Goal: Task Accomplishment & Management: Manage account settings

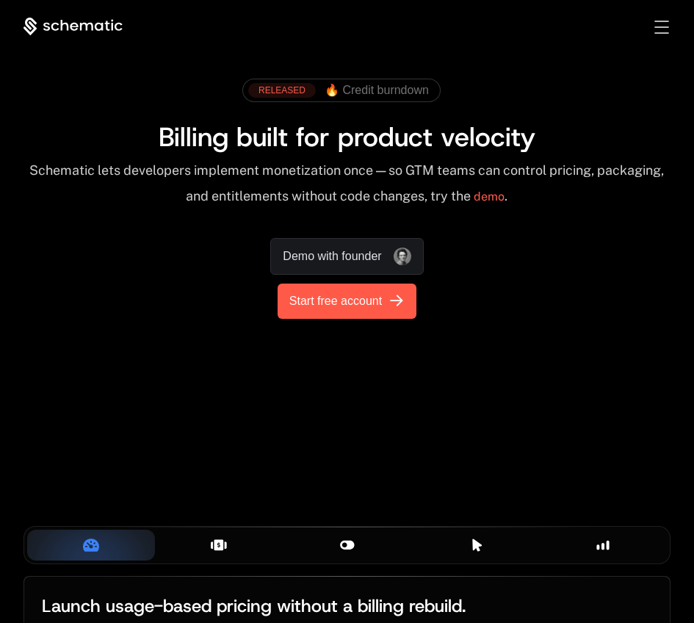
click at [322, 298] on span "Start free account" at bounding box center [335, 301] width 93 height 18
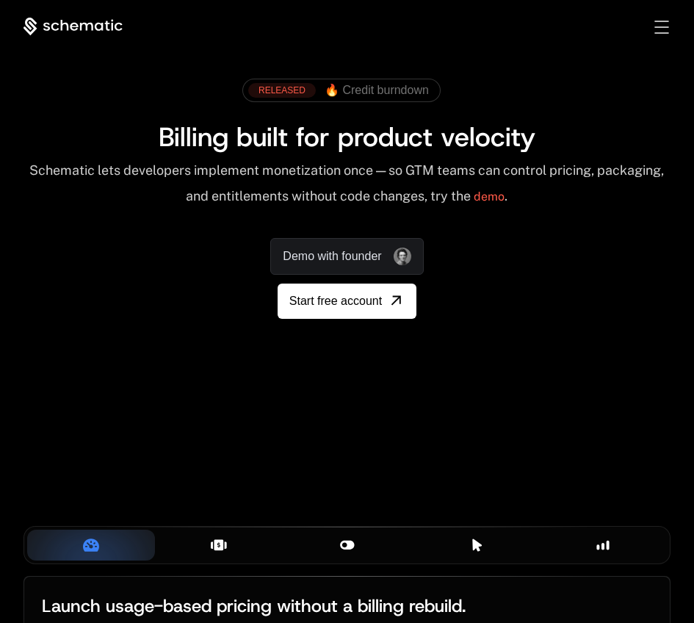
click at [658, 24] on div "Toggle menu" at bounding box center [661, 27] width 14 height 13
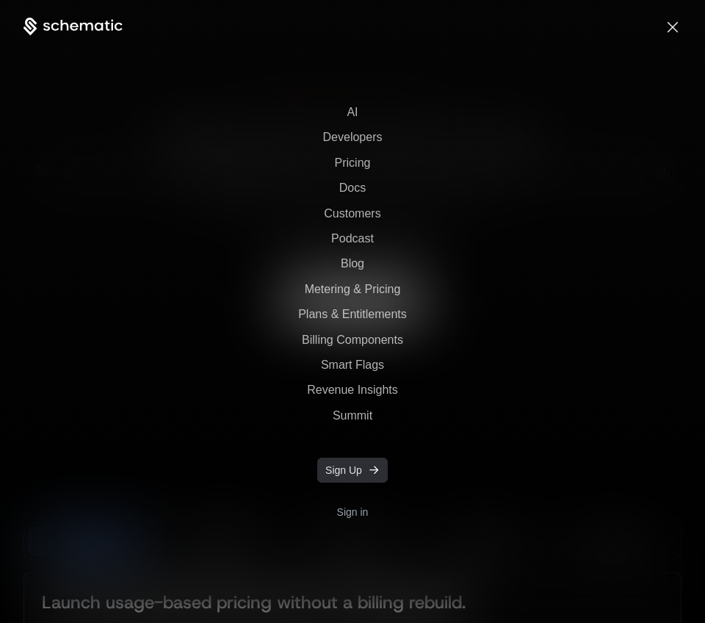
click at [331, 468] on span "Sign Up" at bounding box center [343, 470] width 37 height 15
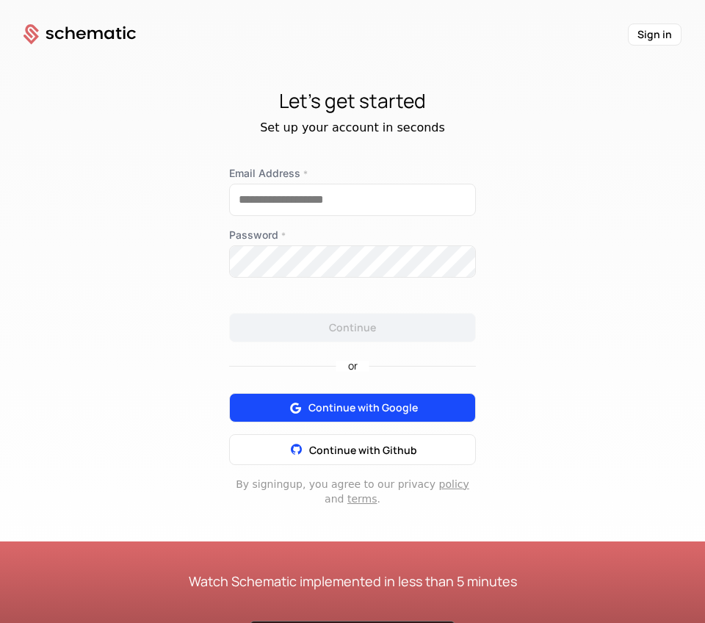
click at [302, 417] on button "Continue with Google" at bounding box center [352, 407] width 247 height 29
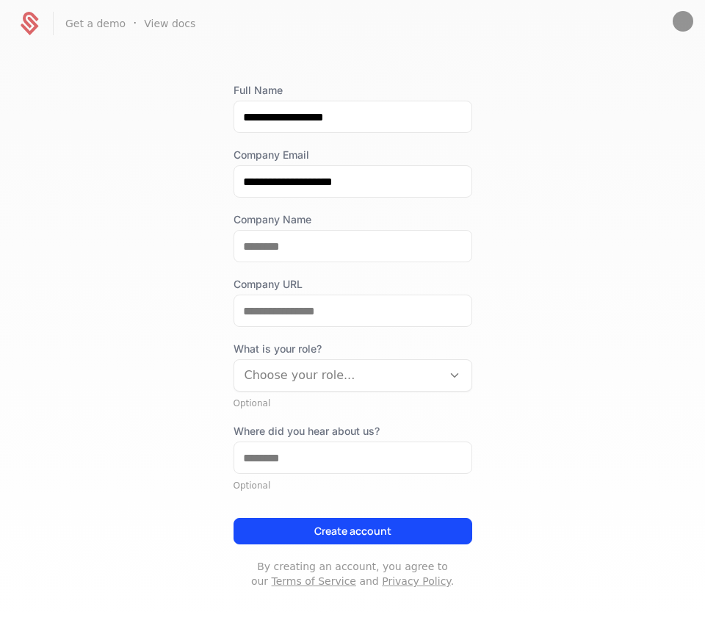
scroll to position [75, 0]
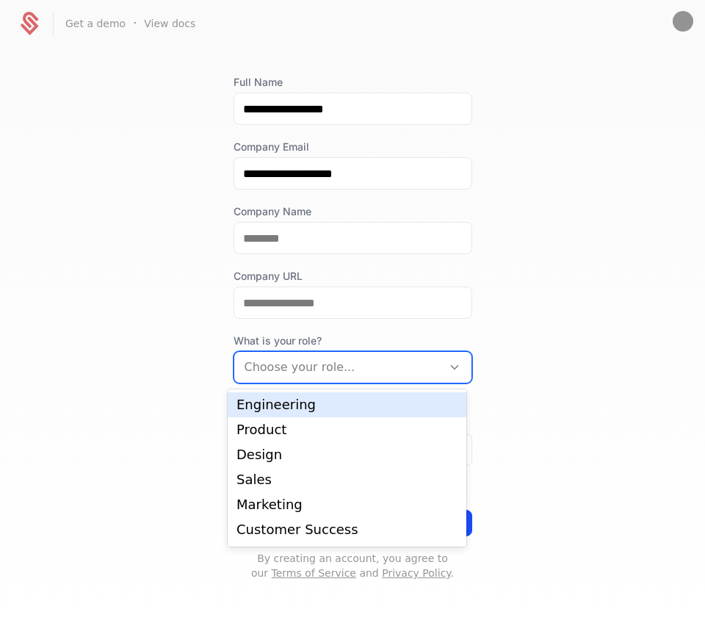
click at [333, 357] on div at bounding box center [338, 367] width 187 height 21
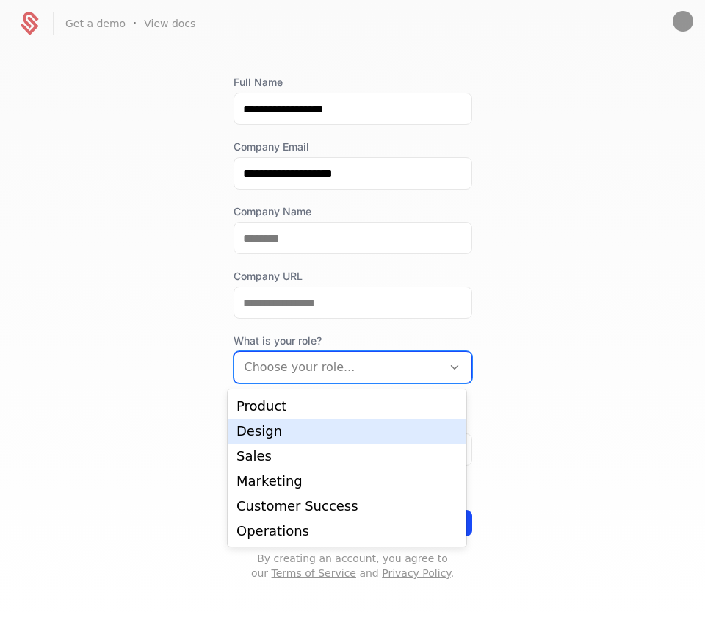
scroll to position [0, 0]
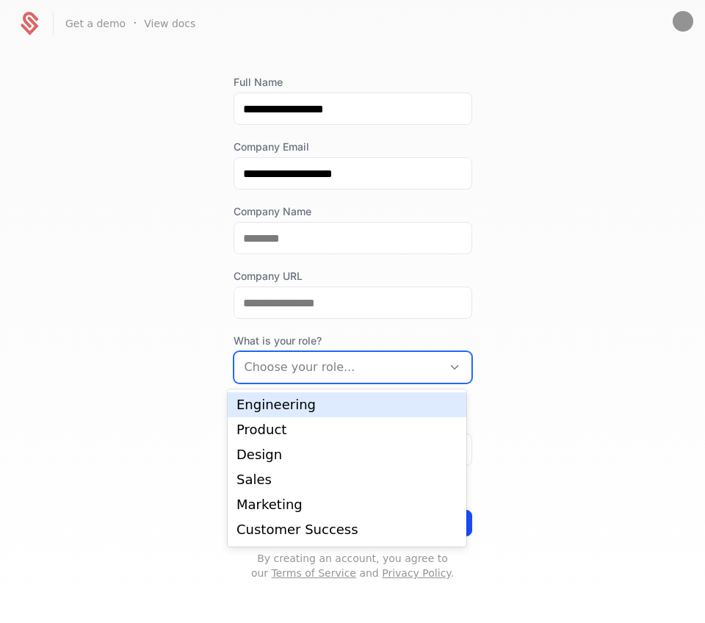
click at [542, 311] on div "**********" at bounding box center [352, 334] width 705 height 574
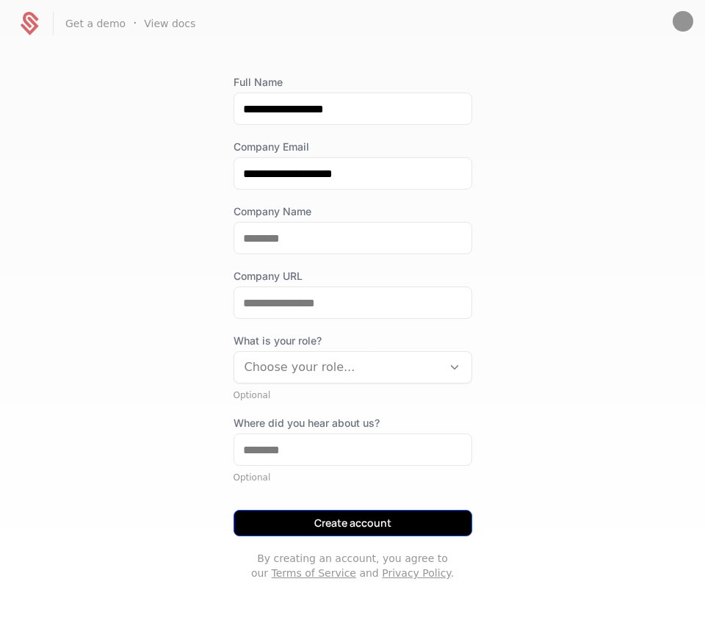
click at [297, 526] on button "Create account" at bounding box center [353, 523] width 239 height 26
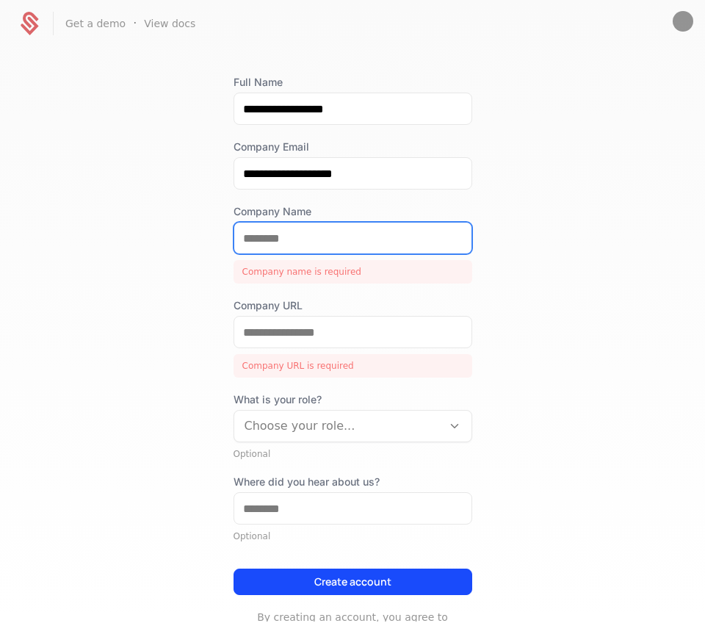
click at [361, 239] on input "Company Name" at bounding box center [352, 238] width 237 height 31
click at [157, 311] on div "**********" at bounding box center [352, 334] width 705 height 574
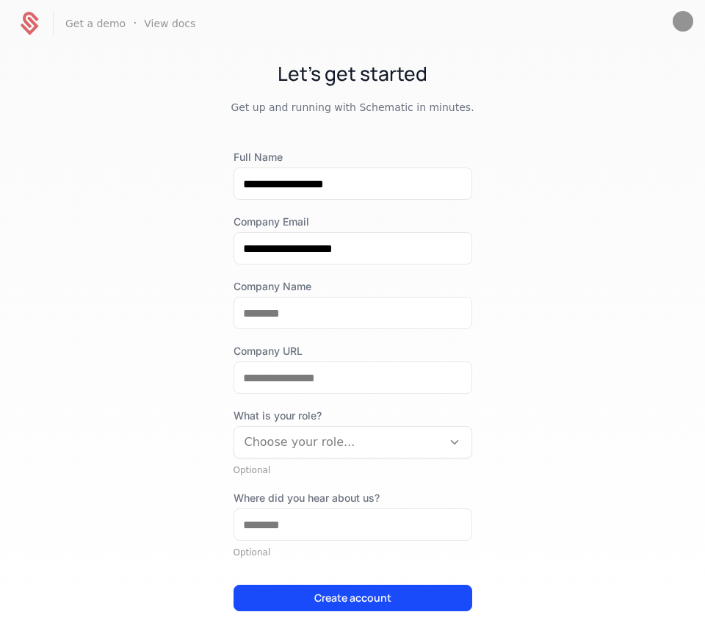
click at [32, 36] on icon at bounding box center [29, 23] width 35 height 35
click at [31, 26] on icon at bounding box center [29, 23] width 35 height 35
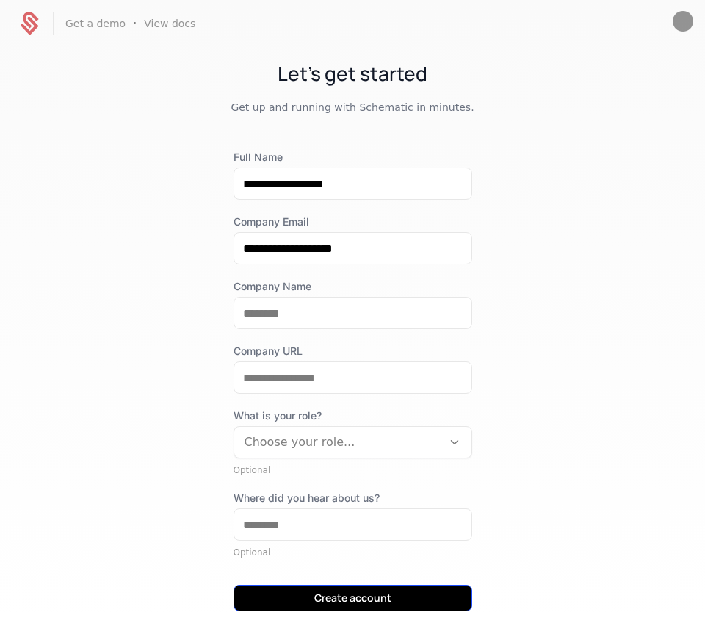
click at [361, 599] on button "Create account" at bounding box center [353, 598] width 239 height 26
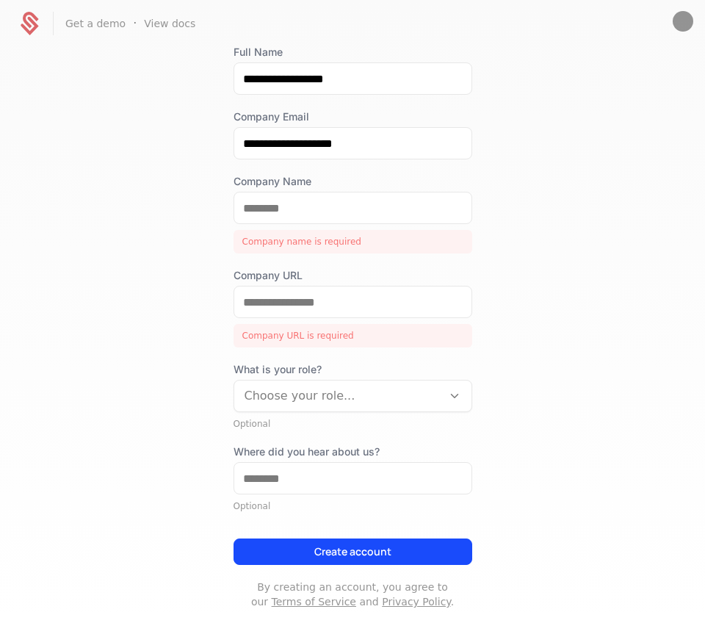
scroll to position [134, 0]
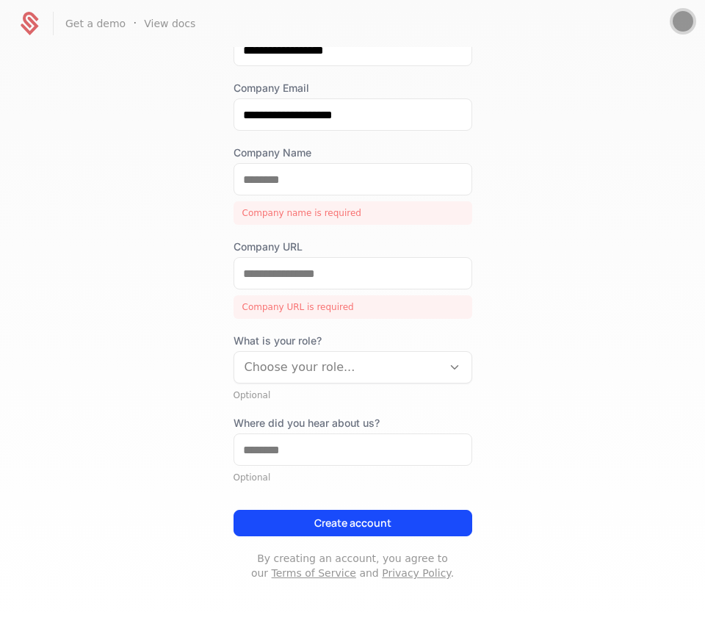
click at [685, 21] on img "Open user button" at bounding box center [683, 21] width 21 height 21
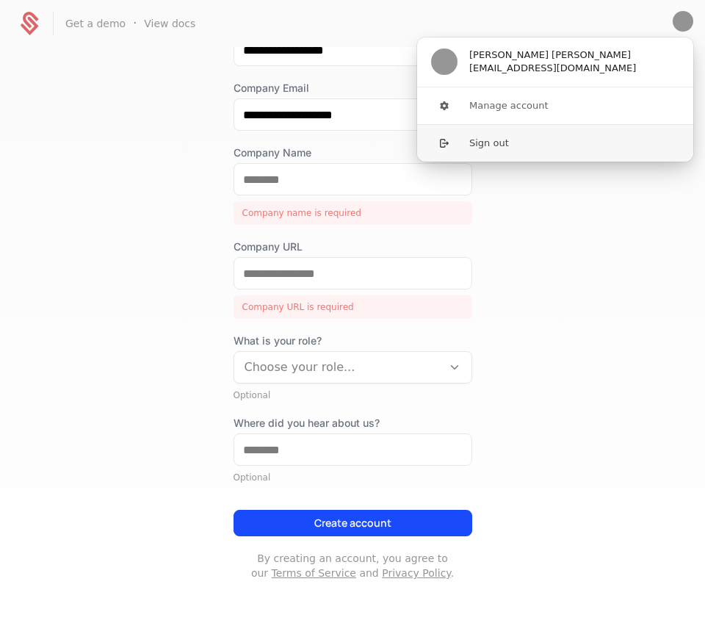
click at [467, 150] on button "Sign out" at bounding box center [555, 142] width 278 height 37
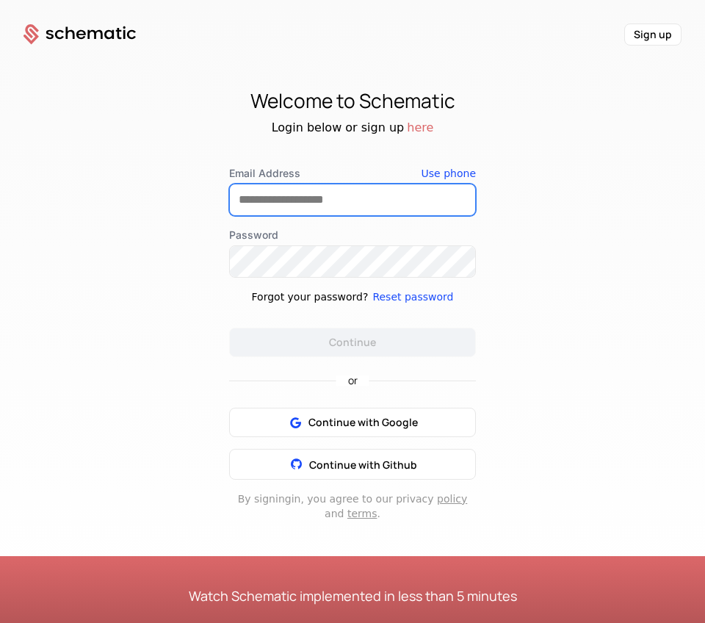
click at [395, 203] on input "Email Address" at bounding box center [352, 199] width 245 height 31
click at [413, 158] on div "Welcome to Schematic Login below or sign up here Email Address Use phone Passwo…" at bounding box center [352, 304] width 705 height 434
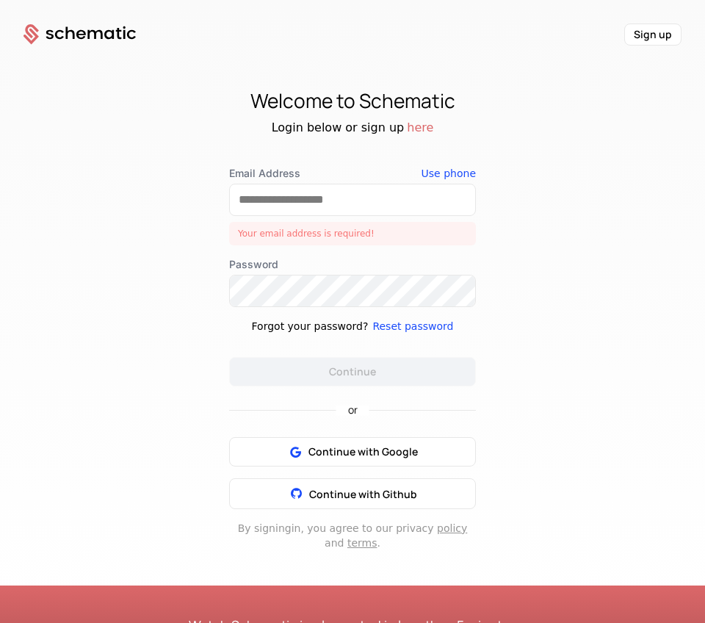
click at [283, 94] on div "Welcome to Schematic" at bounding box center [352, 101] width 705 height 29
click at [414, 131] on button "here" at bounding box center [420, 128] width 26 height 18
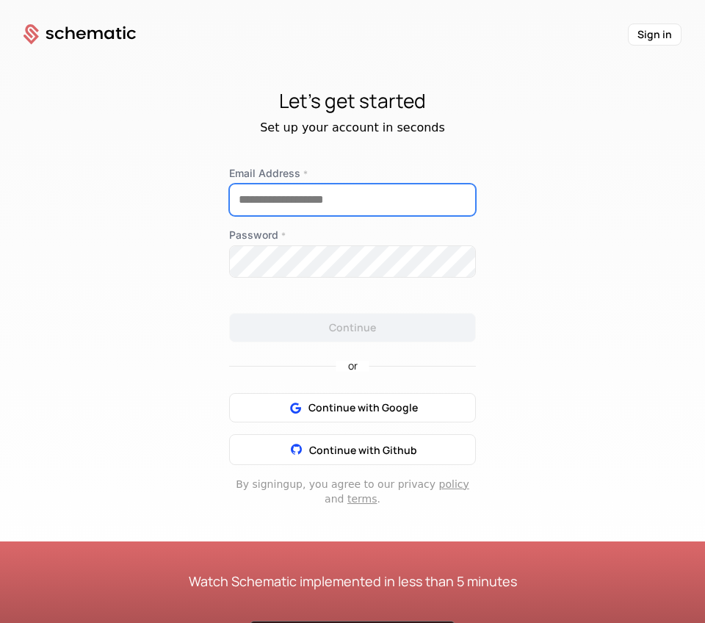
click at [339, 193] on input "Email Address *" at bounding box center [352, 199] width 245 height 31
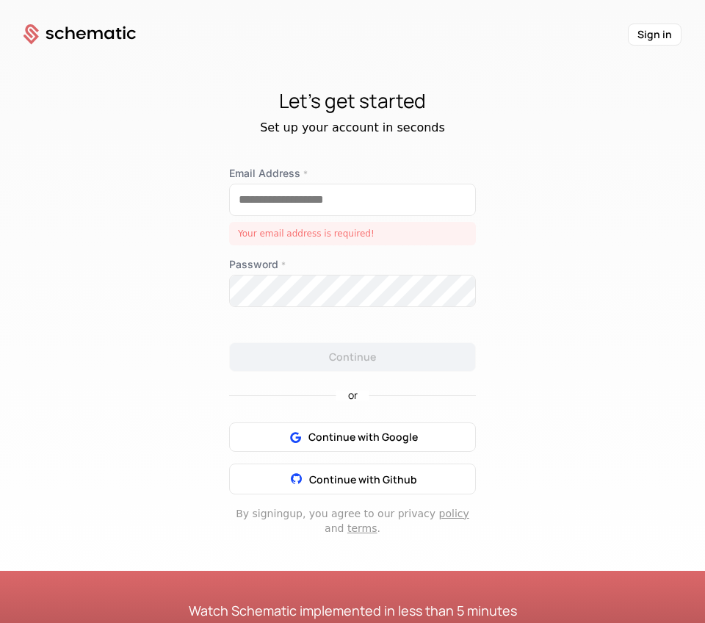
click at [349, 161] on div "Let's get started Set up your account in seconds Email Address * Your email add…" at bounding box center [352, 311] width 705 height 449
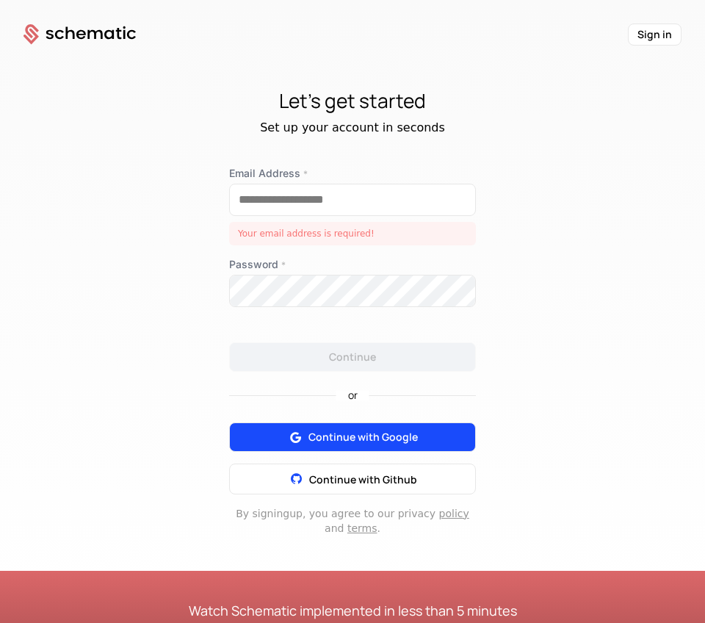
click at [341, 430] on span "Continue with Google" at bounding box center [362, 437] width 109 height 15
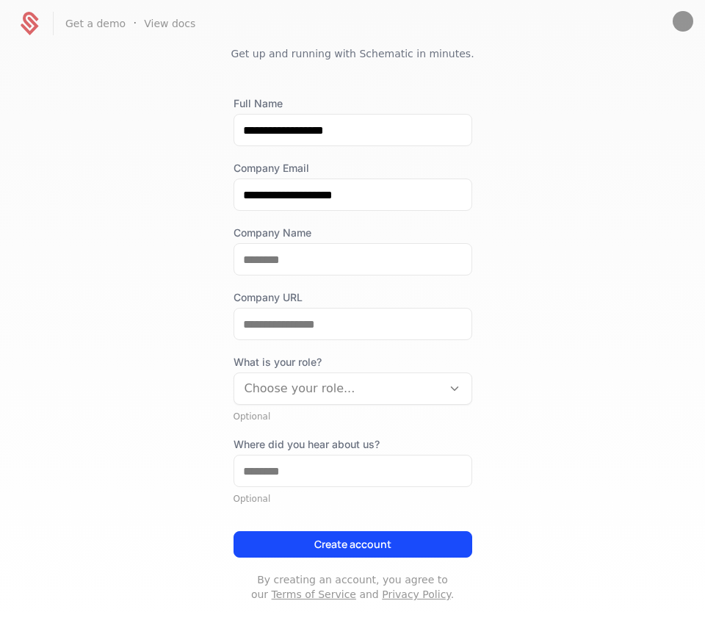
scroll to position [75, 0]
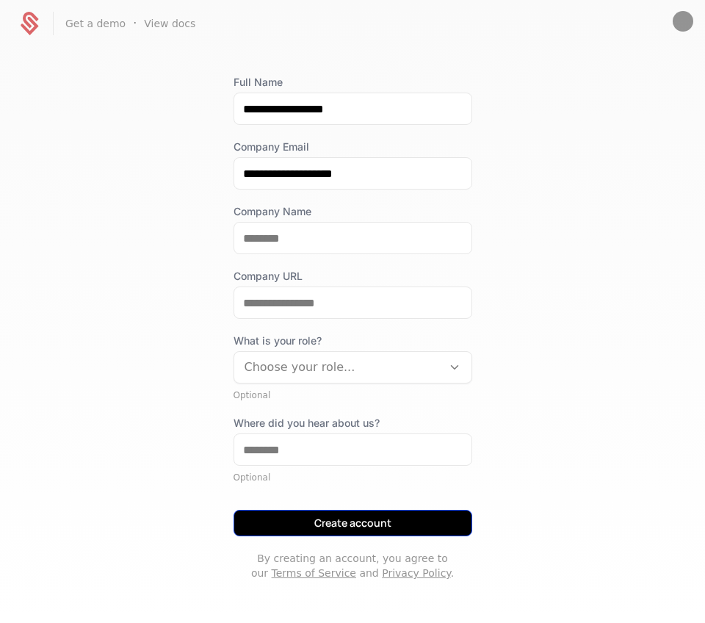
click at [330, 535] on button "Create account" at bounding box center [353, 523] width 239 height 26
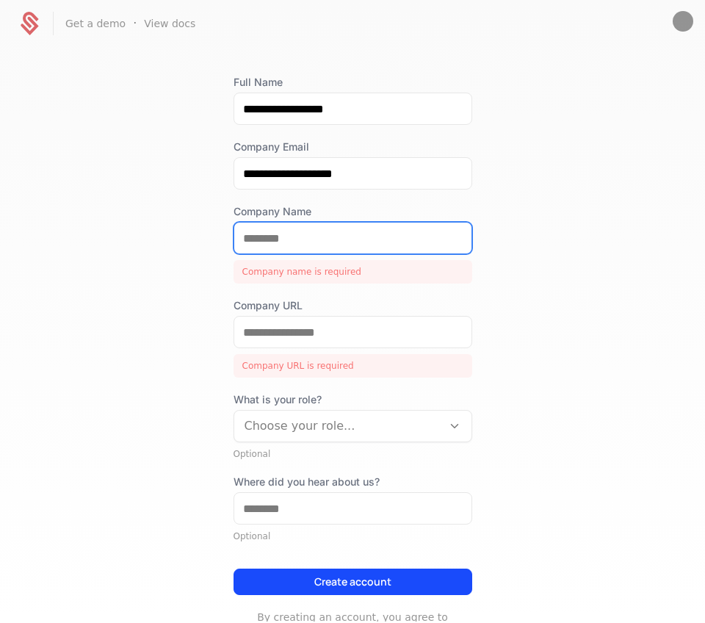
click at [300, 248] on input "Company Name" at bounding box center [352, 238] width 237 height 31
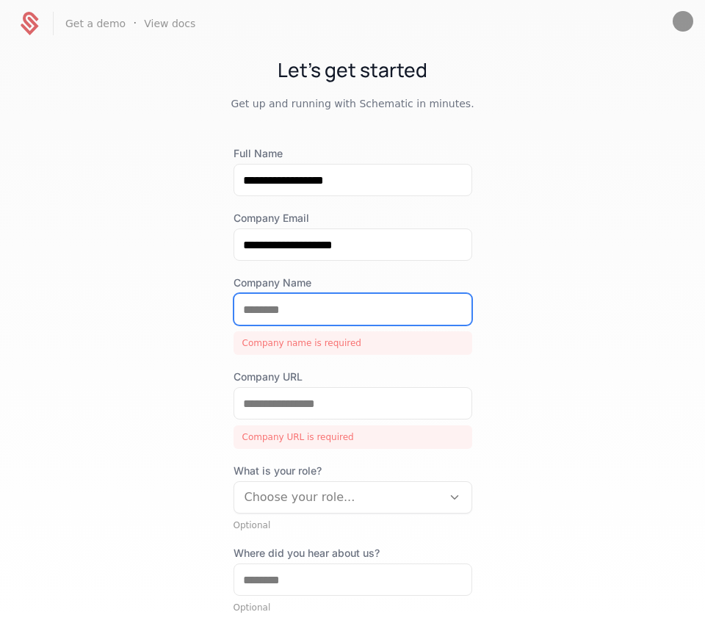
scroll to position [0, 0]
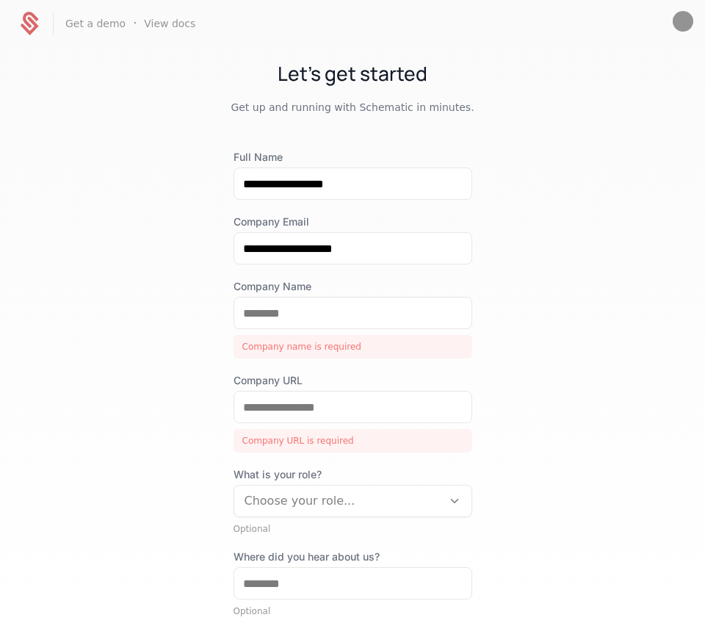
click at [164, 107] on p "Get up and running with Schematic in minutes." at bounding box center [352, 107] width 705 height 15
click at [319, 402] on input "Company URL" at bounding box center [352, 406] width 237 height 31
click at [508, 350] on div "**********" at bounding box center [352, 334] width 705 height 574
click at [688, 23] on img "Open user button" at bounding box center [683, 21] width 21 height 21
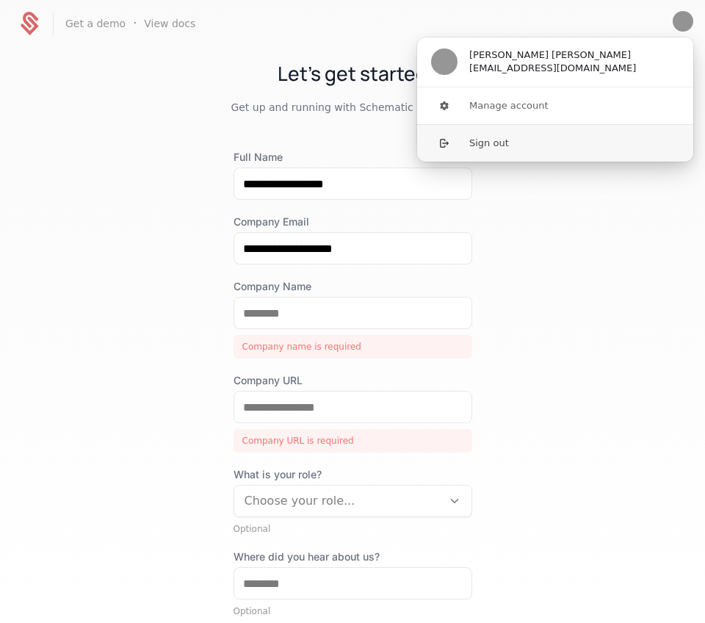
click at [560, 145] on button "Sign out" at bounding box center [555, 142] width 278 height 37
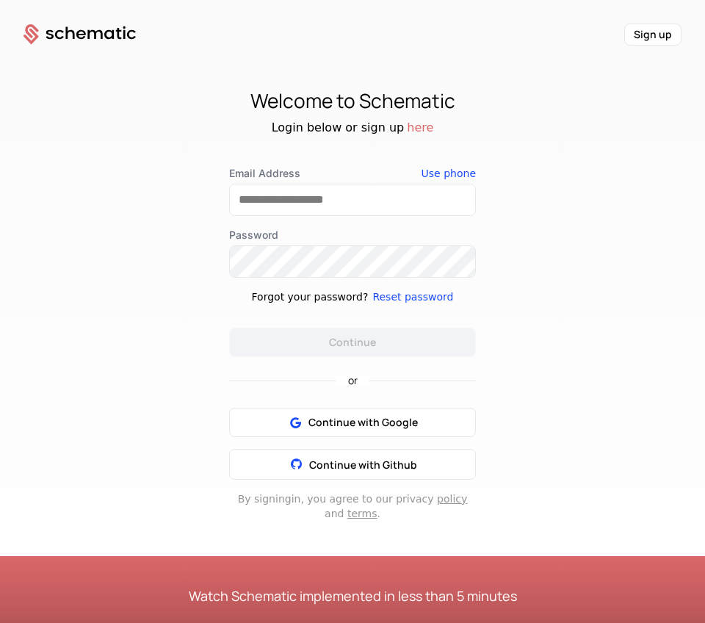
click at [306, 126] on div "Login below or sign up here" at bounding box center [352, 128] width 705 height 18
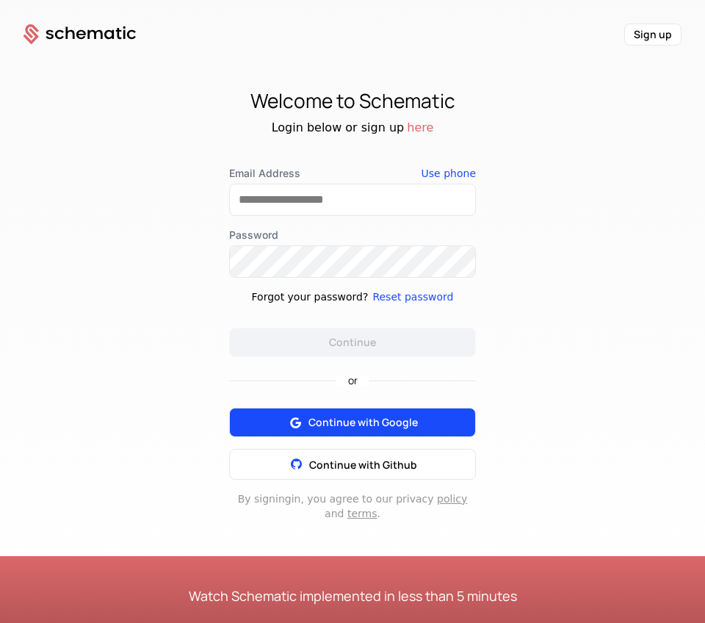
click at [358, 410] on button "Continue with Google" at bounding box center [352, 422] width 247 height 29
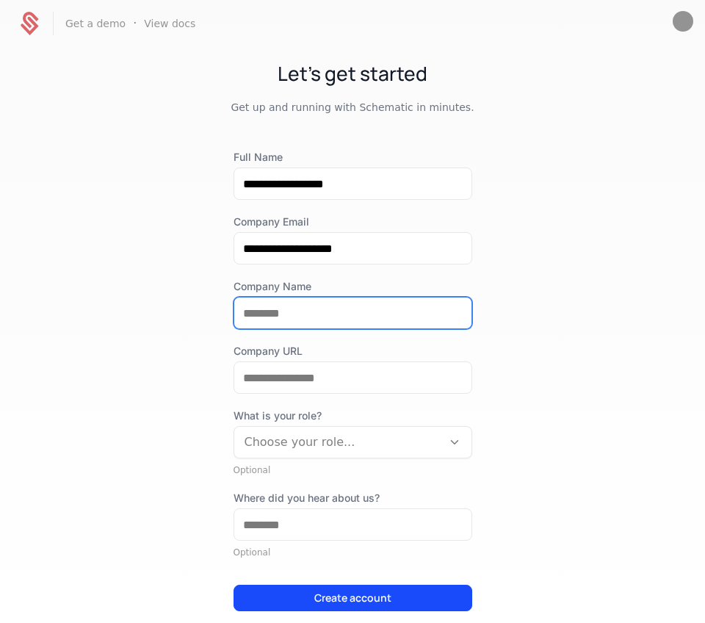
click at [325, 299] on input "Company Name" at bounding box center [352, 312] width 237 height 31
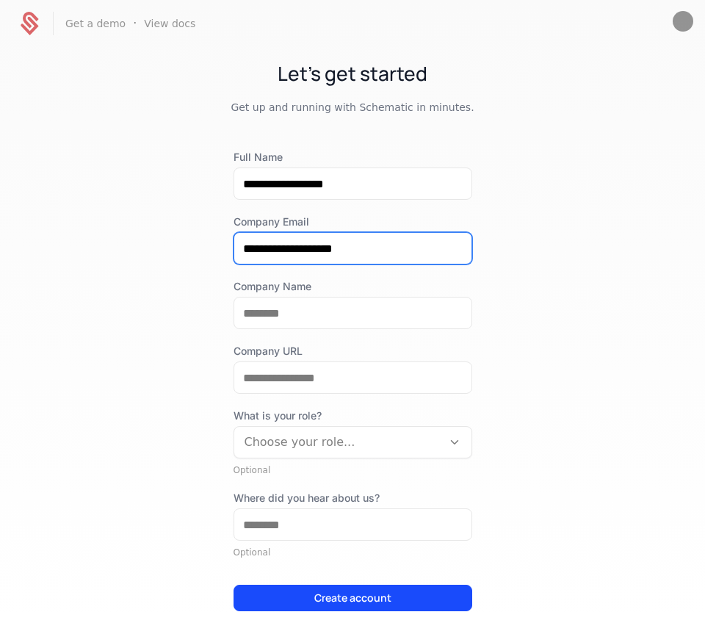
click at [384, 243] on input "**********" at bounding box center [352, 248] width 237 height 31
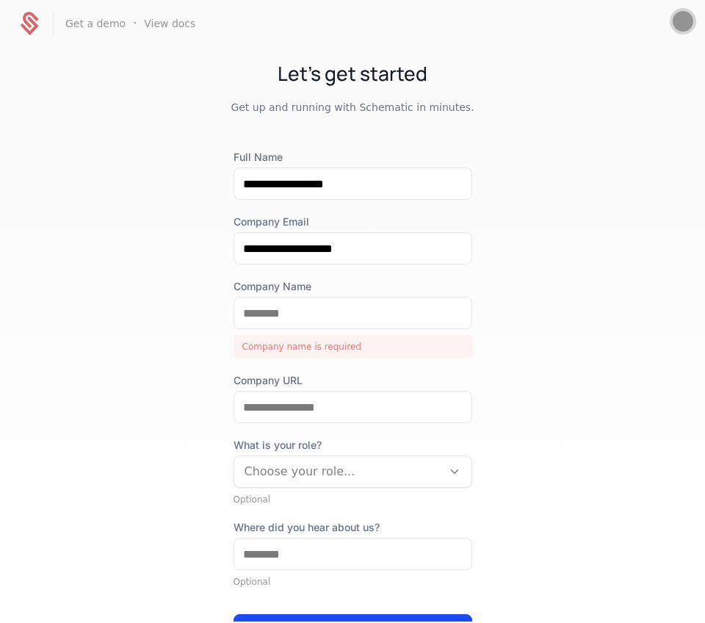
click at [693, 26] on span "Open user button" at bounding box center [683, 21] width 21 height 21
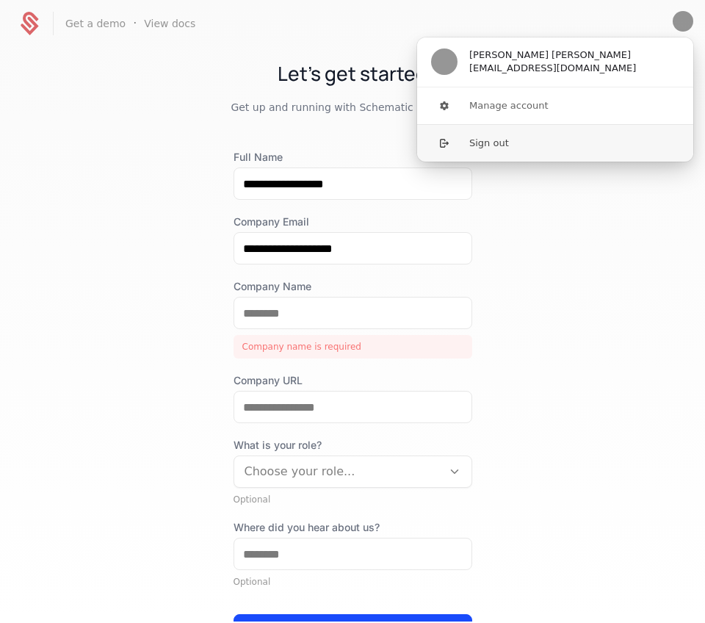
click at [597, 144] on button "Sign out" at bounding box center [555, 142] width 278 height 37
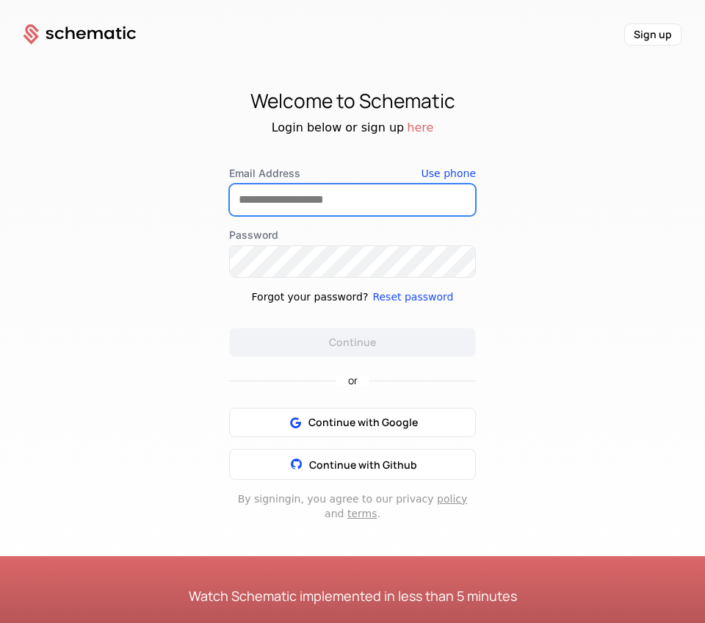
click at [353, 204] on input "Email Address" at bounding box center [352, 199] width 245 height 31
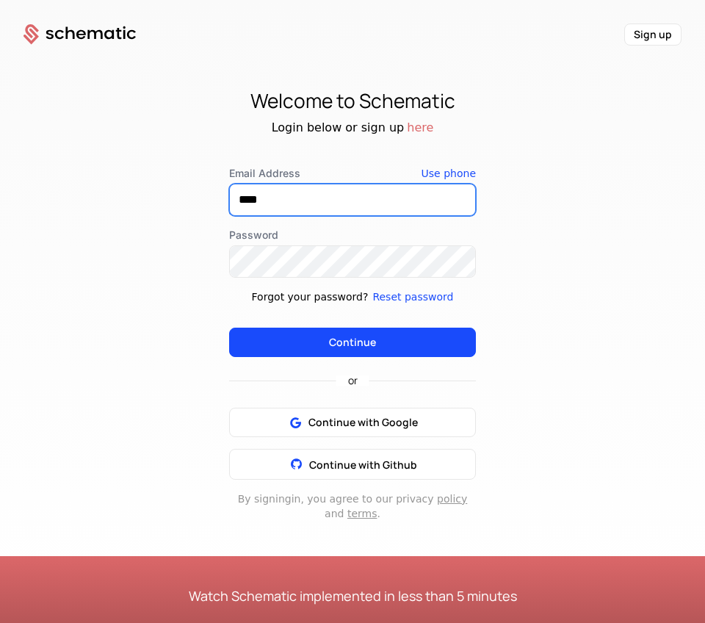
type input "****"
click at [411, 132] on button "here" at bounding box center [420, 128] width 26 height 18
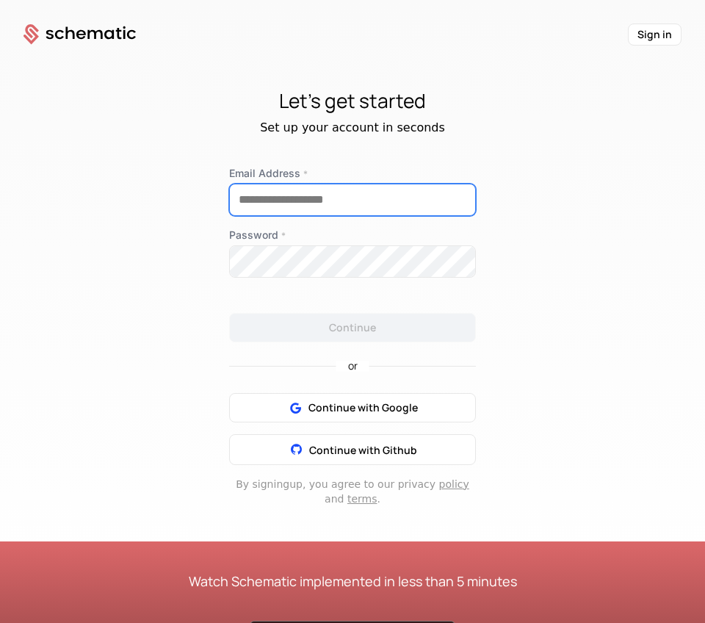
click at [291, 213] on input "Email Address *" at bounding box center [352, 199] width 245 height 31
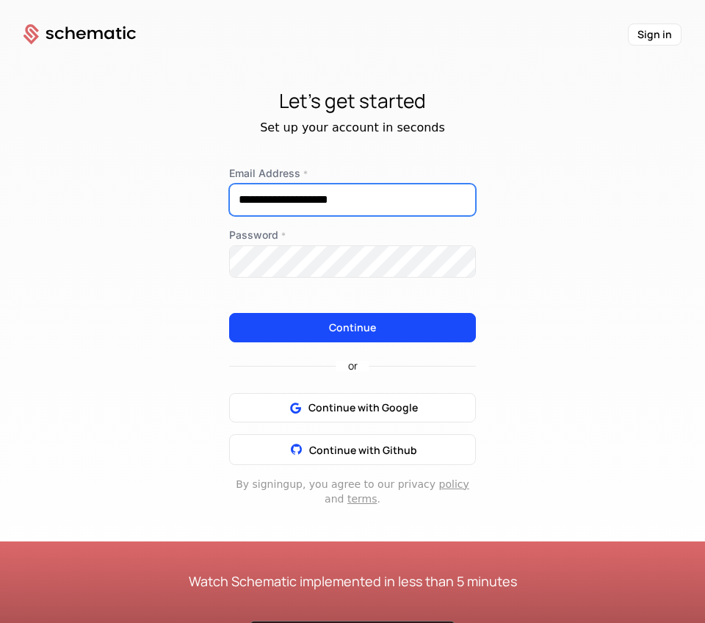
type input "**********"
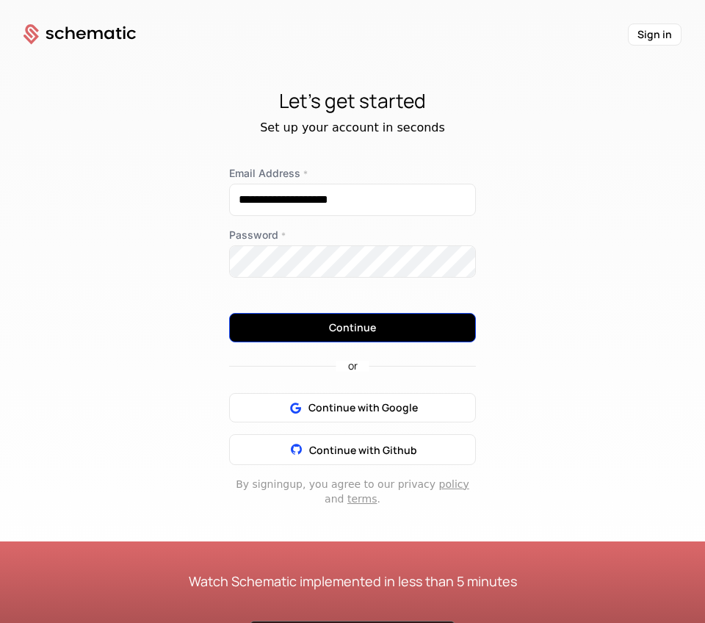
click at [384, 325] on button "Continue" at bounding box center [352, 327] width 247 height 29
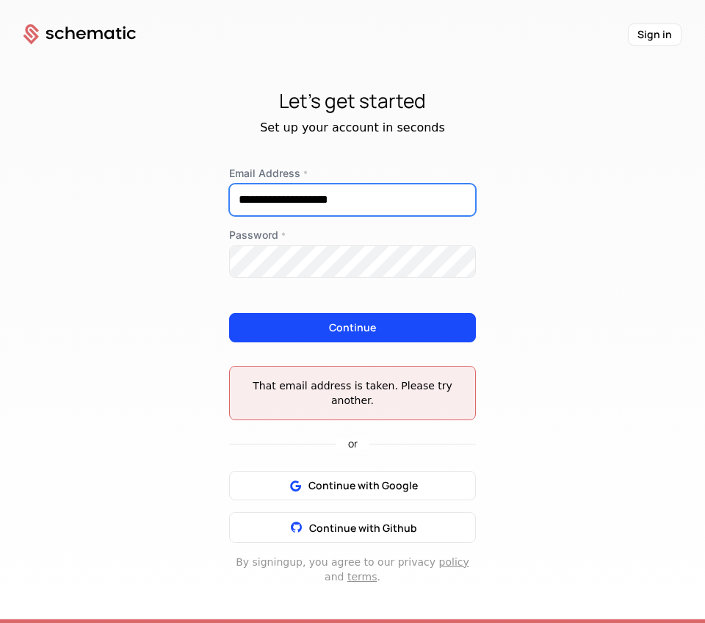
click at [363, 201] on input "**********" at bounding box center [352, 199] width 245 height 31
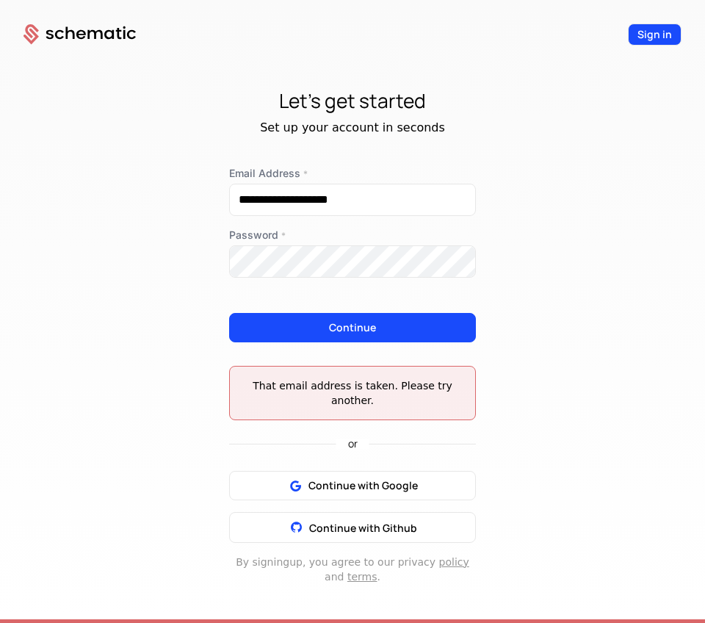
click at [654, 32] on button "Sign in" at bounding box center [655, 35] width 54 height 22
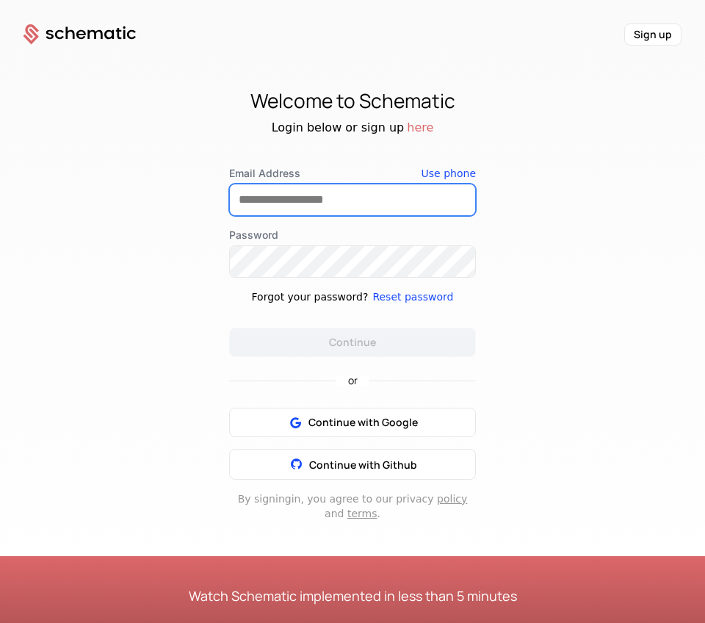
click at [344, 197] on input "Email Address" at bounding box center [352, 199] width 245 height 31
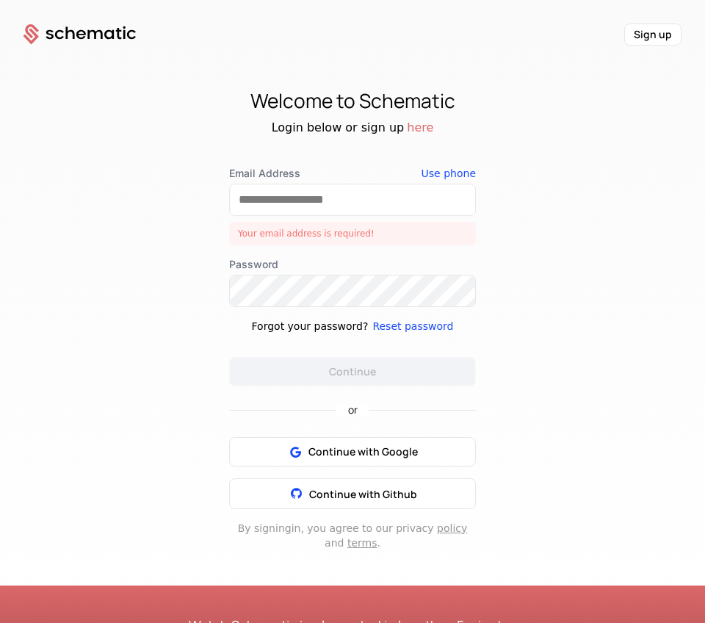
click at [292, 292] on div "Email Address Your email address is required! Use phone Password Forgot your pa…" at bounding box center [352, 276] width 247 height 220
click at [314, 195] on input "Email Address" at bounding box center [352, 199] width 245 height 31
click at [391, 331] on button "Reset password" at bounding box center [412, 326] width 81 height 15
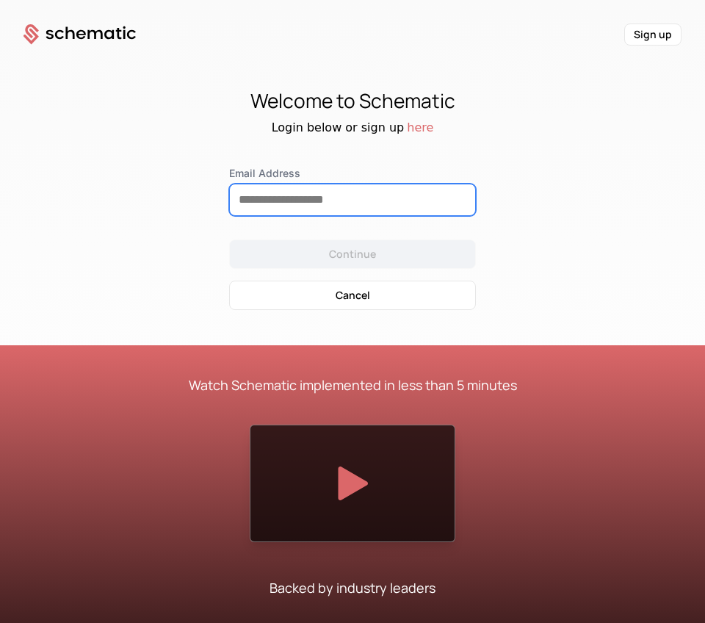
click at [339, 204] on input "Email Address" at bounding box center [352, 199] width 245 height 31
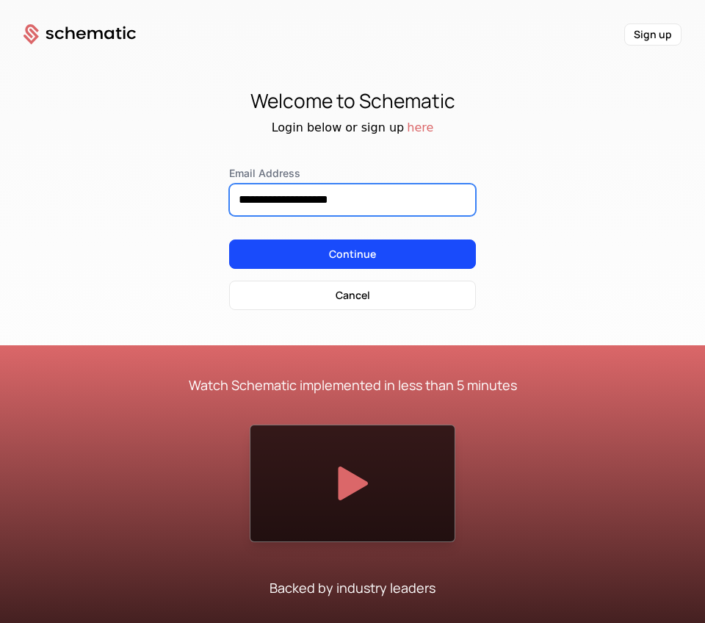
type input "**********"
click at [229, 239] on button "Continue" at bounding box center [352, 253] width 247 height 29
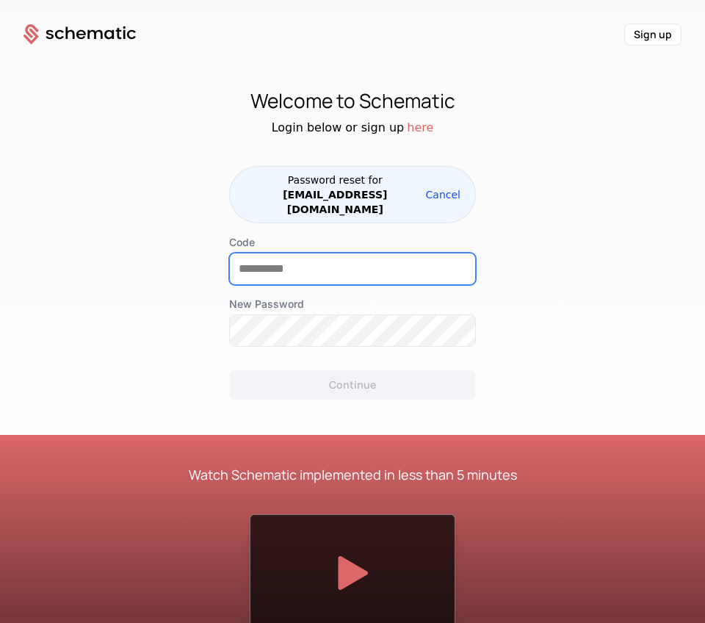
click at [329, 262] on input "Code" at bounding box center [352, 268] width 245 height 31
paste input "******"
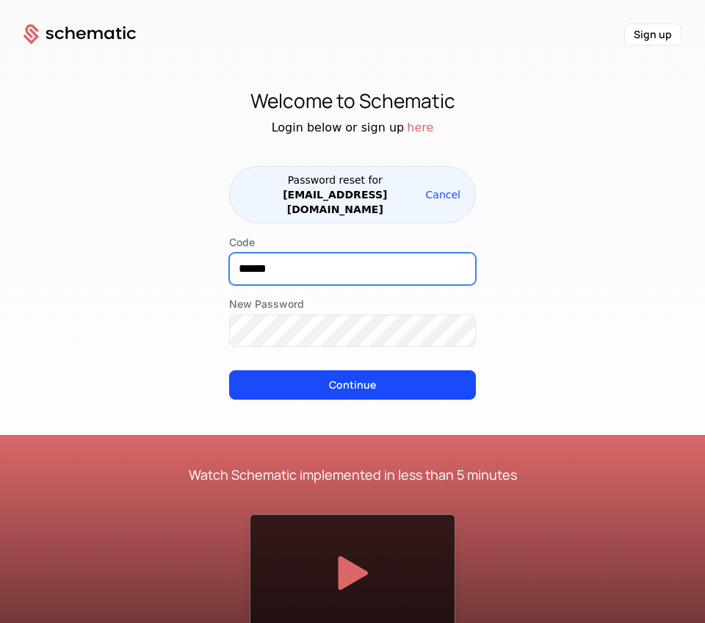
type input "******"
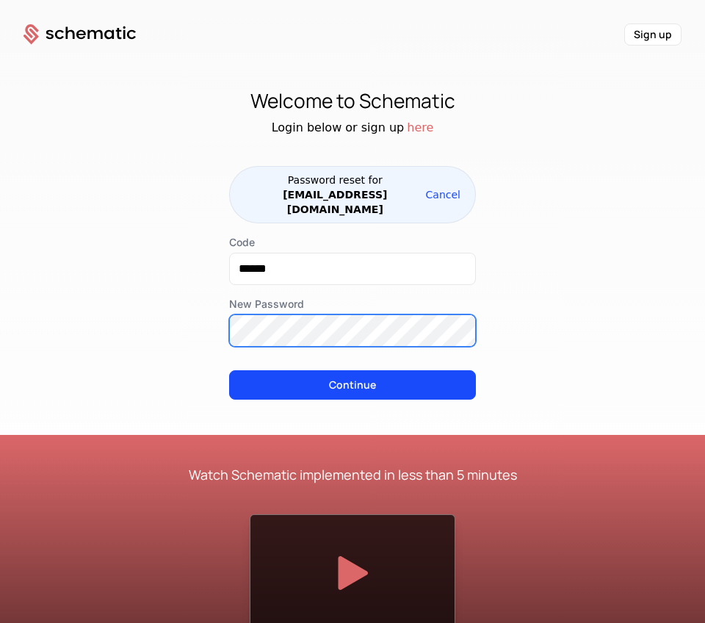
click at [229, 370] on button "Continue" at bounding box center [352, 384] width 247 height 29
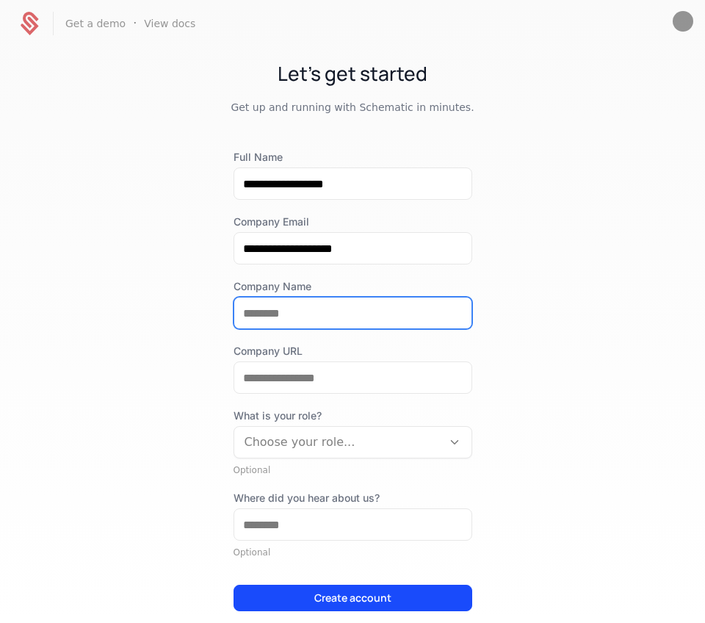
click at [331, 325] on input "Company Name" at bounding box center [352, 312] width 237 height 31
click at [554, 231] on div "**********" at bounding box center [352, 334] width 705 height 574
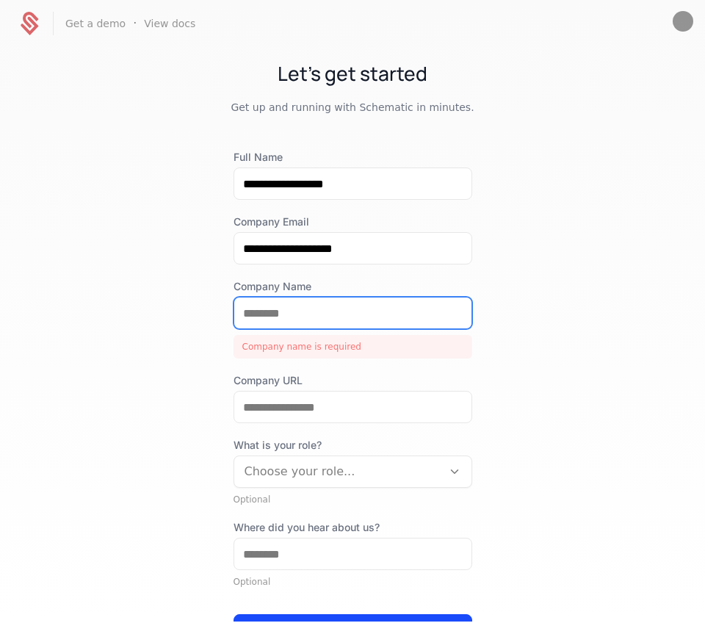
click at [265, 324] on input "Company Name" at bounding box center [352, 312] width 237 height 31
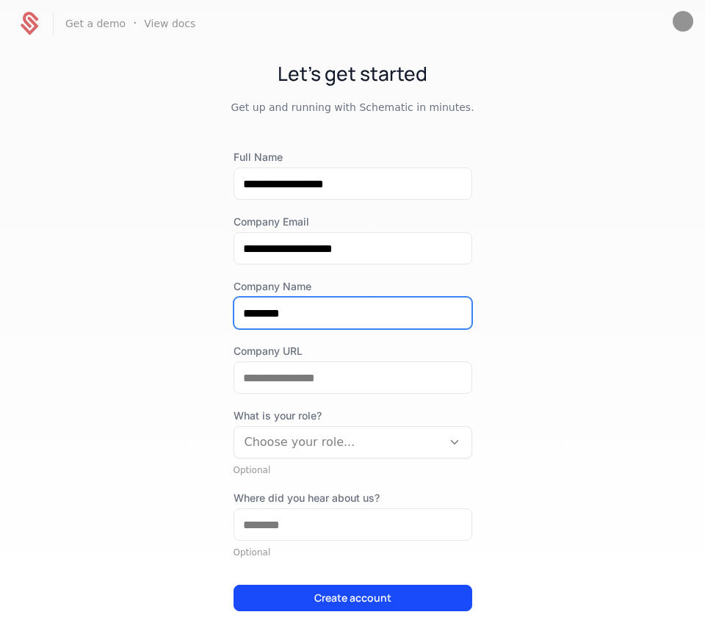
type input "********"
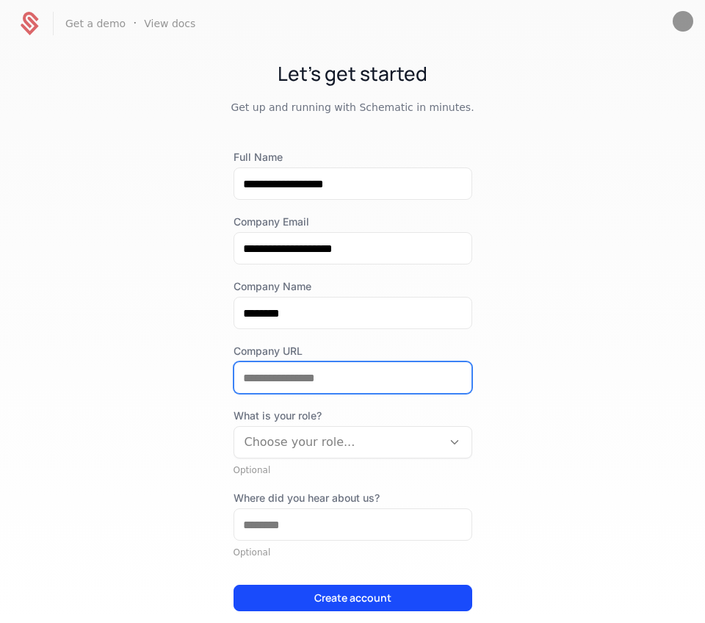
click at [391, 373] on input "Company URL" at bounding box center [352, 377] width 237 height 31
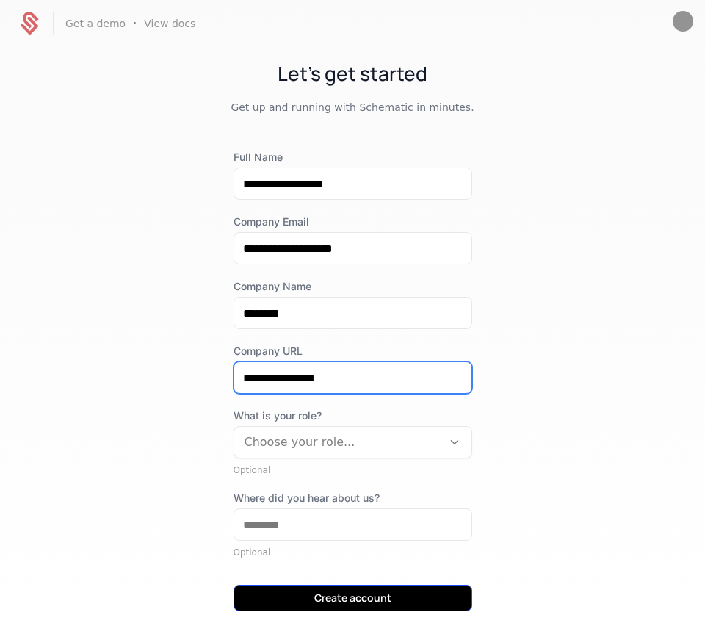
type input "**********"
click at [392, 593] on button "Create account" at bounding box center [353, 598] width 239 height 26
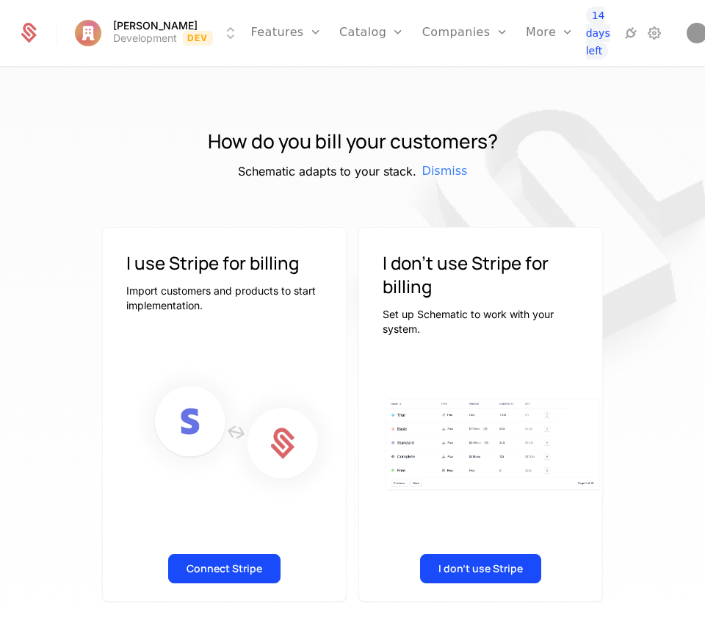
click at [226, 33] on html "Dylan.ai Development Dev Features Features Flags Catalog Plans Add Ons Configur…" at bounding box center [352, 311] width 705 height 623
click at [424, 95] on html "Dylan.ai Development Dev Features Features Flags Catalog Plans Add Ons Configur…" at bounding box center [352, 311] width 705 height 623
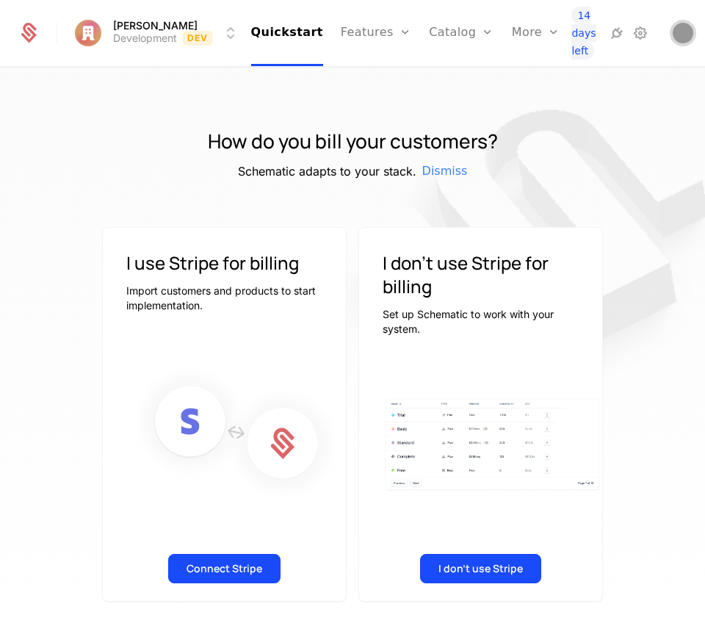
click at [673, 43] on span "Open user button" at bounding box center [683, 33] width 21 height 21
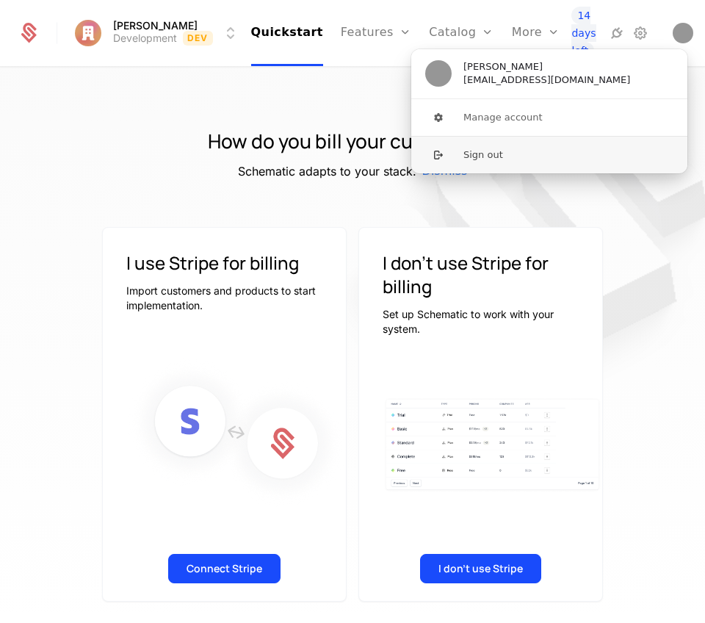
click at [544, 156] on button "Sign out" at bounding box center [550, 154] width 278 height 37
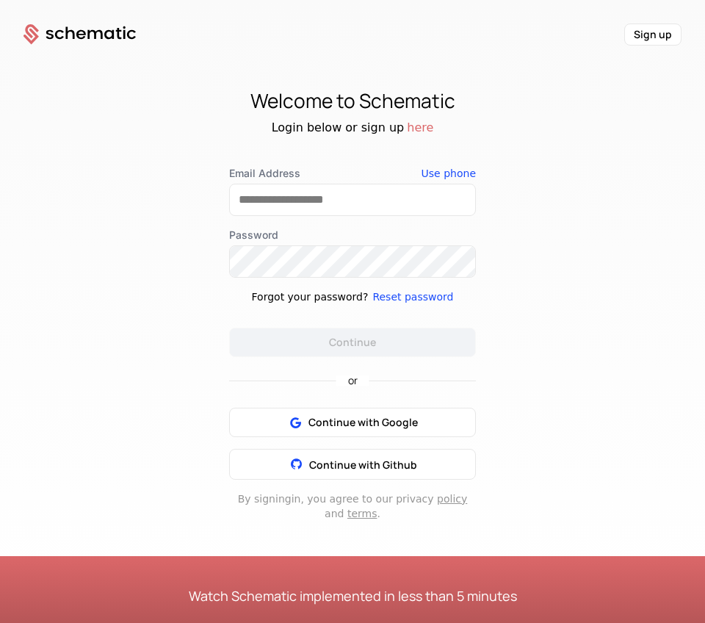
click at [90, 32] on icon at bounding box center [80, 34] width 112 height 21
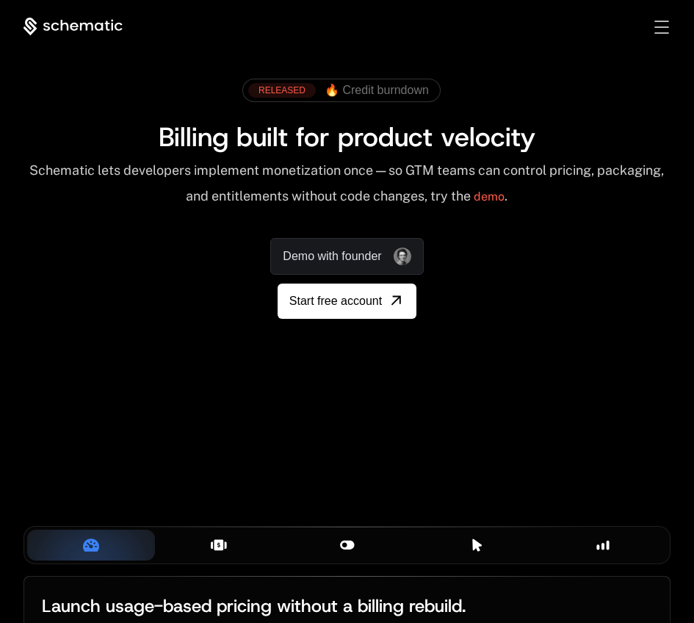
click at [670, 28] on div "AI Products Developers Pricing Docs Resources Summit Sign in Sign Up" at bounding box center [347, 27] width 694 height 18
click at [666, 29] on div "Toggle menu" at bounding box center [661, 27] width 14 height 13
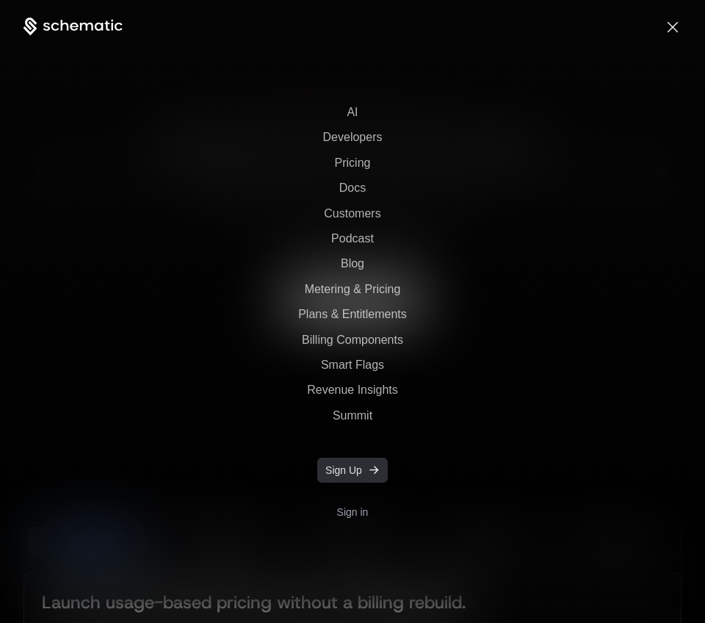
click at [348, 474] on span "Sign Up" at bounding box center [343, 470] width 37 height 15
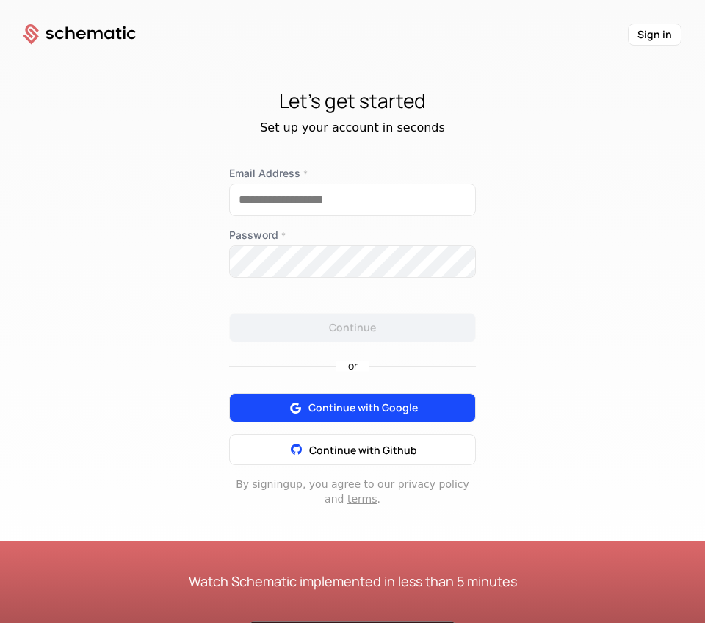
click at [357, 397] on button "Continue with Google" at bounding box center [352, 407] width 247 height 29
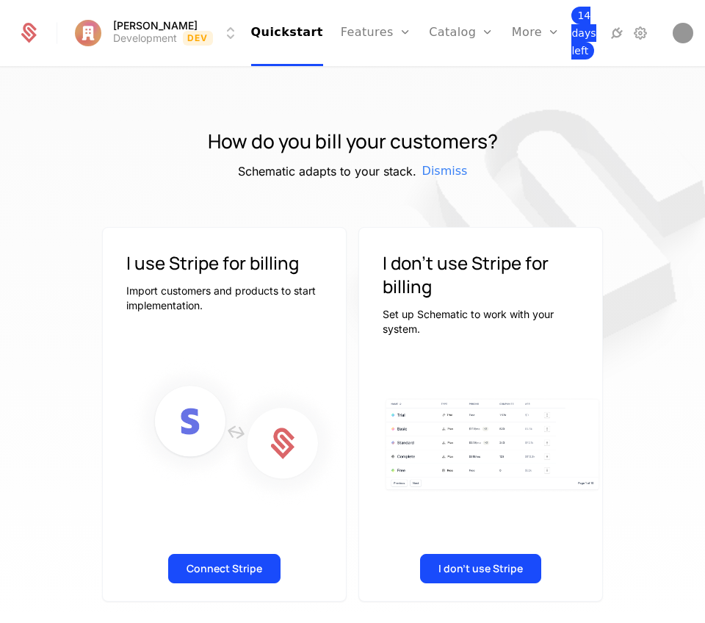
click at [571, 24] on span "14 days left" at bounding box center [583, 33] width 24 height 53
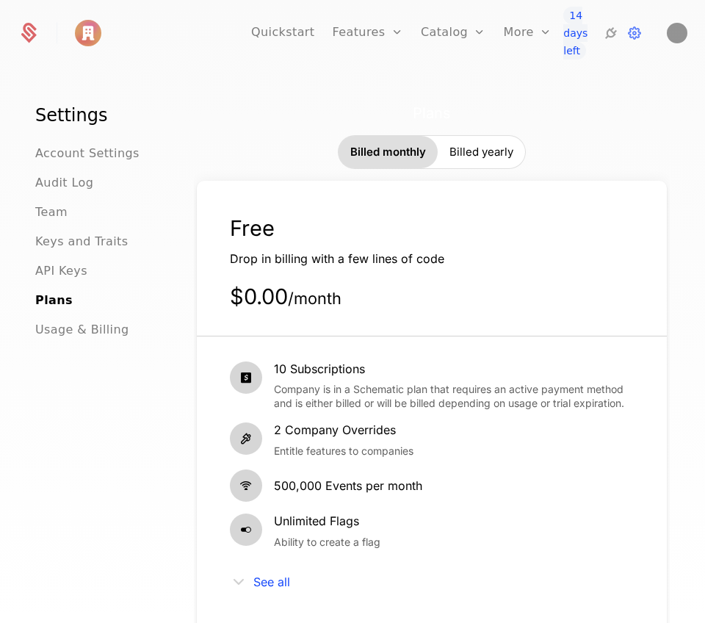
click at [84, 26] on img at bounding box center [88, 33] width 26 height 26
click at [57, 30] on div at bounding box center [38, 33] width 40 height 22
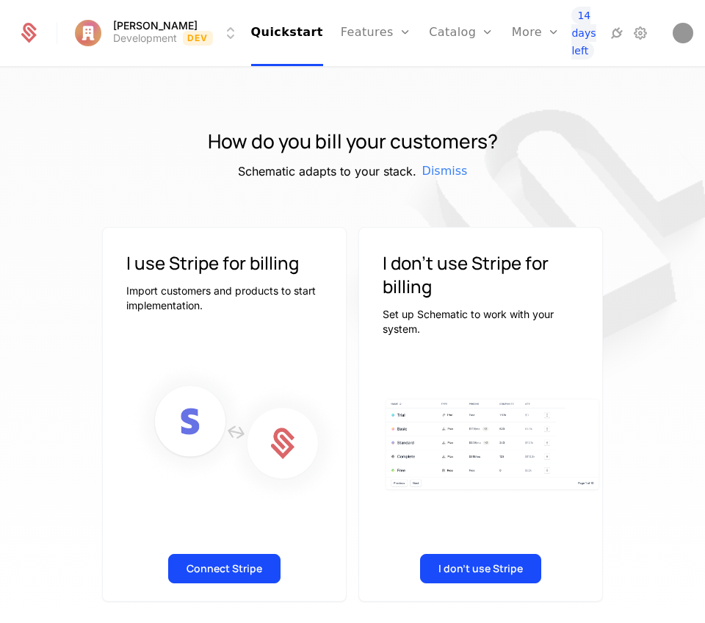
click at [535, 155] on div "How do you bill your customers? Schematic adapts to your stack. Dismiss" at bounding box center [352, 153] width 635 height 53
click at [447, 82] on link "Plans" at bounding box center [481, 77] width 68 height 10
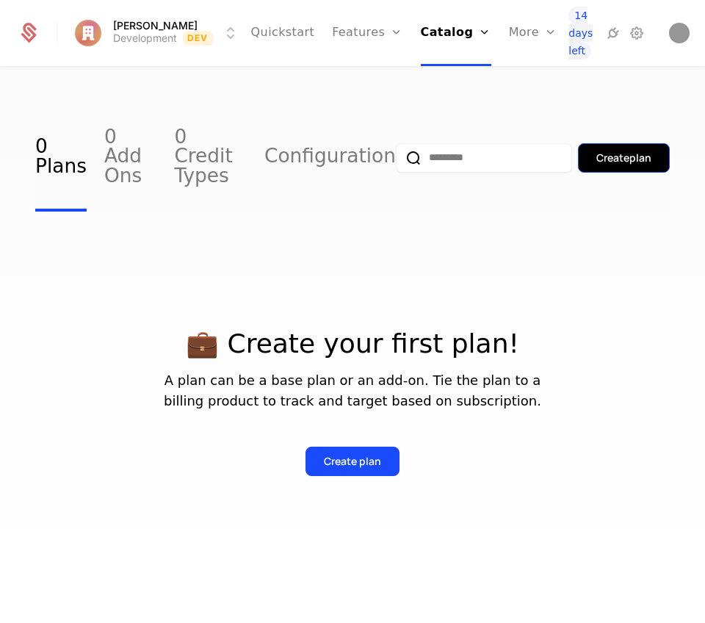
click at [632, 143] on button "Create plan" at bounding box center [624, 157] width 92 height 29
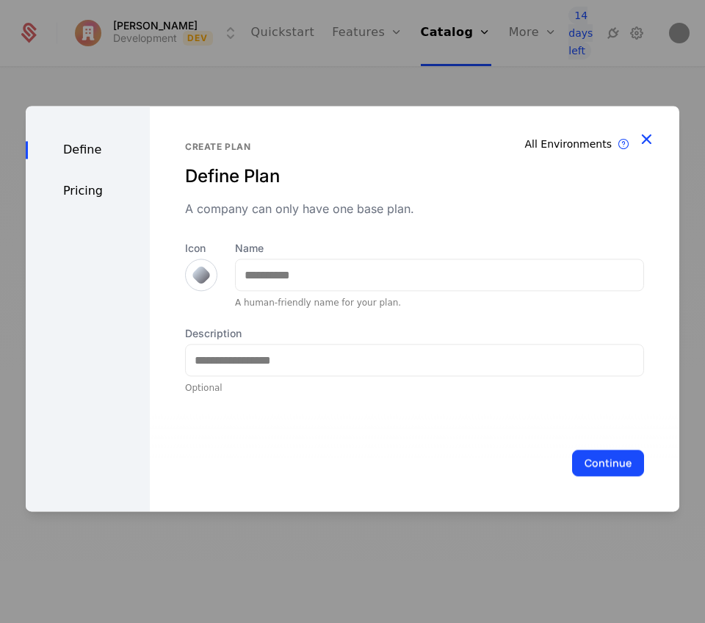
click at [651, 136] on icon "button" at bounding box center [646, 138] width 19 height 19
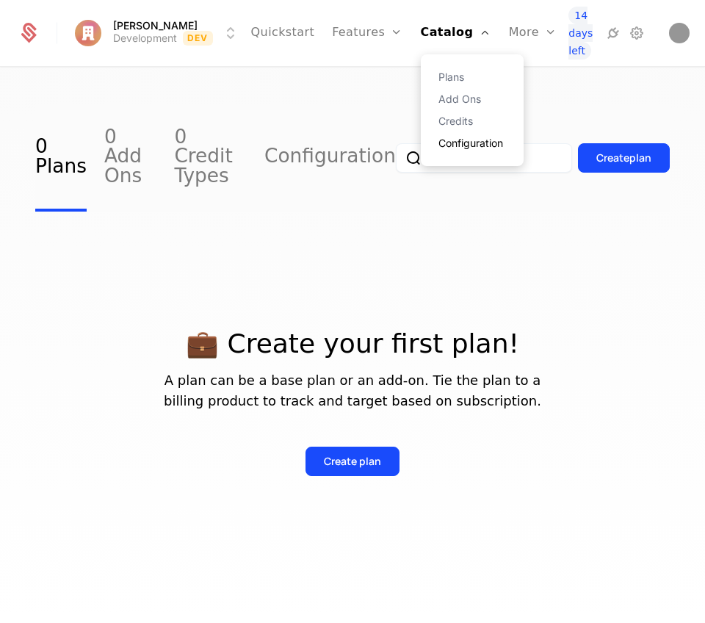
click at [447, 142] on link "Configuration" at bounding box center [472, 143] width 68 height 10
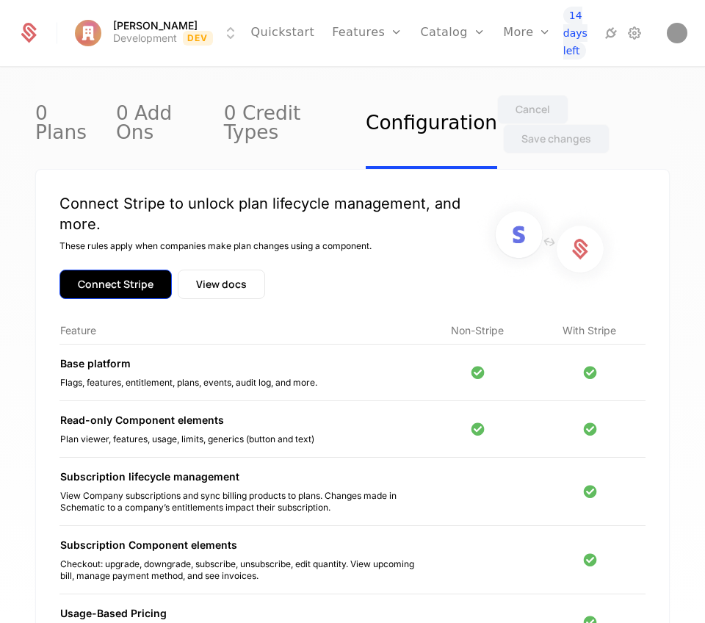
click at [126, 270] on button "Connect Stripe" at bounding box center [115, 284] width 112 height 29
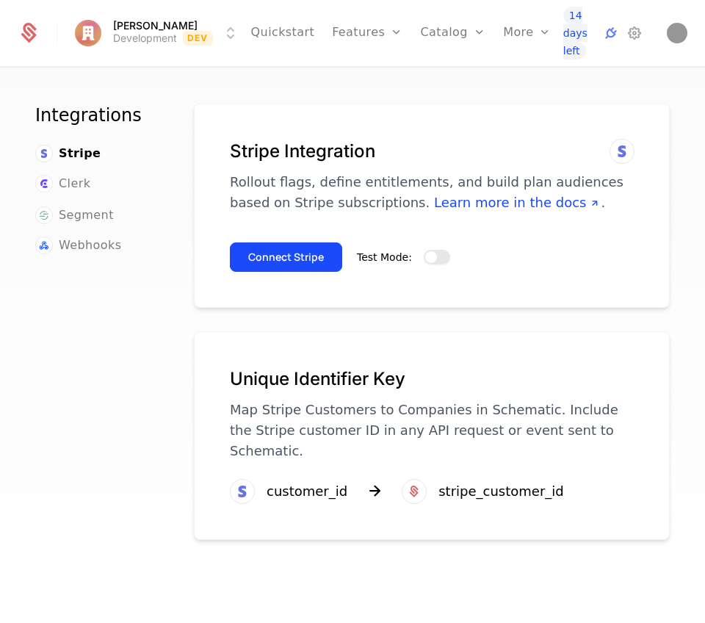
click at [430, 256] on span "button" at bounding box center [431, 257] width 12 height 12
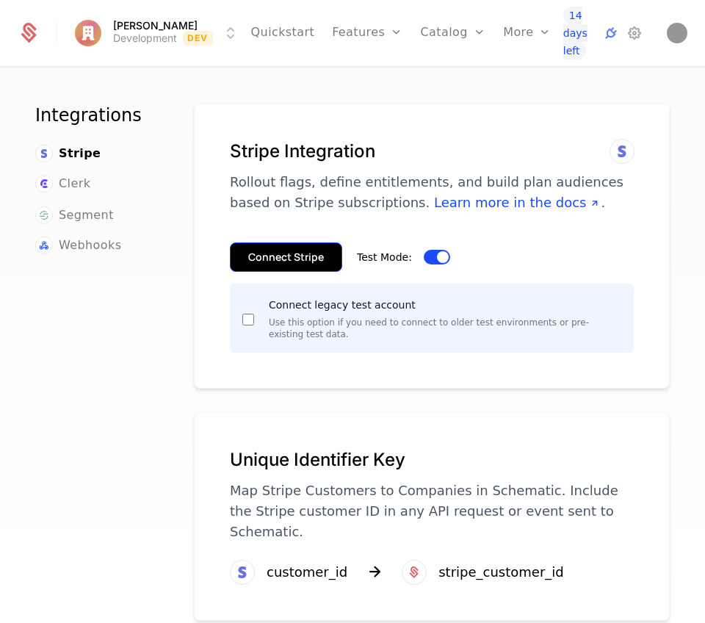
click at [256, 262] on button "Connect Stripe" at bounding box center [286, 256] width 112 height 29
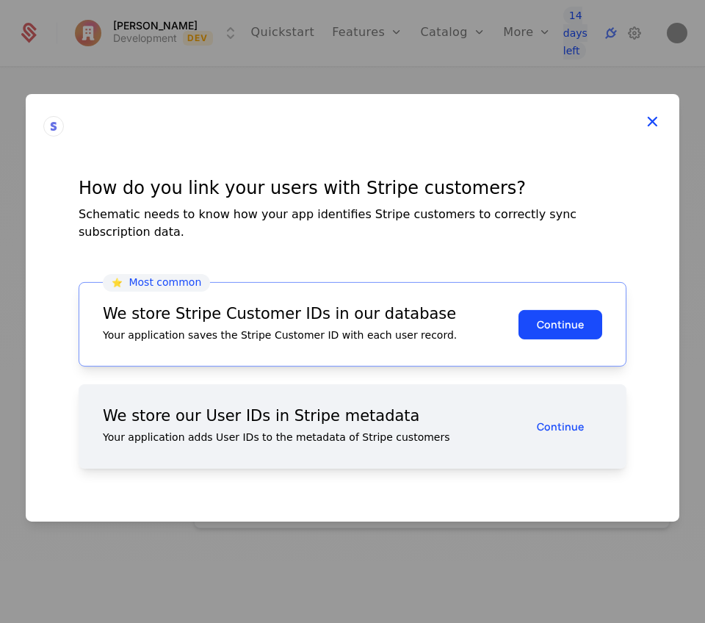
click at [657, 131] on icon at bounding box center [652, 121] width 19 height 19
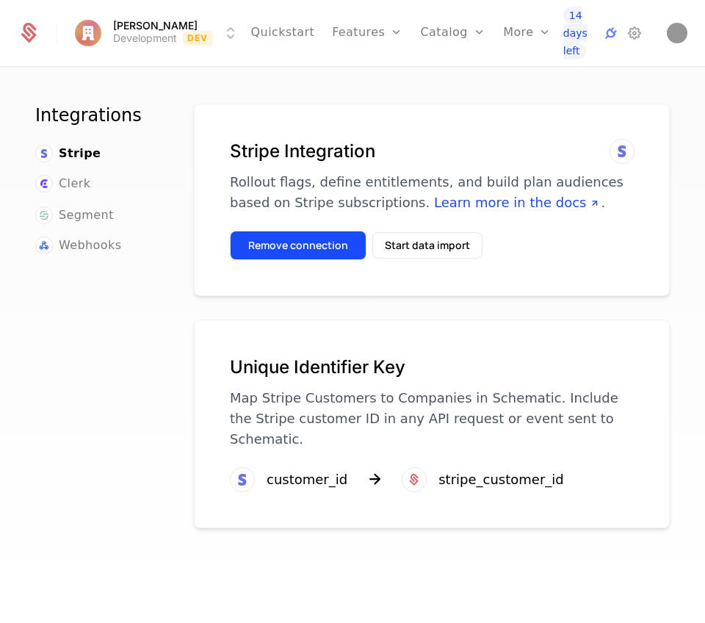
click at [311, 242] on button "Remove connection" at bounding box center [298, 245] width 137 height 29
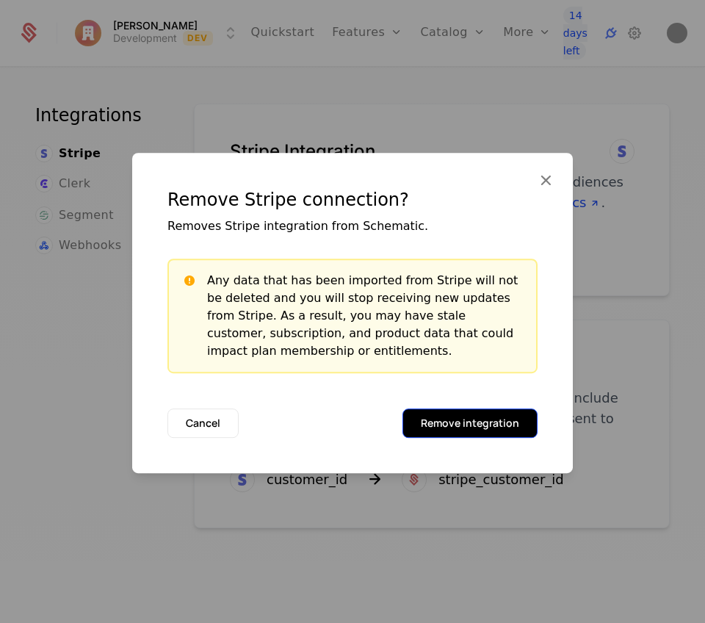
click at [458, 419] on button "Remove integration" at bounding box center [469, 422] width 135 height 29
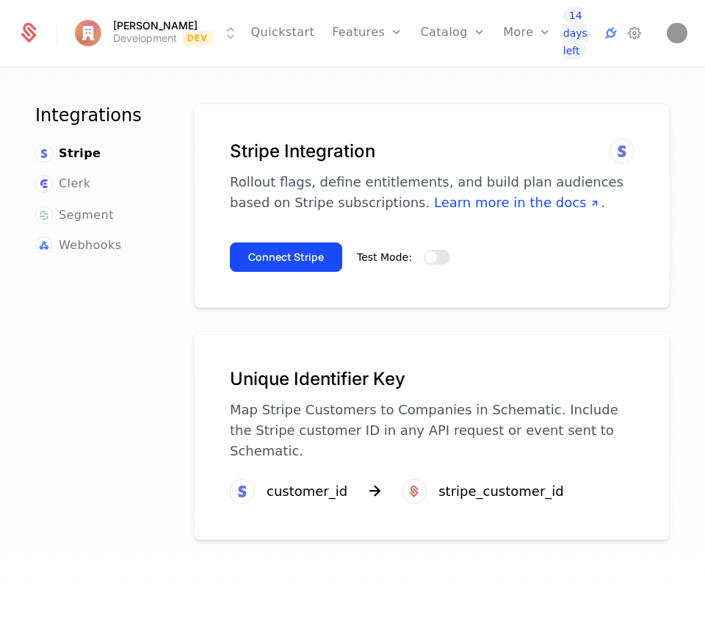
click at [438, 259] on button "Test Mode:" at bounding box center [437, 257] width 26 height 15
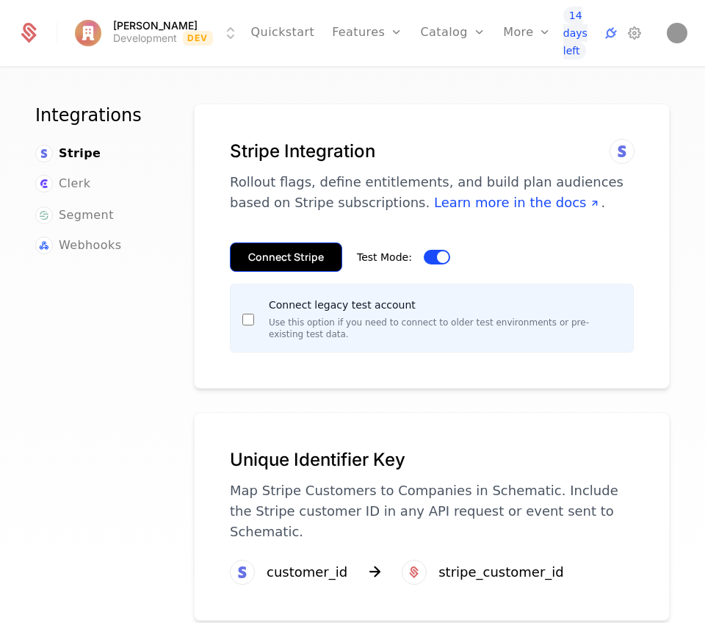
click at [308, 259] on button "Connect Stripe" at bounding box center [286, 256] width 112 height 29
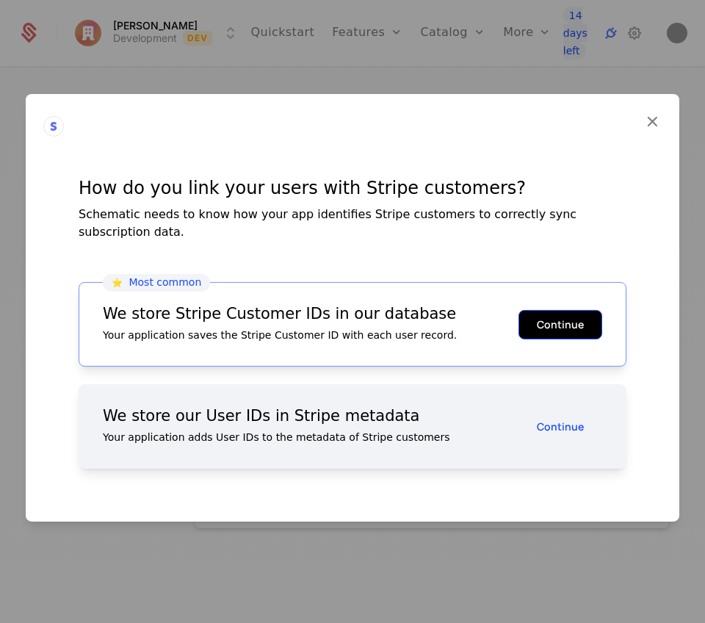
click at [534, 309] on button "Continue" at bounding box center [560, 323] width 84 height 29
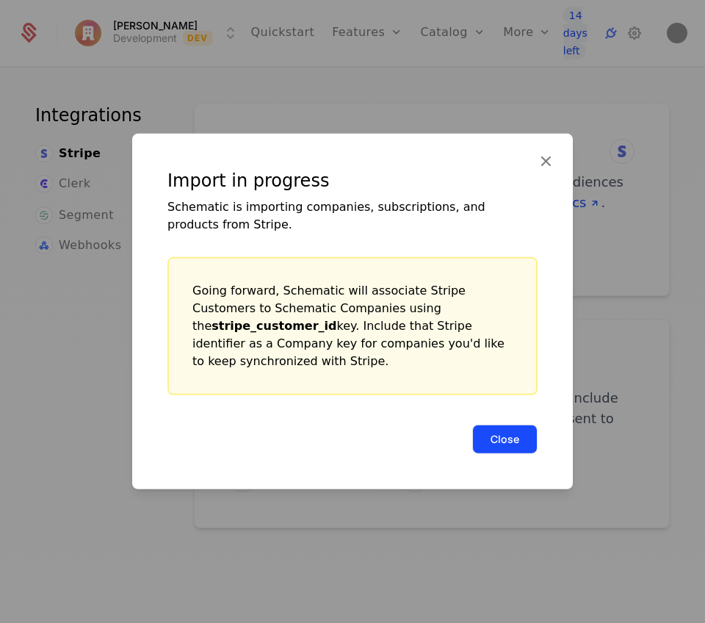
click at [502, 424] on button "Close" at bounding box center [504, 438] width 65 height 29
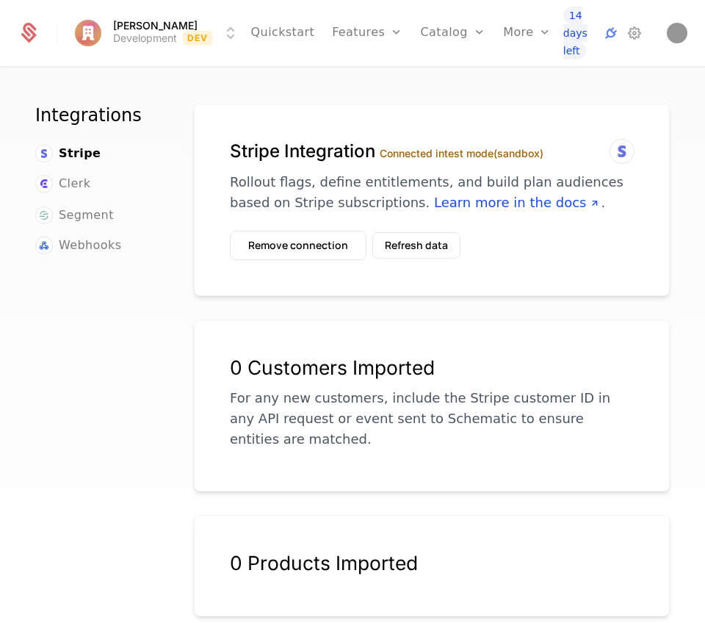
click at [492, 140] on h1 "Stripe Integration Connected in test mode (sandbox)" at bounding box center [432, 152] width 404 height 24
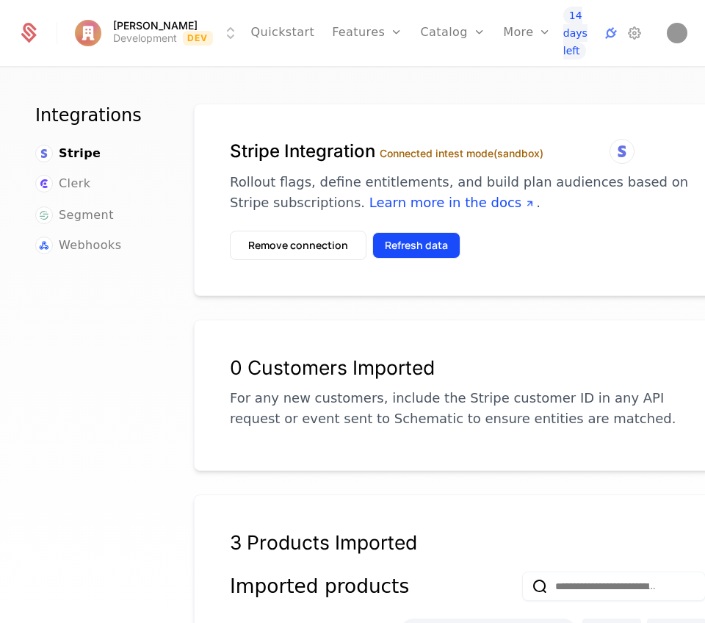
click at [414, 245] on button "Refresh data" at bounding box center [416, 245] width 88 height 26
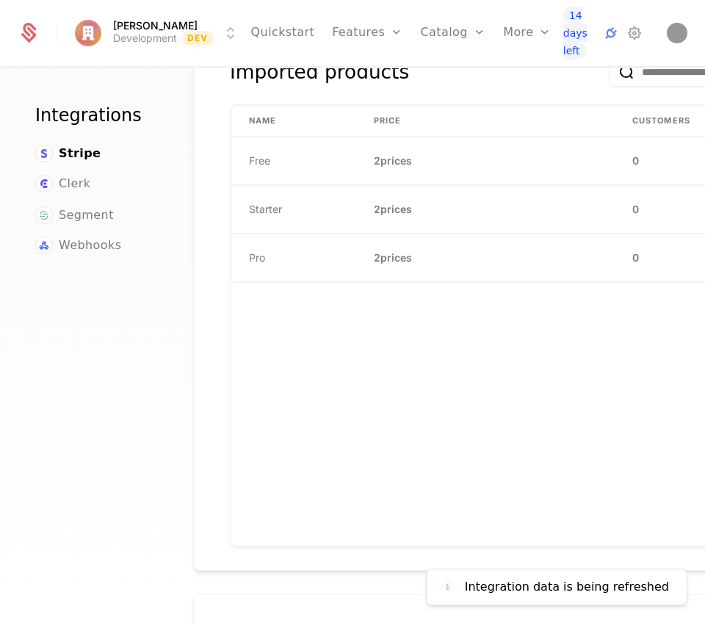
scroll to position [355, 0]
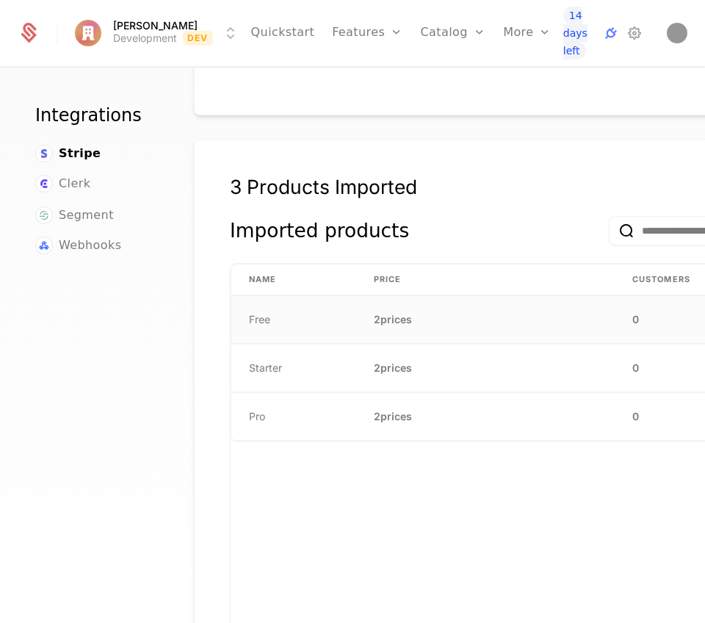
click at [408, 316] on span "2 prices" at bounding box center [393, 319] width 38 height 15
click at [265, 322] on span "Free" at bounding box center [259, 319] width 21 height 15
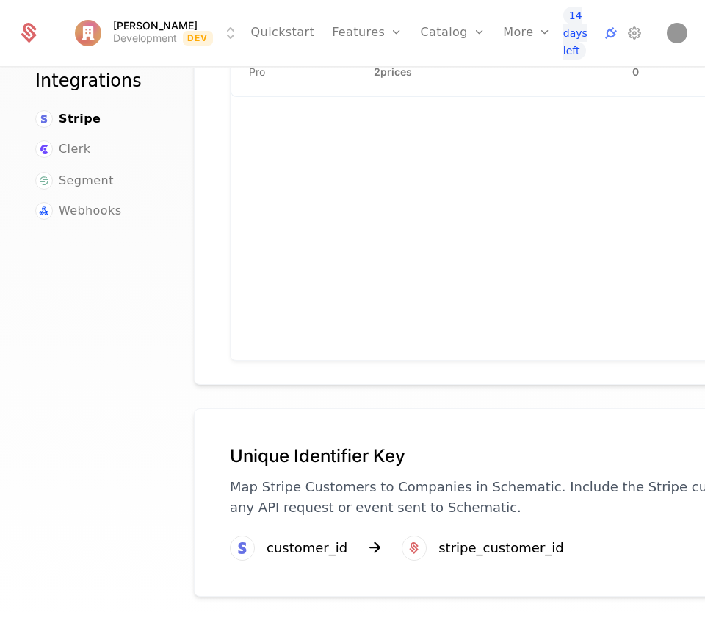
scroll to position [0, 0]
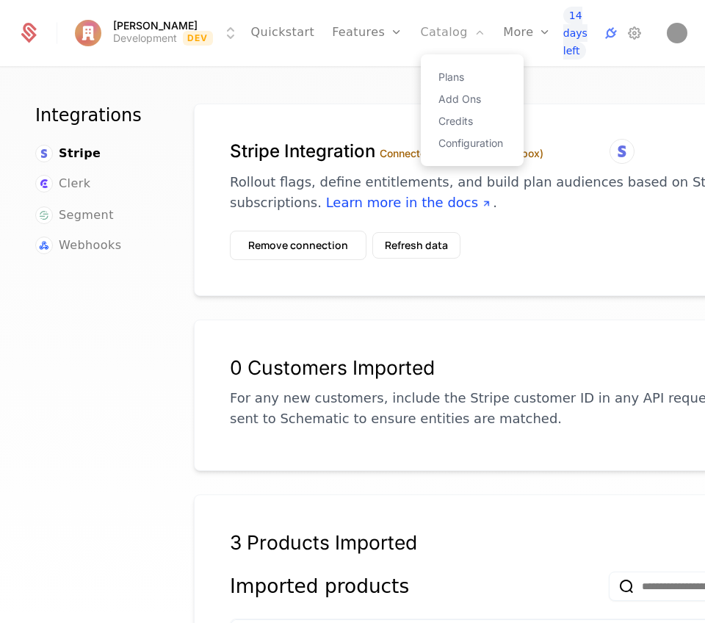
click at [463, 31] on link "Catalog" at bounding box center [453, 33] width 65 height 66
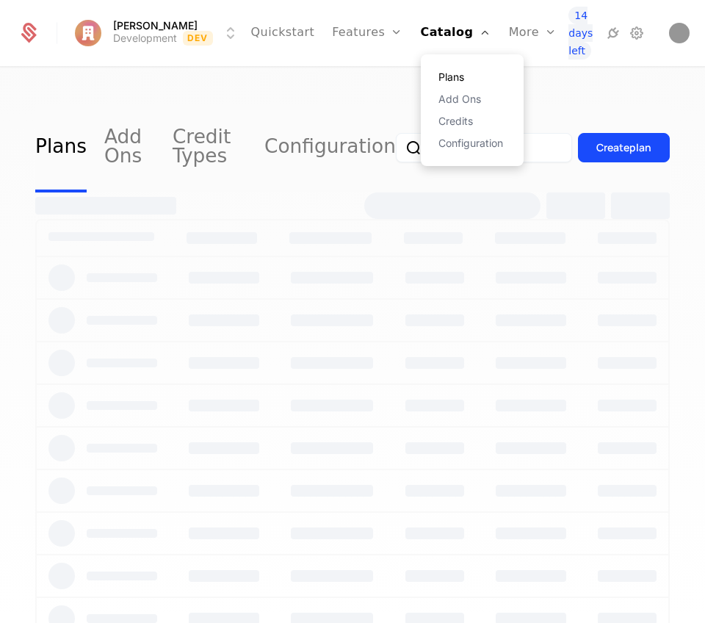
click at [446, 82] on link "Plans" at bounding box center [472, 77] width 68 height 10
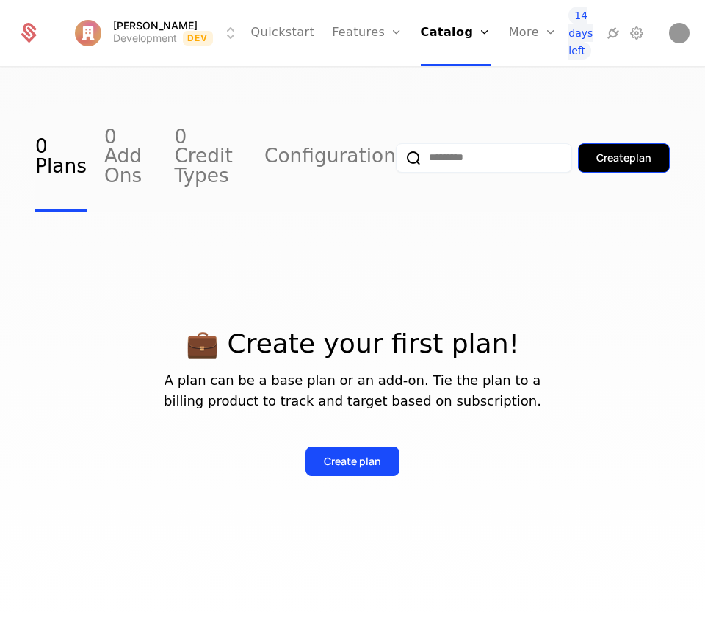
click at [643, 153] on div "Create plan" at bounding box center [623, 158] width 55 height 15
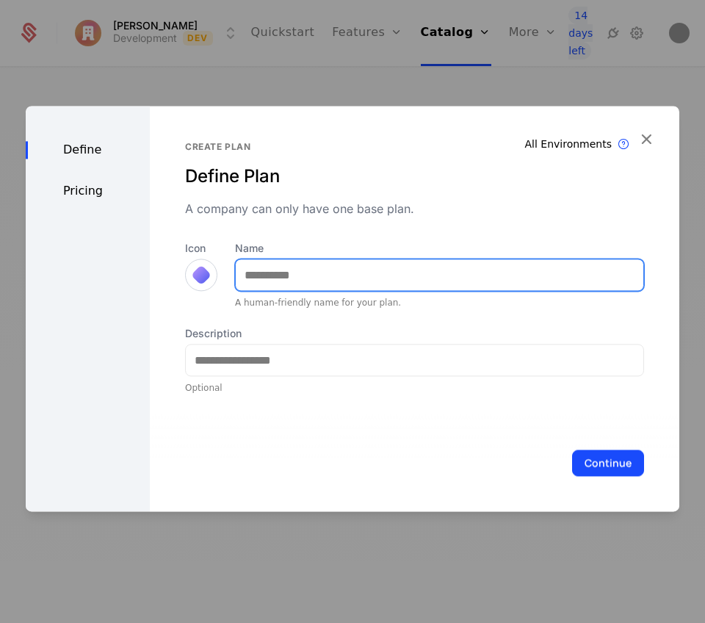
click at [259, 272] on input "Name" at bounding box center [440, 274] width 408 height 31
type input "****"
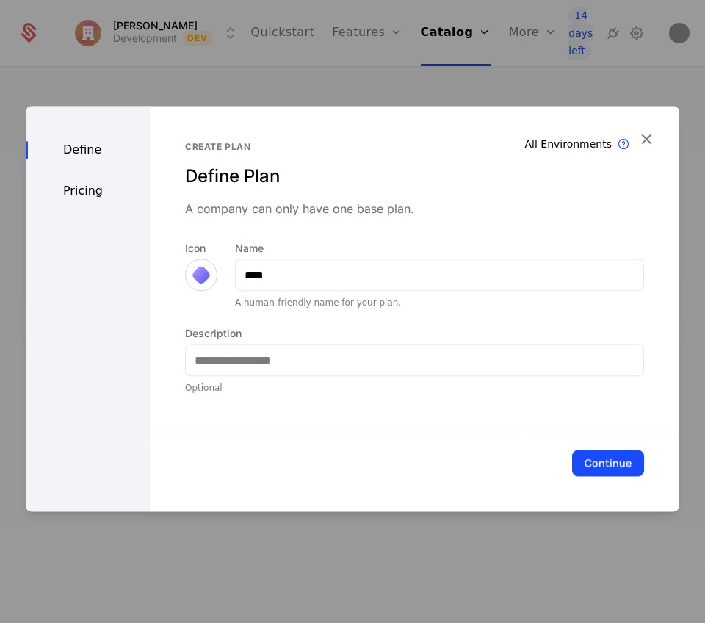
click at [203, 277] on div at bounding box center [201, 274] width 21 height 21
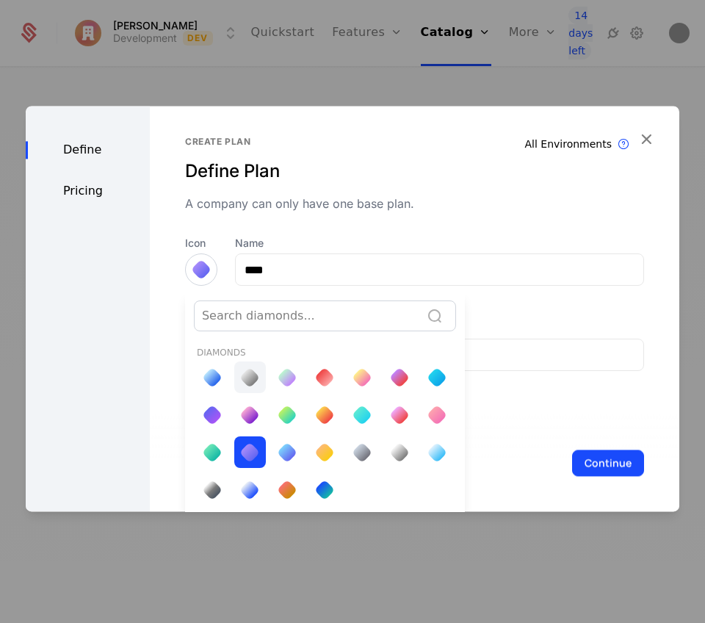
click at [245, 377] on div at bounding box center [249, 377] width 21 height 21
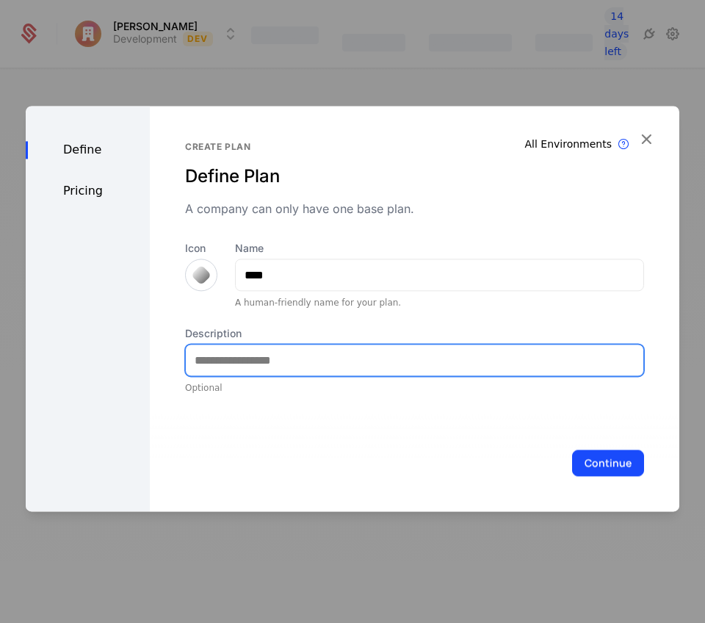
click at [297, 372] on input "Description" at bounding box center [415, 359] width 458 height 31
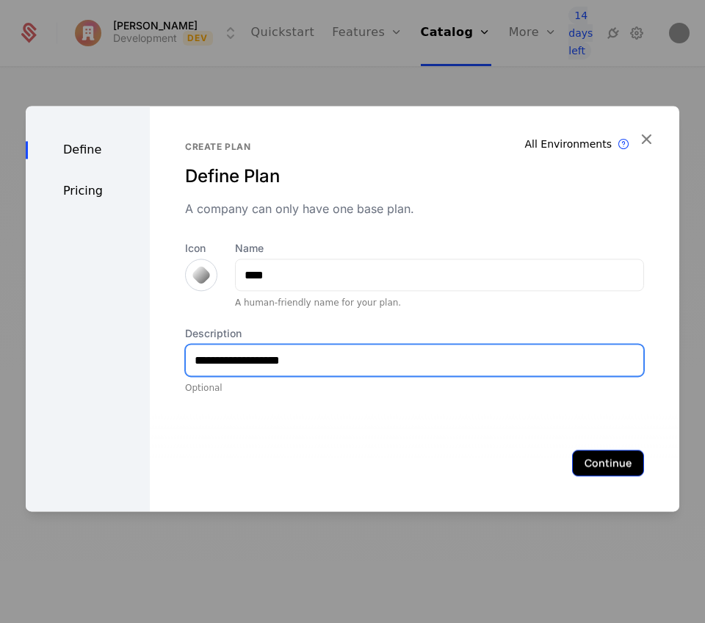
type input "**********"
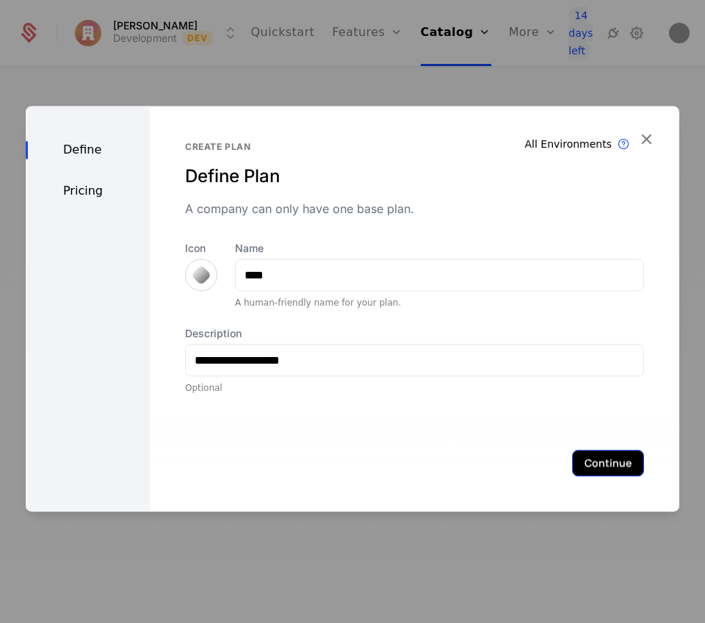
click at [590, 467] on button "Continue" at bounding box center [608, 462] width 72 height 26
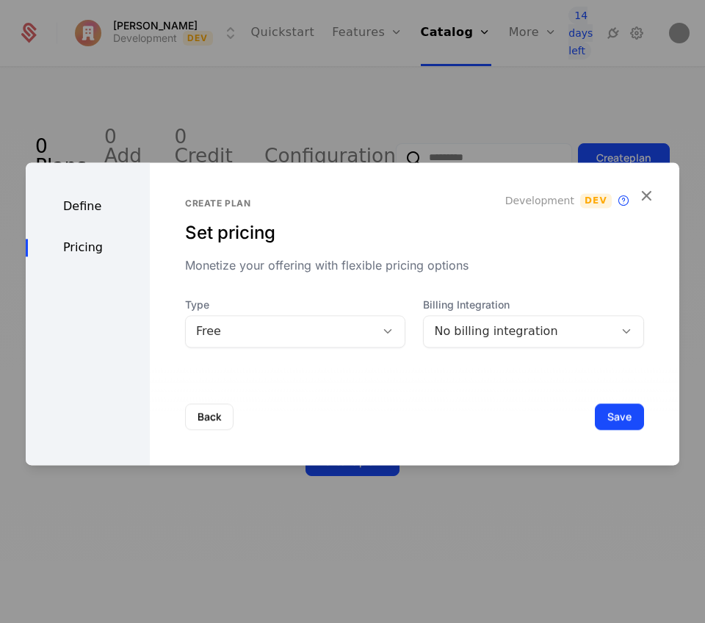
click at [312, 322] on div "Free" at bounding box center [281, 331] width 170 height 18
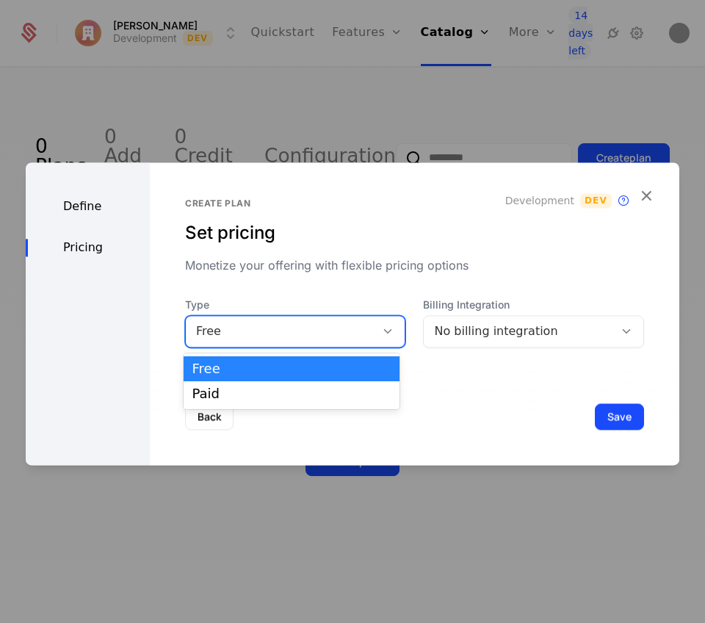
click at [344, 256] on div "Create plan Set pricing Monetize your offering with flexible pricing options" at bounding box center [414, 236] width 459 height 76
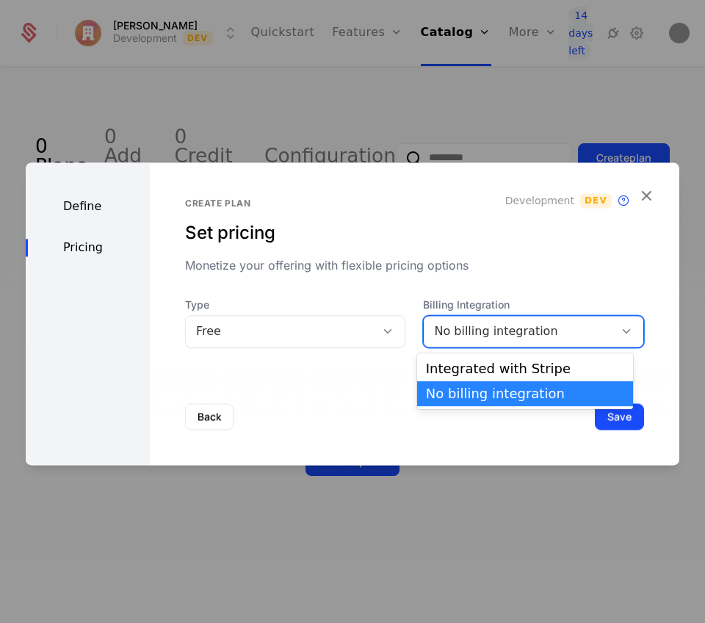
click at [552, 325] on div "No billing integration" at bounding box center [519, 331] width 170 height 18
click at [524, 369] on div "Integrated with Stripe" at bounding box center [525, 368] width 198 height 13
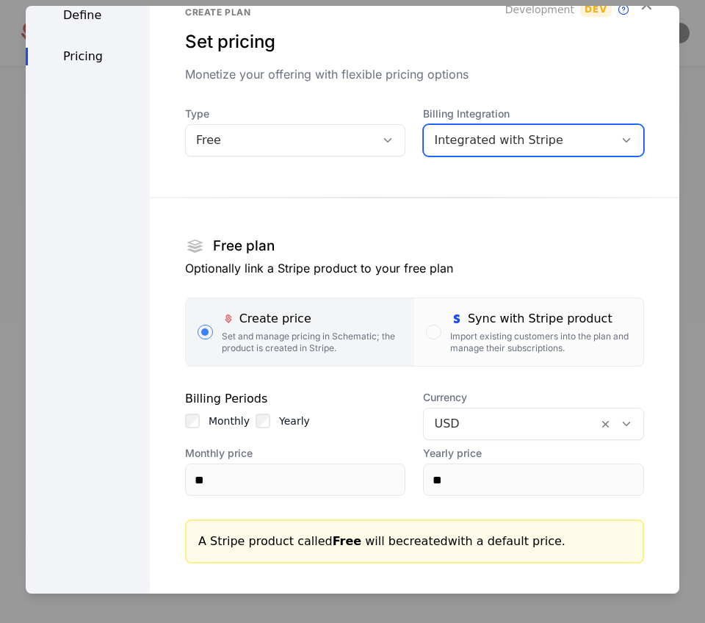
scroll to position [2, 0]
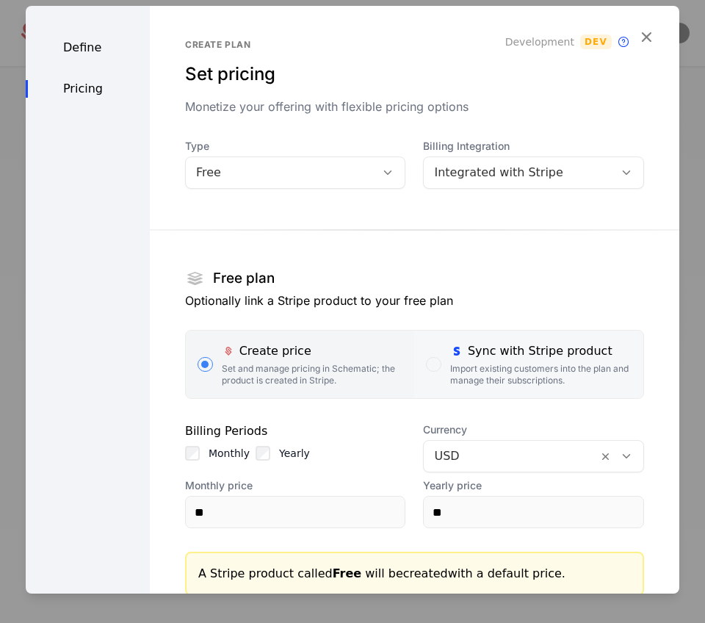
click at [475, 361] on div "Sync with Stripe product Import existing customers into the plan and manage the…" at bounding box center [540, 364] width 181 height 44
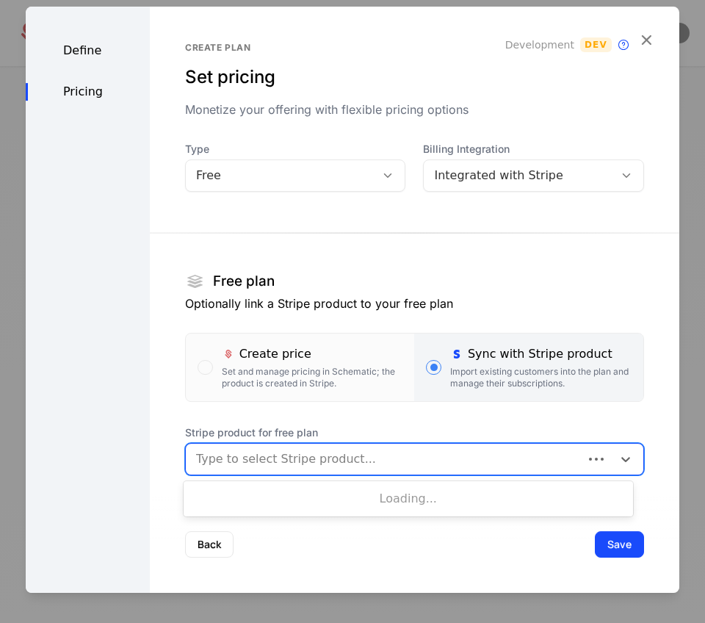
click at [351, 461] on div at bounding box center [384, 459] width 377 height 21
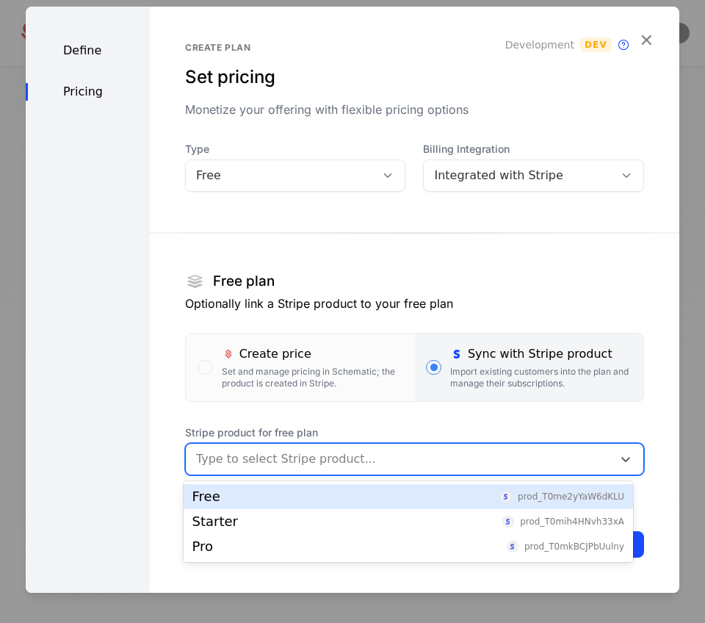
click at [339, 497] on div "Free prod_T0me2yYaW6dKLU" at bounding box center [408, 496] width 432 height 13
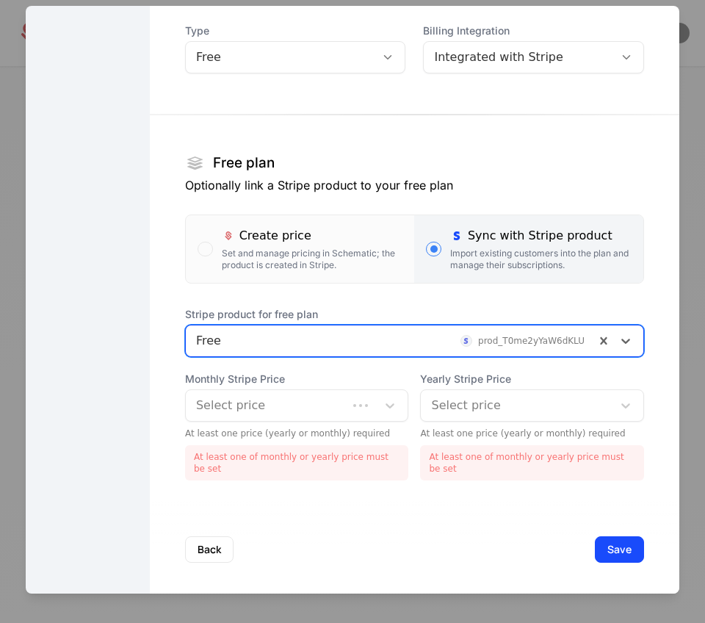
scroll to position [122, 0]
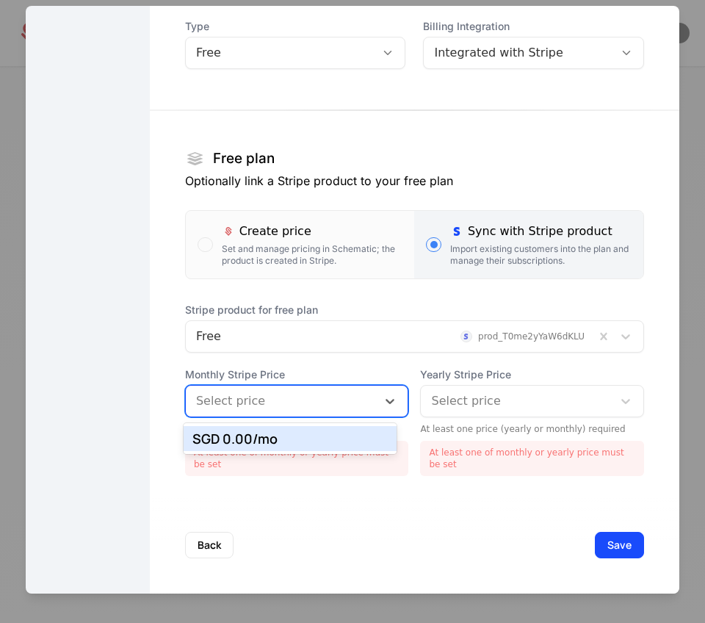
click at [351, 391] on div at bounding box center [281, 401] width 171 height 21
click at [324, 491] on div "Create plan Set pricing Monetize your offering with flexible pricing options De…" at bounding box center [414, 238] width 529 height 709
click at [377, 402] on div at bounding box center [390, 401] width 26 height 18
click at [358, 430] on div "SGD 0.00 /mo" at bounding box center [291, 438] width 214 height 25
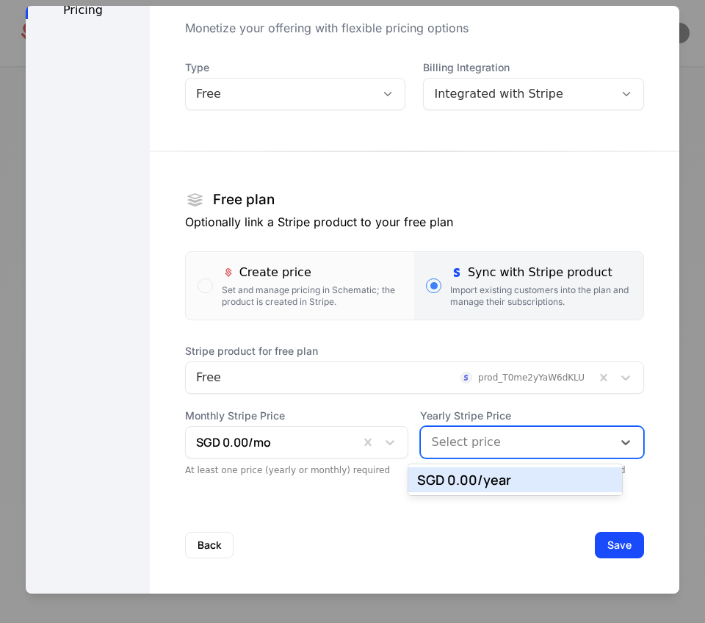
click at [510, 447] on div at bounding box center [516, 442] width 171 height 21
click at [502, 492] on div "SGD 0.00 /year" at bounding box center [515, 479] width 214 height 31
click at [502, 485] on div "SGD 0.00 /year" at bounding box center [515, 479] width 196 height 13
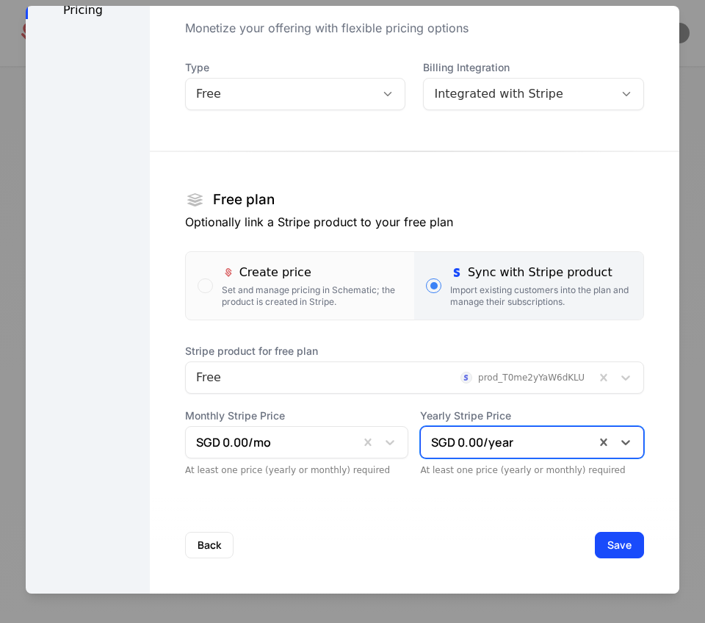
click at [644, 394] on div "Create plan Set pricing Monetize your offering with flexible pricing options De…" at bounding box center [414, 259] width 529 height 668
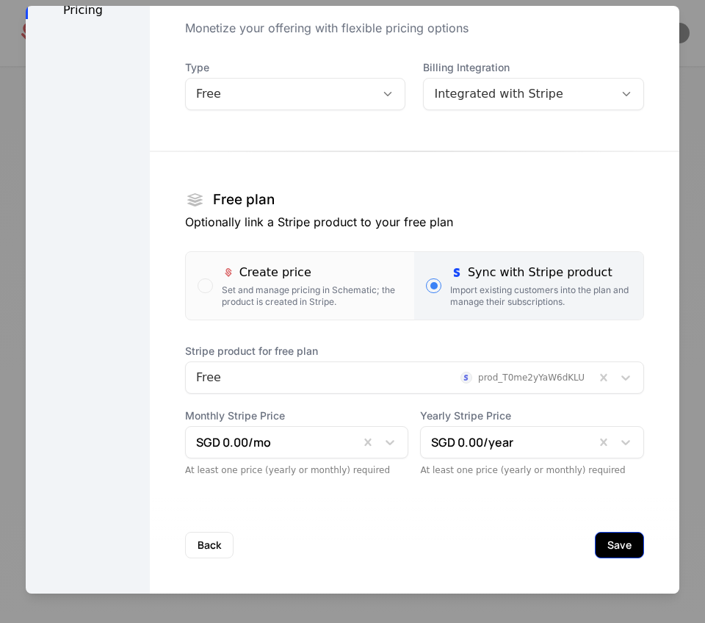
click at [607, 546] on button "Save" at bounding box center [619, 545] width 49 height 26
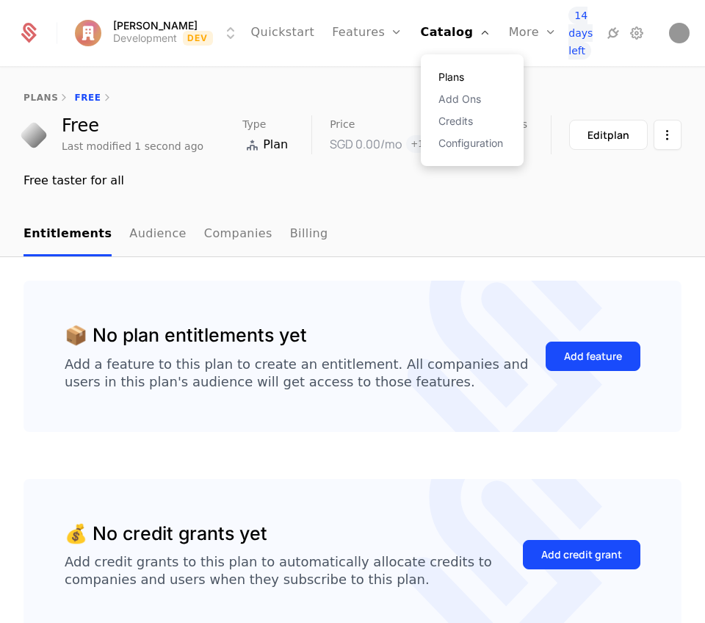
click at [438, 73] on link "Plans" at bounding box center [472, 77] width 68 height 10
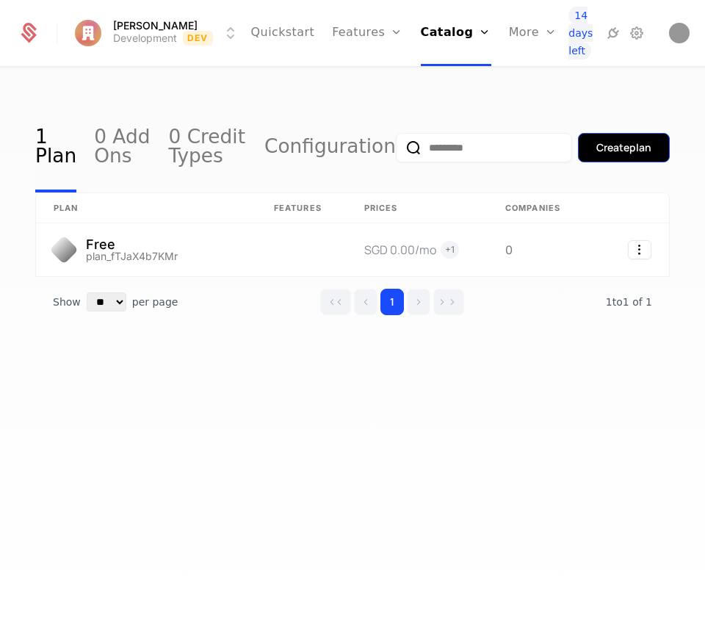
click at [630, 143] on div "Create plan" at bounding box center [623, 147] width 55 height 15
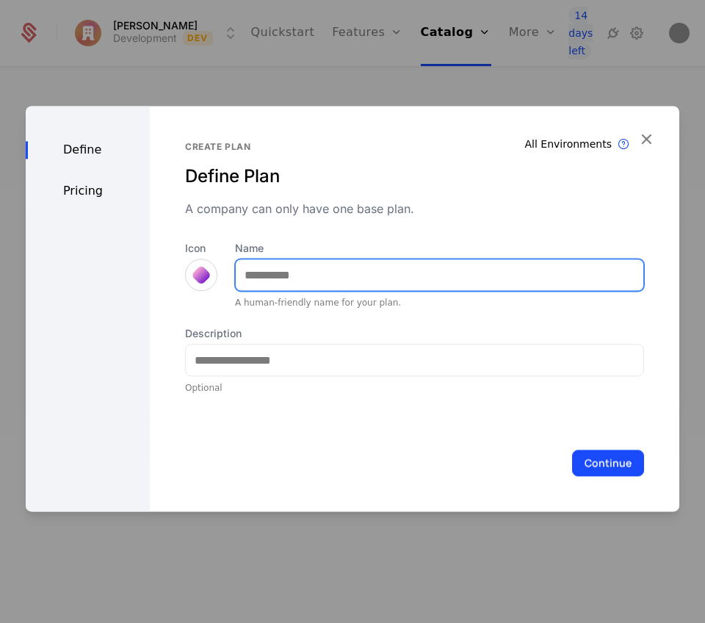
click at [323, 282] on input "Name" at bounding box center [440, 274] width 408 height 31
type input "*******"
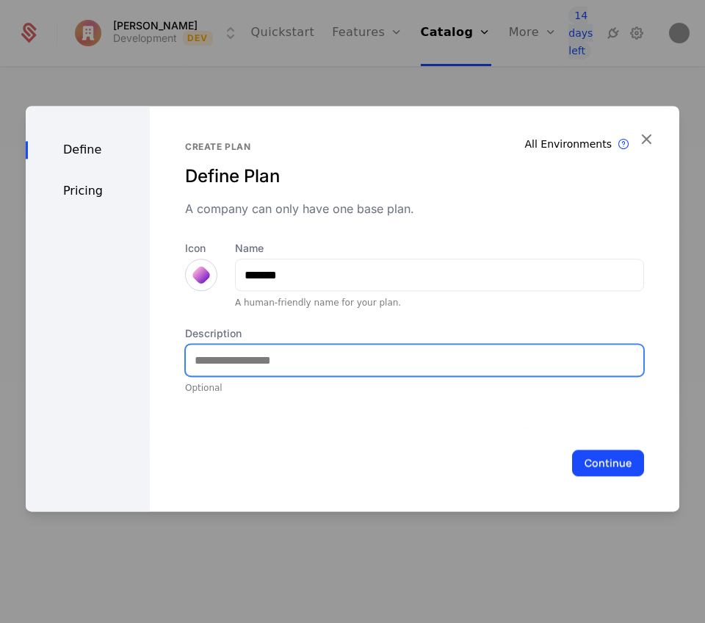
click at [313, 366] on input "Description" at bounding box center [415, 359] width 458 height 31
click at [259, 359] on input "**********" at bounding box center [415, 359] width 458 height 31
click at [400, 354] on input "**********" at bounding box center [415, 359] width 458 height 31
type input "**********"
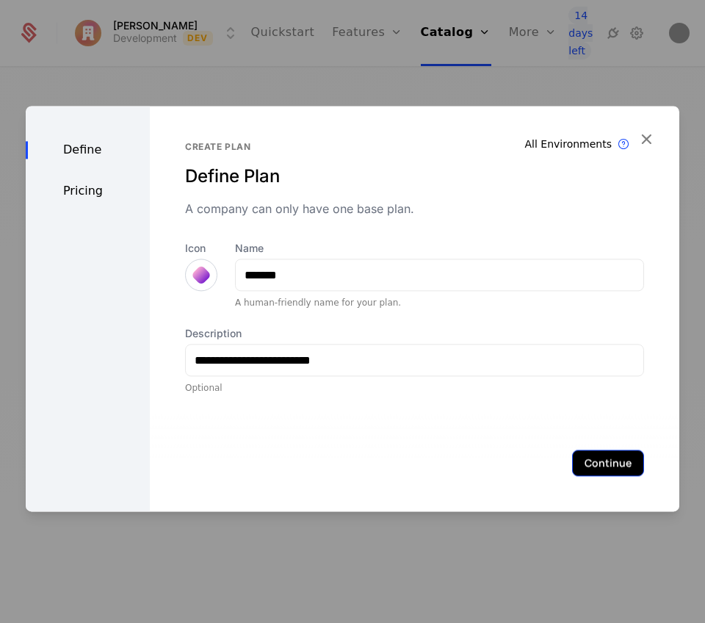
click at [594, 460] on button "Continue" at bounding box center [608, 462] width 72 height 26
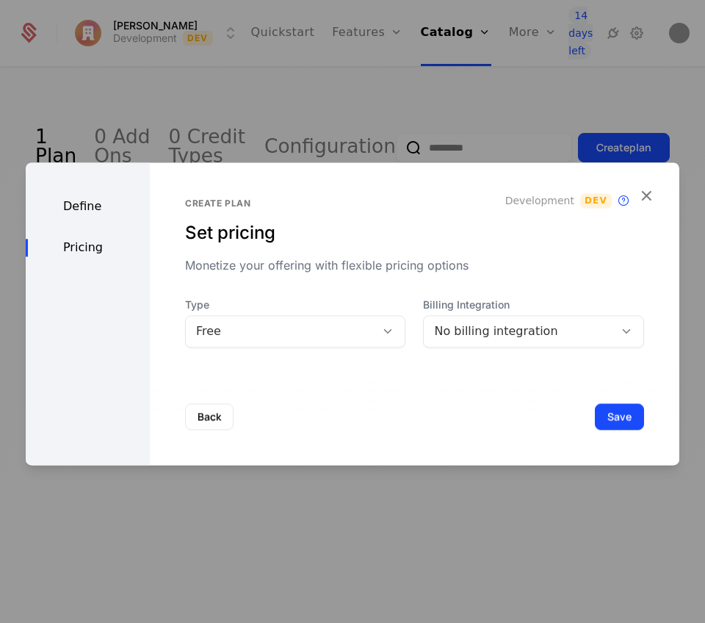
click at [335, 327] on div "Free" at bounding box center [281, 331] width 170 height 18
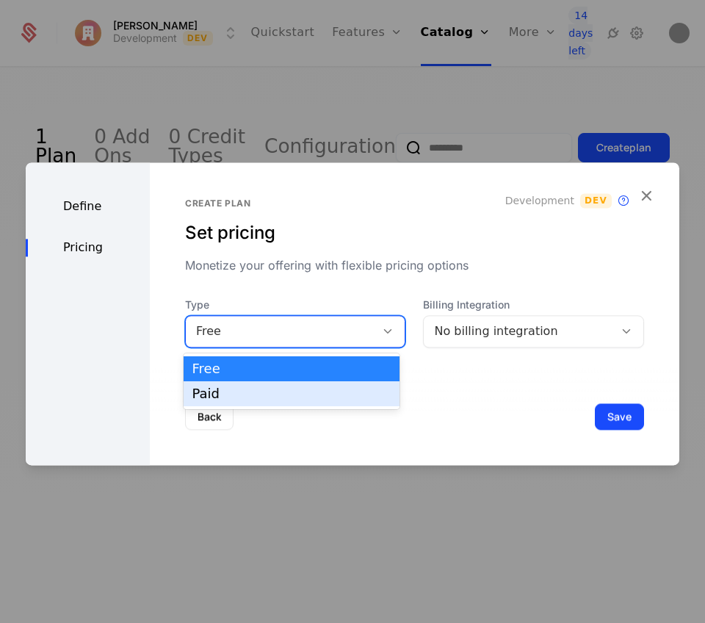
click at [299, 387] on div "Paid" at bounding box center [291, 393] width 198 height 13
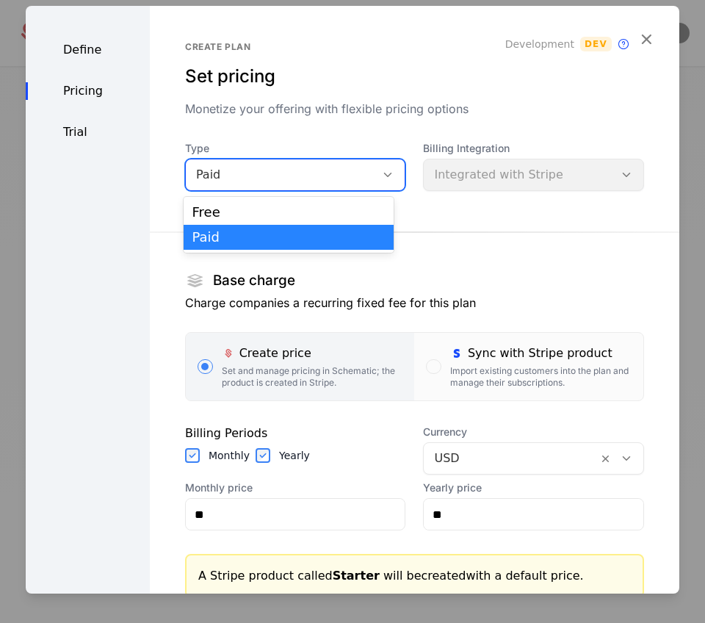
click at [341, 162] on div "Paid" at bounding box center [295, 175] width 221 height 32
click at [323, 242] on div "Paid" at bounding box center [288, 237] width 193 height 13
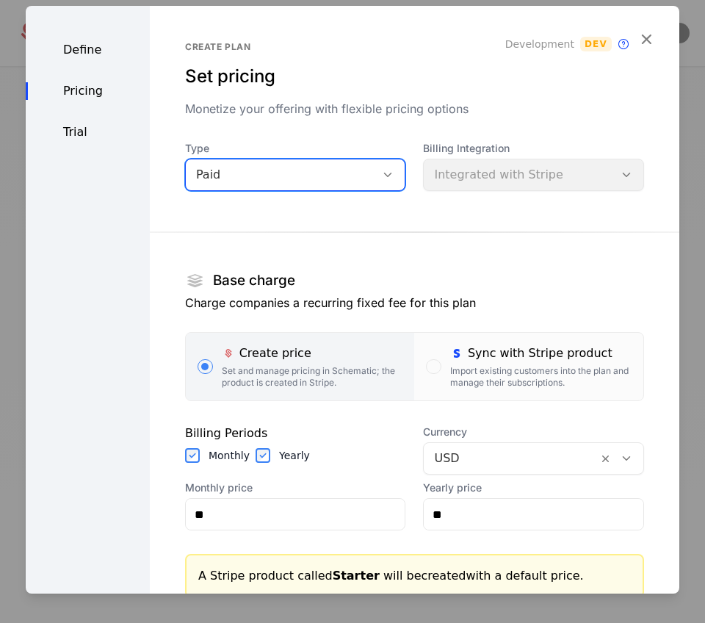
click at [461, 173] on div "Billing Integration Integrated with Stripe" at bounding box center [533, 166] width 221 height 50
click at [447, 233] on section "Base charge Charge companies a recurring fixed fee for this plan Create price S…" at bounding box center [414, 456] width 459 height 495
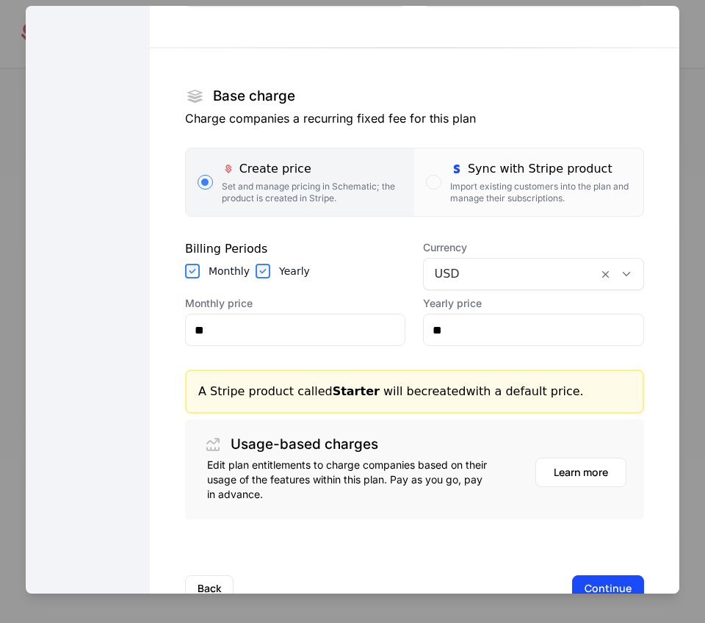
scroll to position [228, 0]
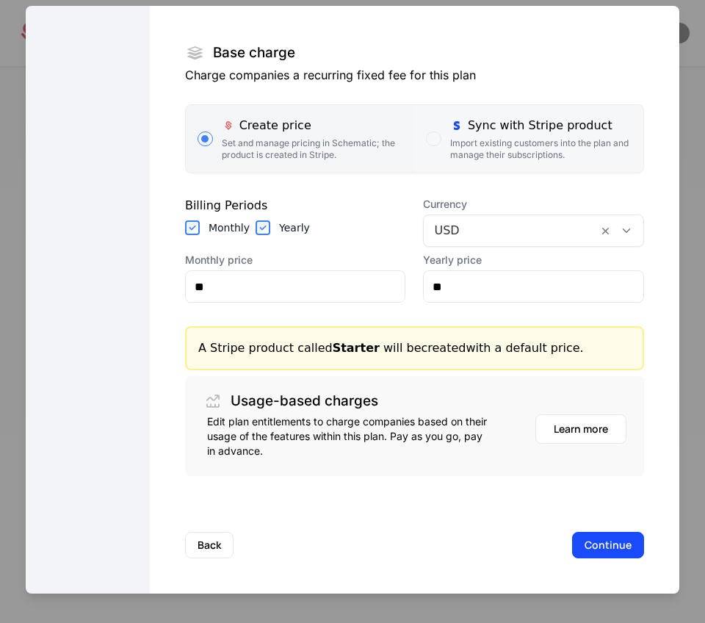
click at [466, 144] on div "Import existing customers into the plan and manage their subscriptions." at bounding box center [540, 149] width 181 height 24
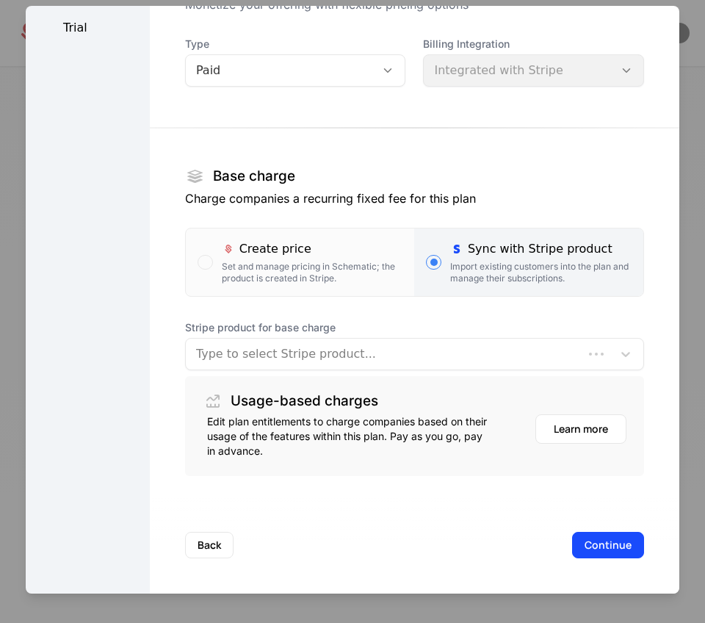
scroll to position [104, 0]
click at [256, 355] on div at bounding box center [384, 354] width 377 height 21
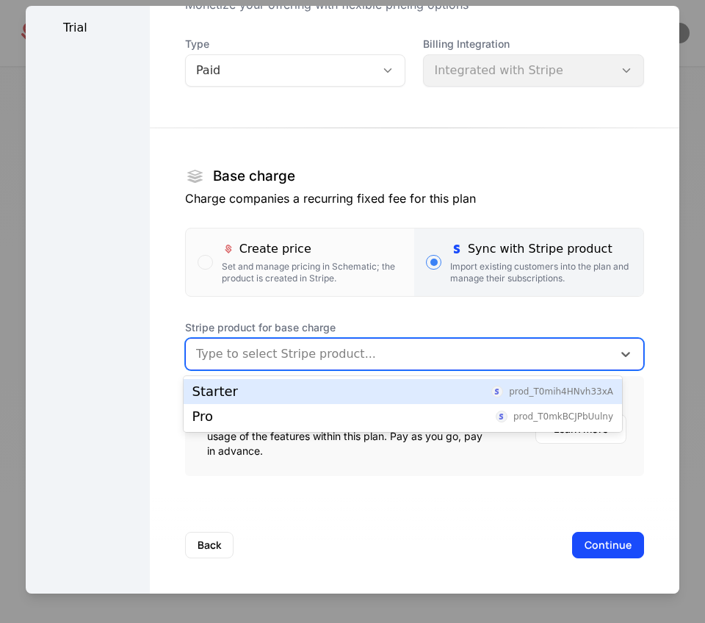
click at [248, 388] on div "Starter prod_T0mih4HNvh33xA" at bounding box center [402, 391] width 421 height 13
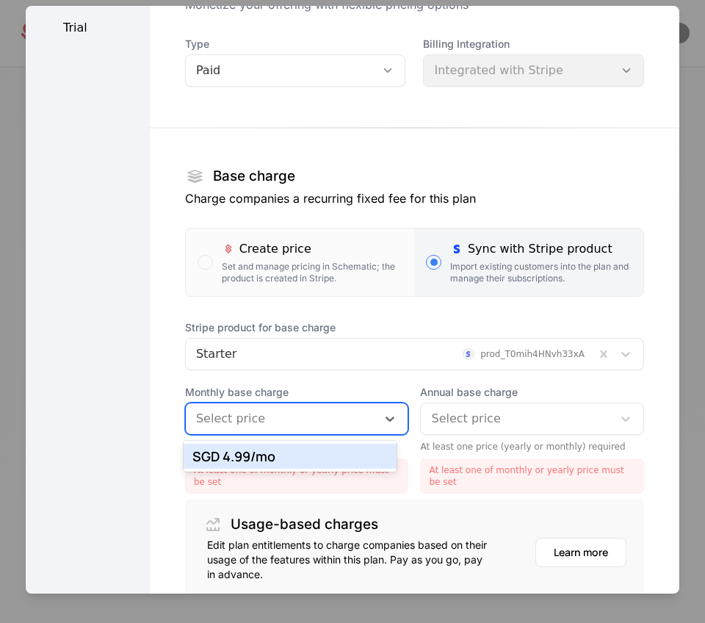
click at [247, 429] on div "Select price" at bounding box center [282, 418] width 192 height 26
click at [239, 452] on div "SGD 4.99 /mo" at bounding box center [290, 455] width 196 height 13
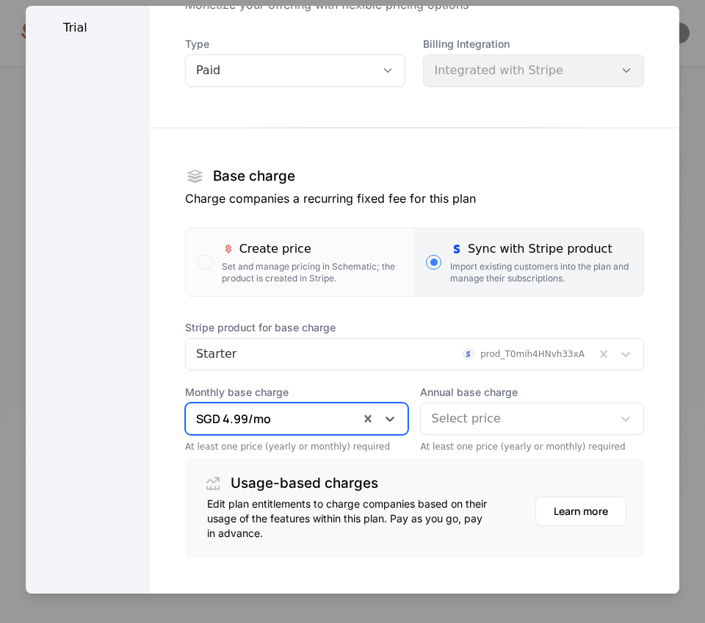
click at [477, 416] on div at bounding box center [516, 418] width 171 height 21
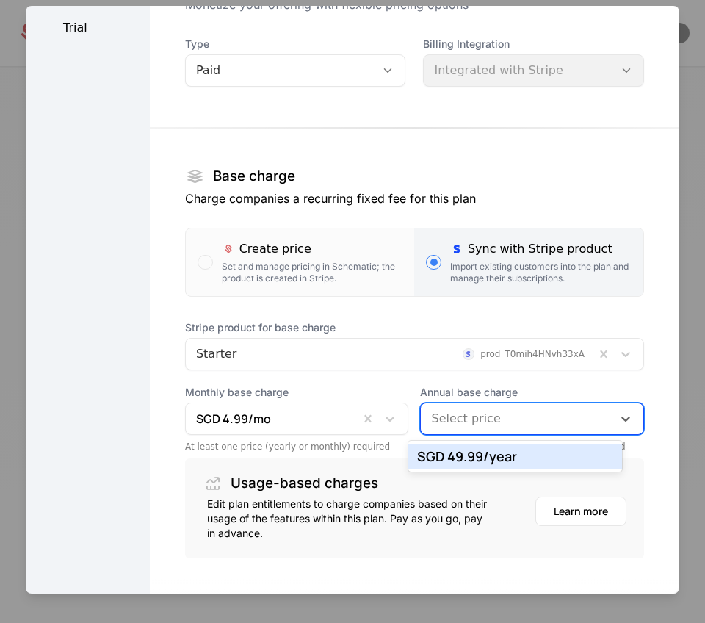
click at [478, 452] on div "SGD 49.99 /year" at bounding box center [515, 455] width 196 height 13
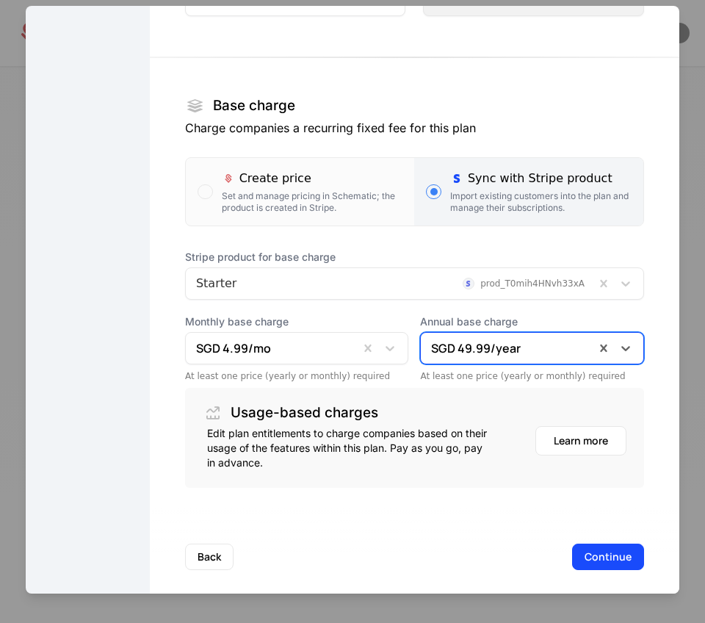
scroll to position [187, 0]
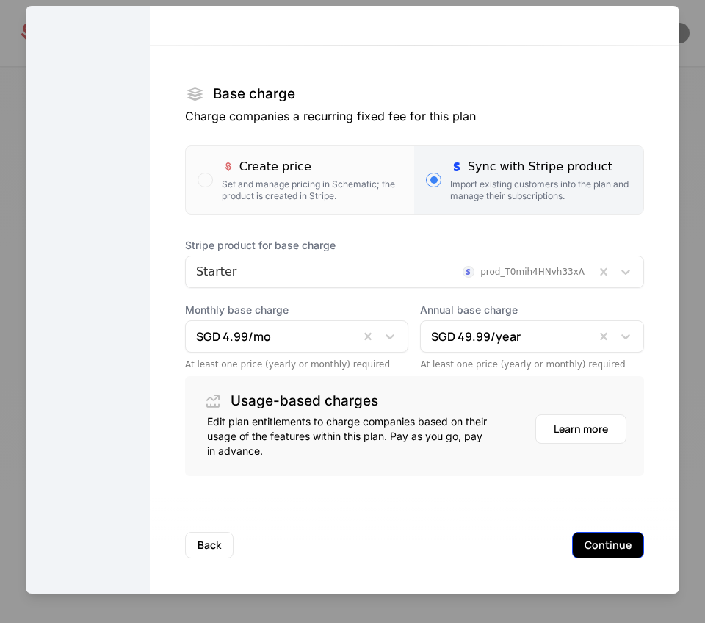
click at [618, 544] on button "Continue" at bounding box center [608, 545] width 72 height 26
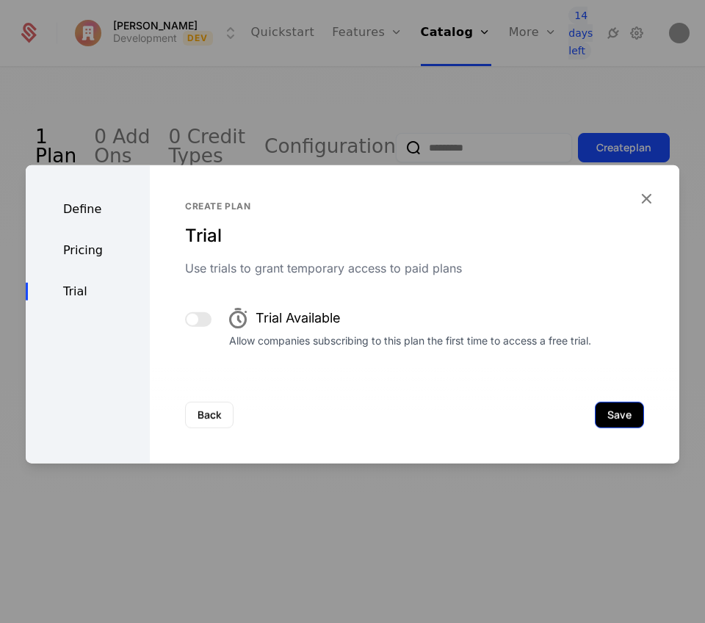
click at [609, 416] on button "Save" at bounding box center [619, 415] width 49 height 26
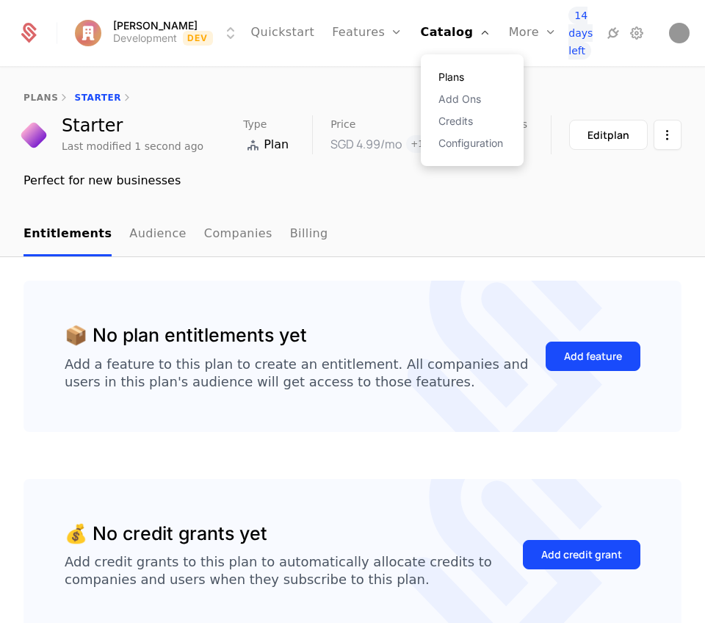
click at [438, 77] on link "Plans" at bounding box center [472, 77] width 68 height 10
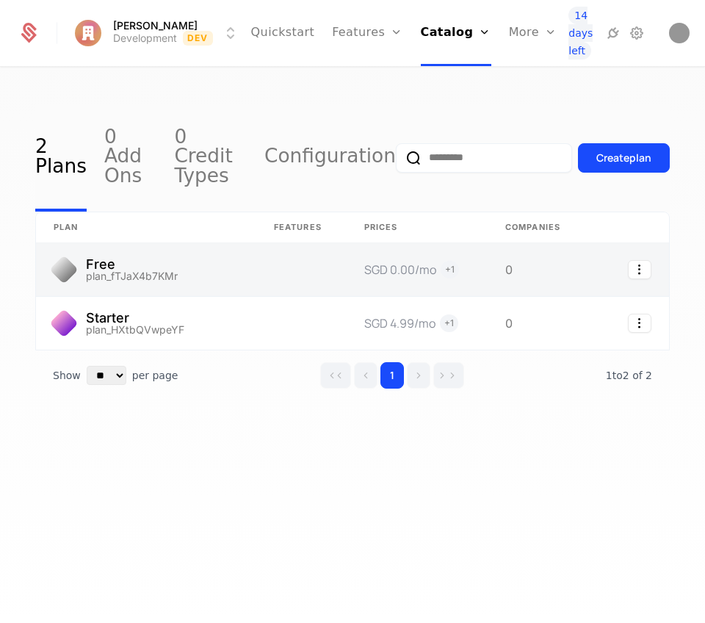
click at [140, 254] on link at bounding box center [146, 269] width 220 height 53
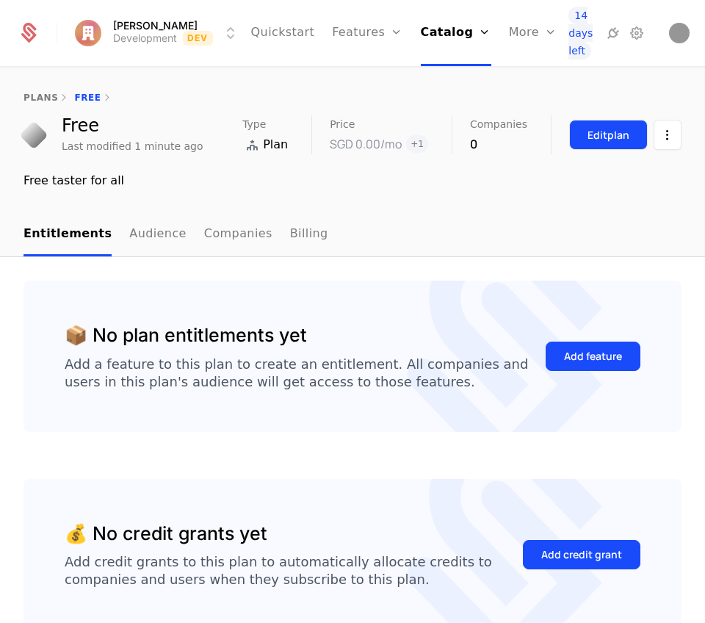
click at [617, 140] on div "Edit plan" at bounding box center [609, 135] width 42 height 15
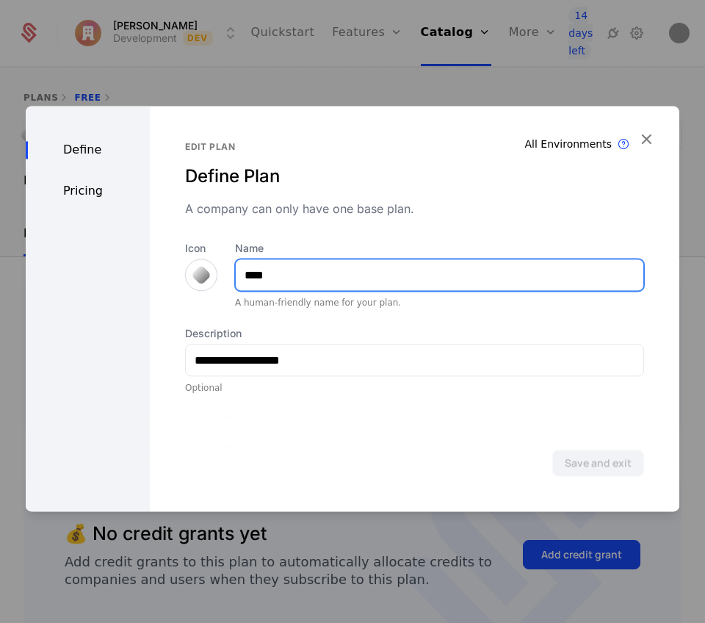
click at [325, 260] on input "****" at bounding box center [440, 274] width 408 height 31
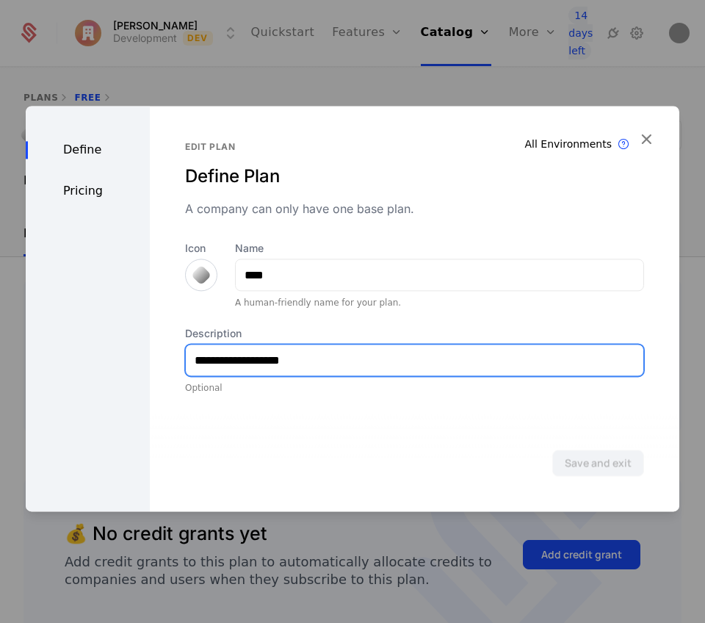
click at [294, 353] on input "**********" at bounding box center [415, 359] width 458 height 31
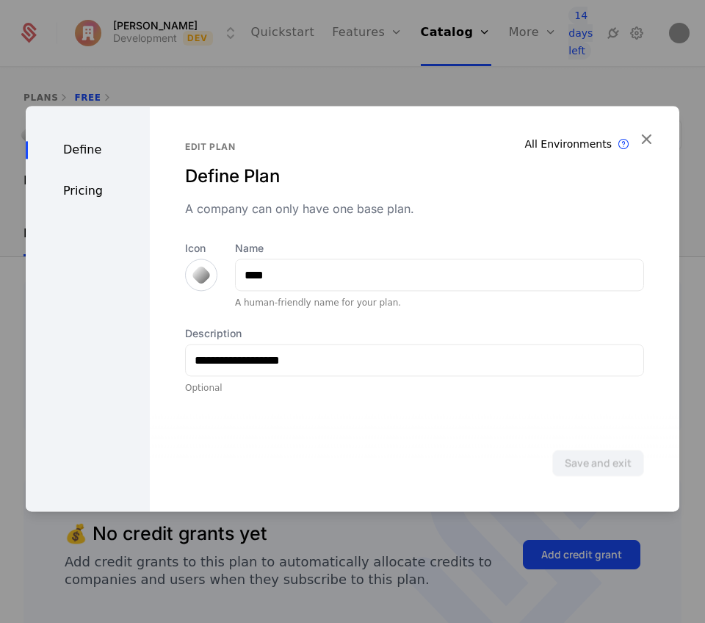
click at [82, 192] on div "Pricing" at bounding box center [88, 191] width 124 height 18
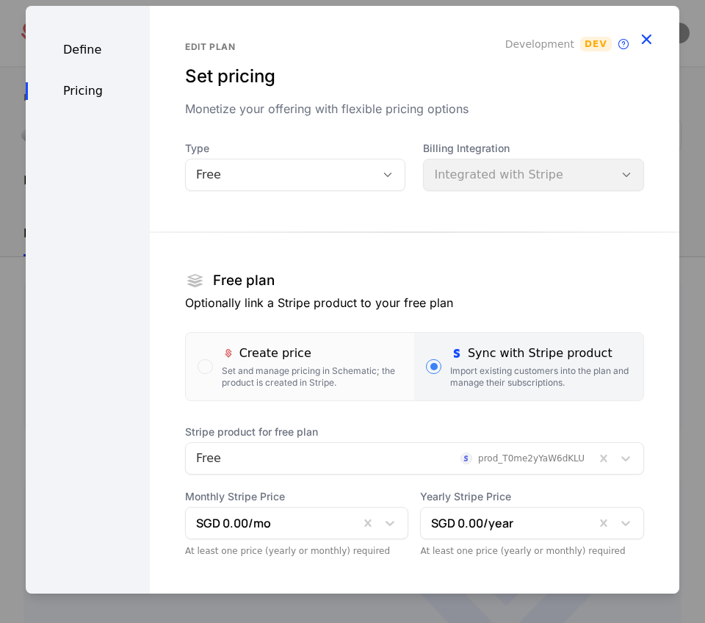
click at [639, 38] on icon "button" at bounding box center [646, 38] width 19 height 19
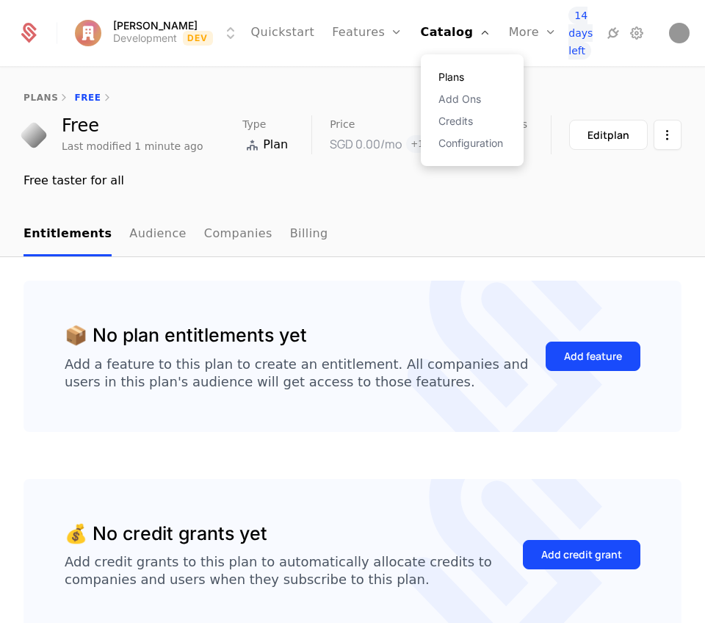
click at [443, 78] on link "Plans" at bounding box center [472, 77] width 68 height 10
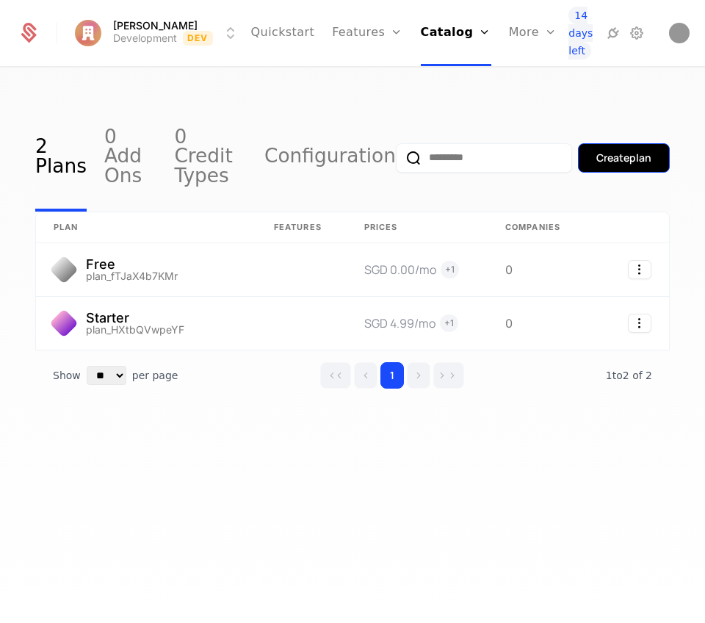
click at [632, 143] on button "Create plan" at bounding box center [624, 157] width 92 height 29
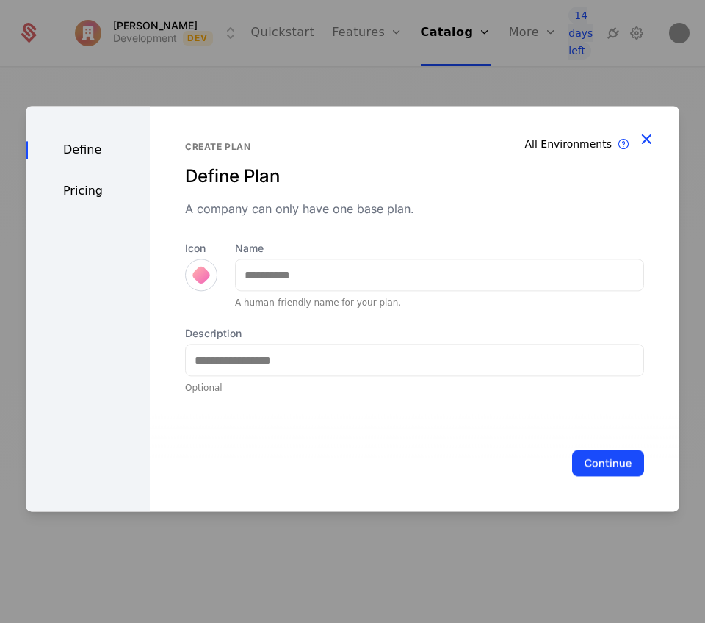
click at [646, 135] on icon "button" at bounding box center [646, 138] width 19 height 19
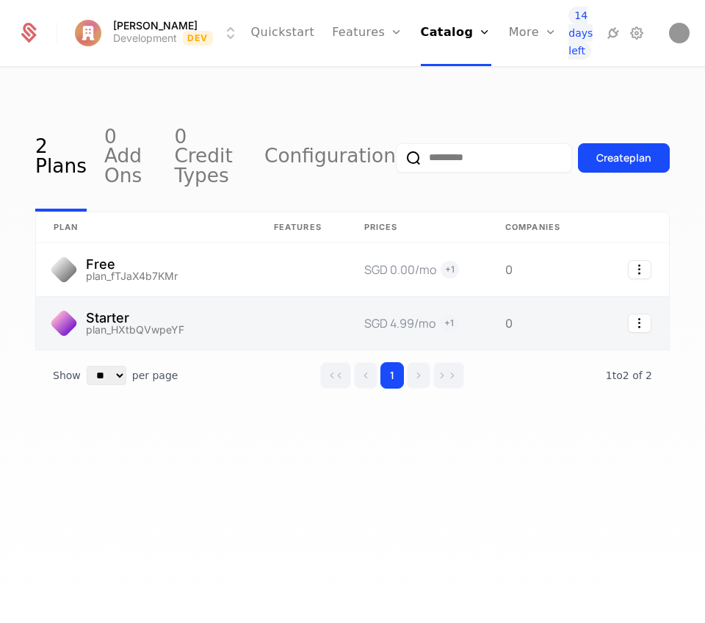
click at [84, 297] on link at bounding box center [146, 323] width 220 height 53
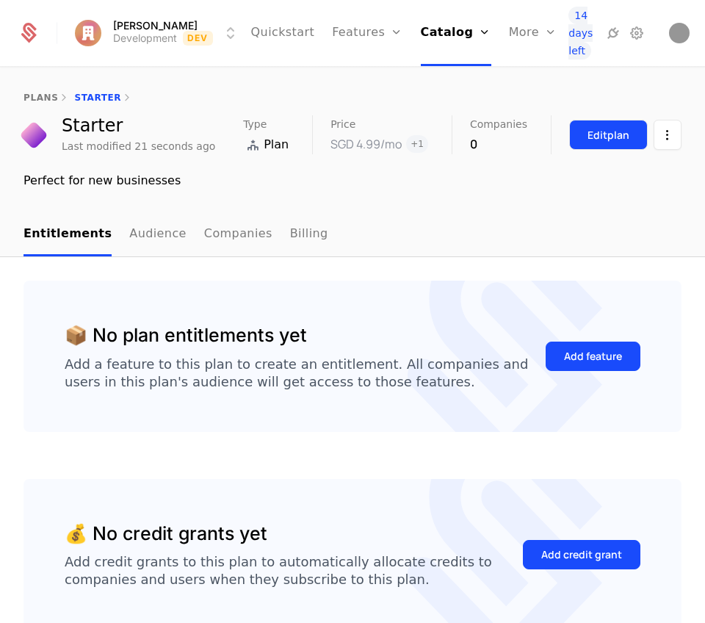
click at [588, 131] on div "Edit plan" at bounding box center [609, 135] width 42 height 15
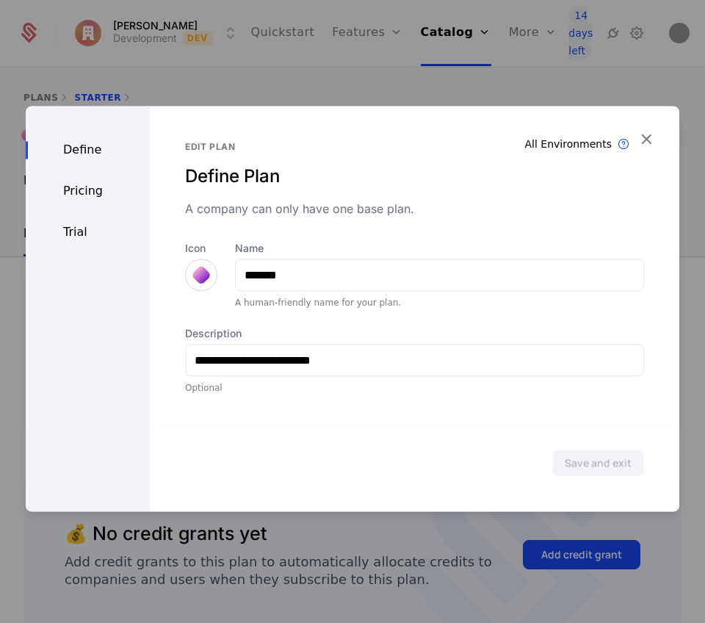
click at [187, 281] on div at bounding box center [201, 275] width 32 height 32
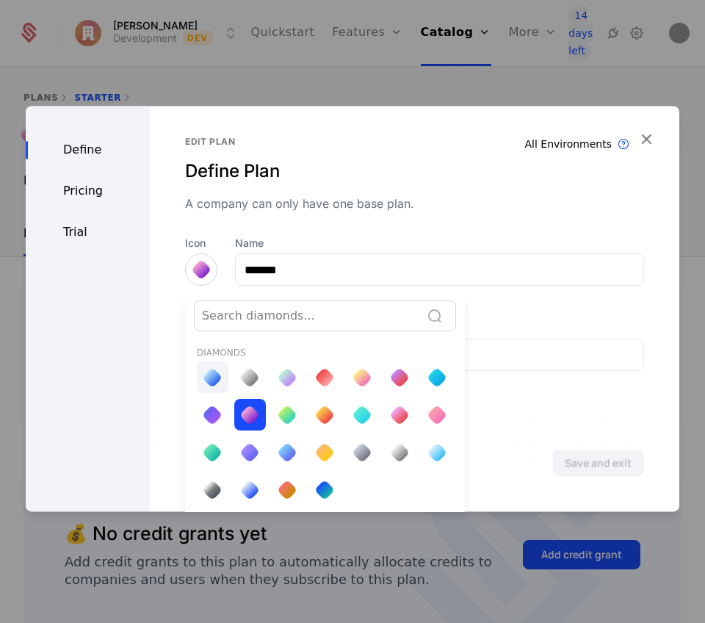
click at [214, 383] on div at bounding box center [212, 377] width 21 height 21
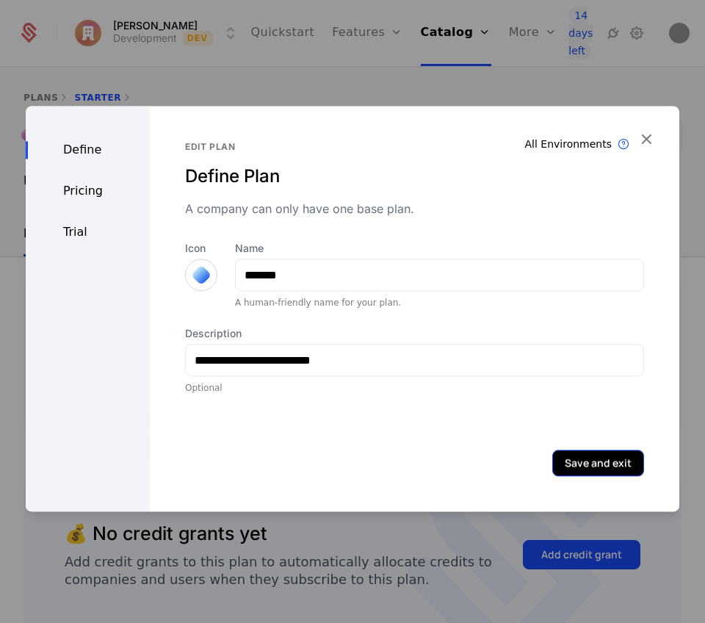
click at [566, 458] on button "Save and exit" at bounding box center [598, 462] width 92 height 26
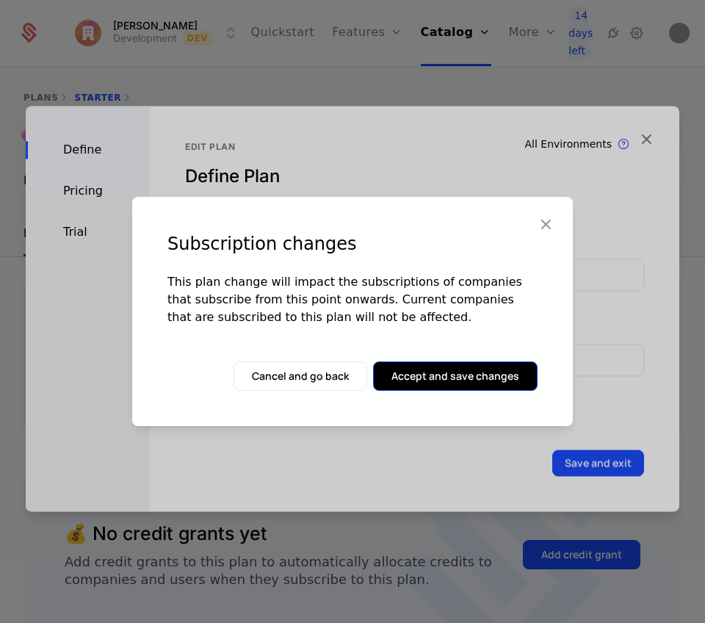
click at [443, 372] on button "Accept and save changes" at bounding box center [455, 375] width 165 height 29
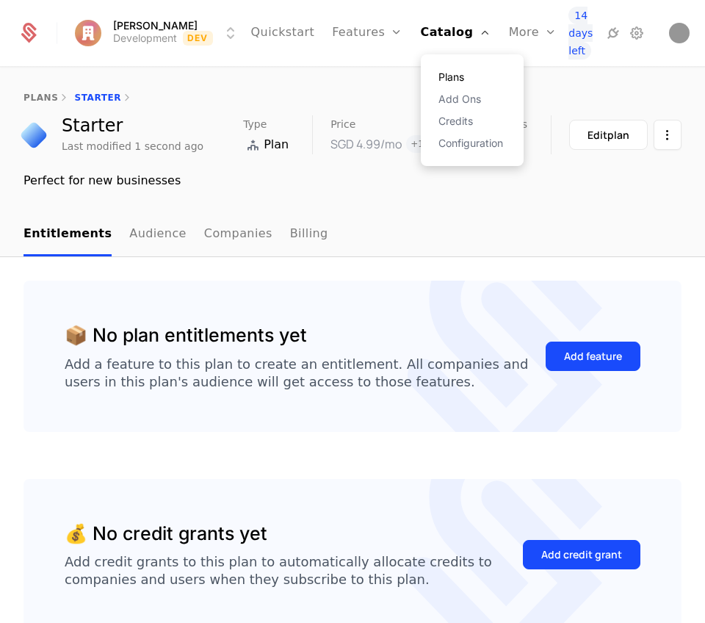
click at [447, 72] on link "Plans" at bounding box center [472, 77] width 68 height 10
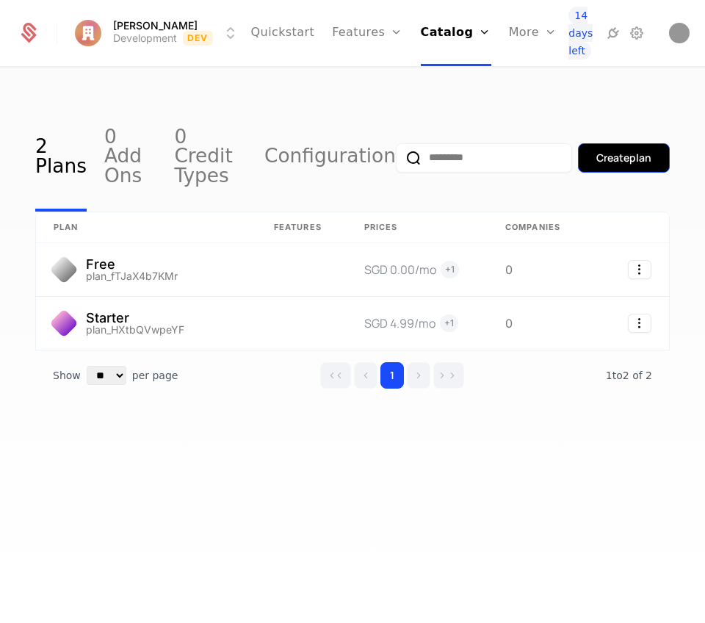
click at [621, 151] on div "Create plan" at bounding box center [623, 158] width 55 height 15
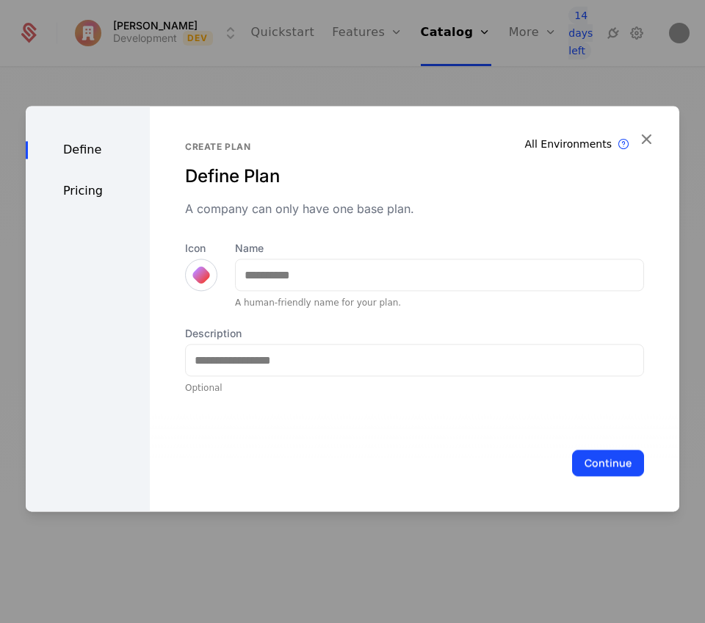
click at [201, 274] on div at bounding box center [201, 274] width 21 height 21
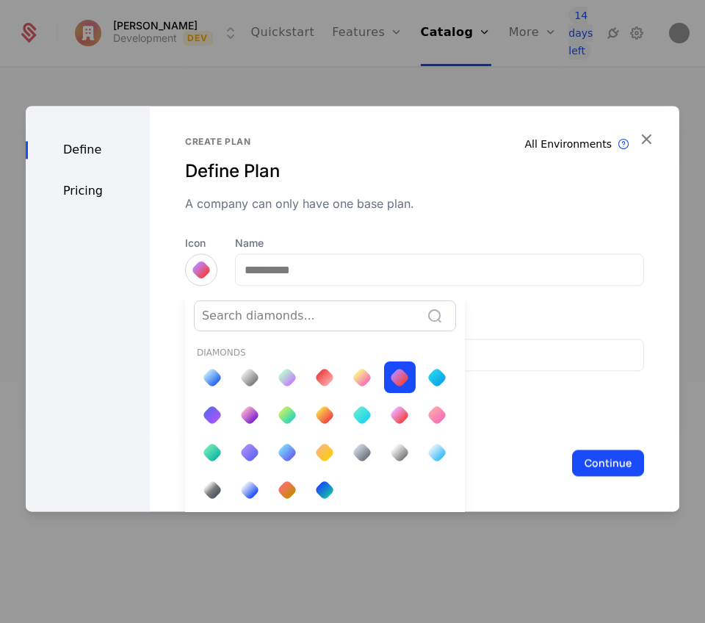
click at [373, 228] on div at bounding box center [353, 308] width 654 height 405
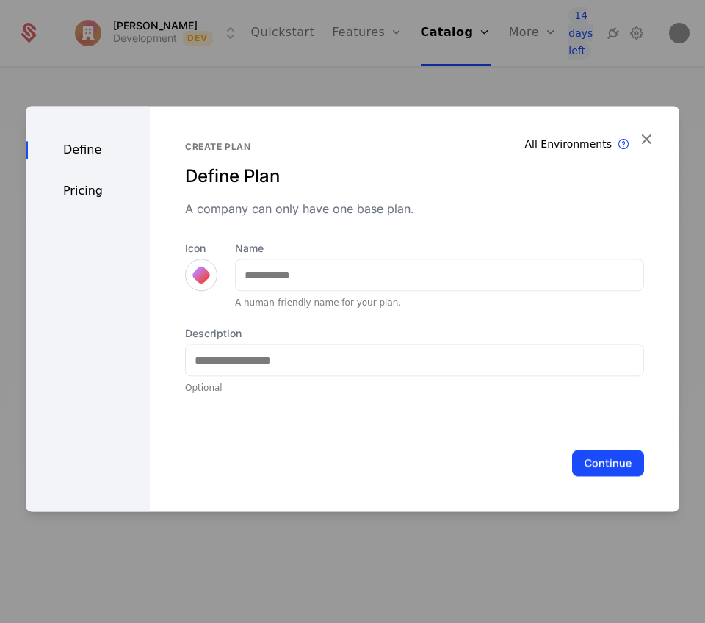
scroll to position [0, 0]
click at [204, 277] on div at bounding box center [201, 274] width 21 height 21
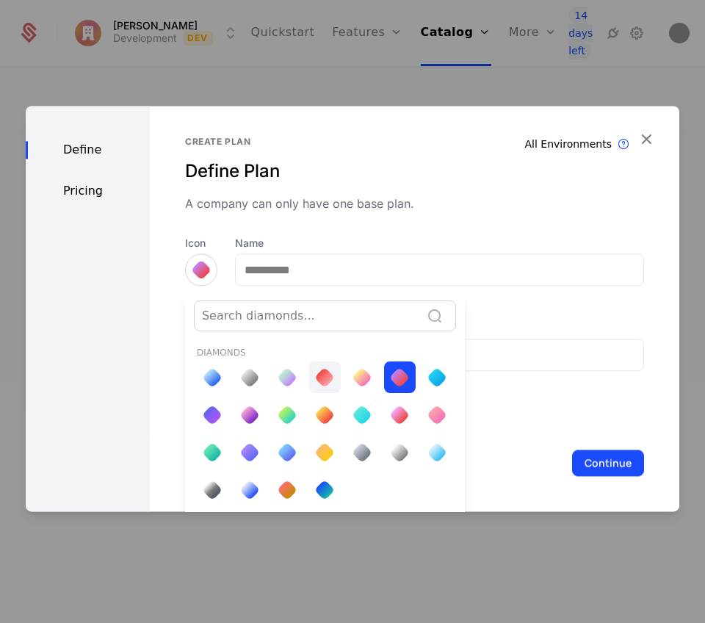
click at [333, 386] on div at bounding box center [325, 377] width 32 height 32
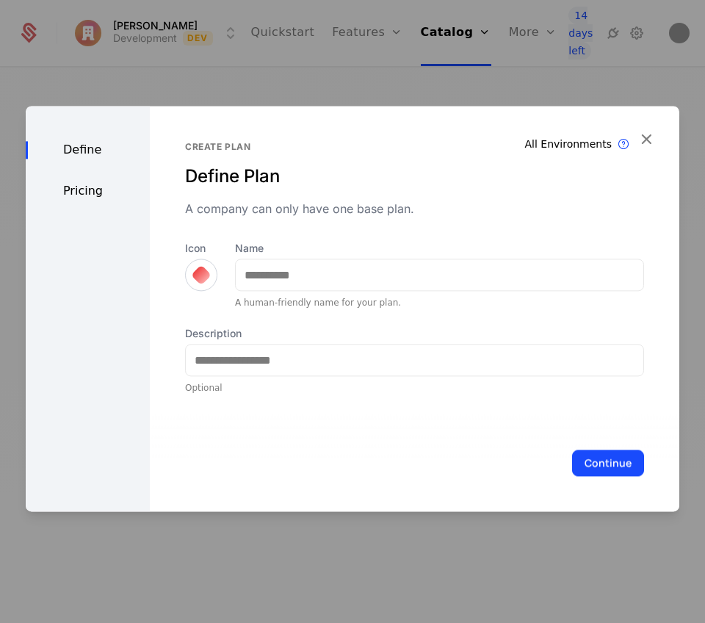
scroll to position [0, 0]
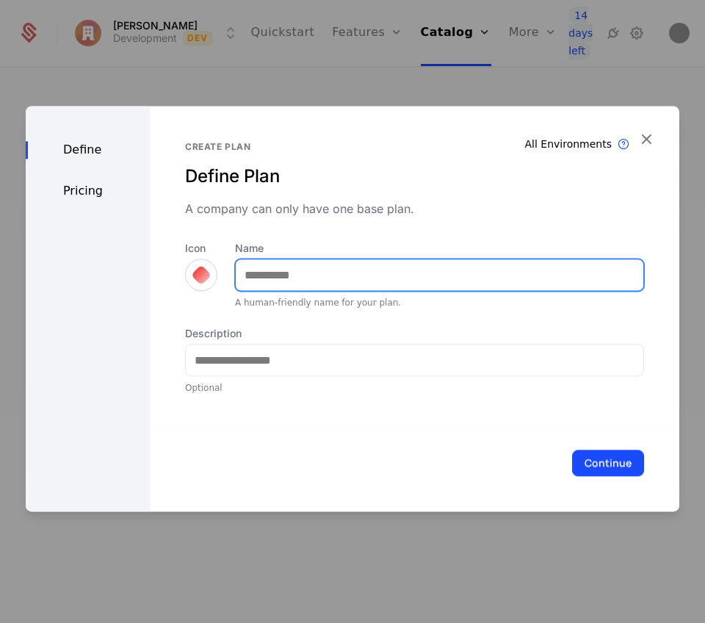
click at [337, 263] on input "Name" at bounding box center [440, 274] width 408 height 31
type input "***"
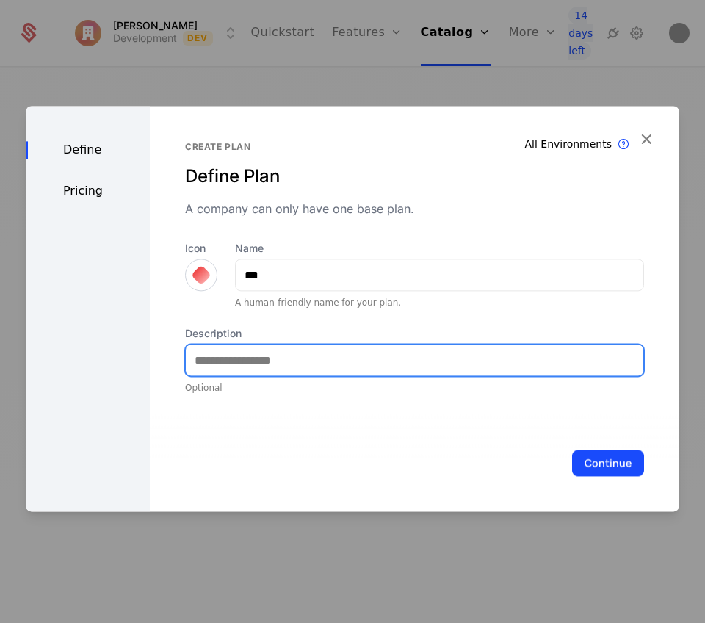
click at [321, 355] on input "Description" at bounding box center [415, 359] width 458 height 31
type input "**********"
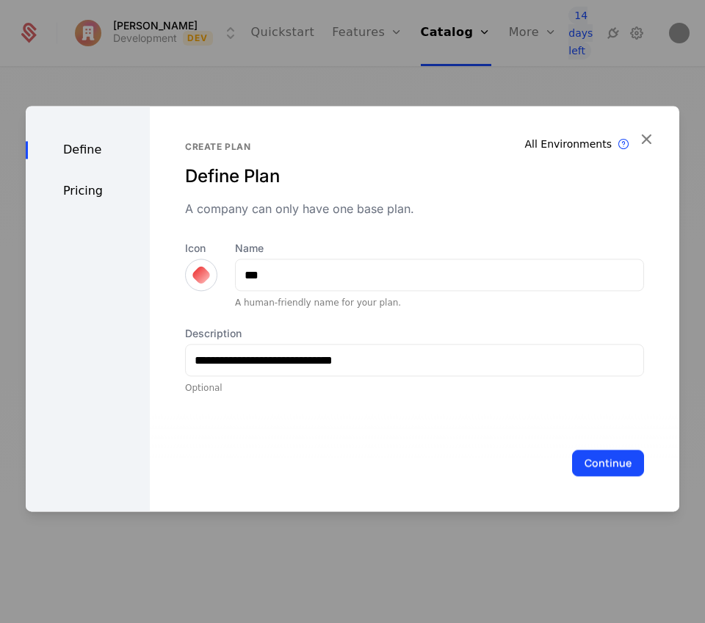
click at [602, 447] on div "Continue" at bounding box center [414, 462] width 529 height 97
click at [601, 451] on button "Continue" at bounding box center [608, 462] width 72 height 26
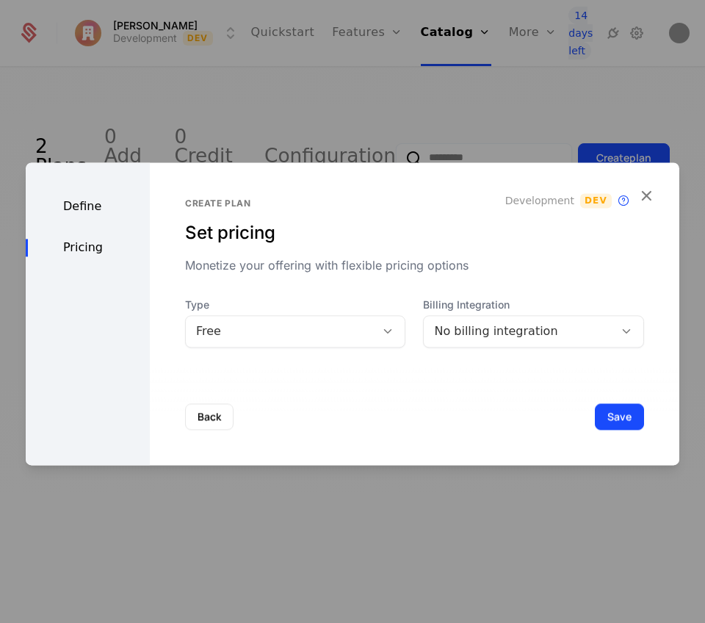
click at [326, 346] on div "Free" at bounding box center [295, 331] width 221 height 32
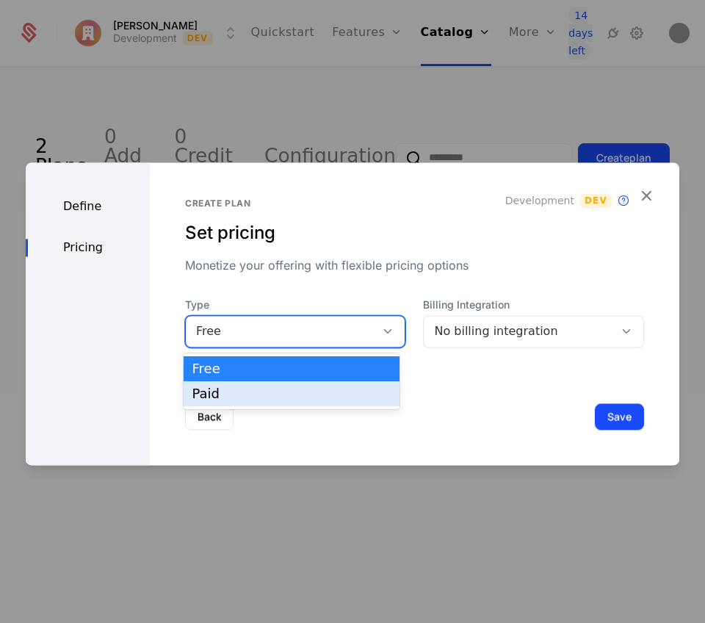
click at [310, 381] on div "Paid" at bounding box center [292, 393] width 216 height 25
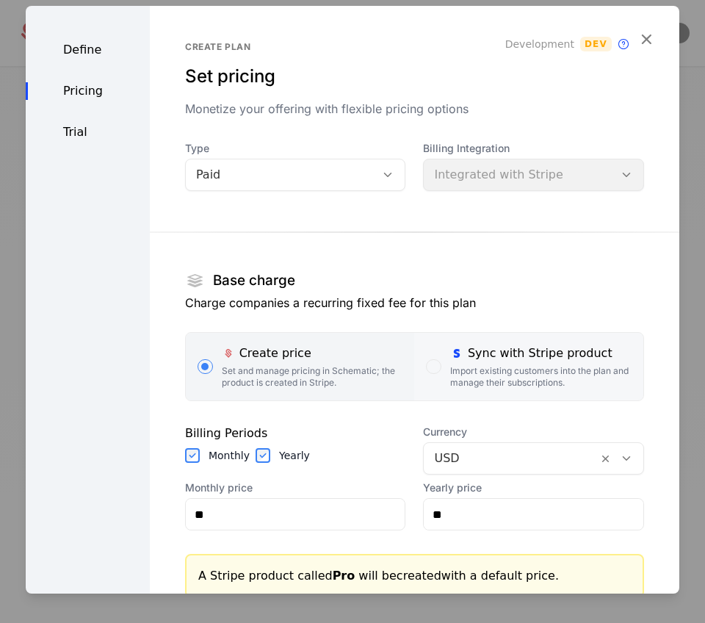
click at [468, 364] on div "Sync with Stripe product Import existing customers into the plan and manage the…" at bounding box center [540, 366] width 181 height 44
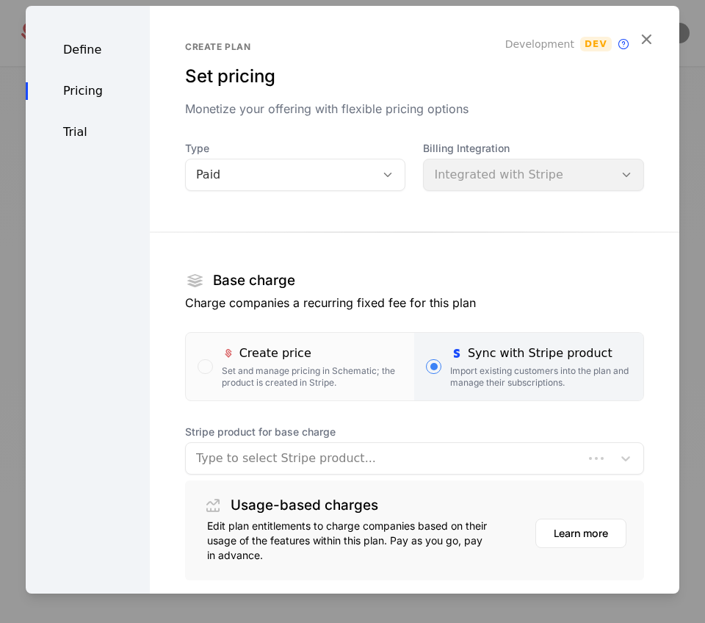
click at [284, 461] on div at bounding box center [384, 458] width 377 height 21
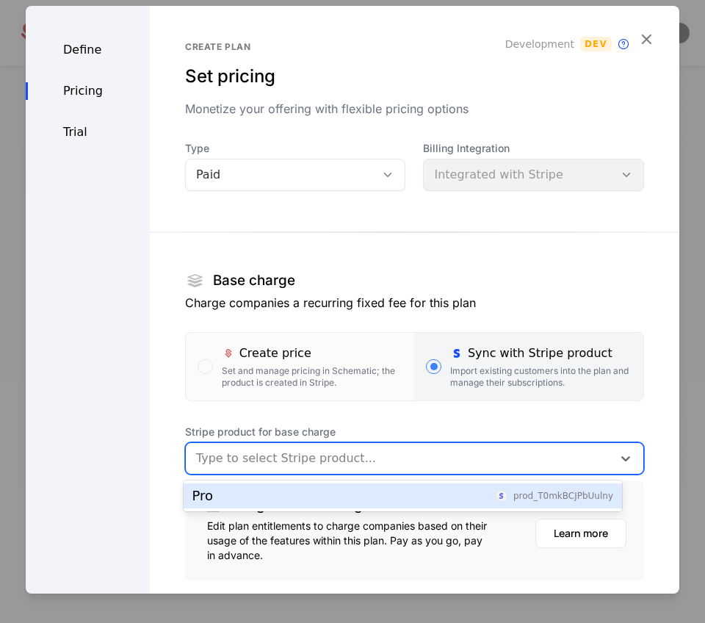
click at [278, 502] on div "Pro prod_T0mkBCJPbUulny" at bounding box center [403, 495] width 438 height 25
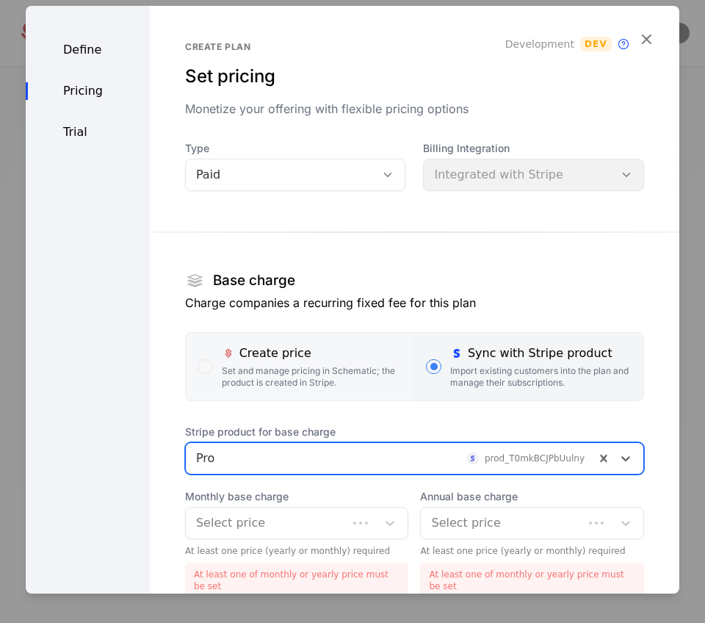
scroll to position [228, 0]
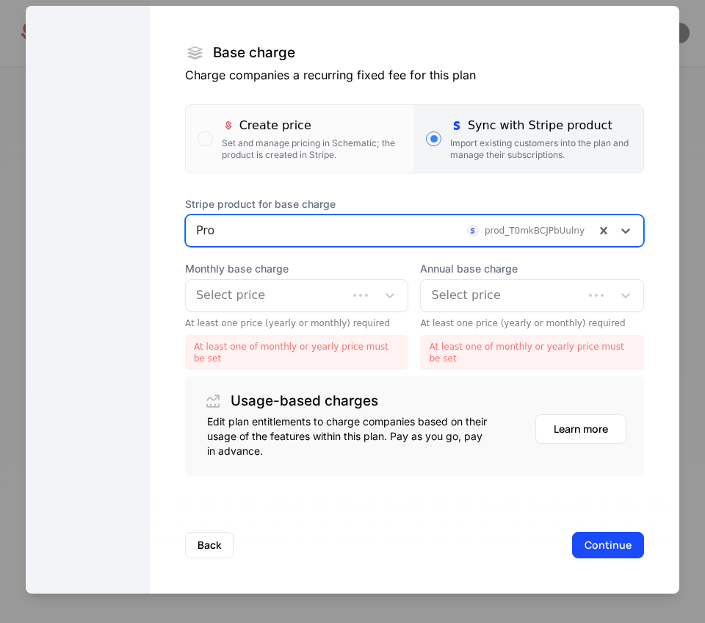
click at [347, 289] on div at bounding box center [377, 295] width 60 height 31
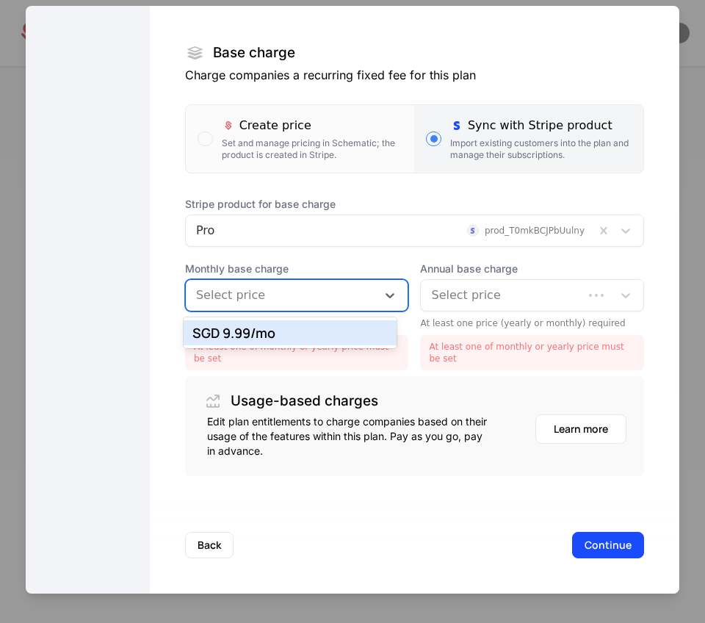
click at [315, 341] on div "SGD 9.99 /mo" at bounding box center [291, 332] width 214 height 25
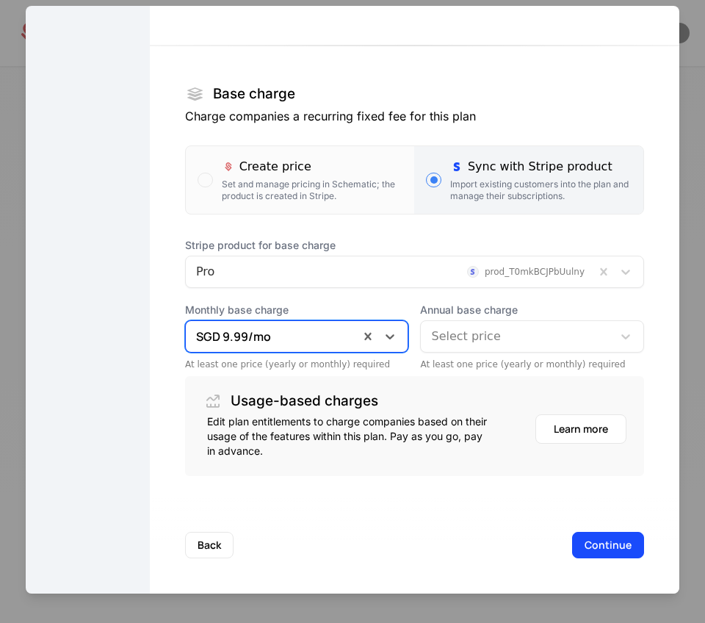
scroll to position [187, 0]
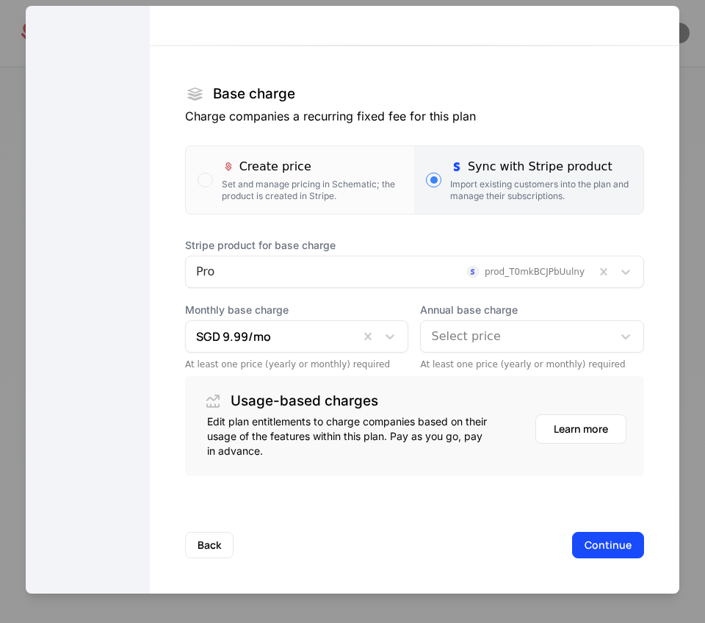
click at [454, 295] on div "Stripe product for base charge Pro prod_T0mkBCJPbUulny Monthly base charge SGD …" at bounding box center [414, 304] width 459 height 132
click at [445, 339] on div at bounding box center [516, 336] width 171 height 21
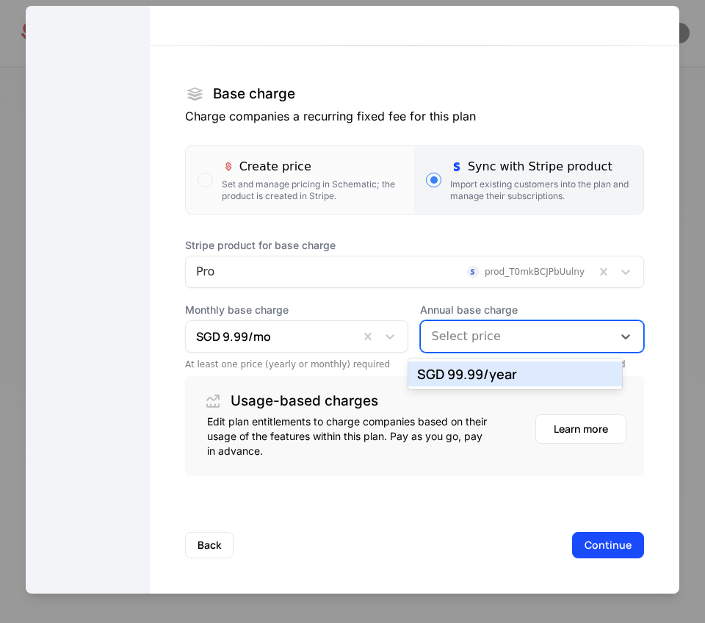
click at [445, 377] on div "SGD 99.99 /year" at bounding box center [515, 373] width 196 height 13
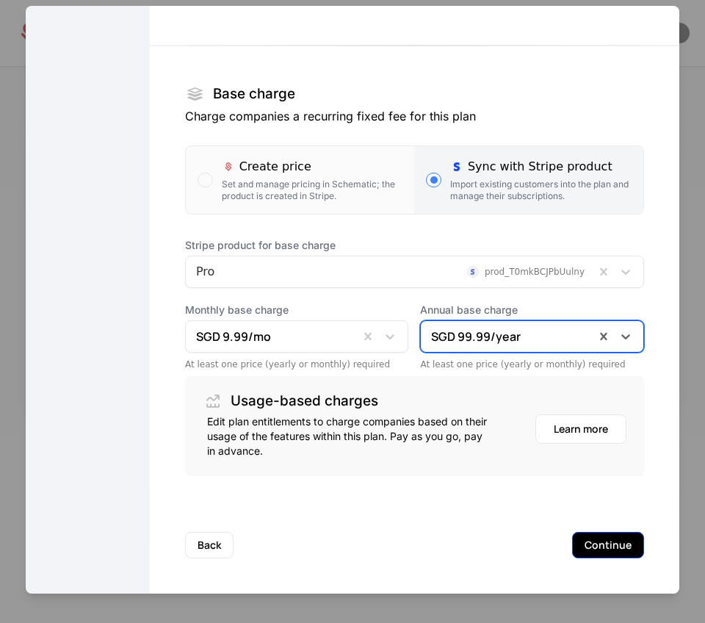
click at [600, 547] on button "Continue" at bounding box center [608, 545] width 72 height 26
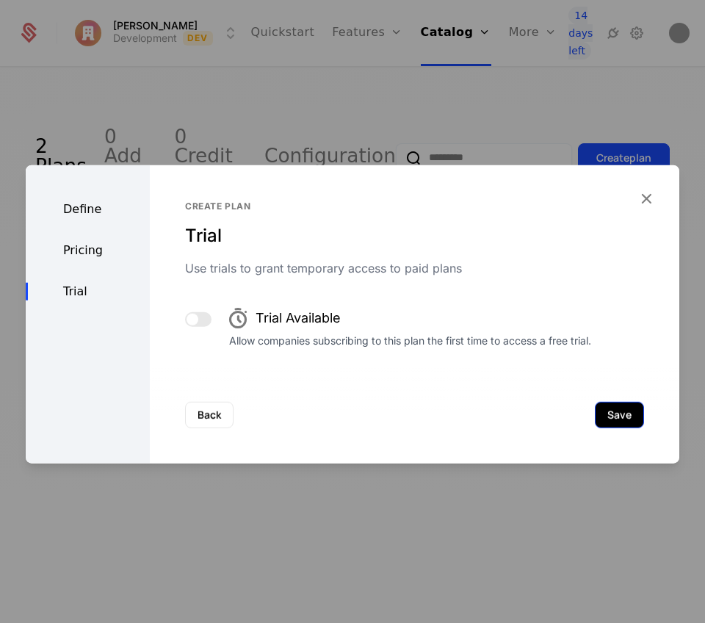
click at [603, 408] on button "Save" at bounding box center [619, 415] width 49 height 26
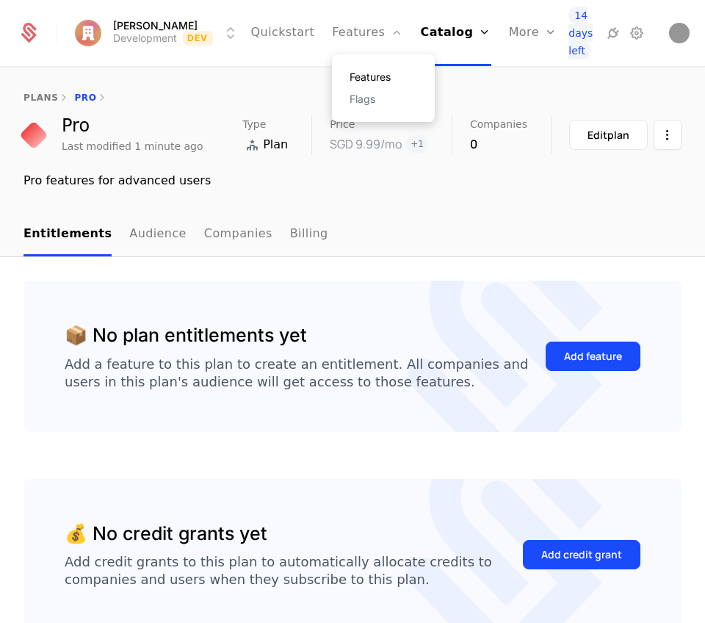
click at [353, 79] on link "Features" at bounding box center [384, 77] width 68 height 10
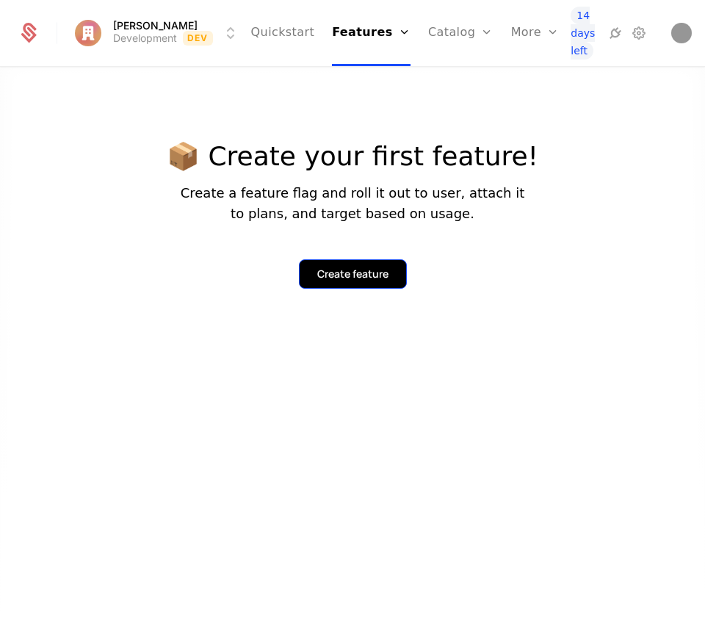
click at [343, 286] on button "Create feature" at bounding box center [353, 273] width 108 height 29
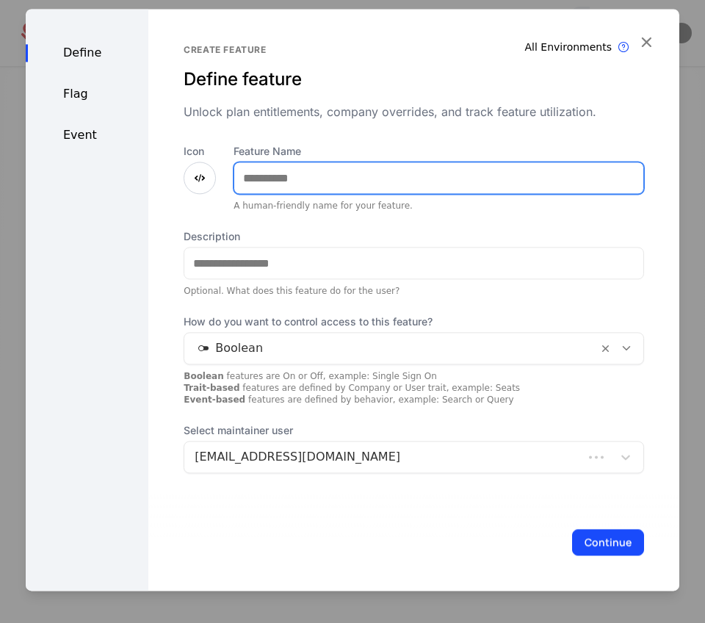
click at [323, 188] on input "Feature Name" at bounding box center [438, 177] width 409 height 31
type input "*****"
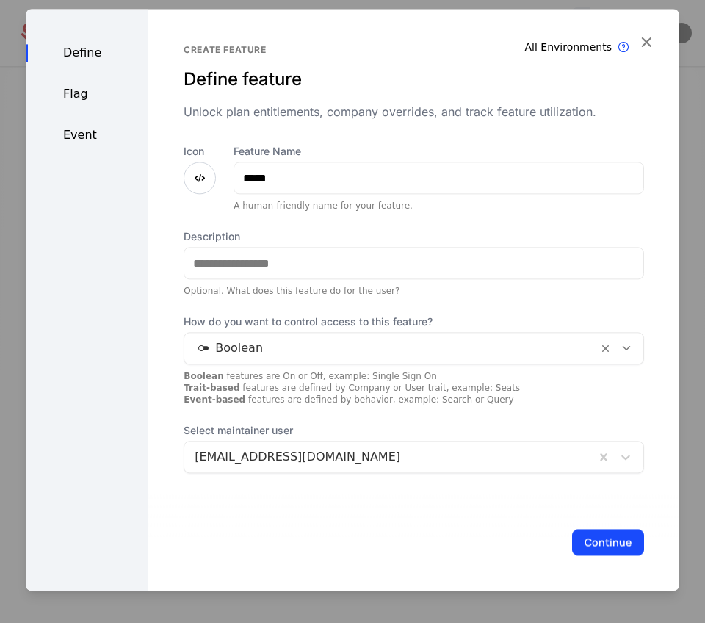
click at [237, 281] on div "Description Optional. What does this feature do for the user?" at bounding box center [414, 263] width 460 height 68
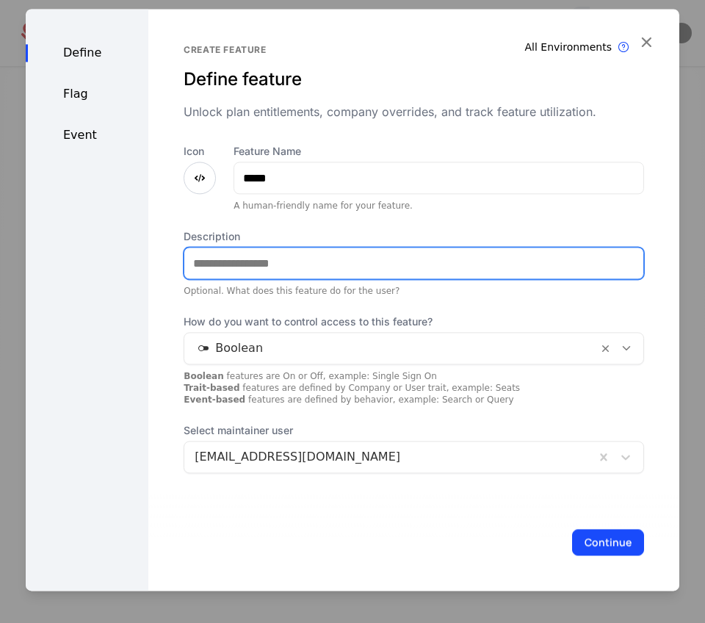
click at [241, 269] on input "Description" at bounding box center [413, 262] width 459 height 31
type input "**********"
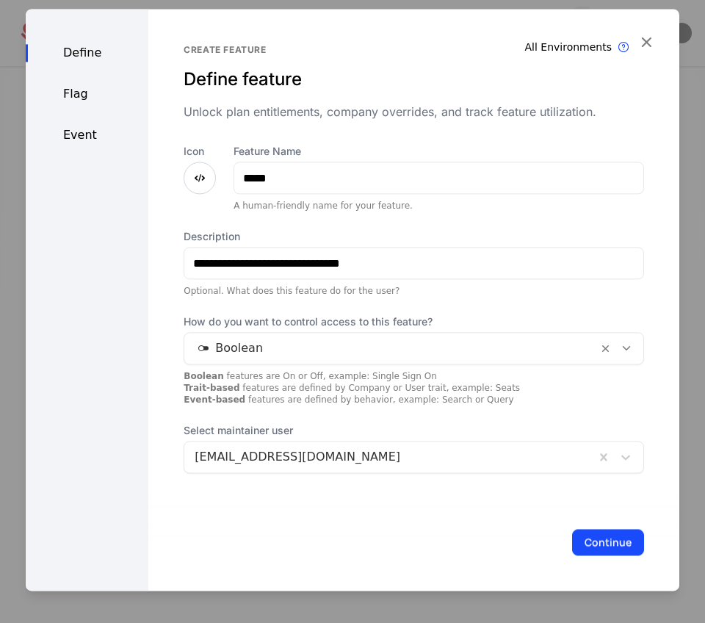
click at [228, 344] on div at bounding box center [391, 348] width 393 height 21
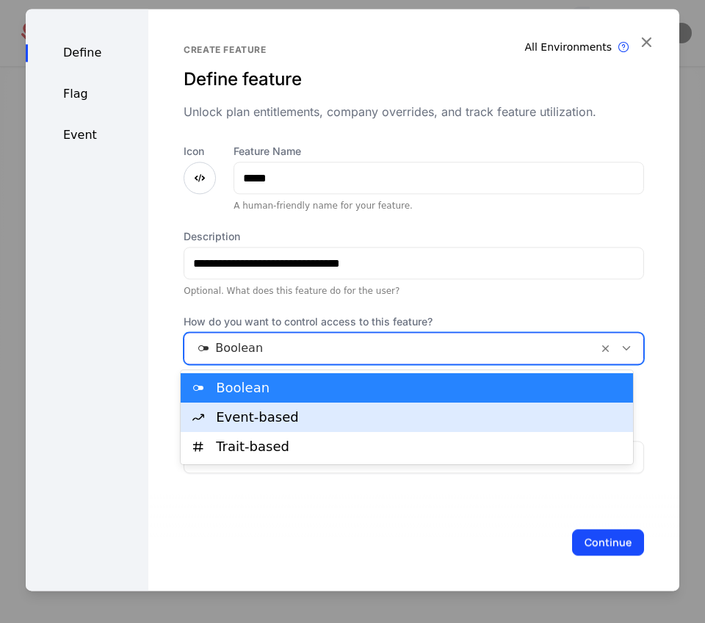
click at [244, 422] on div "Event-based" at bounding box center [420, 417] width 408 height 13
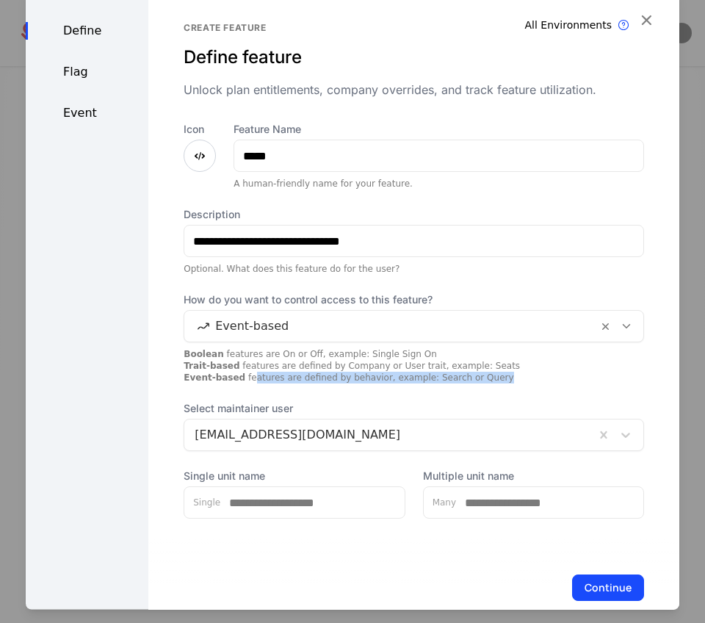
drag, startPoint x: 247, startPoint y: 380, endPoint x: 503, endPoint y: 375, distance: 256.3
click at [503, 375] on div "Boolean features are On or Off, example: Single Sign On Trait-based features ar…" at bounding box center [414, 365] width 460 height 35
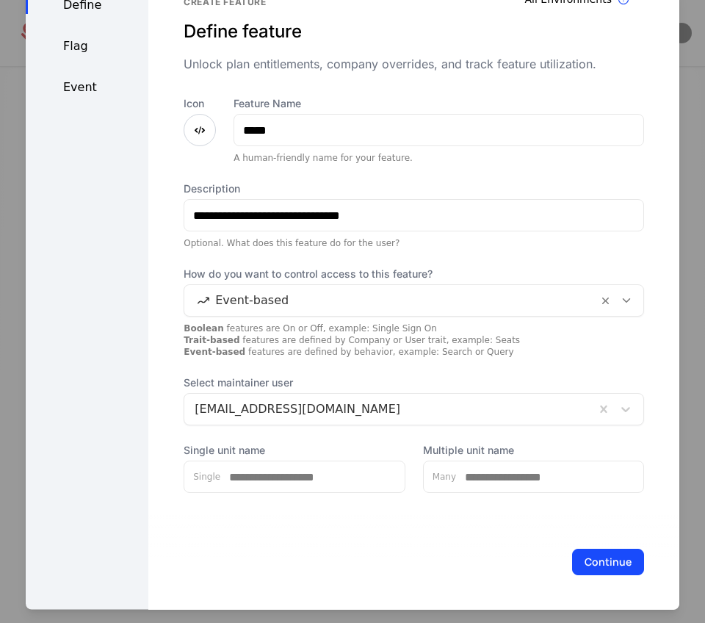
scroll to position [26, 0]
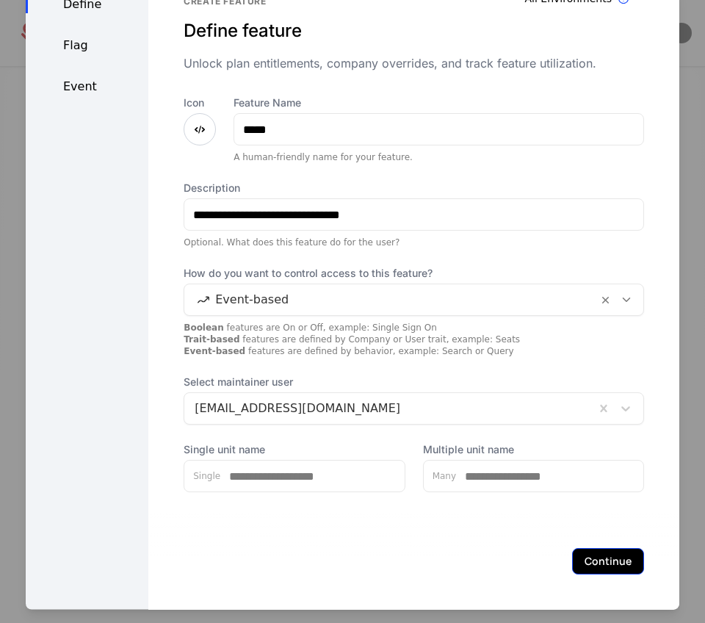
click at [584, 561] on button "Continue" at bounding box center [608, 561] width 72 height 26
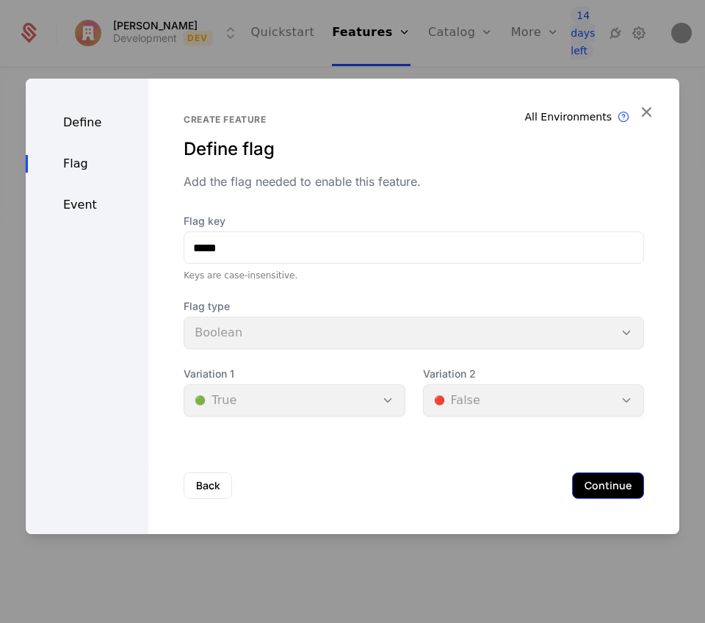
click at [580, 478] on button "Continue" at bounding box center [608, 485] width 72 height 26
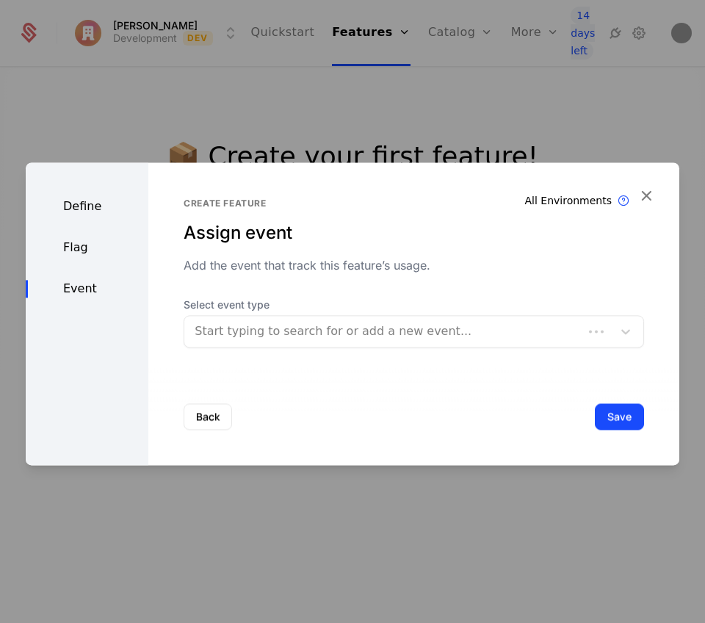
click at [347, 332] on div at bounding box center [384, 331] width 378 height 21
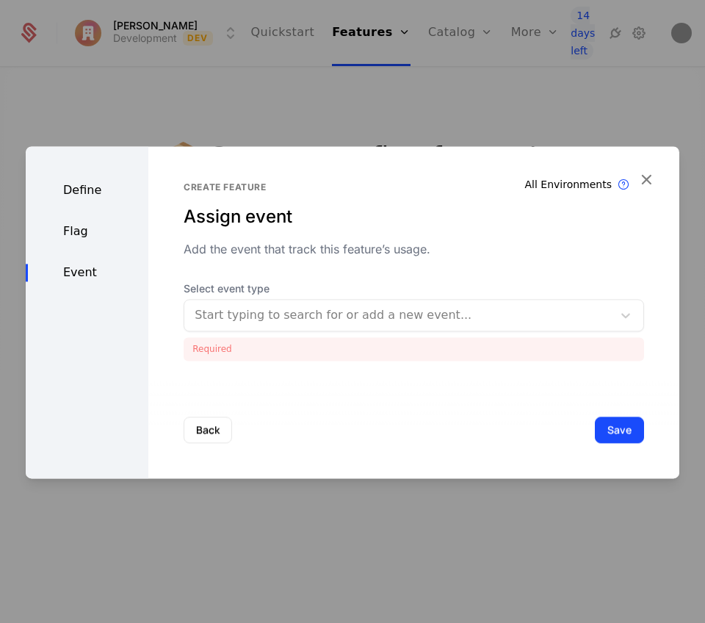
click at [305, 274] on div "Create feature Assign event Add the event that track this feature’s usage. Sele…" at bounding box center [414, 270] width 460 height 179
click at [308, 311] on div at bounding box center [399, 315] width 408 height 21
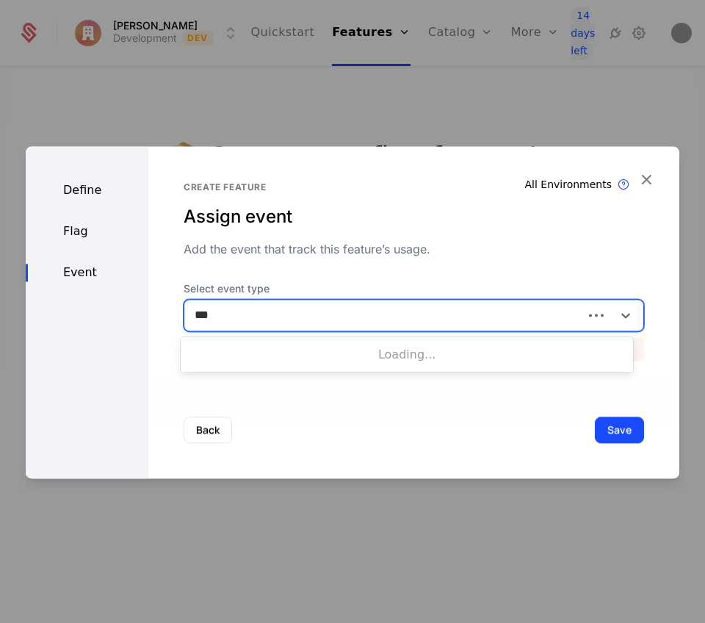
type input "****"
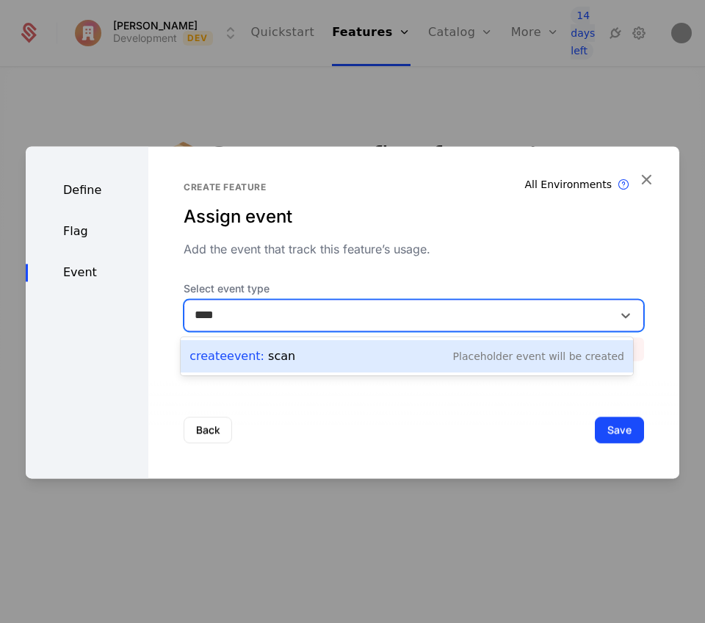
click at [294, 358] on div "Create Event : scan Placeholder Event will be created" at bounding box center [406, 356] width 435 height 21
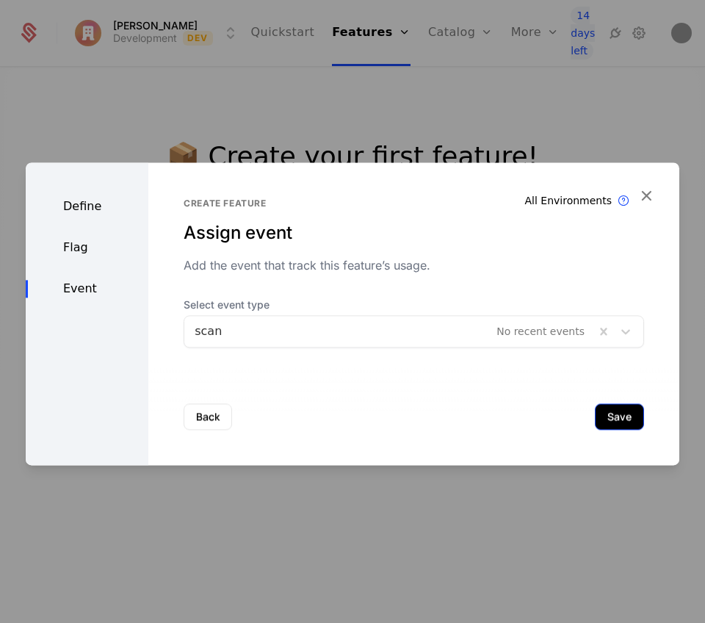
click at [621, 413] on button "Save" at bounding box center [619, 416] width 49 height 26
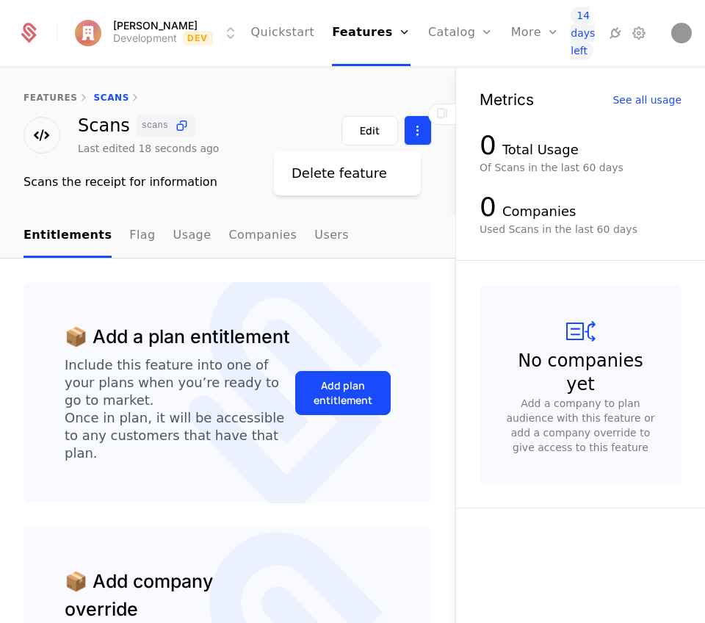
click at [413, 128] on html "Dylan.ai Development Dev Quickstart Features Features Flags Catalog Plans Add O…" at bounding box center [352, 311] width 705 height 623
click at [366, 133] on html "Dylan.ai Development Dev Quickstart Features Features Flags Catalog Plans Add O…" at bounding box center [352, 311] width 705 height 623
click at [366, 133] on div "Edit" at bounding box center [370, 130] width 20 height 15
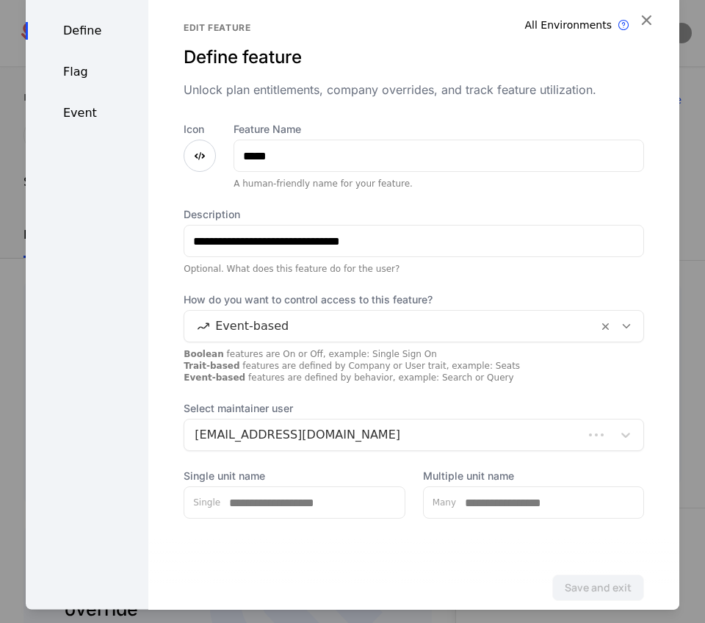
click at [89, 79] on div "Flag" at bounding box center [87, 72] width 123 height 18
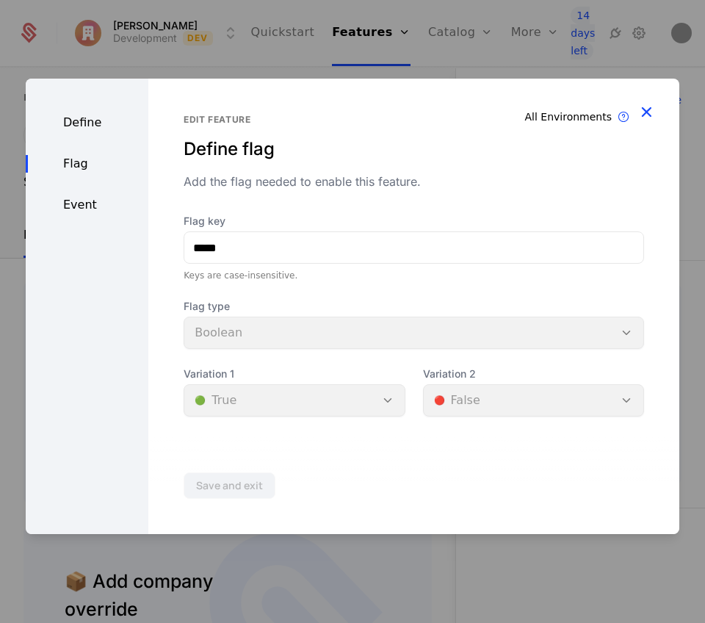
click at [654, 106] on icon "button" at bounding box center [646, 111] width 19 height 19
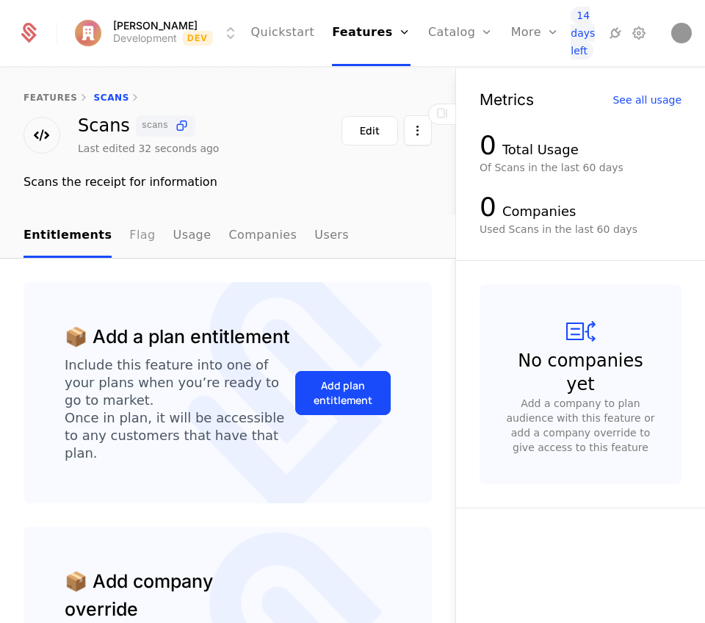
click at [131, 237] on link "Flag" at bounding box center [142, 235] width 26 height 43
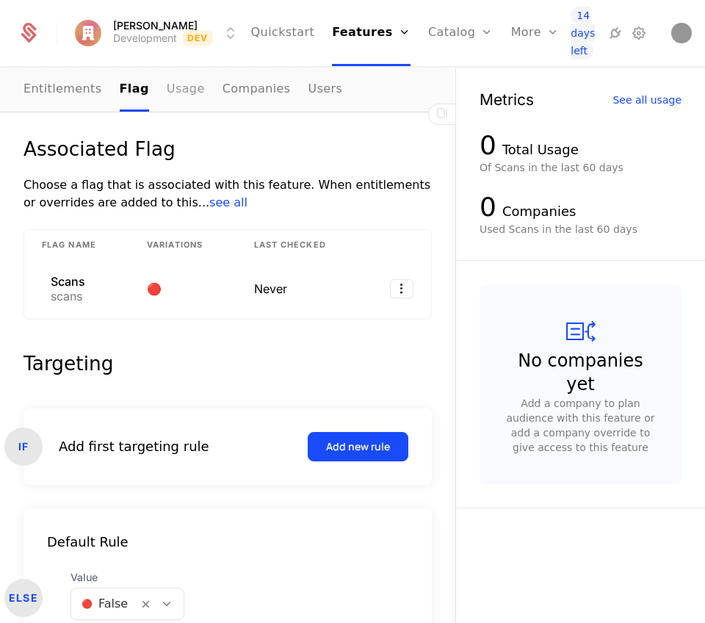
scroll to position [35, 0]
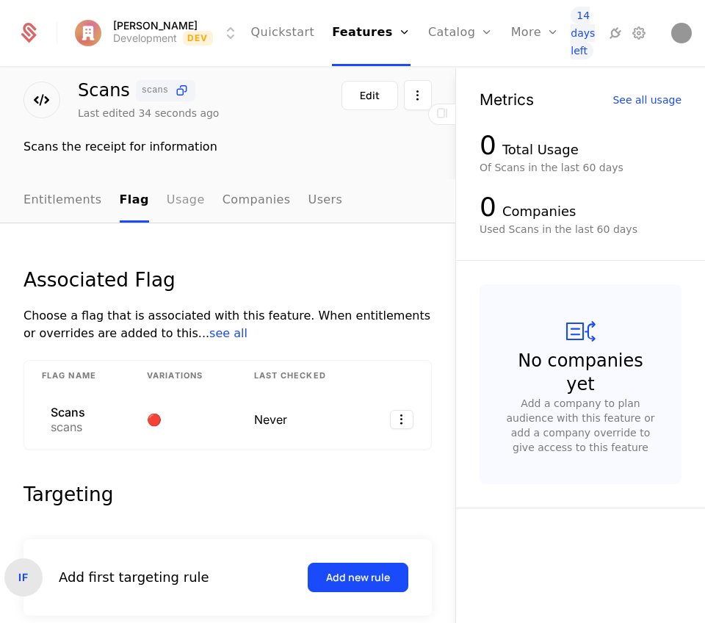
click at [179, 216] on link "Usage" at bounding box center [186, 200] width 38 height 43
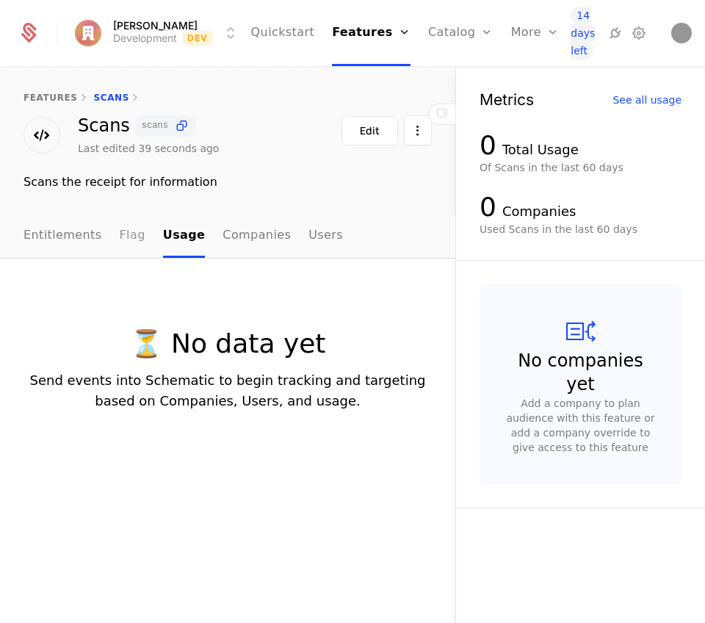
click at [120, 229] on link "Flag" at bounding box center [133, 235] width 26 height 43
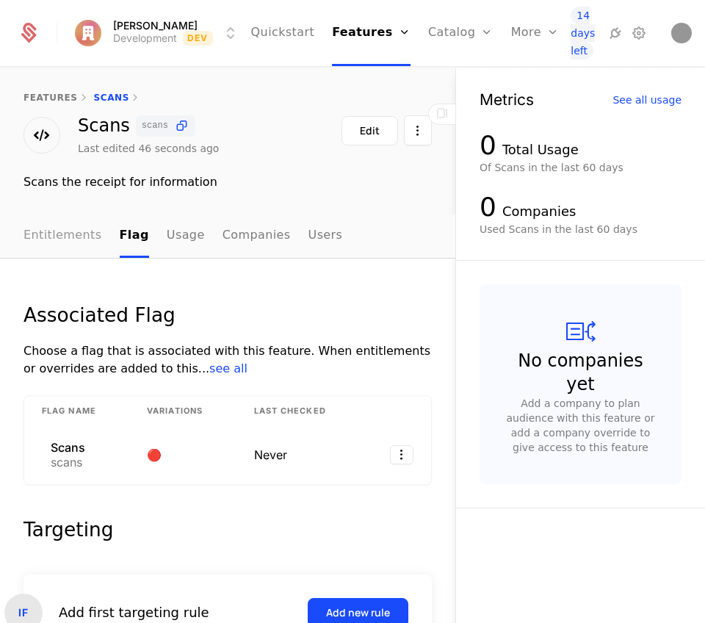
click at [55, 245] on link "Entitlements" at bounding box center [63, 235] width 79 height 43
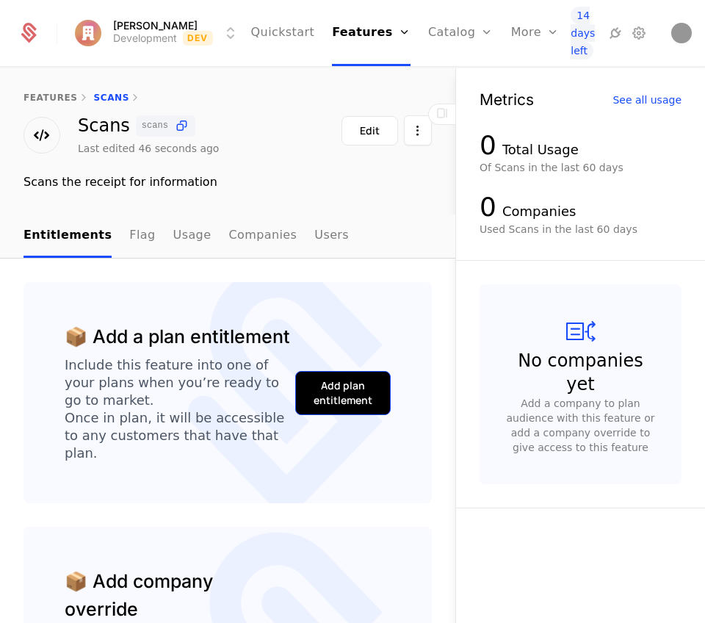
click at [339, 386] on div "Add plan entitlement" at bounding box center [343, 392] width 59 height 29
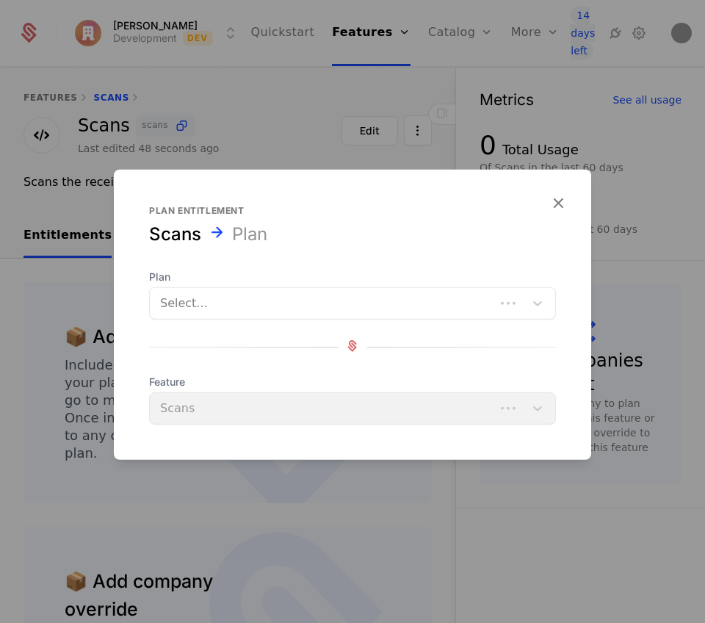
click at [295, 297] on div at bounding box center [322, 303] width 325 height 21
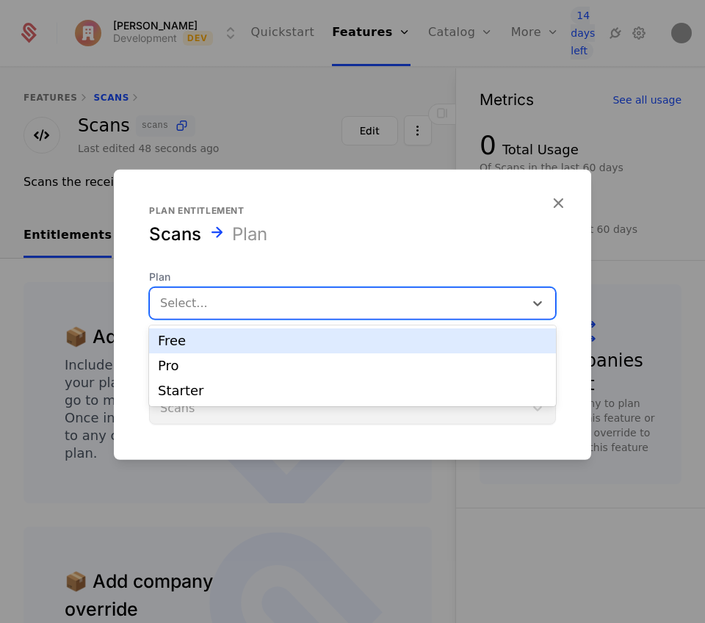
click at [268, 348] on div "Free" at bounding box center [352, 340] width 407 height 25
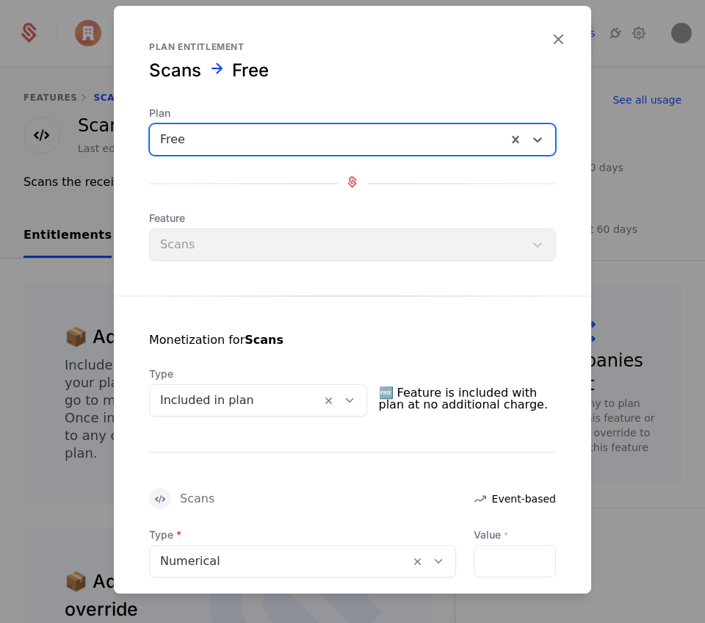
click at [264, 236] on div "Feature Scans" at bounding box center [352, 236] width 407 height 50
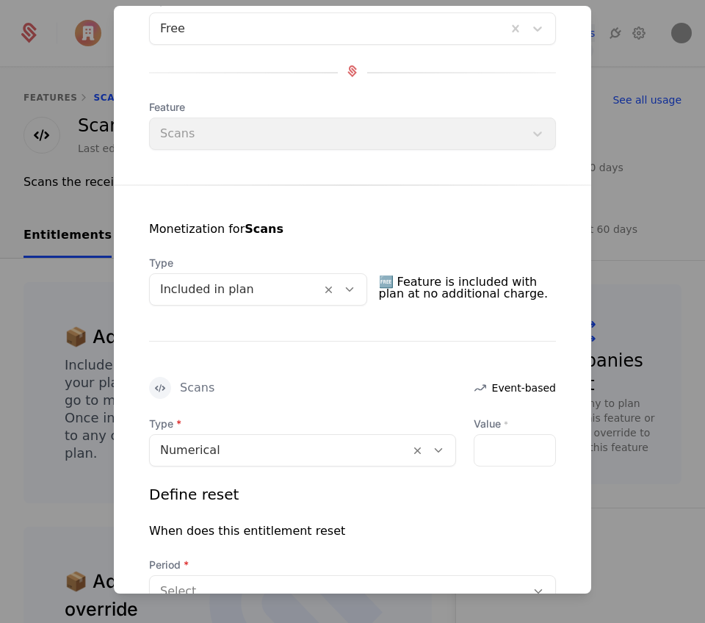
scroll to position [215, 0]
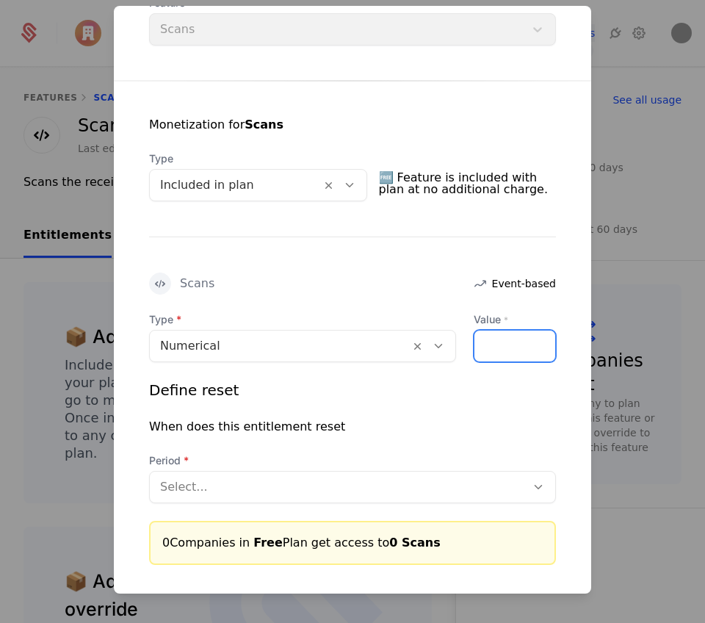
click at [505, 353] on input "Value *" at bounding box center [514, 345] width 81 height 31
type input "*"
click at [266, 466] on span "Period" at bounding box center [352, 460] width 407 height 15
click at [263, 474] on div "Select..." at bounding box center [338, 487] width 376 height 26
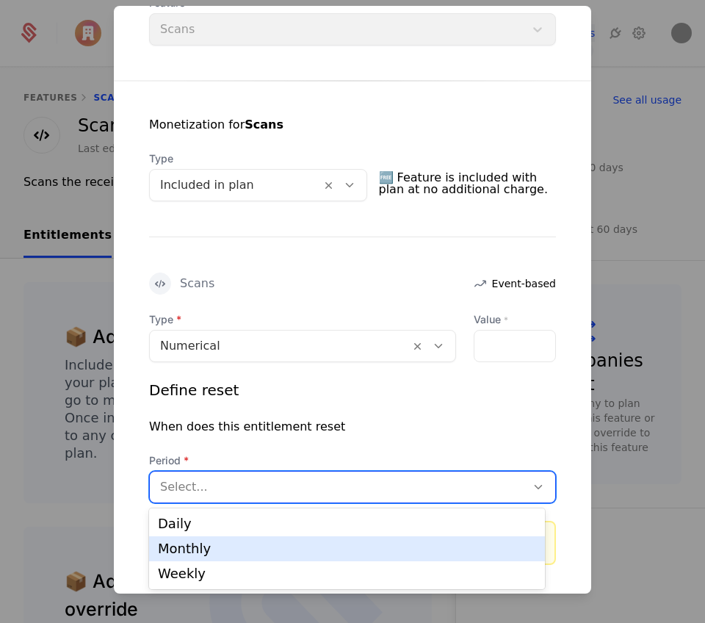
click at [239, 547] on div "Monthly" at bounding box center [347, 548] width 378 height 13
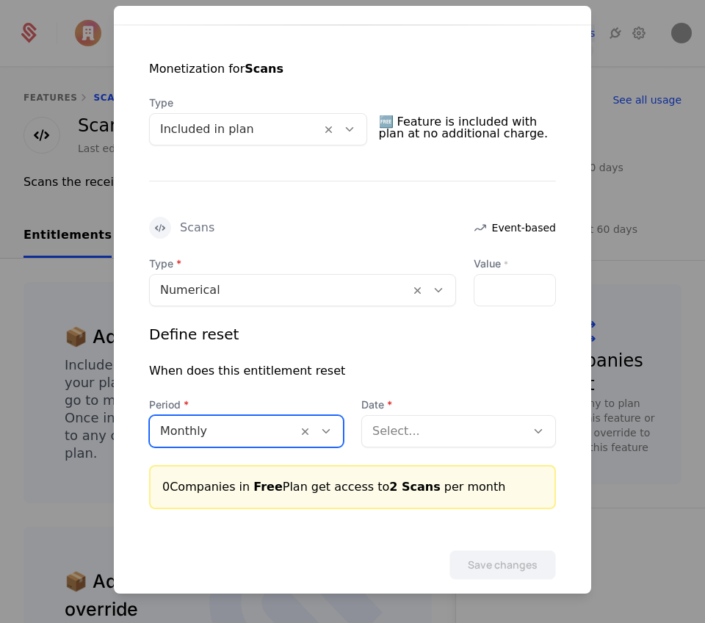
scroll to position [292, 0]
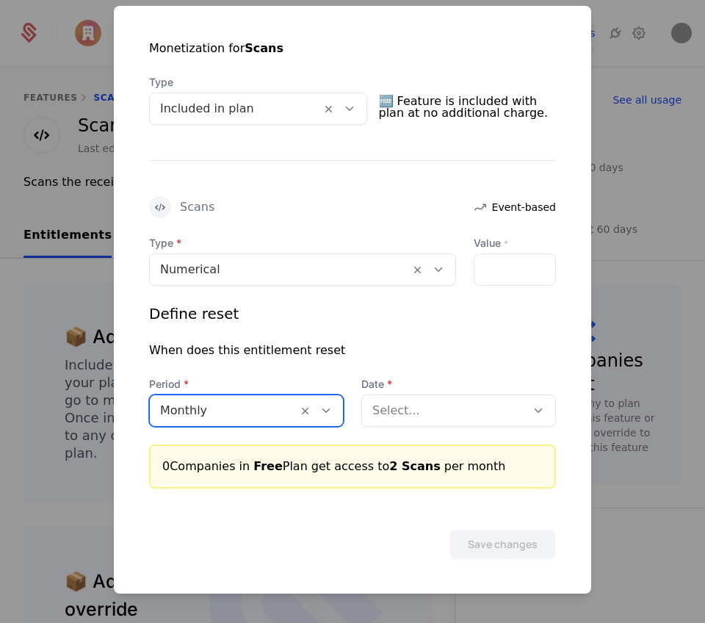
click at [417, 416] on div at bounding box center [443, 410] width 143 height 21
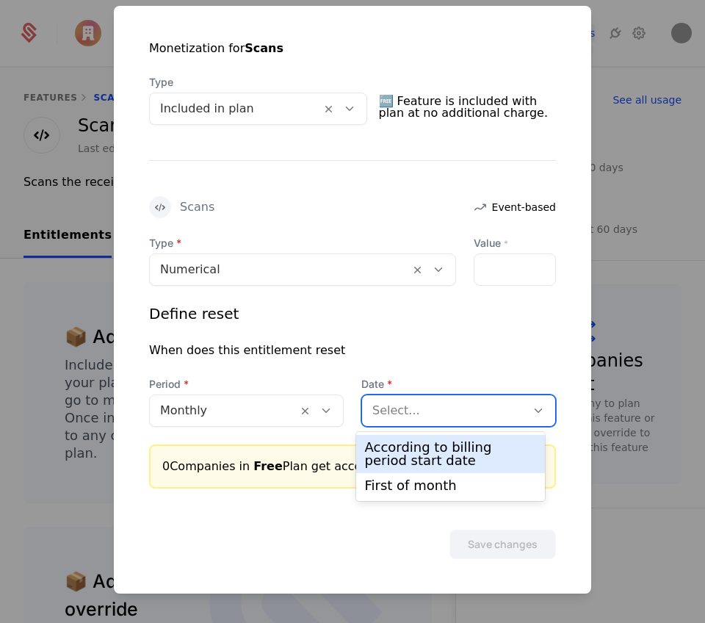
click at [413, 451] on div "According to billing period start date" at bounding box center [451, 454] width 172 height 26
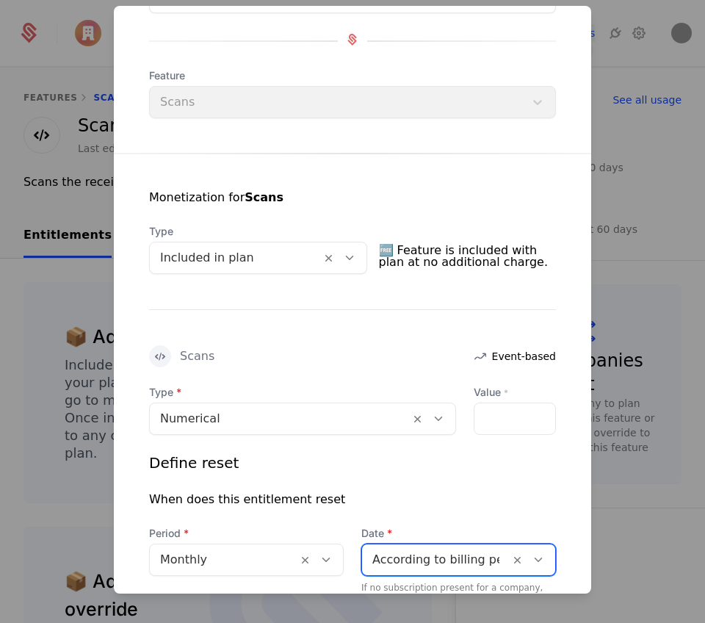
scroll to position [321, 0]
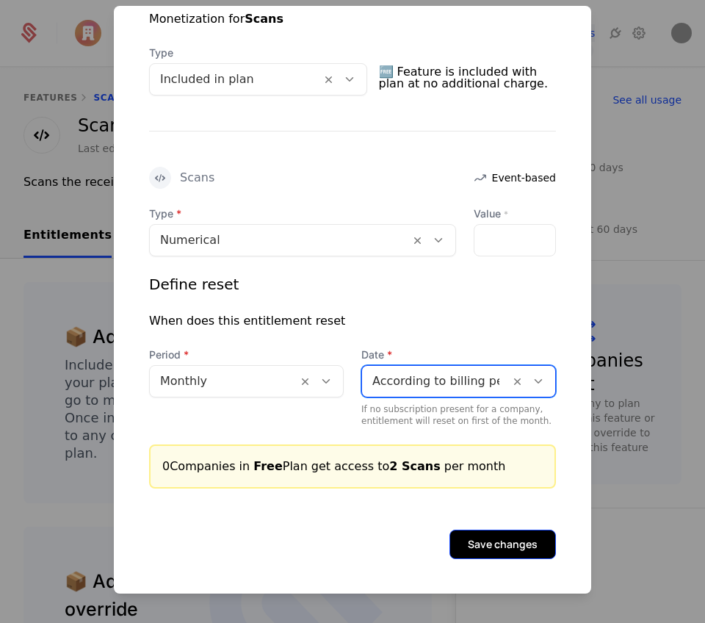
click at [513, 538] on button "Save changes" at bounding box center [502, 543] width 106 height 29
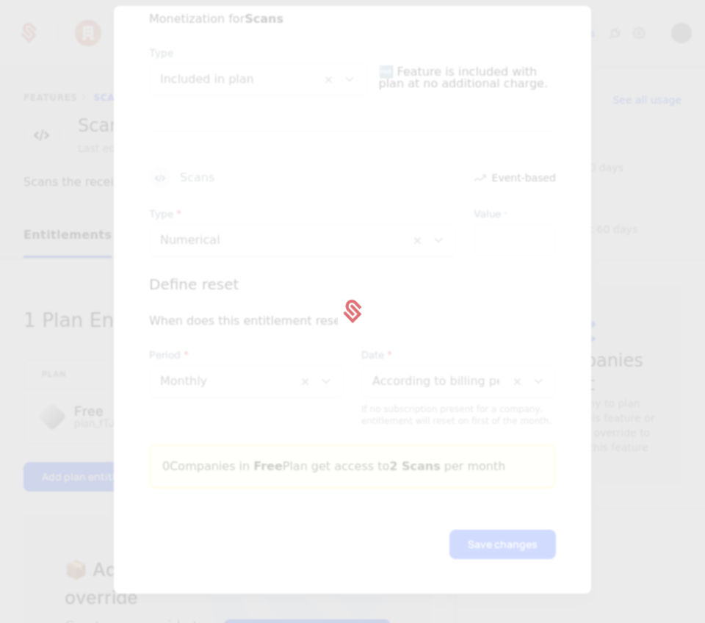
scroll to position [0, 0]
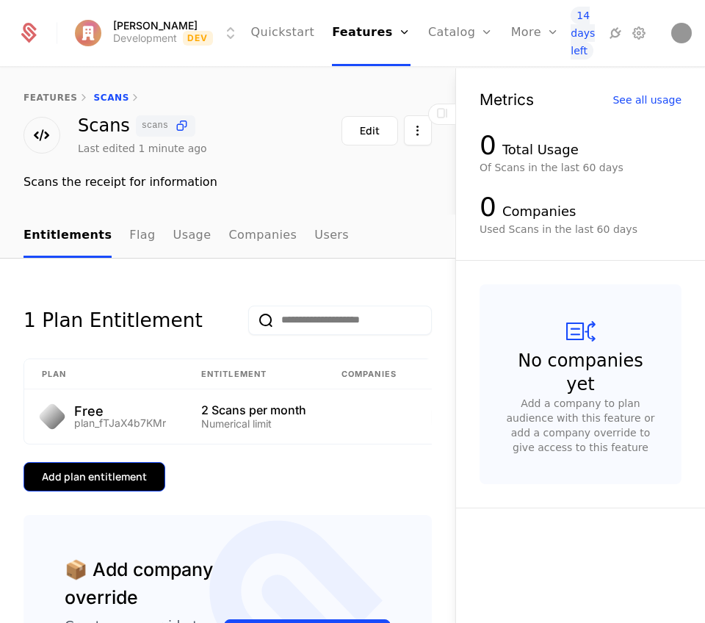
click at [126, 484] on div "Add plan entitlement" at bounding box center [94, 476] width 105 height 15
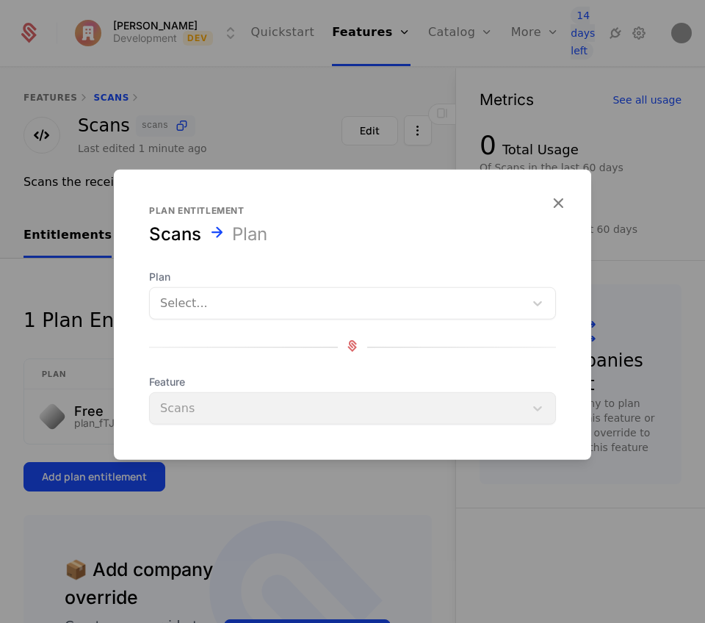
click at [225, 303] on div at bounding box center [337, 303] width 354 height 21
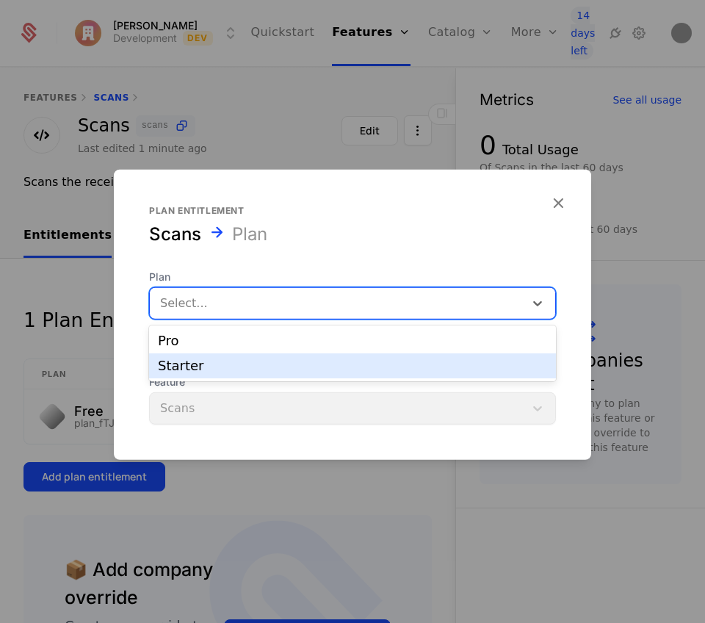
click at [223, 359] on div "Starter" at bounding box center [352, 365] width 389 height 13
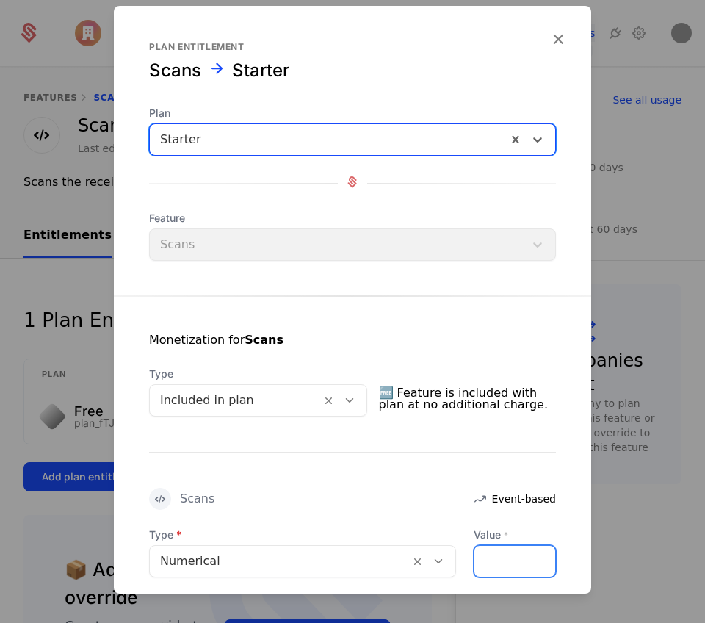
click at [500, 568] on input "Value *" at bounding box center [514, 561] width 81 height 31
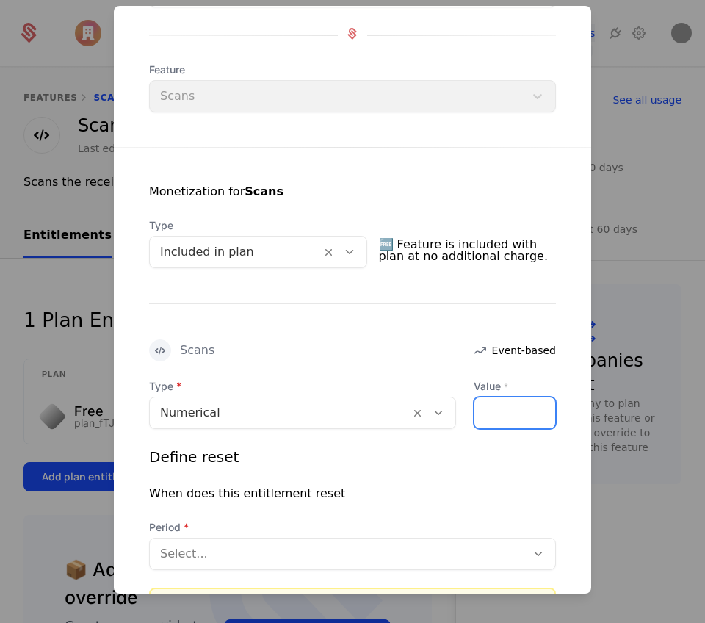
scroll to position [292, 0]
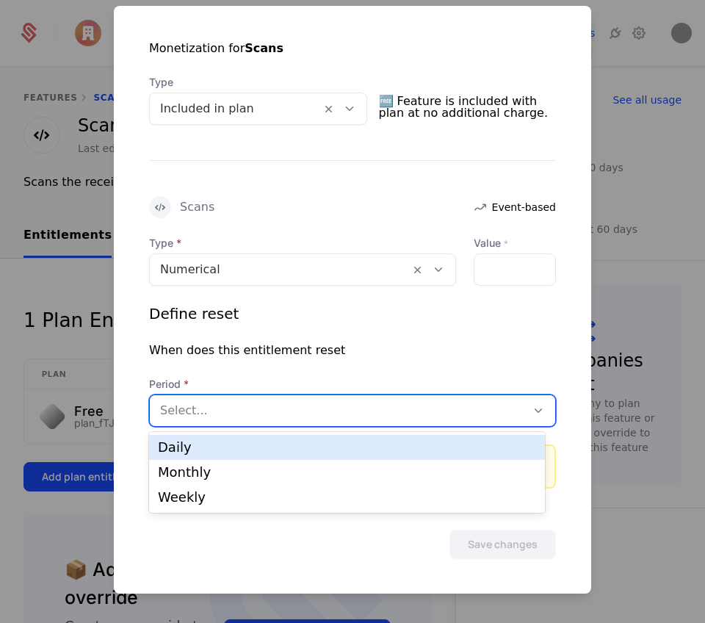
click at [239, 401] on div at bounding box center [337, 410] width 355 height 21
click at [236, 446] on div "Daily" at bounding box center [347, 447] width 378 height 13
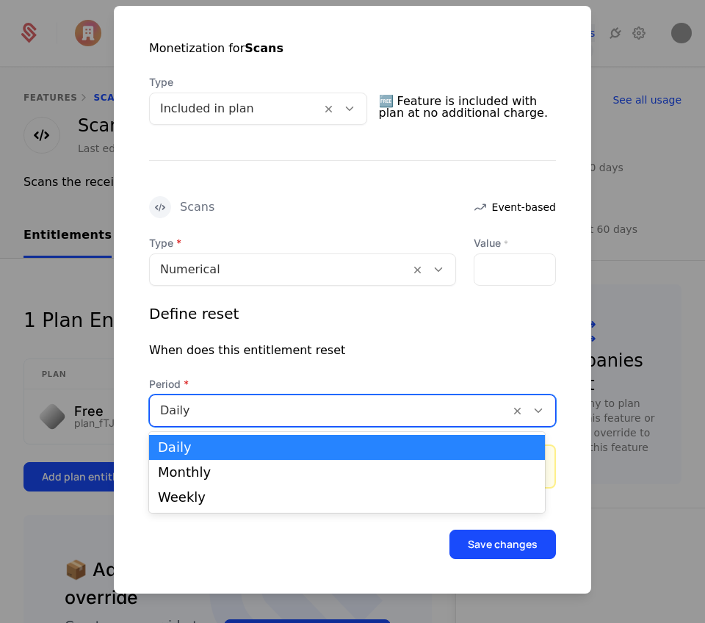
click at [239, 413] on div at bounding box center [329, 410] width 339 height 21
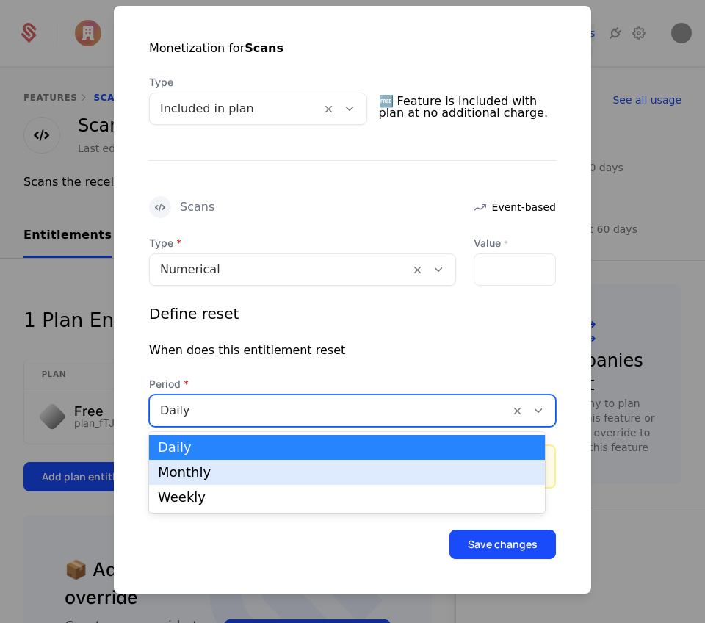
click at [232, 463] on div "Monthly" at bounding box center [347, 472] width 396 height 25
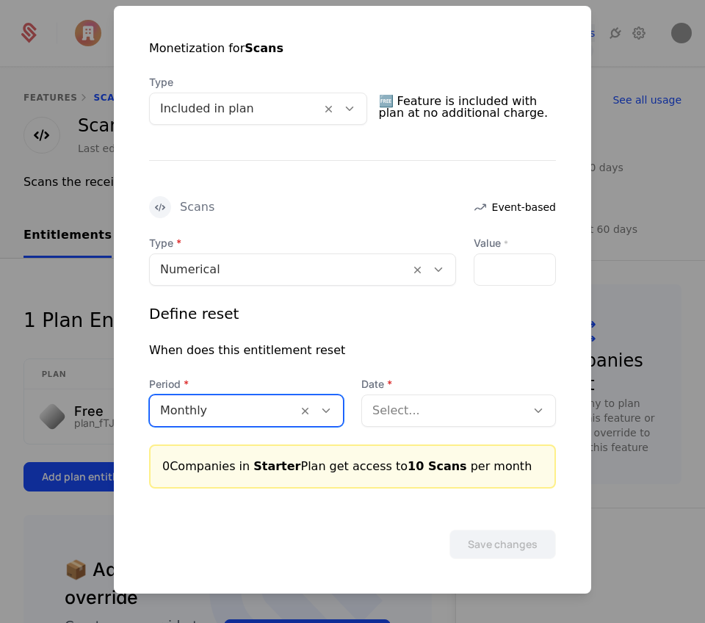
click at [429, 407] on div at bounding box center [443, 410] width 143 height 21
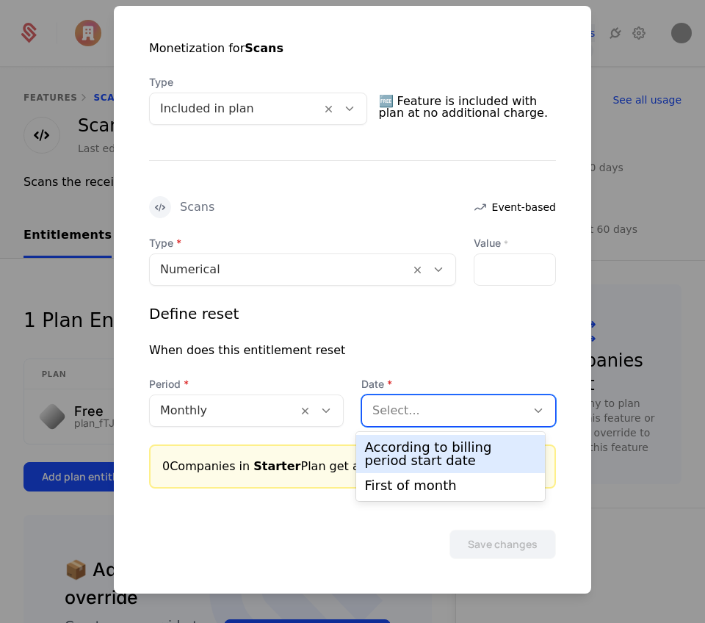
click at [426, 444] on div "According to billing period start date" at bounding box center [451, 454] width 172 height 26
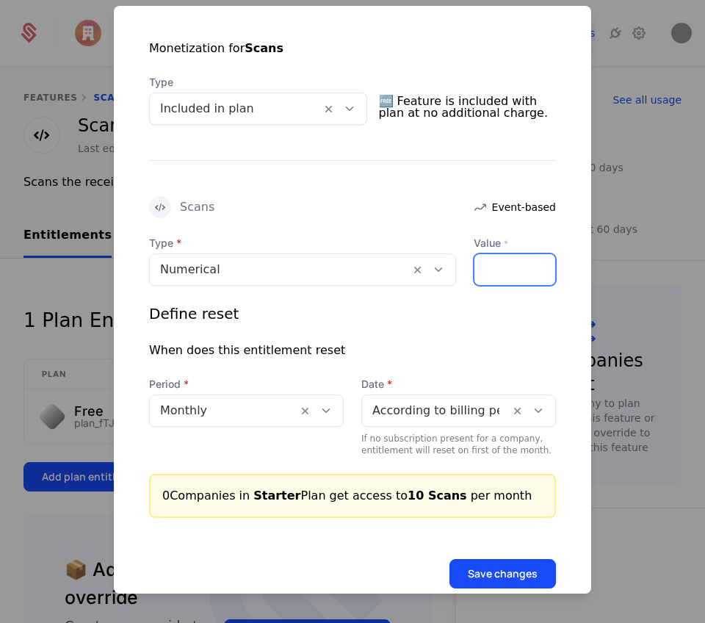
drag, startPoint x: 484, startPoint y: 266, endPoint x: 464, endPoint y: 270, distance: 20.3
click at [474, 270] on input "**" at bounding box center [514, 269] width 81 height 31
type input "**"
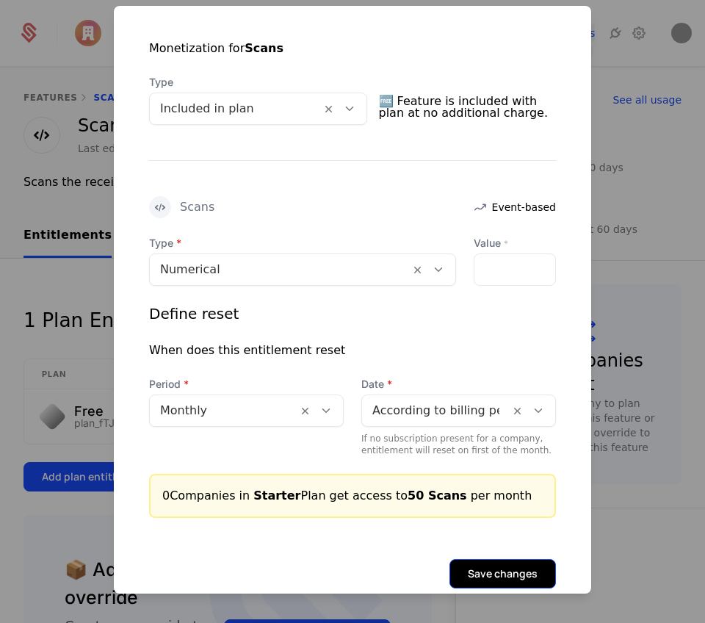
click at [497, 564] on button "Save changes" at bounding box center [502, 573] width 106 height 29
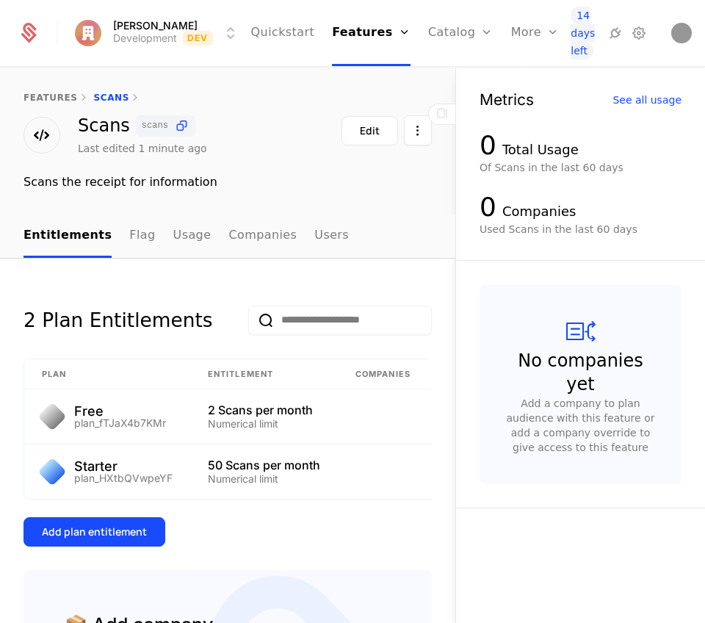
click at [129, 558] on div "2 Plan Entitlements Plan Entitlement Companies Free plan_fTJaX4b7KMr 2 Scans pe…" at bounding box center [228, 583] width 408 height 602
click at [135, 539] on div "Add plan entitlement" at bounding box center [94, 531] width 105 height 15
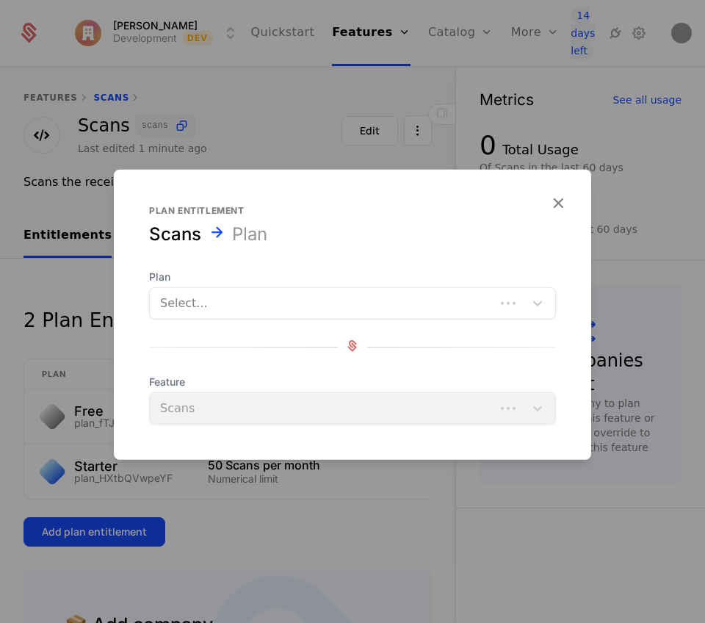
click at [235, 287] on div "Select..." at bounding box center [352, 303] width 407 height 32
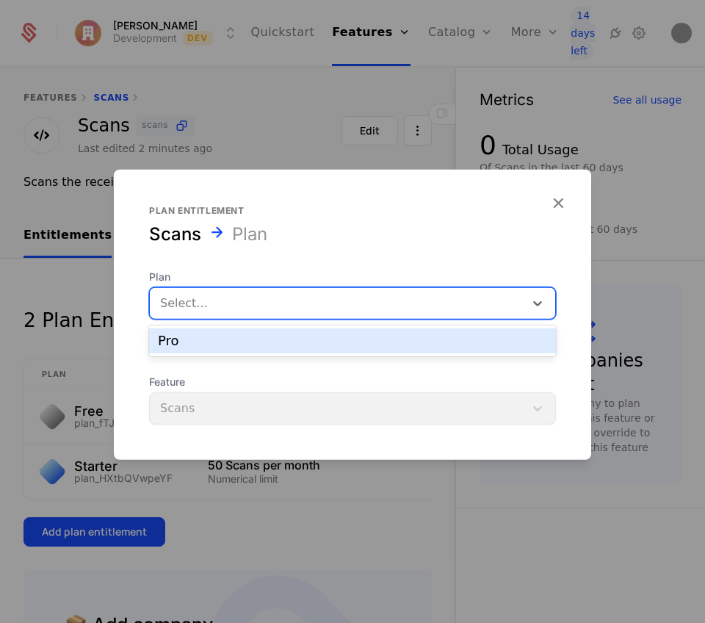
click at [222, 343] on div "Pro" at bounding box center [352, 340] width 389 height 13
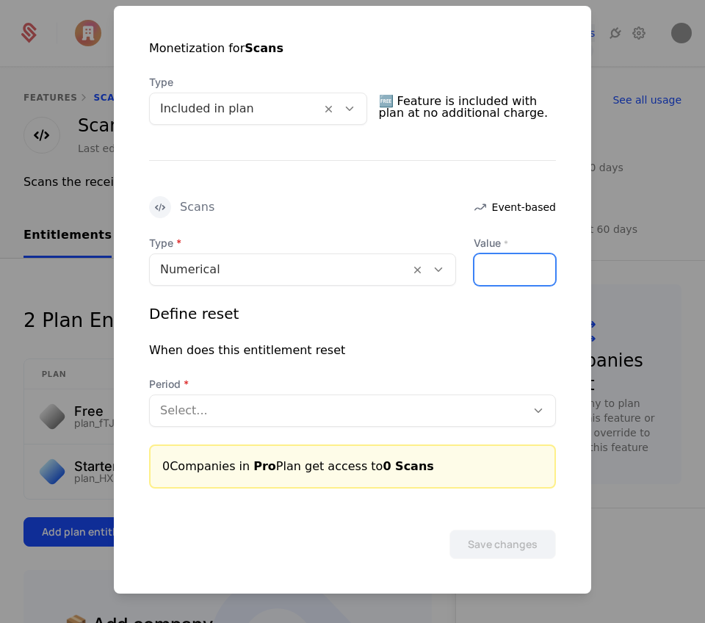
click at [499, 259] on input "Value *" at bounding box center [514, 269] width 81 height 31
type input "***"
click at [435, 401] on div at bounding box center [337, 410] width 355 height 21
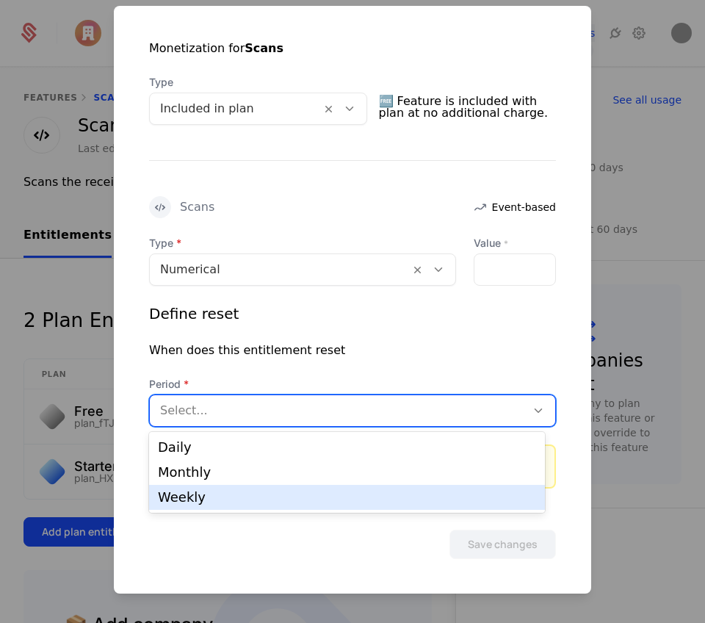
click at [380, 500] on div "Weekly" at bounding box center [347, 497] width 378 height 13
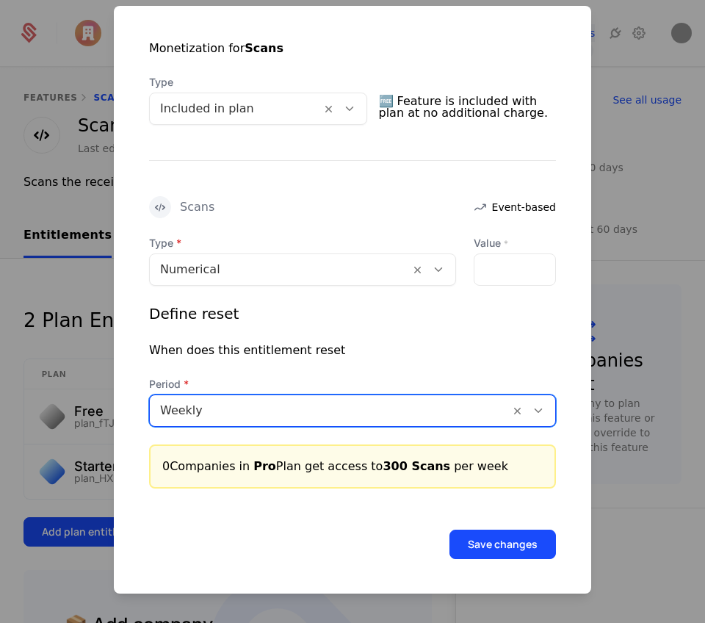
click at [391, 406] on div at bounding box center [329, 410] width 339 height 21
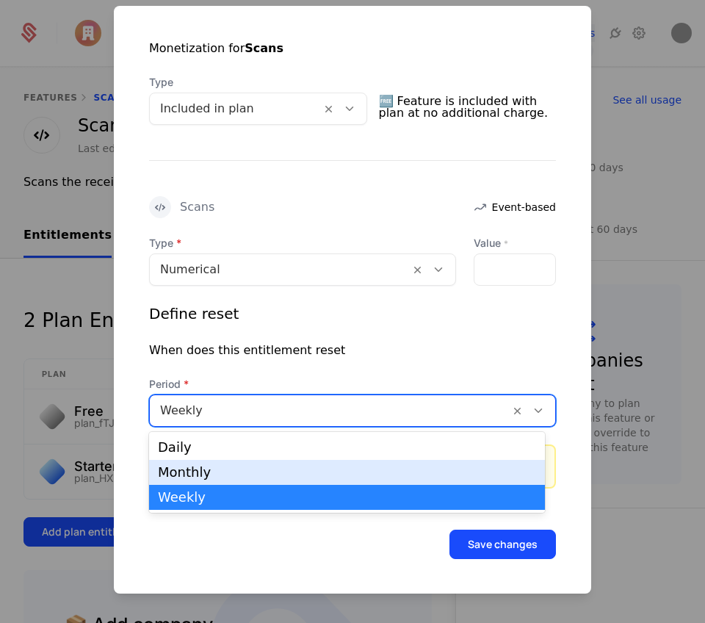
click at [372, 468] on div "Monthly" at bounding box center [347, 472] width 378 height 13
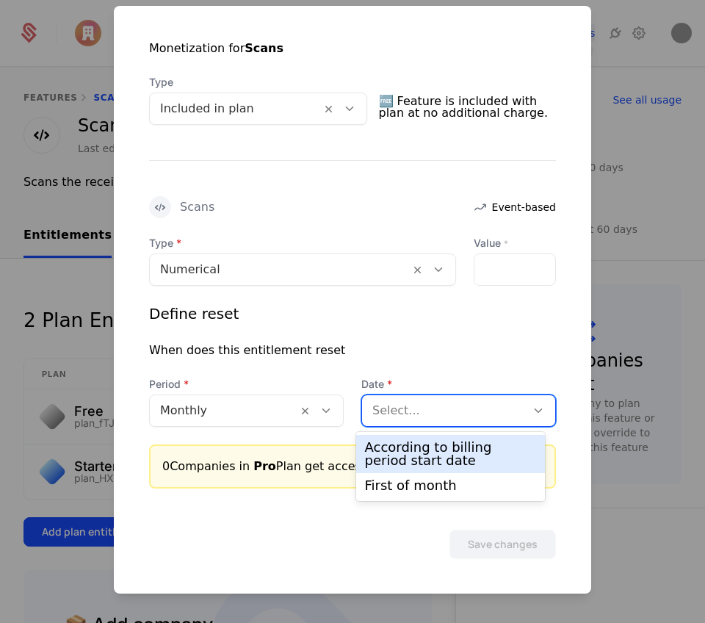
click at [402, 396] on div "Select..." at bounding box center [458, 410] width 195 height 32
click at [408, 446] on div "According to billing period start date" at bounding box center [451, 454] width 172 height 26
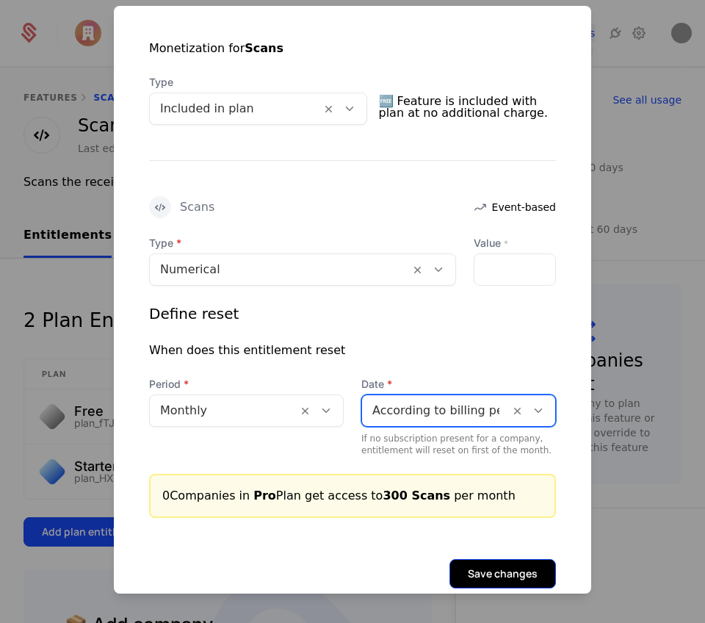
click at [500, 569] on button "Save changes" at bounding box center [502, 573] width 106 height 29
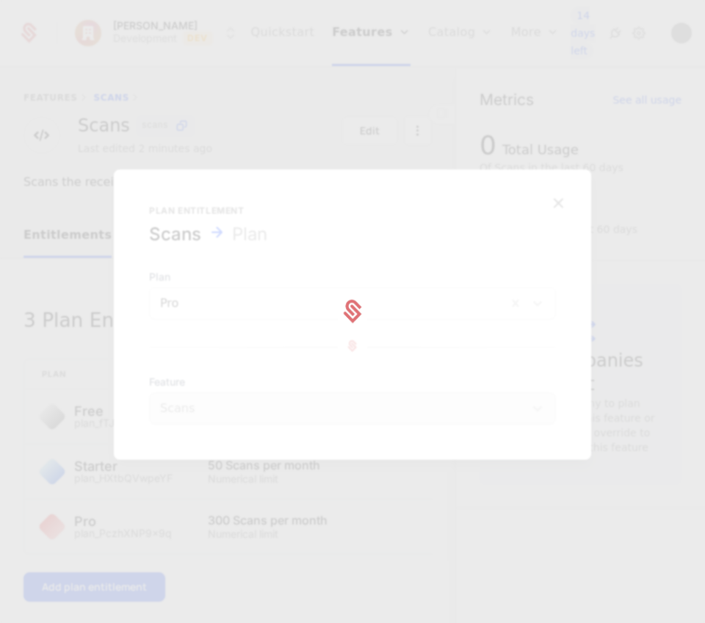
scroll to position [0, 0]
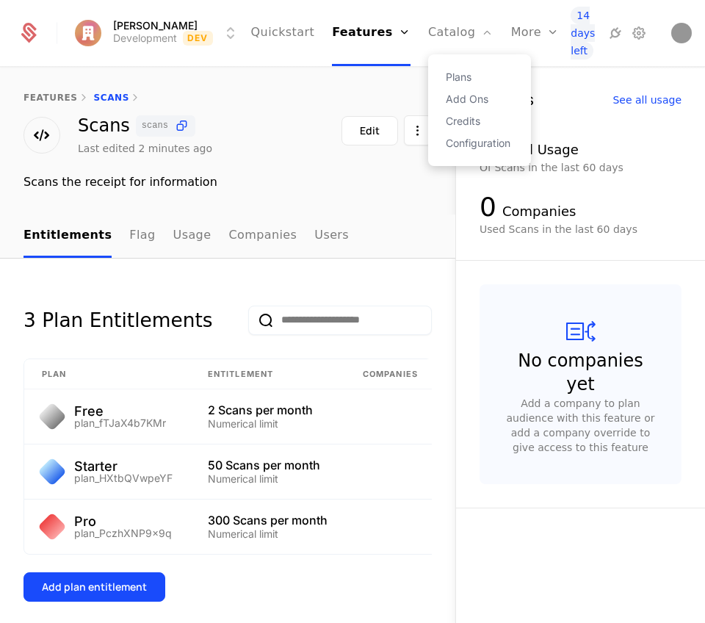
click at [460, 150] on div "Plans Add Ons Credits Configuration" at bounding box center [479, 110] width 103 height 112
click at [460, 147] on link "Configuration" at bounding box center [480, 143] width 68 height 10
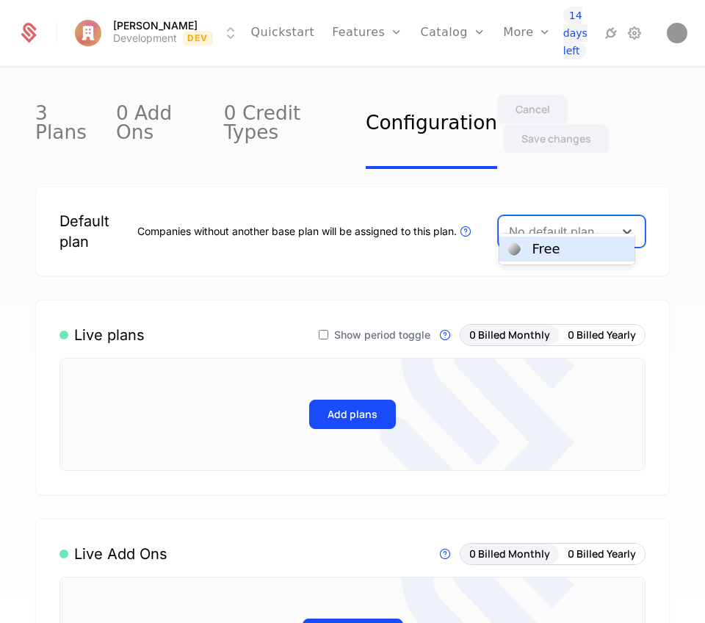
click at [547, 221] on div at bounding box center [556, 231] width 95 height 21
click at [546, 255] on div "Free" at bounding box center [546, 248] width 28 height 13
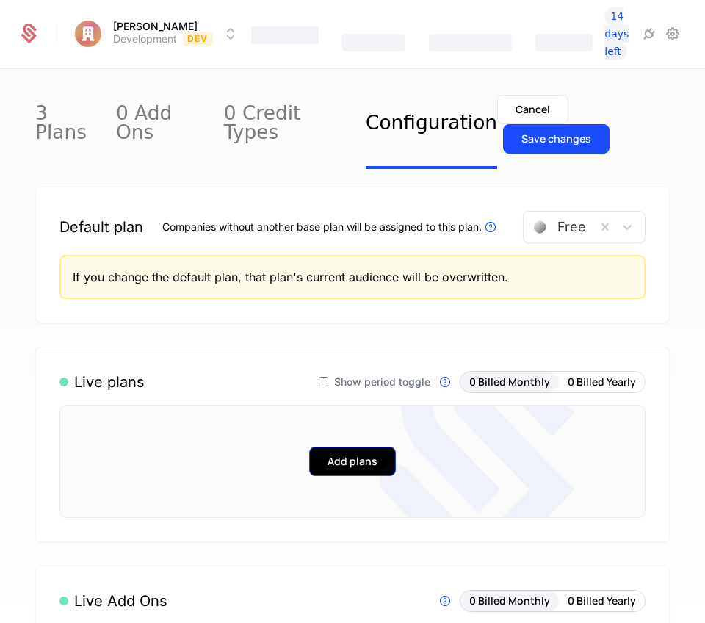
click at [329, 447] on button "Add plans" at bounding box center [352, 461] width 87 height 29
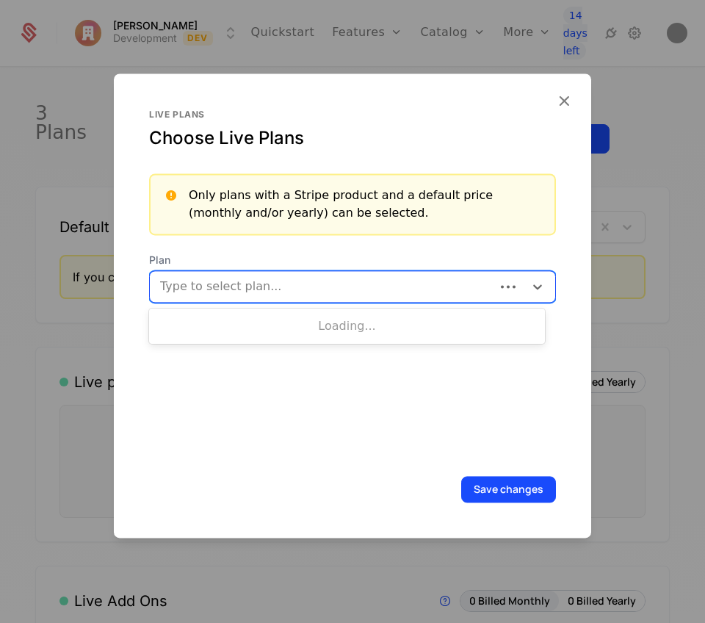
click at [275, 285] on div at bounding box center [324, 286] width 325 height 21
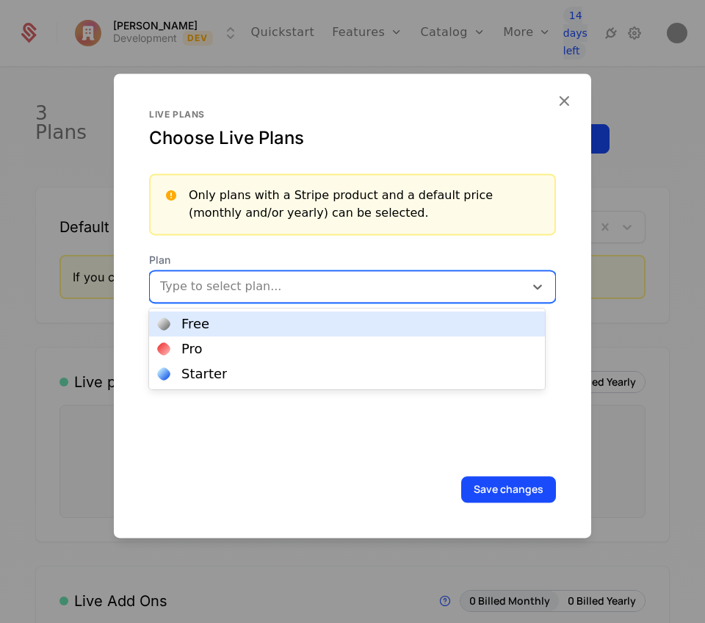
click at [265, 328] on div "Free" at bounding box center [347, 323] width 378 height 13
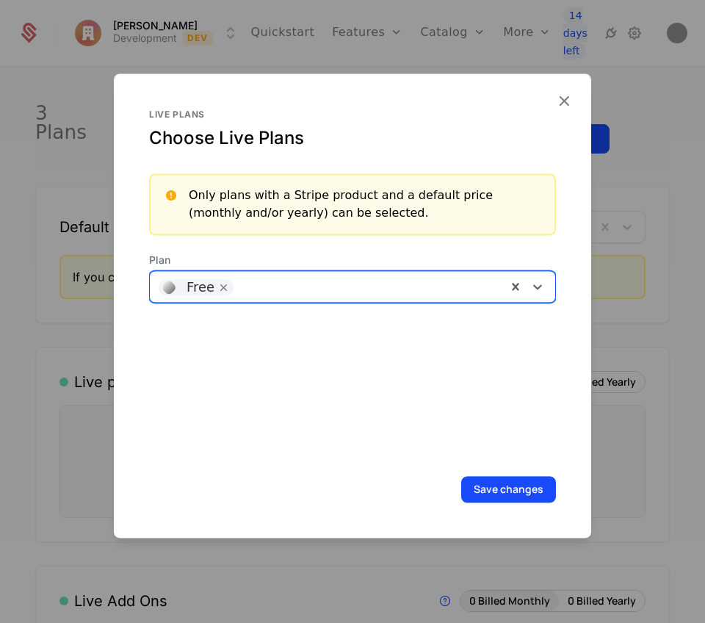
click at [274, 291] on div at bounding box center [369, 285] width 257 height 21
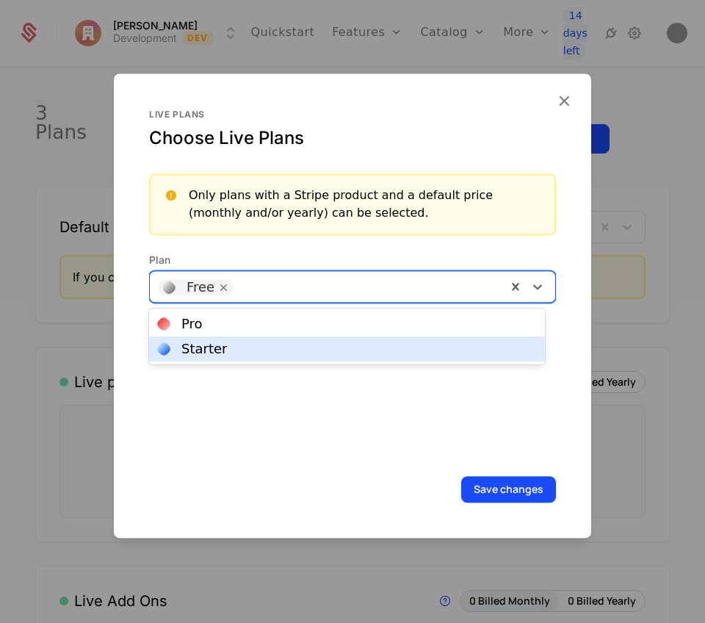
click at [264, 350] on div "Starter" at bounding box center [347, 348] width 378 height 13
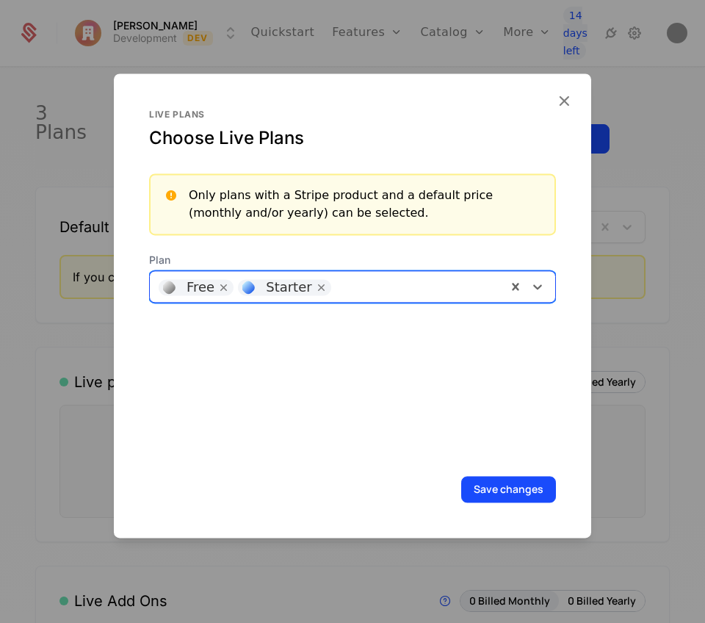
click at [353, 279] on div at bounding box center [418, 285] width 159 height 21
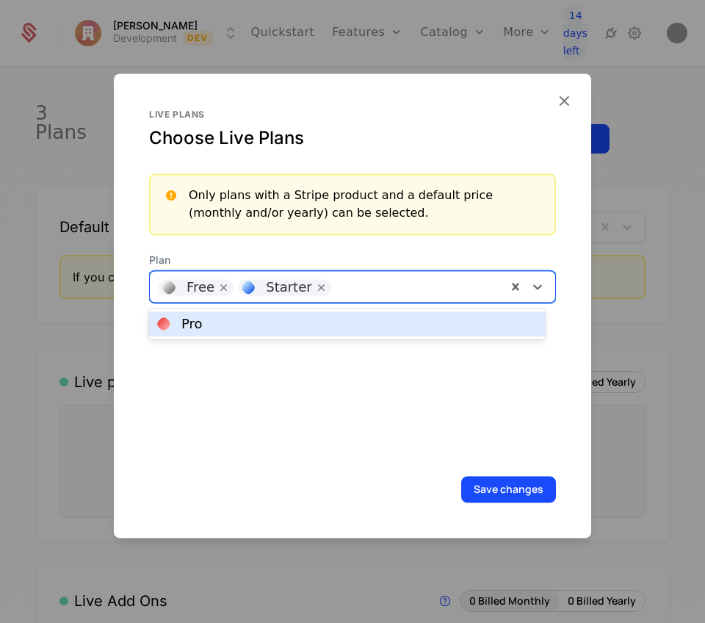
click at [315, 333] on div "Pro" at bounding box center [347, 323] width 396 height 25
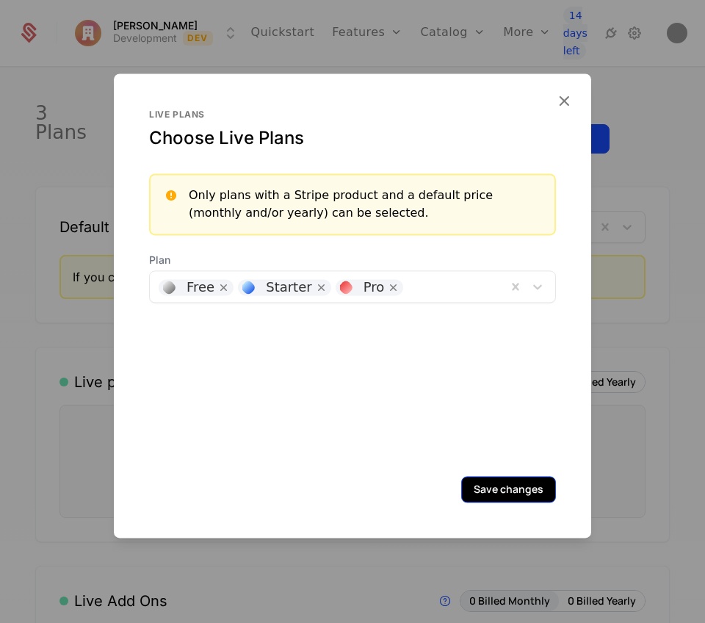
click at [489, 500] on button "Save changes" at bounding box center [508, 489] width 95 height 26
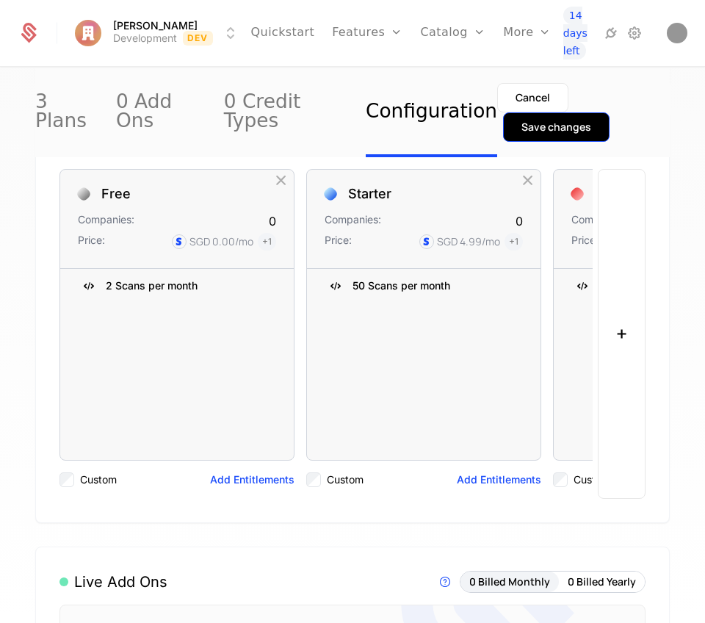
click at [595, 112] on button "Save changes" at bounding box center [556, 126] width 106 height 29
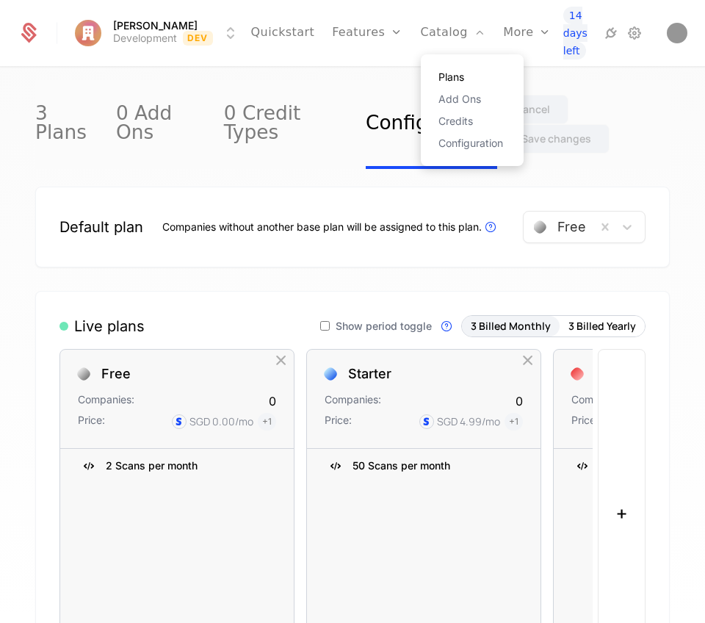
click at [438, 72] on link "Plans" at bounding box center [472, 77] width 68 height 10
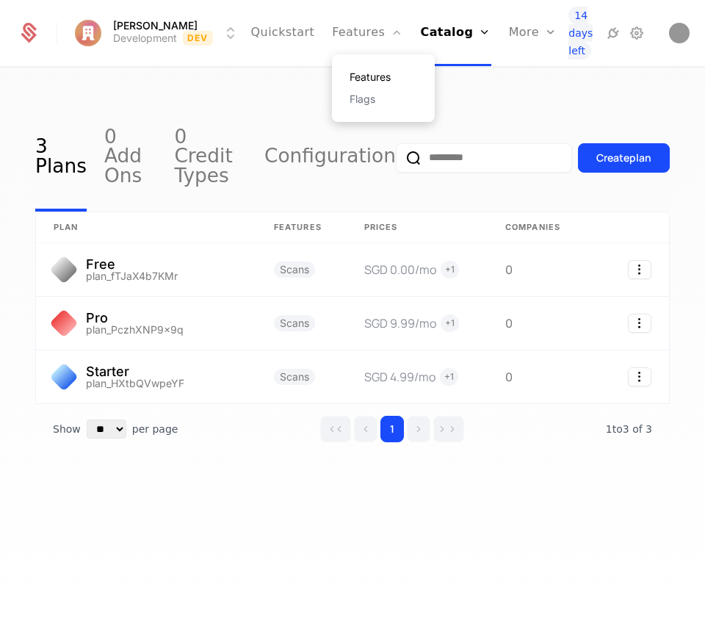
click at [361, 78] on link "Features" at bounding box center [384, 77] width 68 height 10
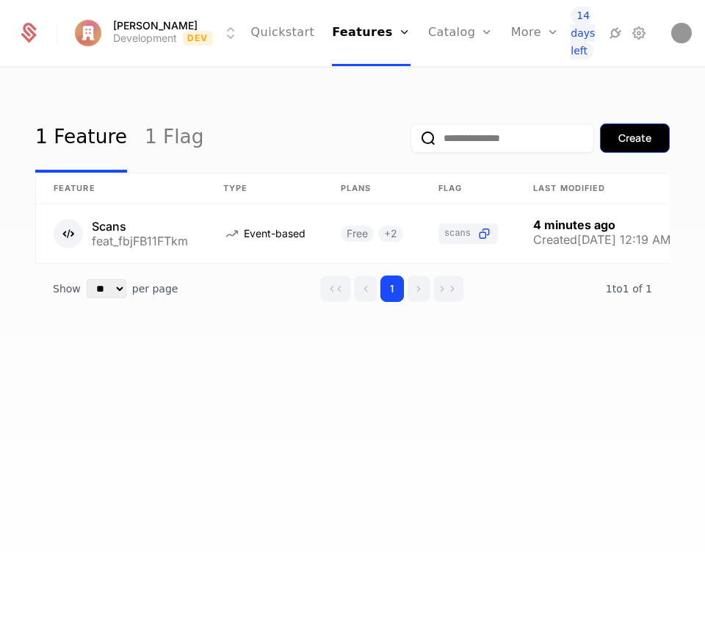
click at [636, 140] on div "Create" at bounding box center [634, 138] width 33 height 15
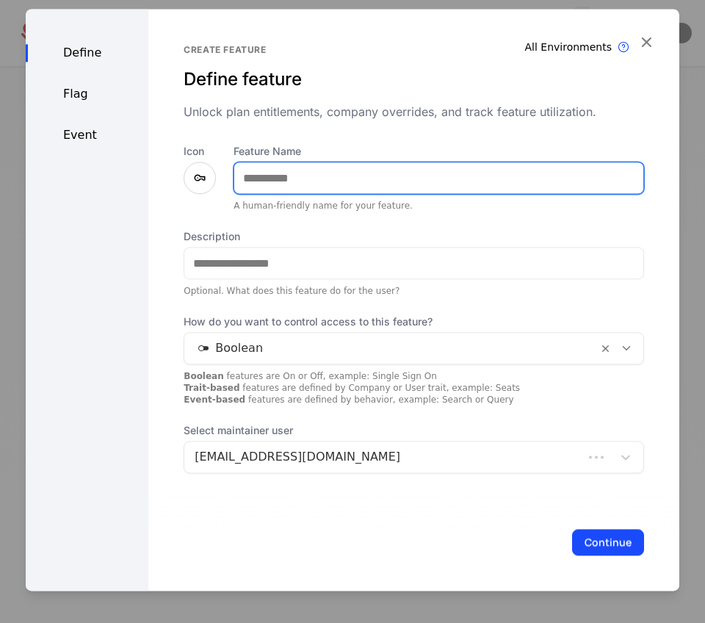
click at [310, 178] on input "Feature Name" at bounding box center [438, 177] width 409 height 31
type input "**********"
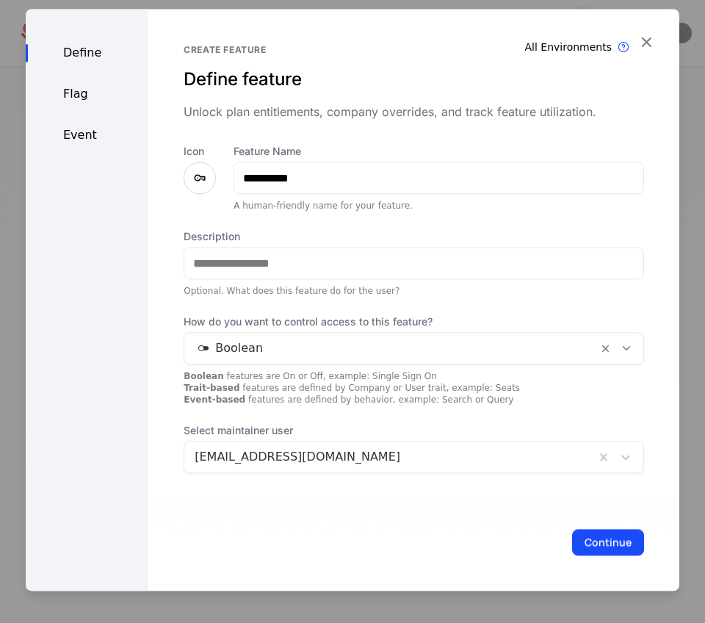
click at [205, 189] on div at bounding box center [200, 178] width 32 height 32
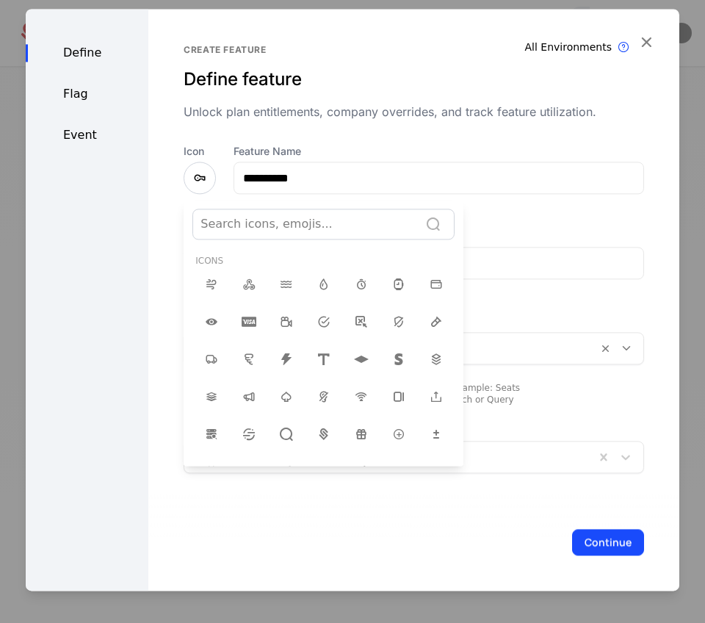
click at [203, 186] on div at bounding box center [353, 300] width 654 height 582
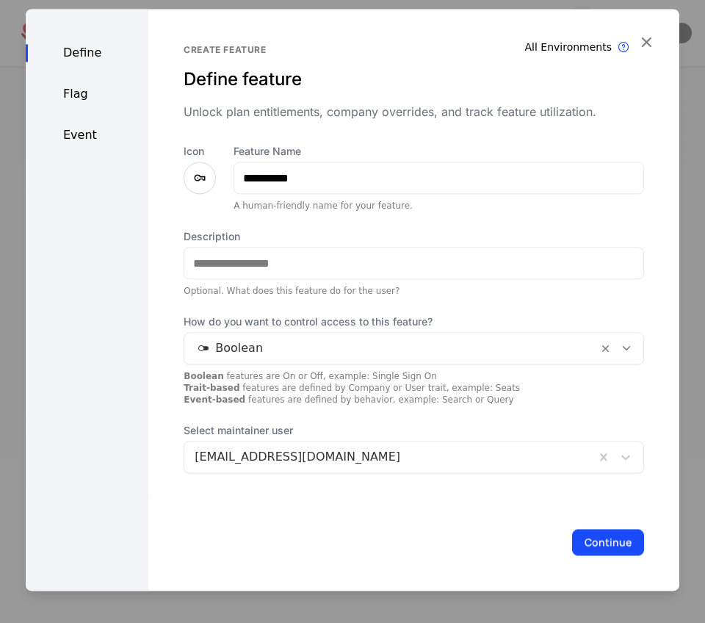
click at [203, 186] on icon at bounding box center [200, 178] width 18 height 18
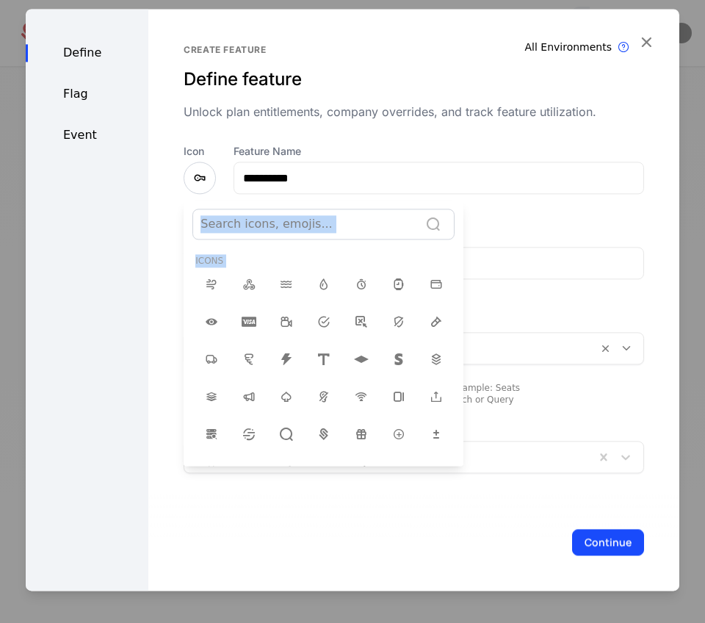
click at [337, 220] on div at bounding box center [305, 224] width 211 height 21
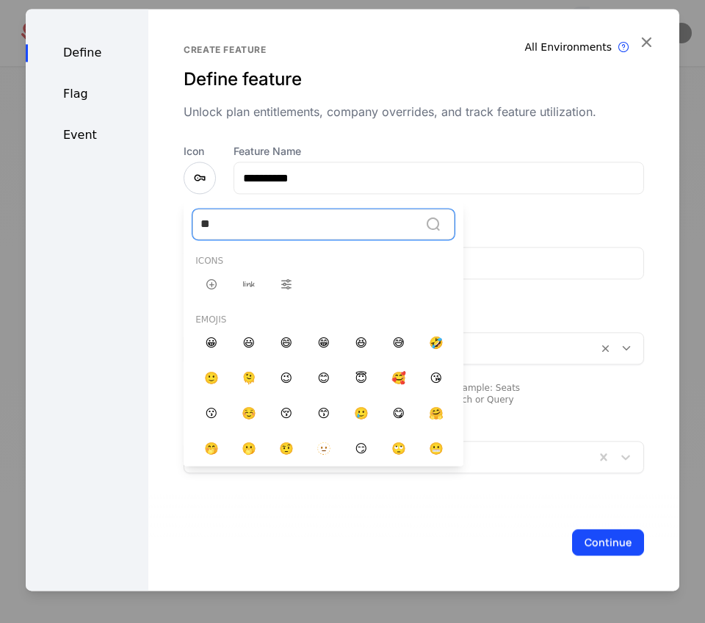
type input "*"
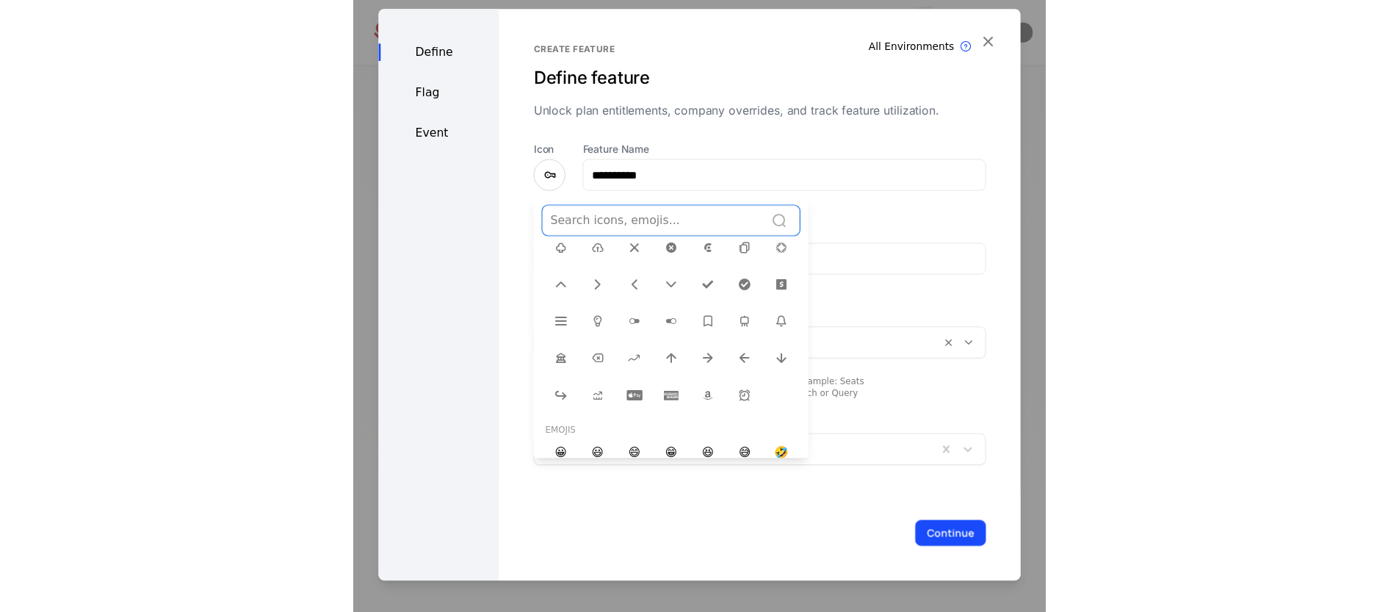
scroll to position [523, 0]
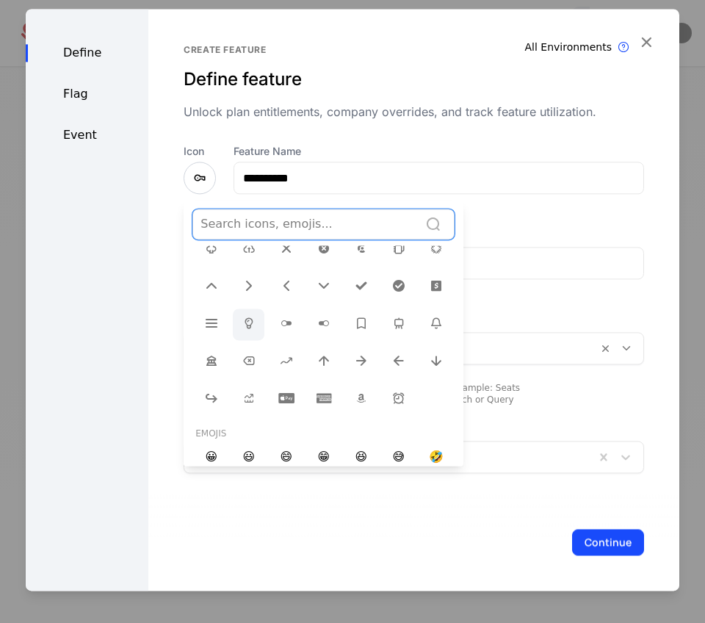
click at [247, 314] on icon at bounding box center [249, 323] width 18 height 18
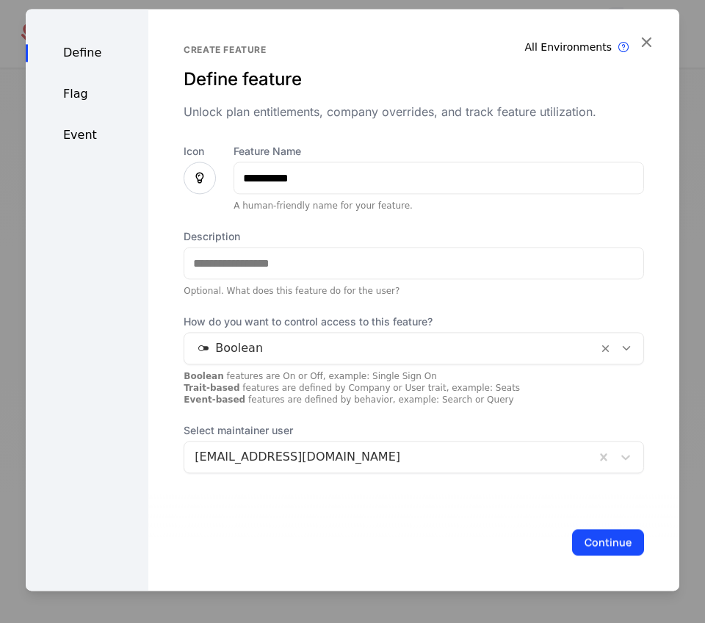
click at [235, 348] on div at bounding box center [391, 348] width 393 height 21
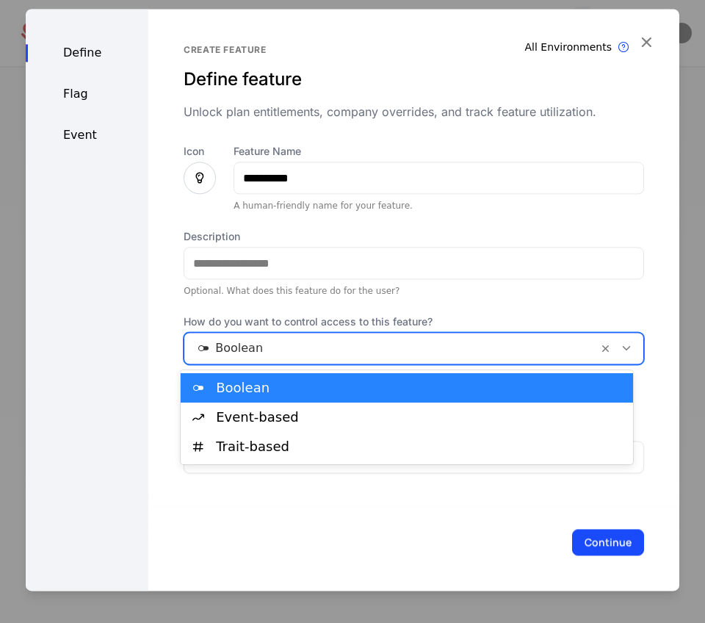
click at [235, 381] on div "Boolean" at bounding box center [420, 387] width 408 height 13
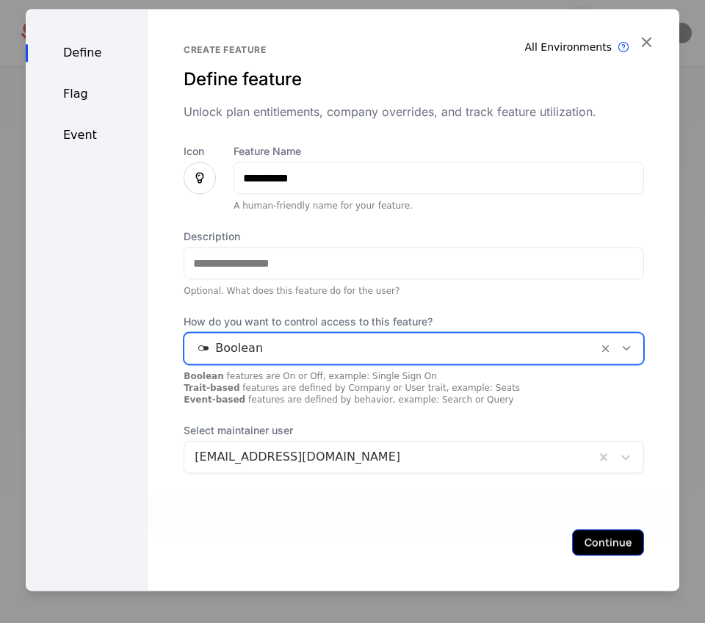
click at [584, 535] on button "Continue" at bounding box center [608, 542] width 72 height 26
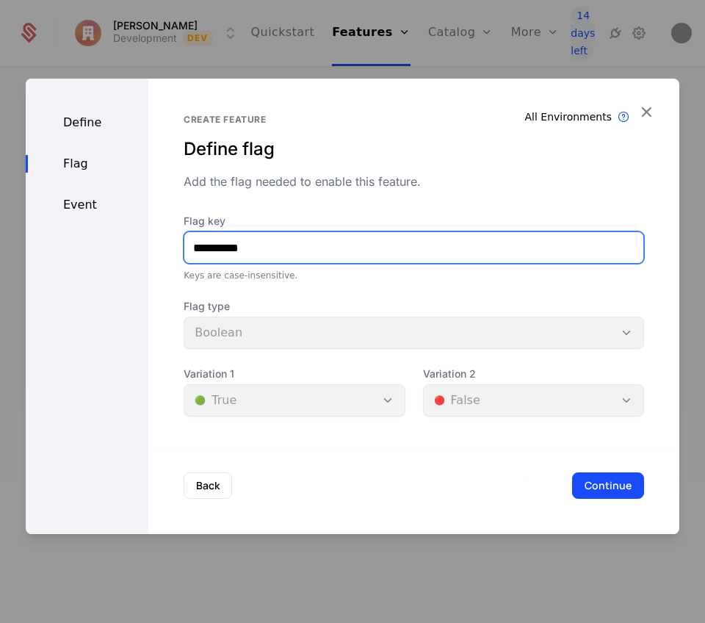
drag, startPoint x: 206, startPoint y: 243, endPoint x: 158, endPoint y: 248, distance: 48.0
click at [159, 248] on div "**********" at bounding box center [413, 306] width 531 height 455
type input "*******"
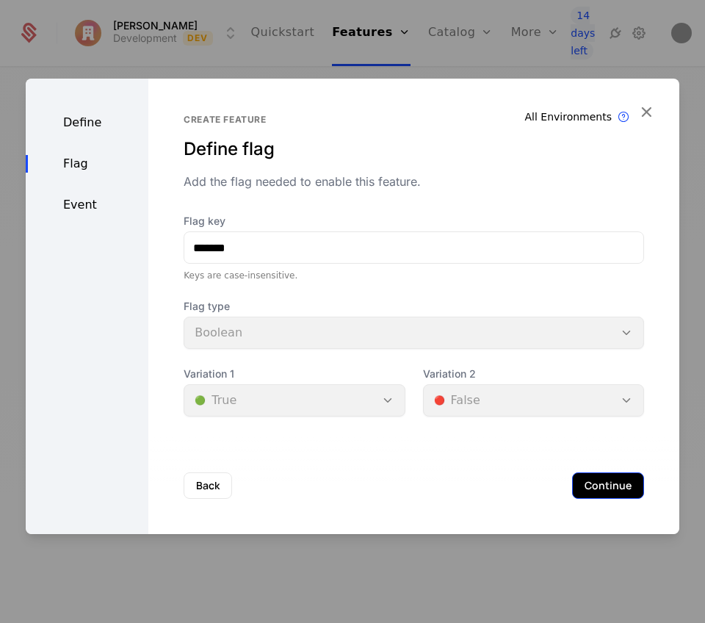
click at [609, 487] on button "Continue" at bounding box center [608, 485] width 72 height 26
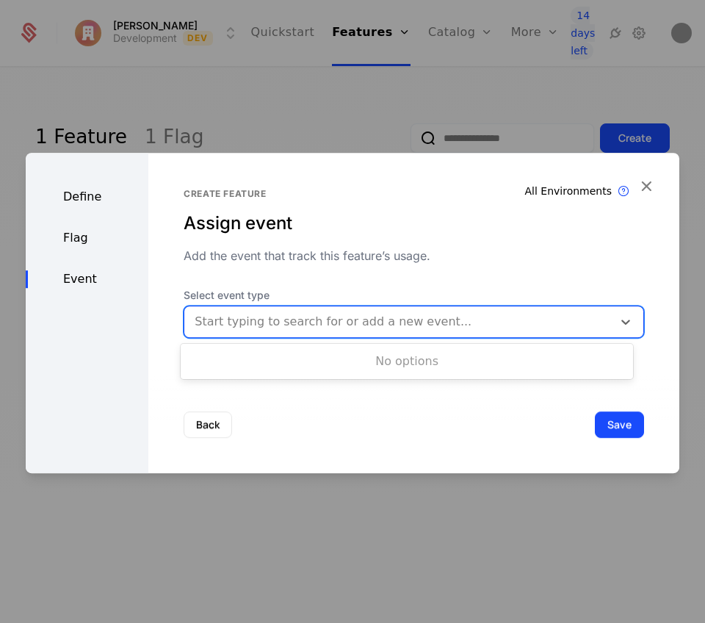
click at [271, 326] on div at bounding box center [399, 321] width 408 height 21
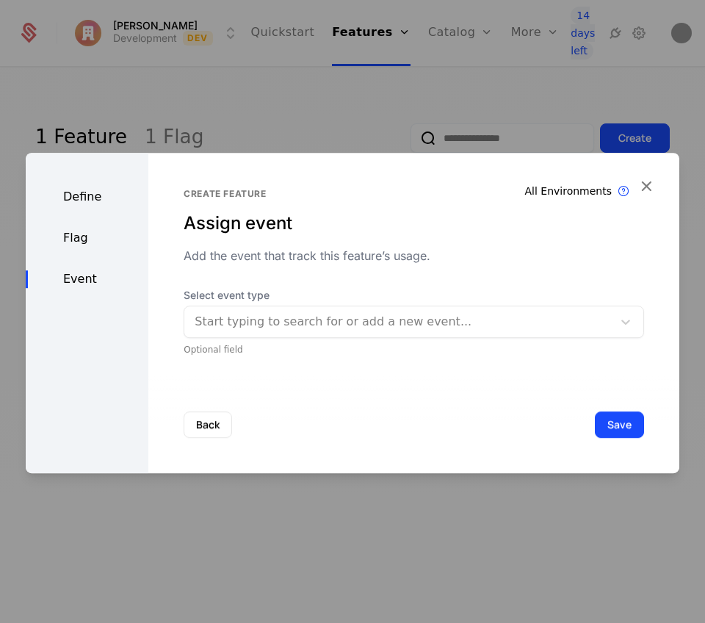
click at [294, 216] on div "Assign event" at bounding box center [414, 224] width 460 height 24
click at [623, 427] on button "Save" at bounding box center [619, 424] width 49 height 26
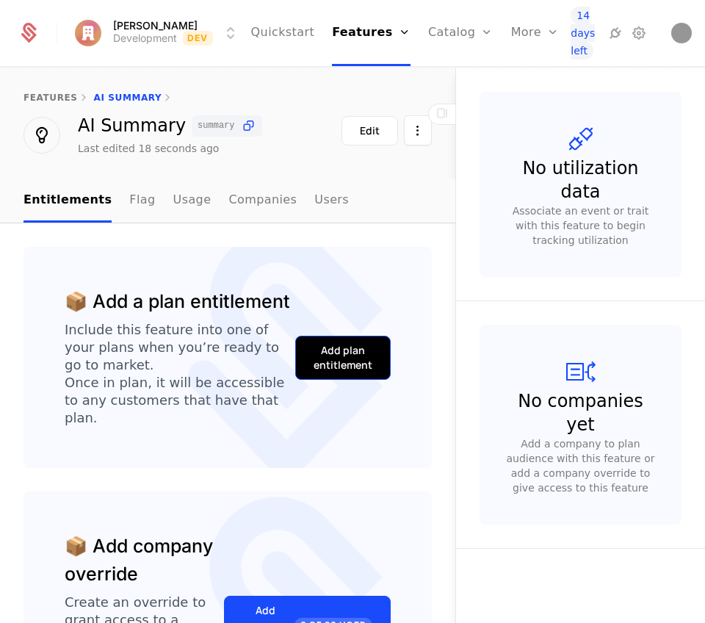
click at [345, 344] on div "Add plan entitlement" at bounding box center [343, 357] width 59 height 29
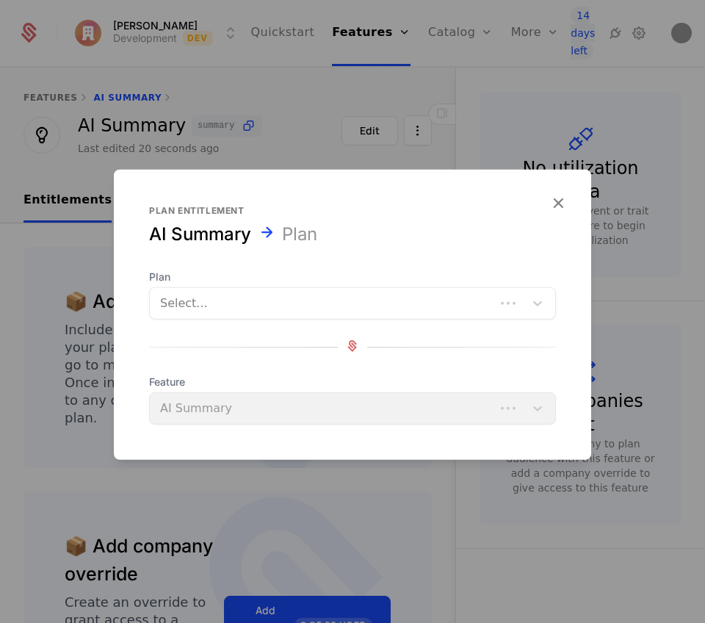
click at [257, 299] on div at bounding box center [322, 303] width 325 height 21
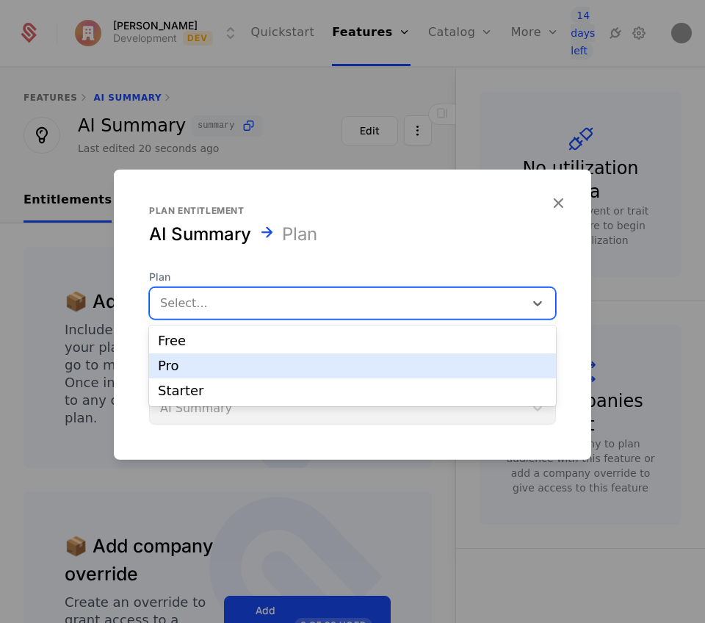
click at [231, 369] on div "Pro" at bounding box center [352, 365] width 389 height 13
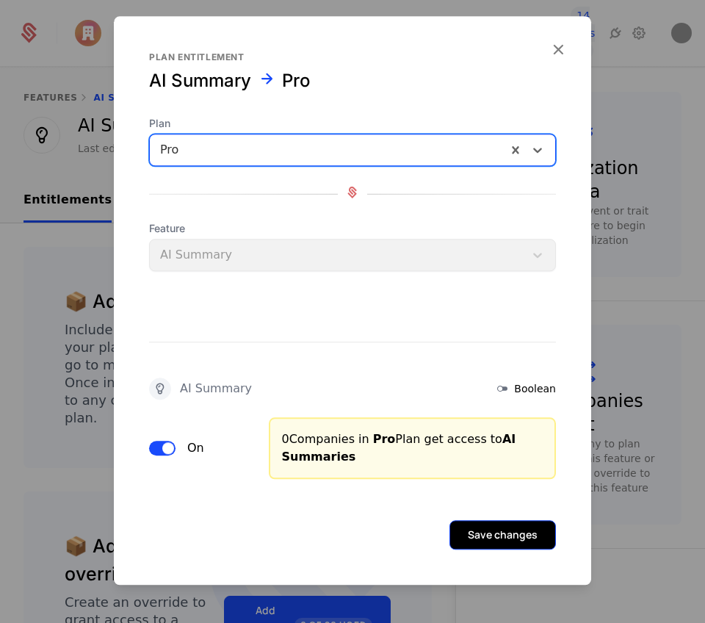
click at [499, 529] on button "Save changes" at bounding box center [502, 534] width 106 height 29
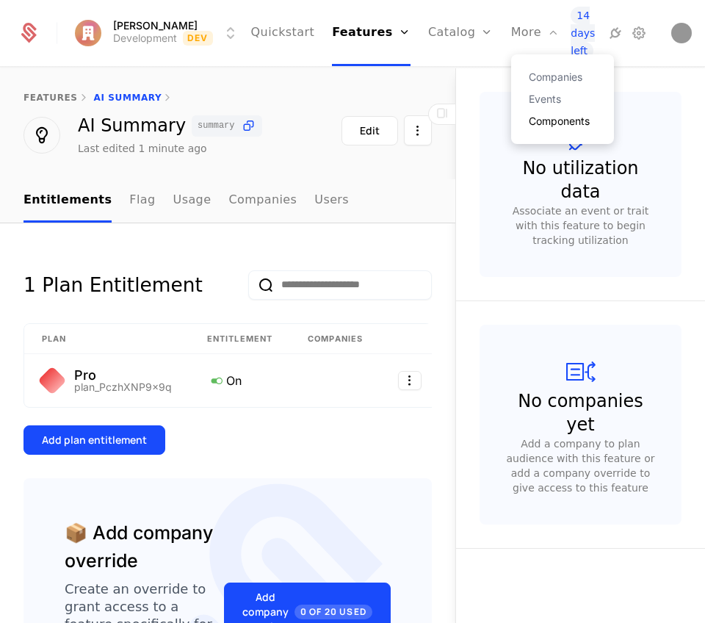
click at [529, 121] on link "Components" at bounding box center [563, 121] width 68 height 10
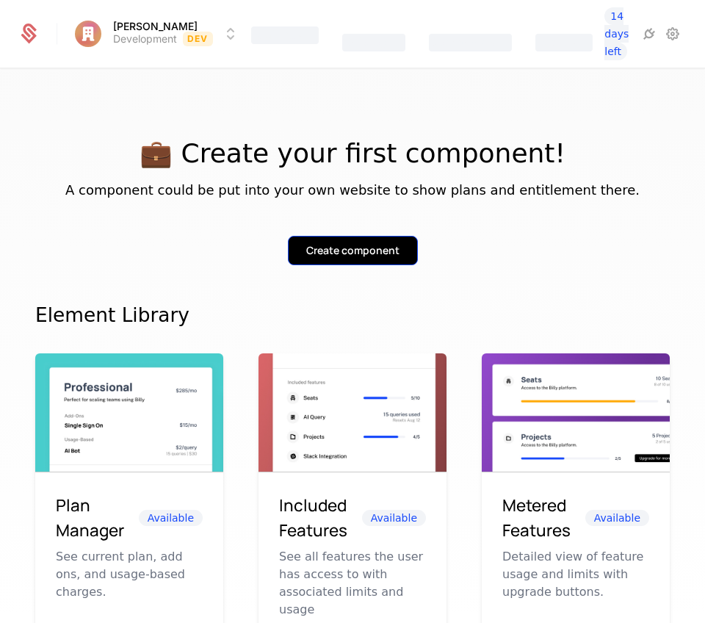
click at [364, 238] on button "Create component" at bounding box center [353, 250] width 130 height 29
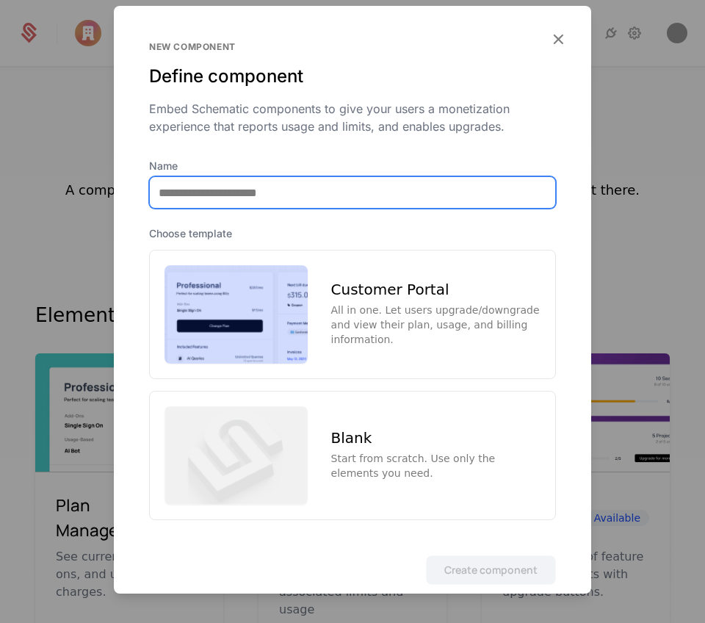
click at [318, 196] on input "Name" at bounding box center [352, 192] width 405 height 31
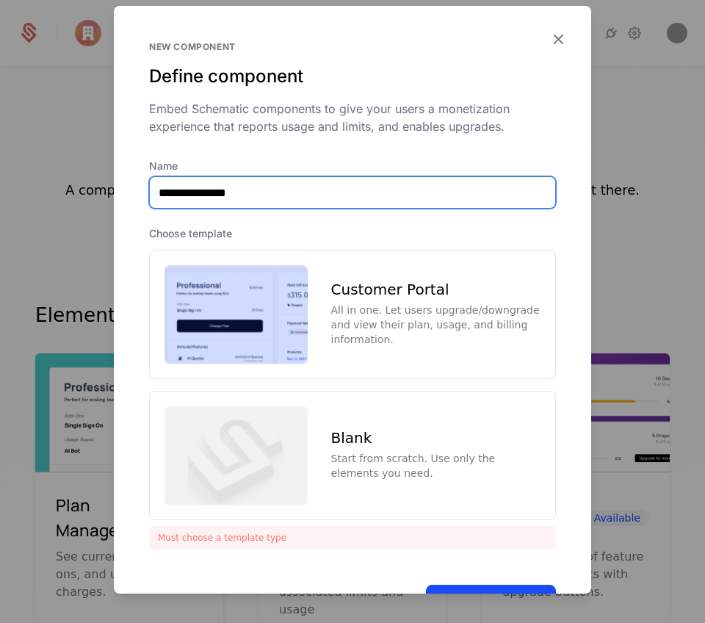
type input "**********"
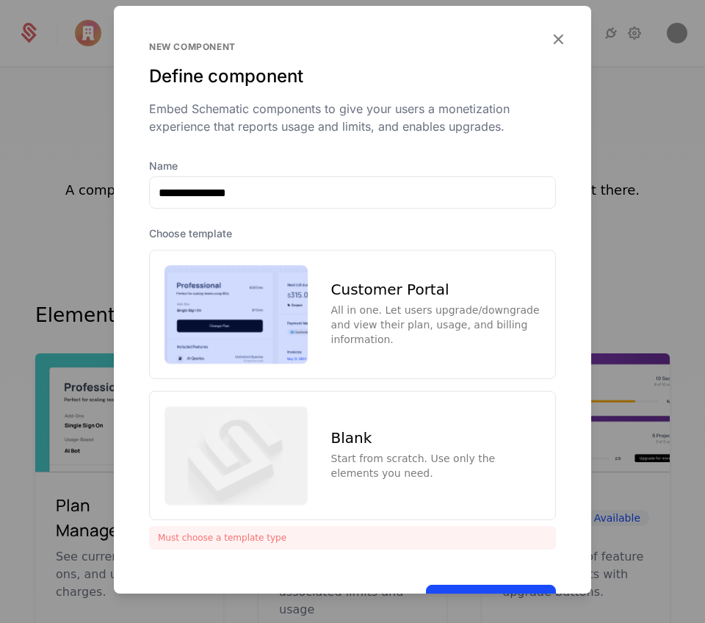
click at [311, 320] on div "Customer Portal All in one. Let users upgrade/downgrade and view their plan, us…" at bounding box center [352, 314] width 407 height 129
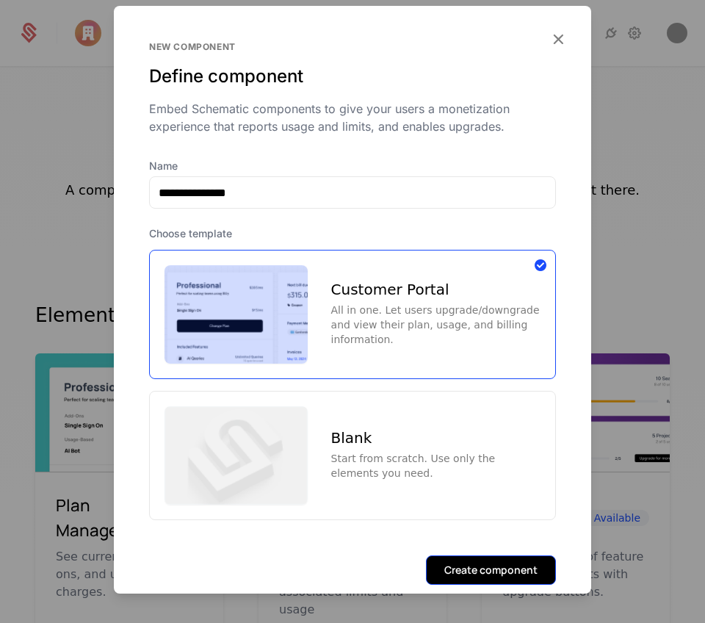
click at [511, 563] on button "Create component" at bounding box center [491, 569] width 130 height 29
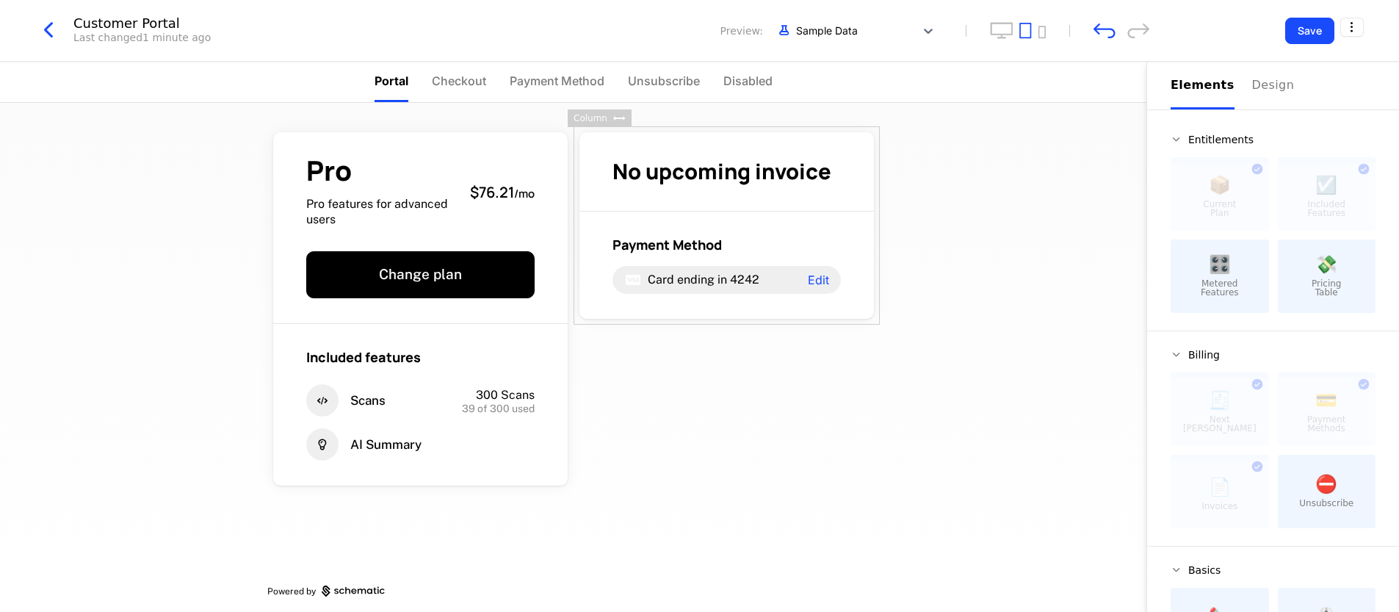
click at [704, 315] on div "Pro Pro features for advanced users $76.21 / mo Change plan Included features S…" at bounding box center [573, 357] width 1146 height 509
click at [704, 35] on icon "undo" at bounding box center [1104, 30] width 22 height 15
click at [704, 25] on icon "undo" at bounding box center [1104, 30] width 22 height 15
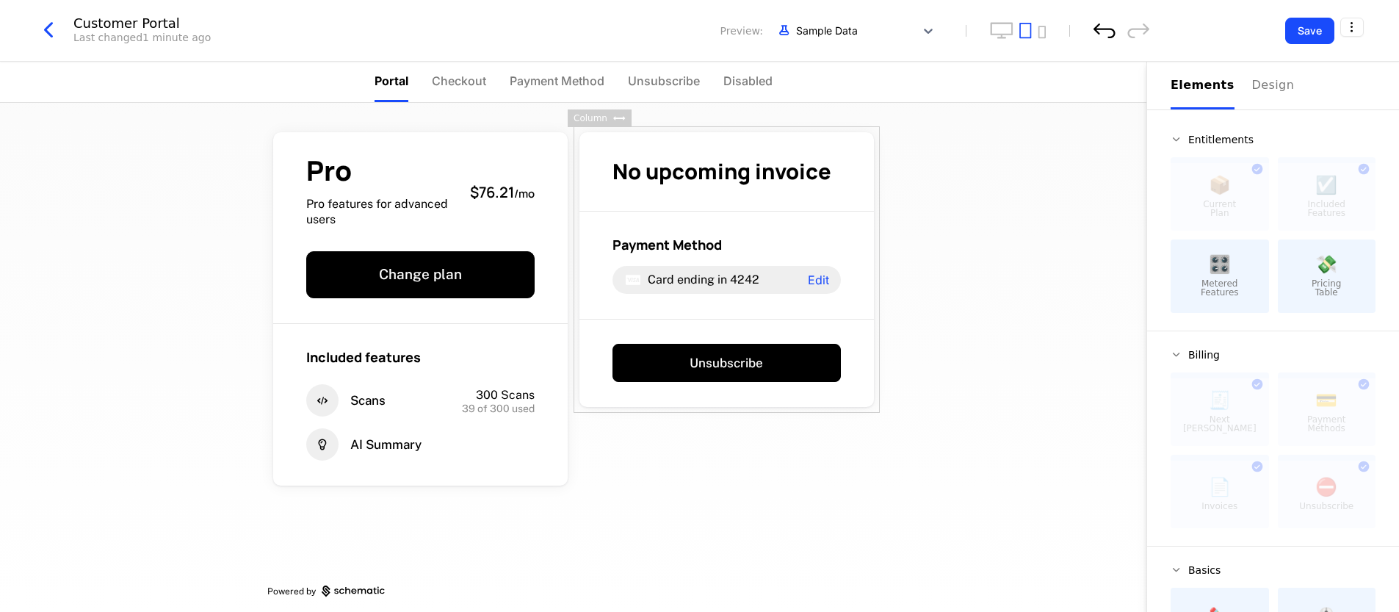
click at [704, 32] on icon "undo" at bounding box center [1104, 30] width 22 height 15
click at [704, 25] on icon "undo" at bounding box center [1104, 31] width 22 height 15
drag, startPoint x: 1229, startPoint y: 489, endPoint x: 302, endPoint y: 4, distance: 1046.5
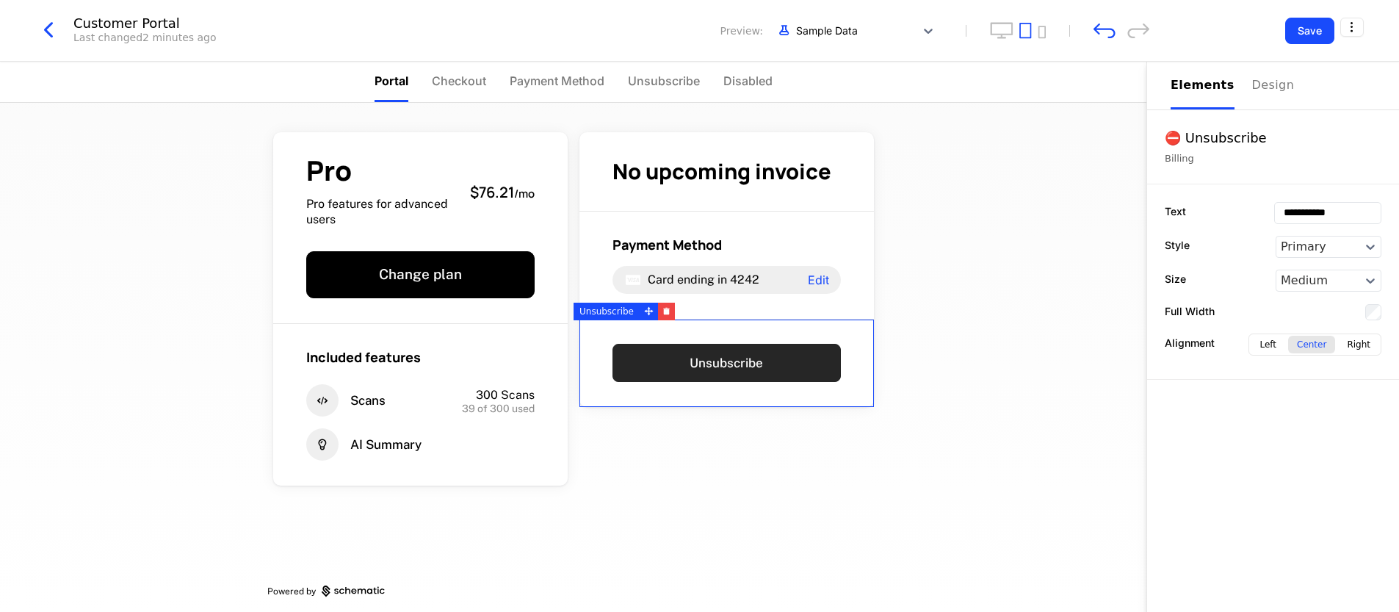
click at [704, 361] on button "Unsubscribe" at bounding box center [726, 363] width 228 height 38
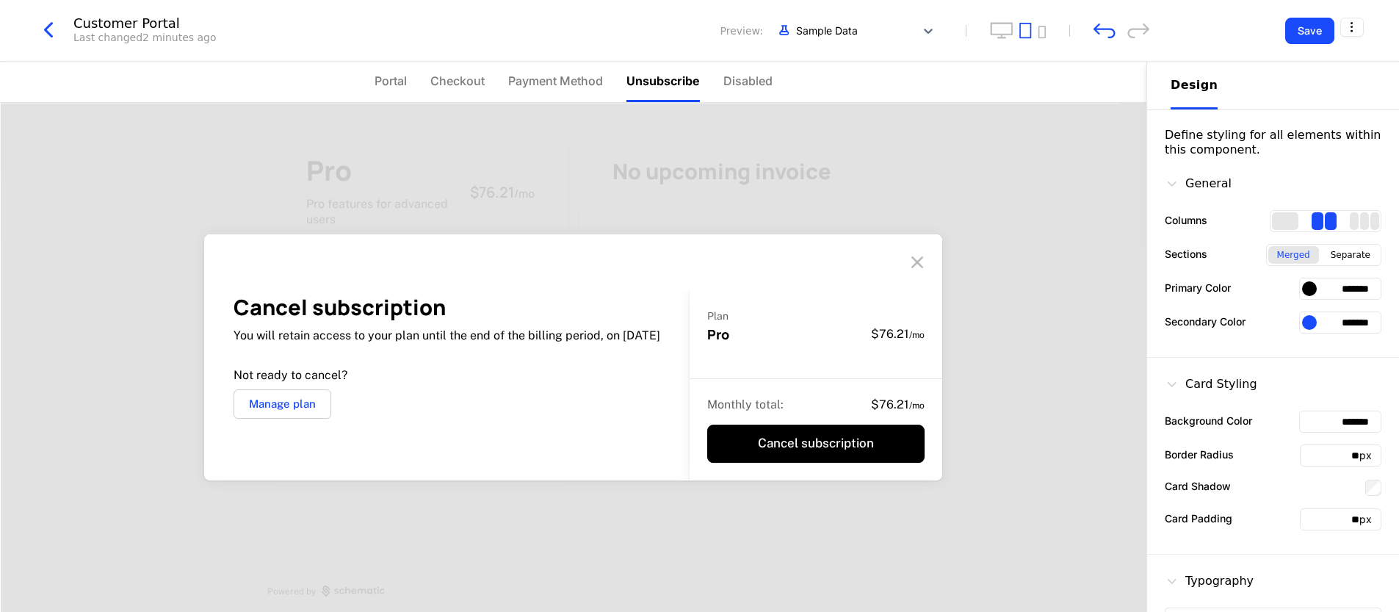
click at [704, 257] on icon at bounding box center [917, 262] width 24 height 24
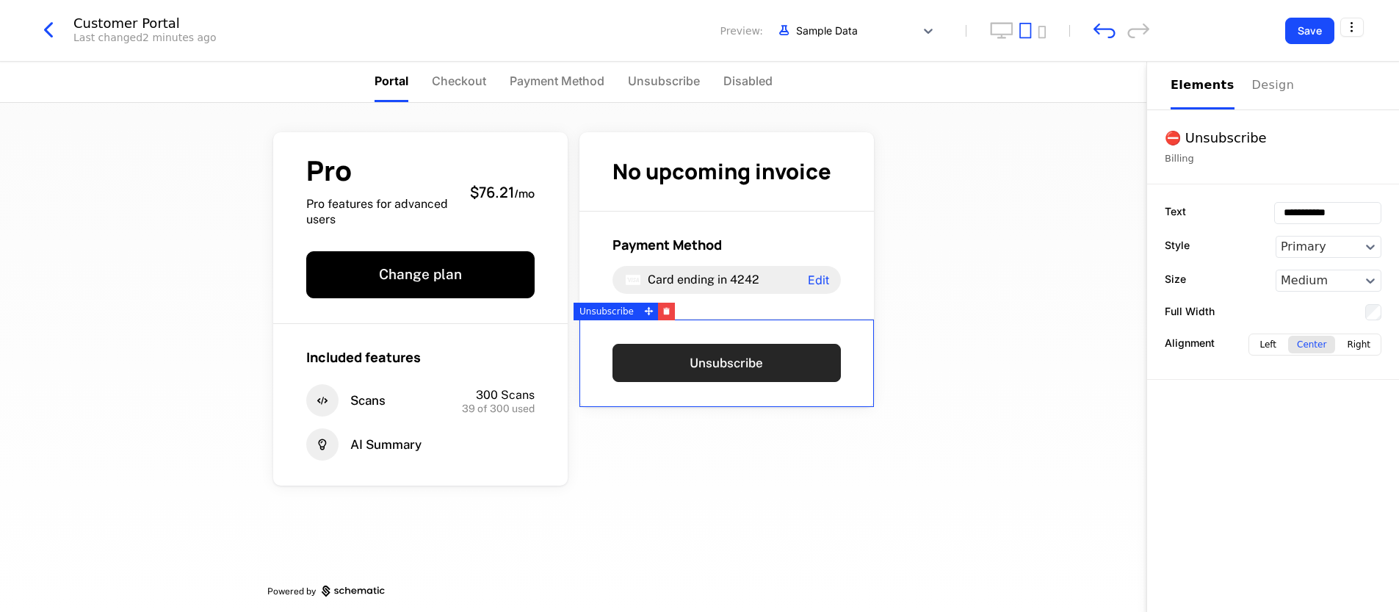
click at [704, 354] on button "Unsubscribe" at bounding box center [726, 363] width 228 height 38
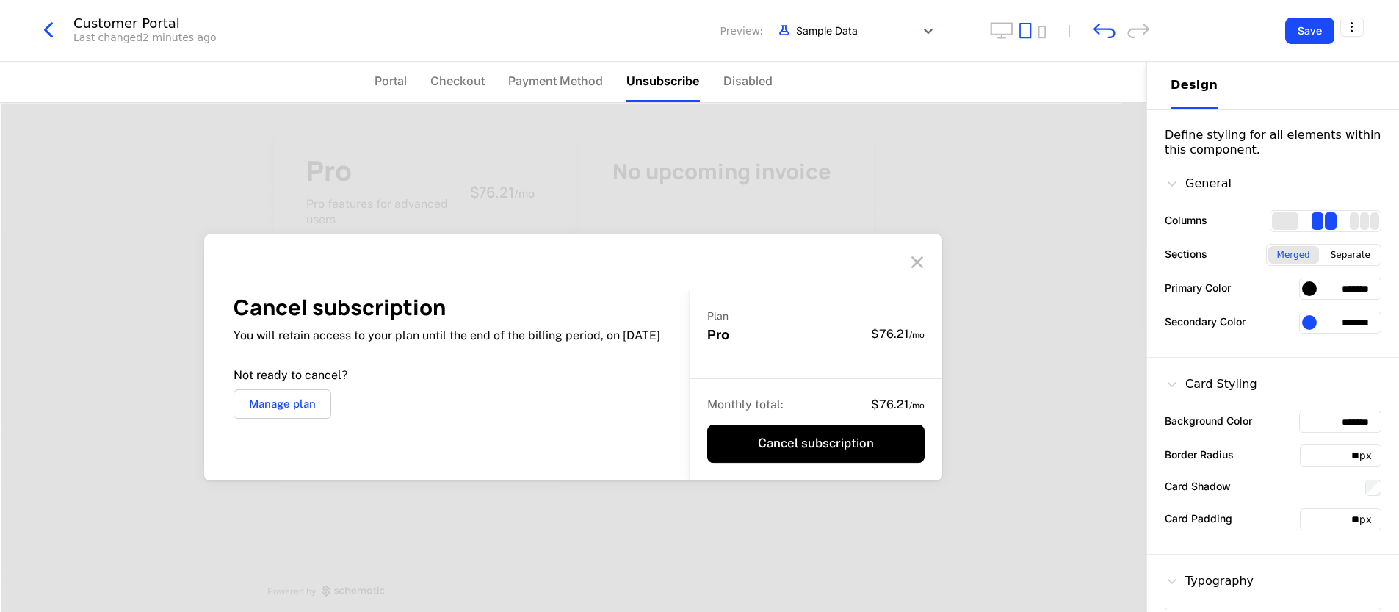
click at [704, 263] on icon at bounding box center [917, 262] width 24 height 24
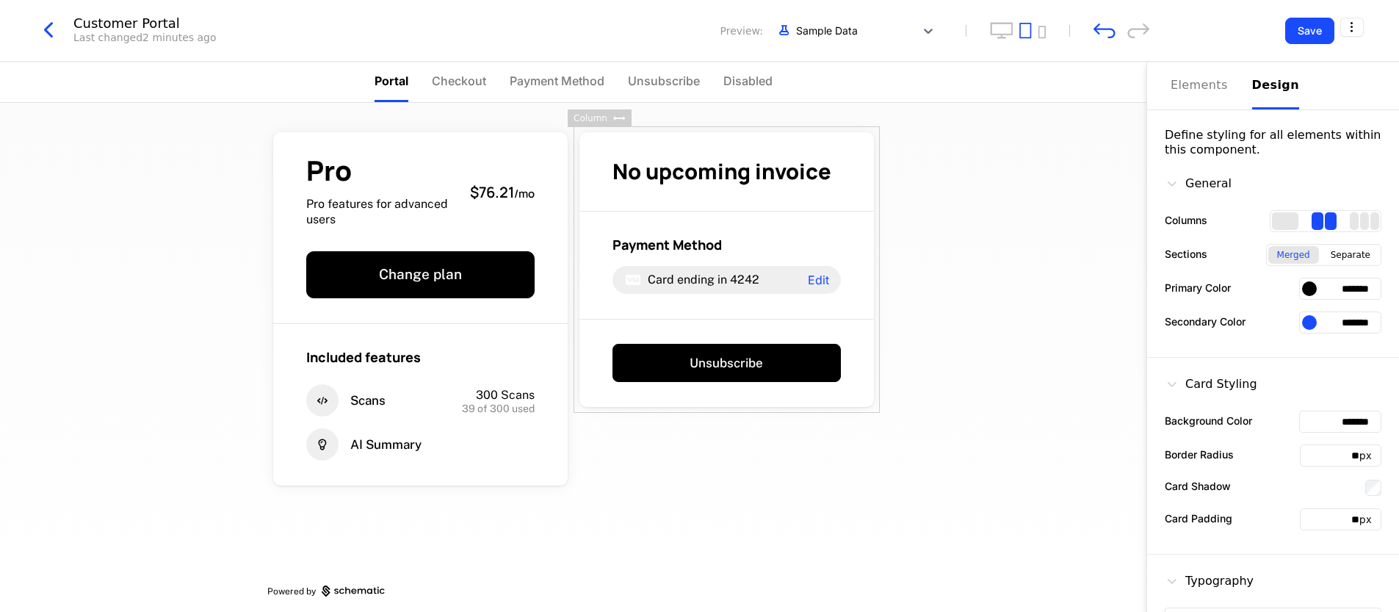
click at [704, 153] on div "Pro Pro features for advanced users $76.21 / mo Change plan Included features S…" at bounding box center [573, 357] width 1146 height 509
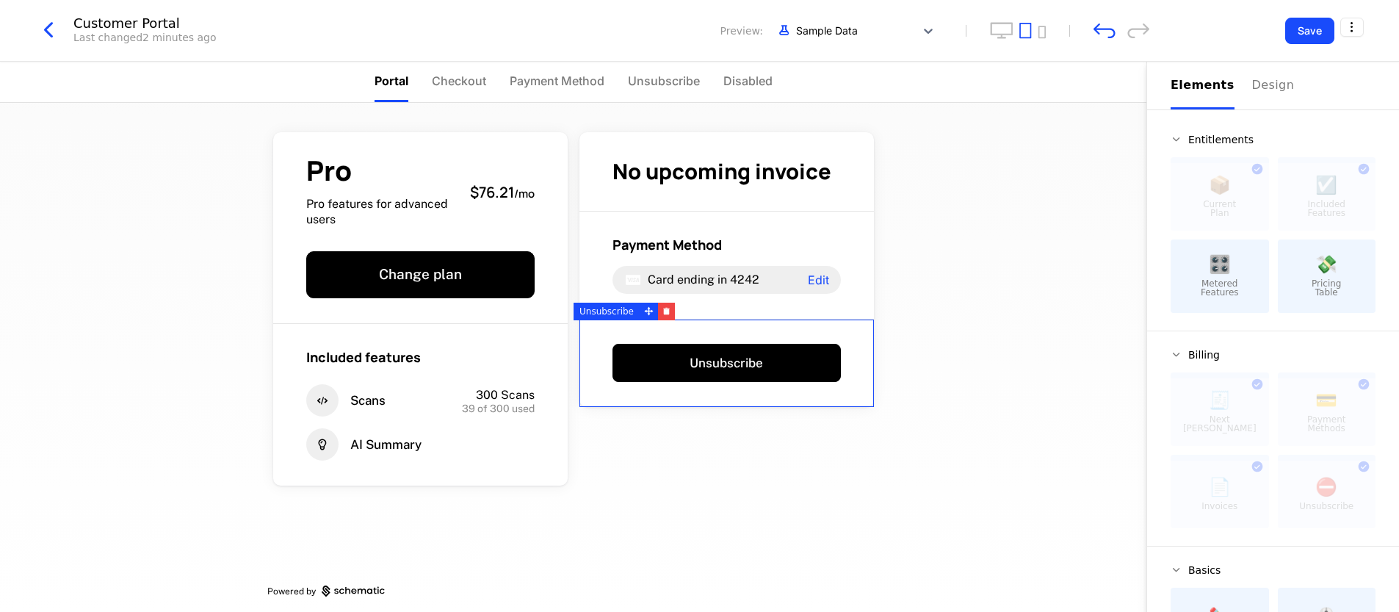
click at [704, 91] on div "Elements" at bounding box center [1203, 85] width 64 height 18
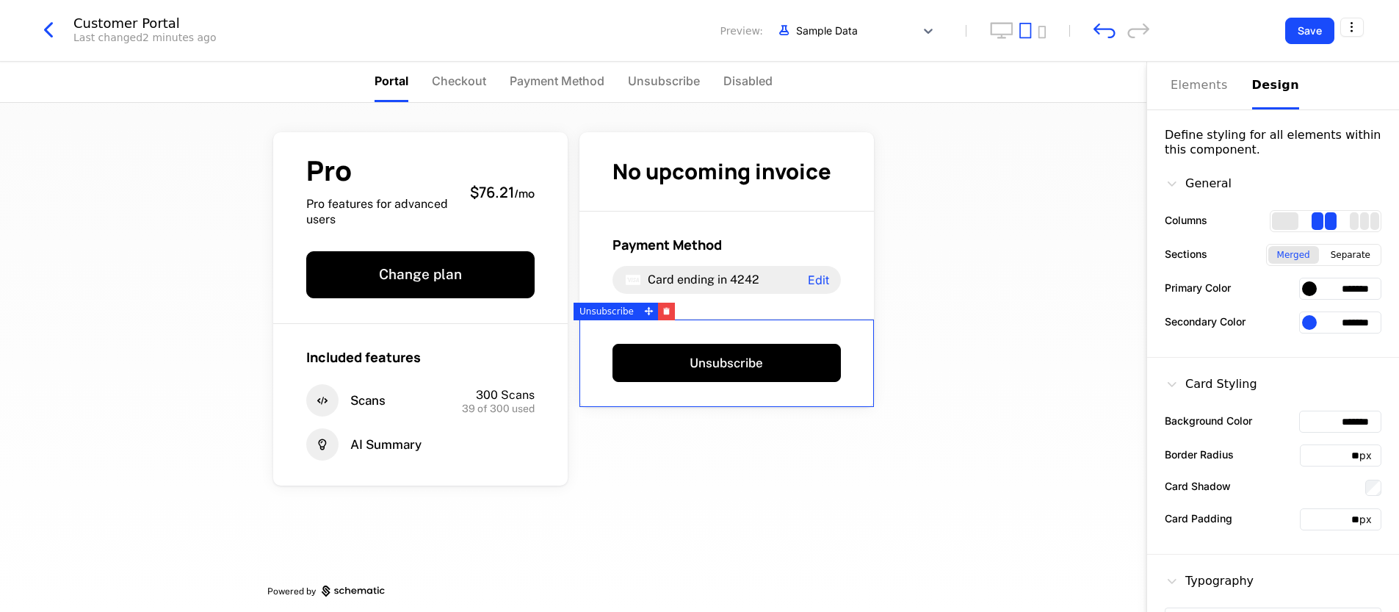
click at [704, 95] on button "Design" at bounding box center [1275, 86] width 47 height 48
click at [704, 102] on button "Elements" at bounding box center [1203, 86] width 64 height 48
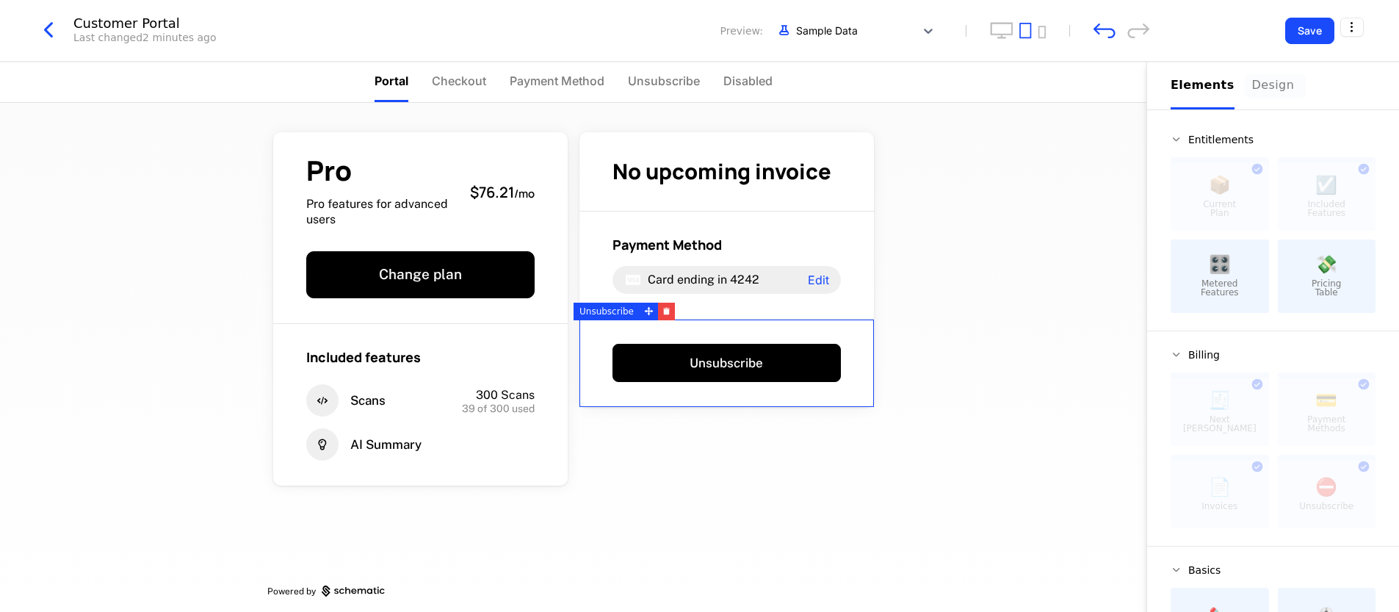
click at [704, 93] on div "Design" at bounding box center [1275, 85] width 47 height 18
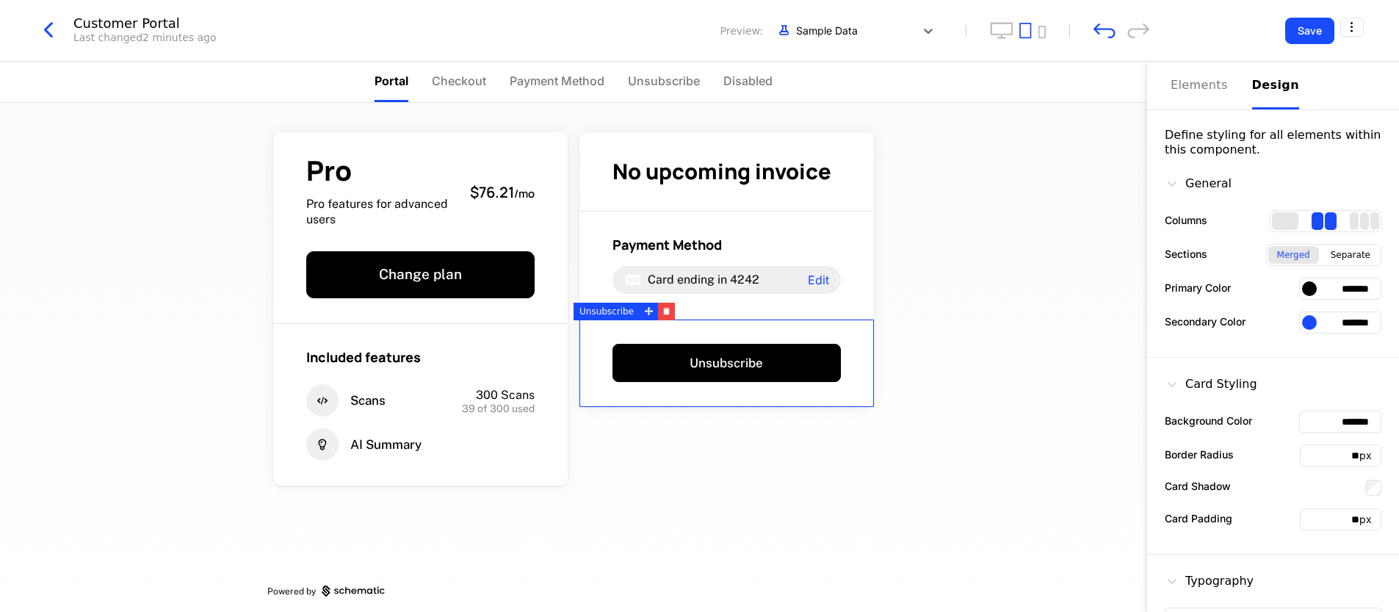
click at [704, 289] on input "*******" at bounding box center [1340, 289] width 82 height 22
drag, startPoint x: 1317, startPoint y: 288, endPoint x: 1372, endPoint y: 289, distance: 54.3
click at [704, 289] on div "General Columns Sections Merged Separate Primary Color ******* Secondary Color …" at bounding box center [1273, 257] width 252 height 200
click at [704, 289] on input "*******" at bounding box center [1340, 289] width 82 height 22
click at [704, 288] on input "*******" at bounding box center [1340, 289] width 82 height 22
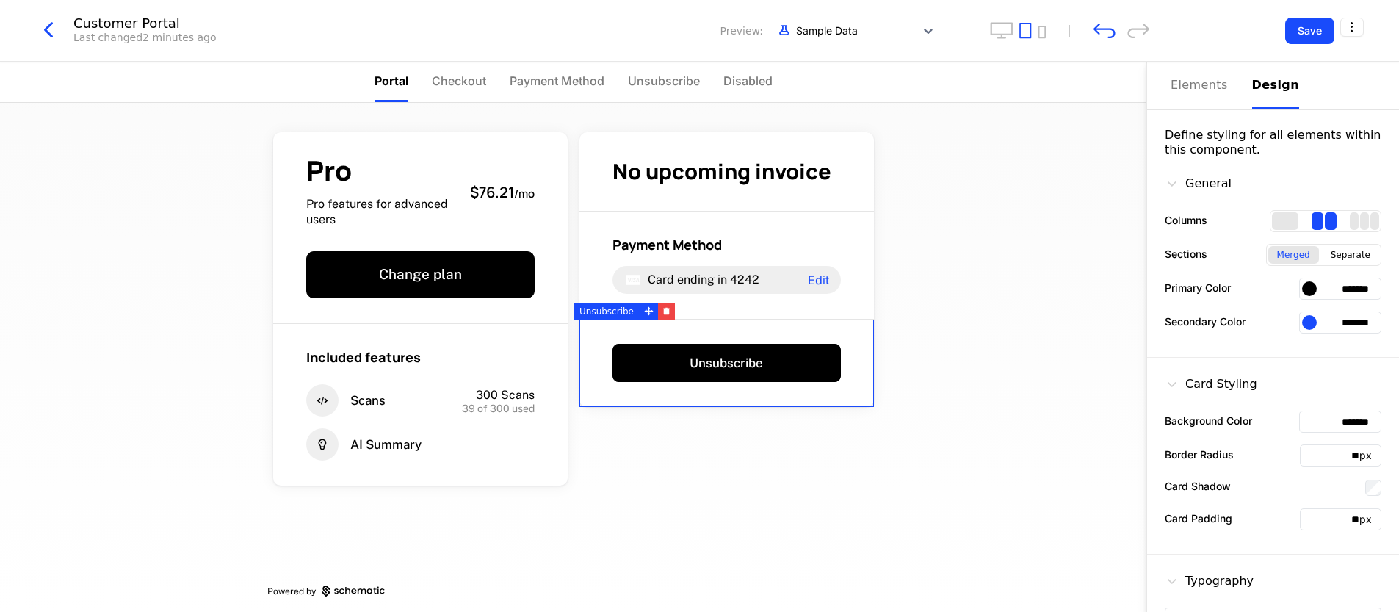
click at [704, 288] on input "*******" at bounding box center [1340, 289] width 82 height 22
click at [704, 327] on input "*******" at bounding box center [1340, 322] width 82 height 22
click at [704, 325] on input "*******" at bounding box center [1340, 322] width 82 height 22
click at [704, 287] on input "*******" at bounding box center [1340, 289] width 82 height 22
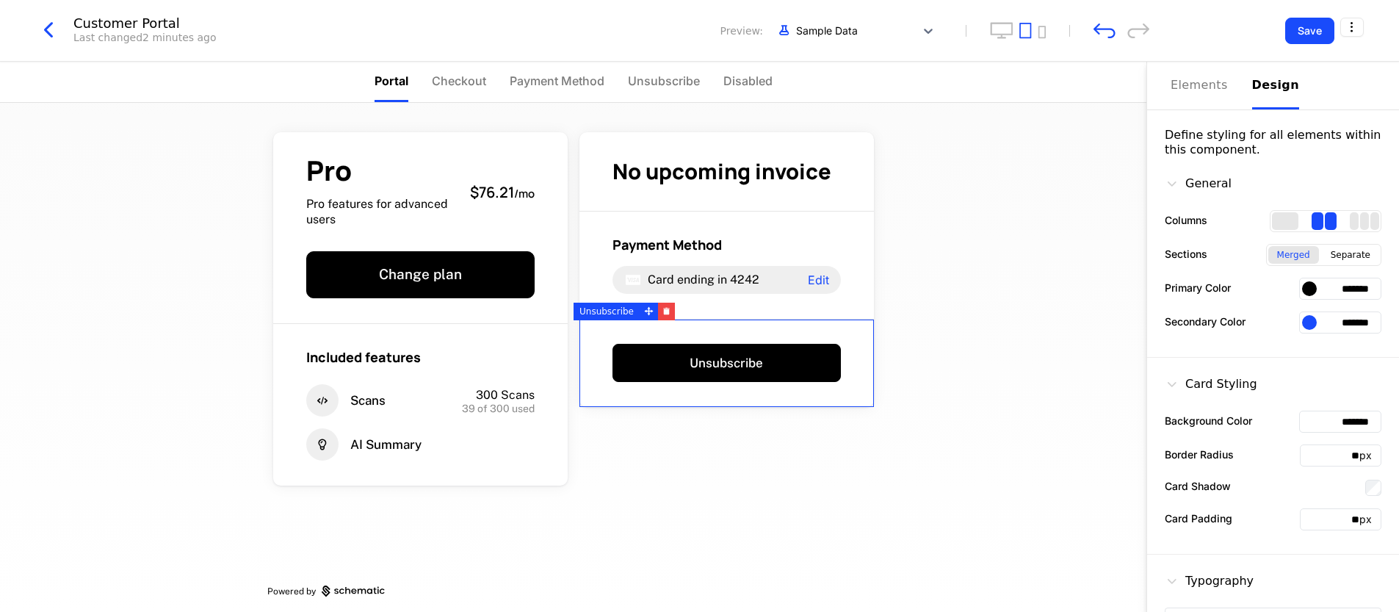
click at [704, 287] on input "*******" at bounding box center [1340, 289] width 82 height 22
paste input "text"
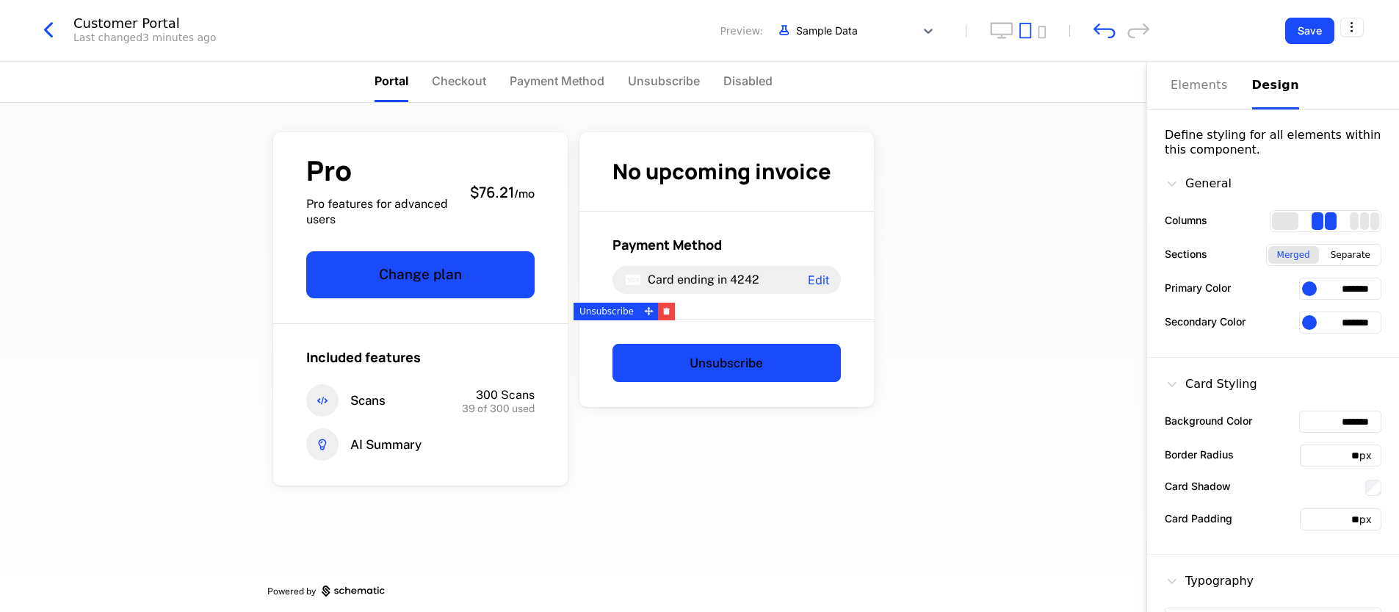
click at [704, 289] on div at bounding box center [1309, 288] width 15 height 15
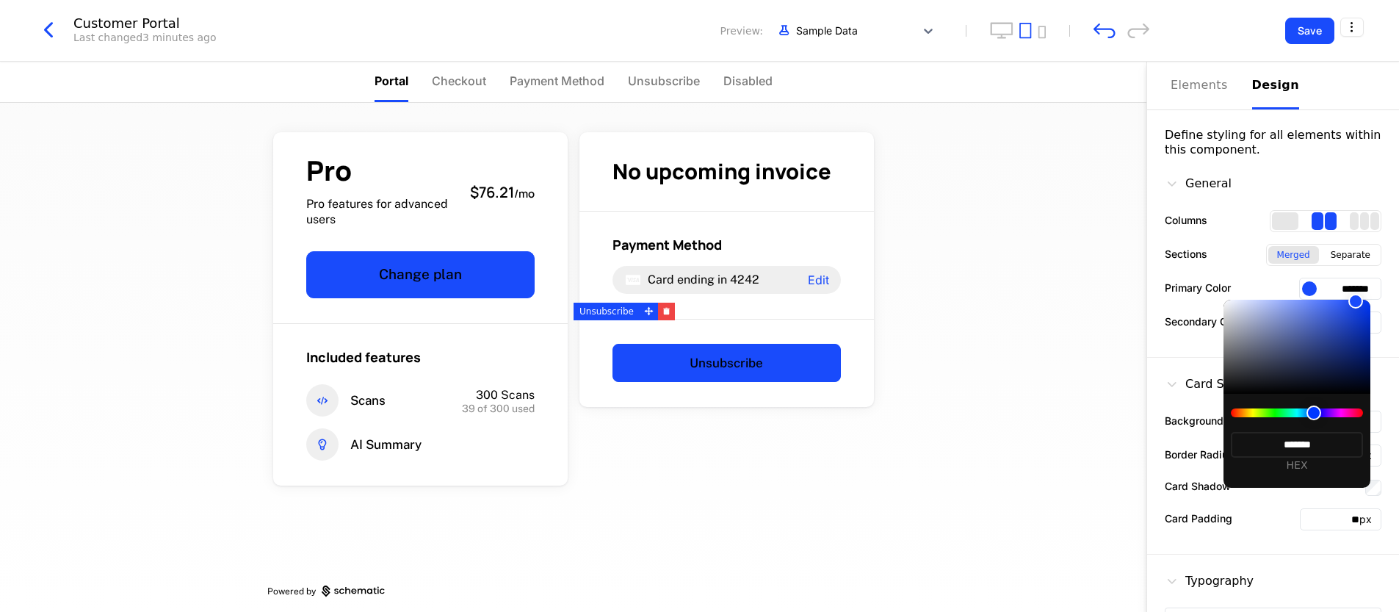
type input "*******"
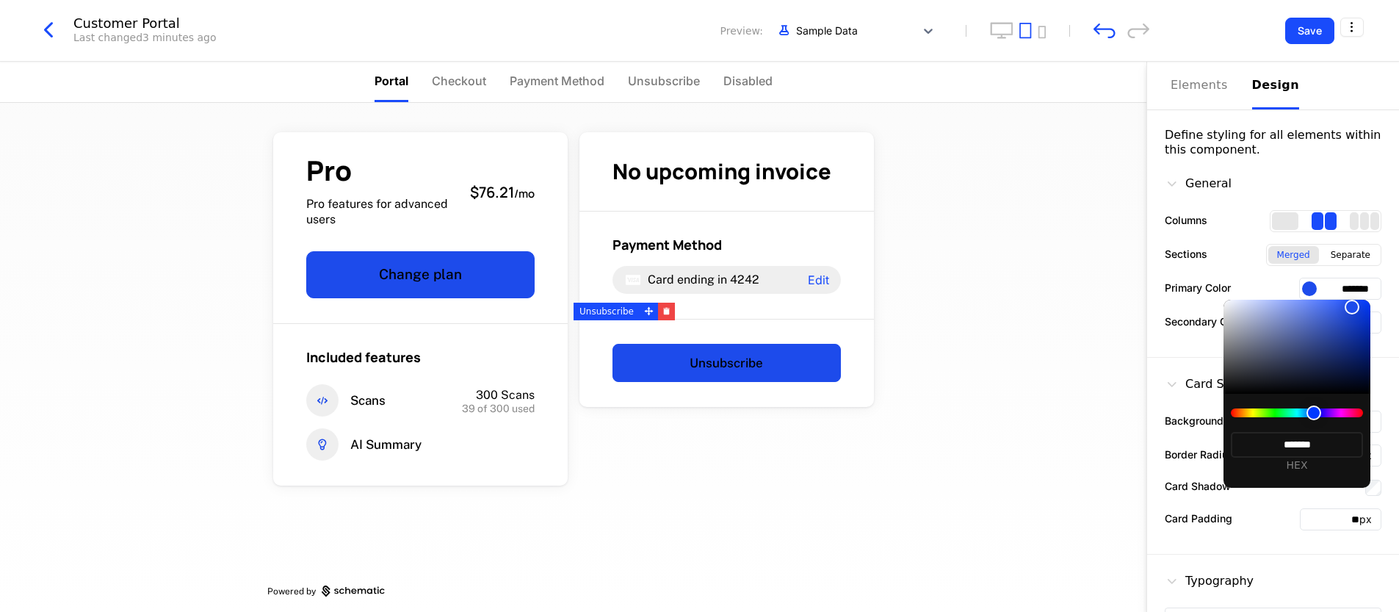
type input "*******"
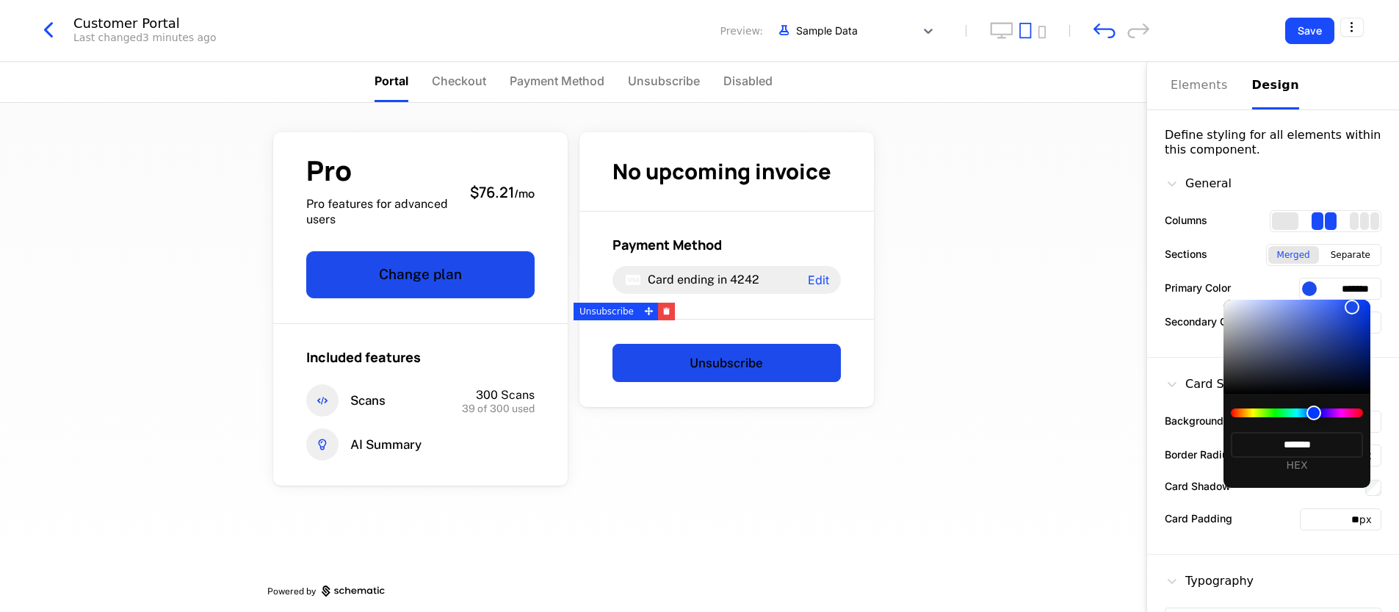
type input "*******"
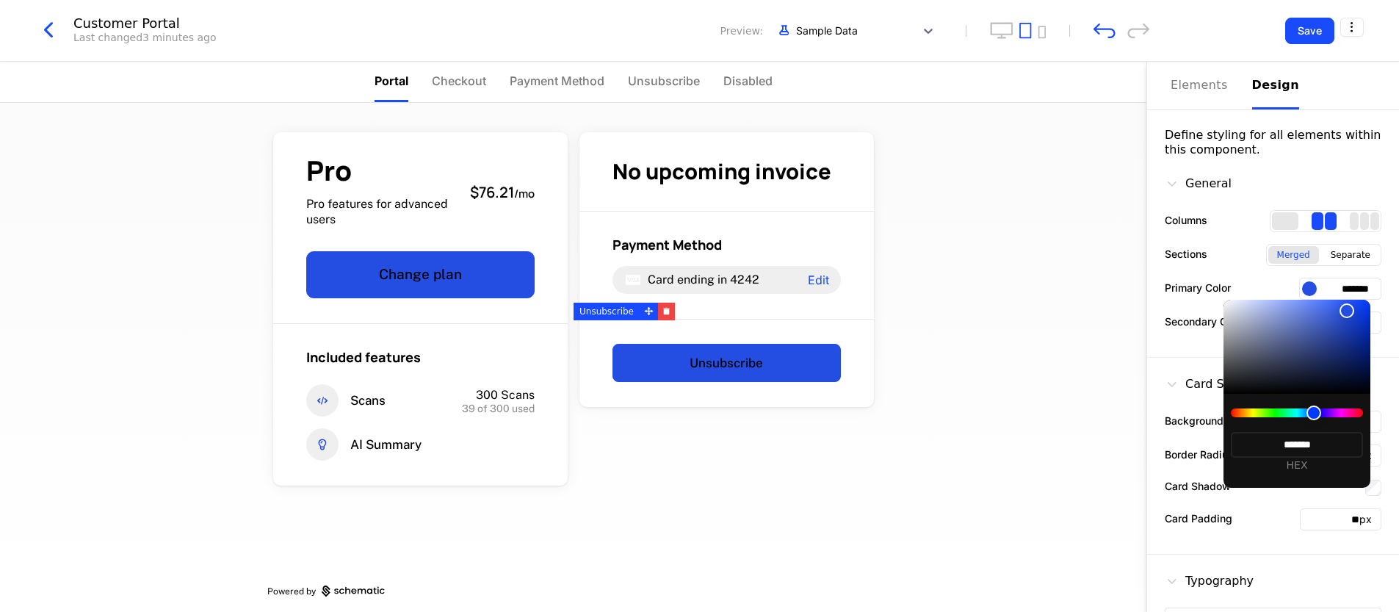
type input "*******"
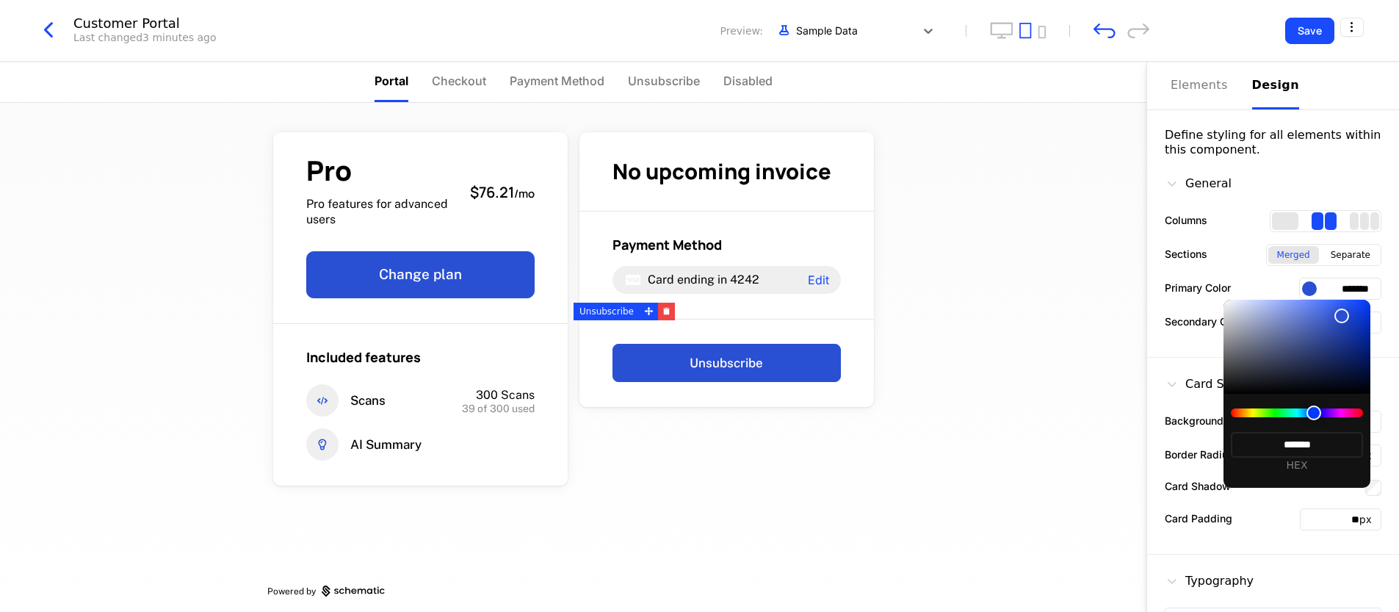
type input "*******"
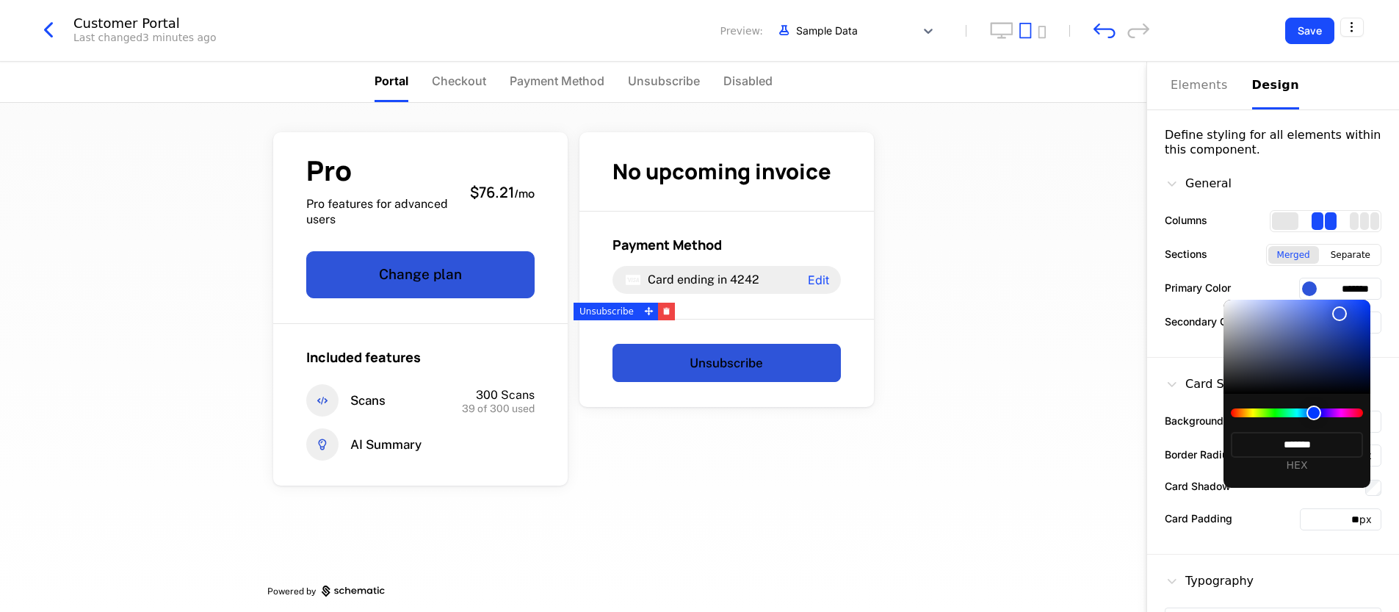
type input "*******"
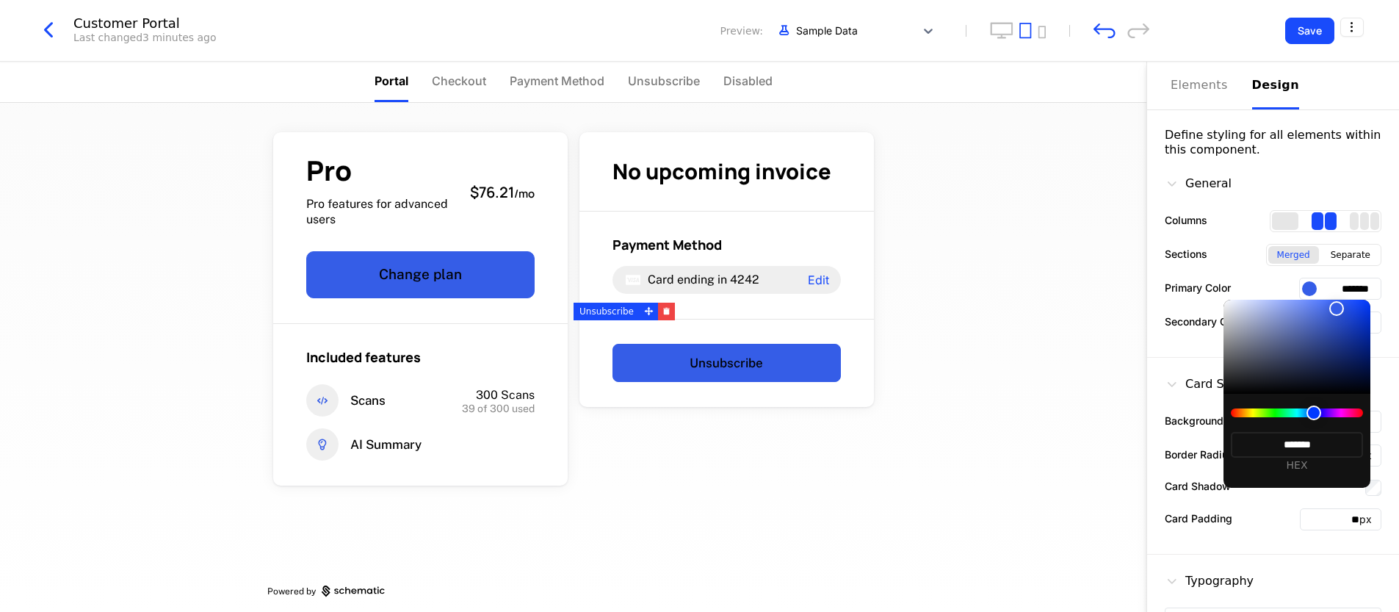
type input "*******"
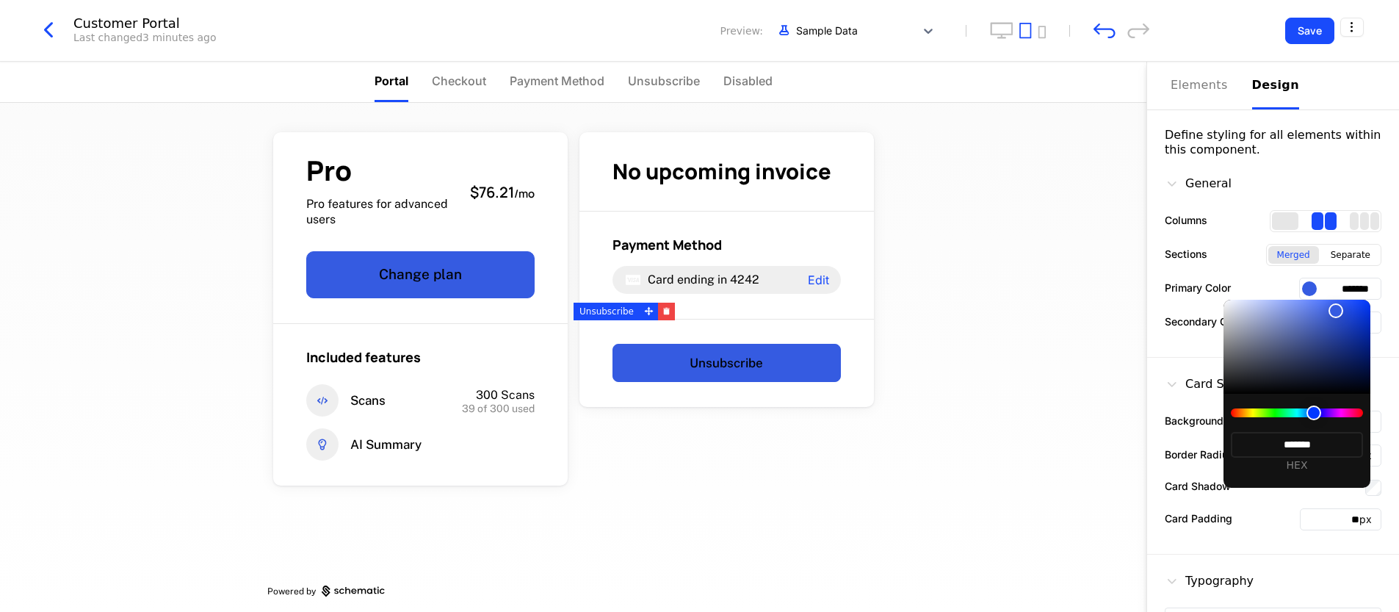
type input "*******"
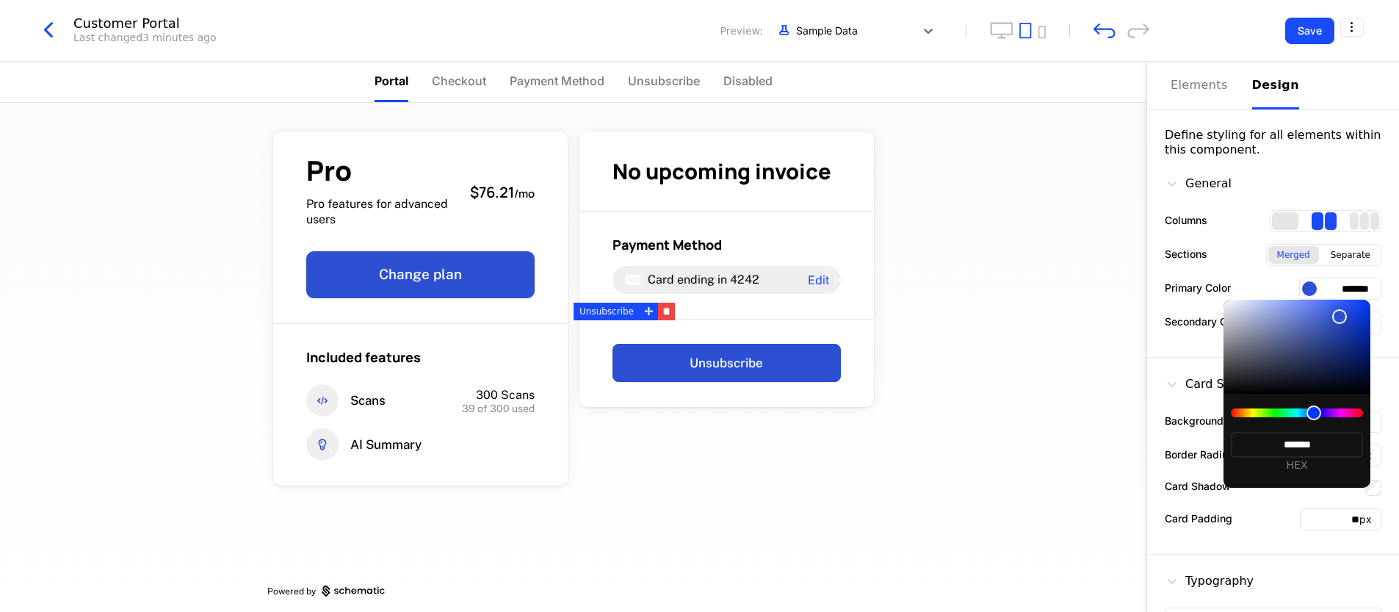
type input "*******"
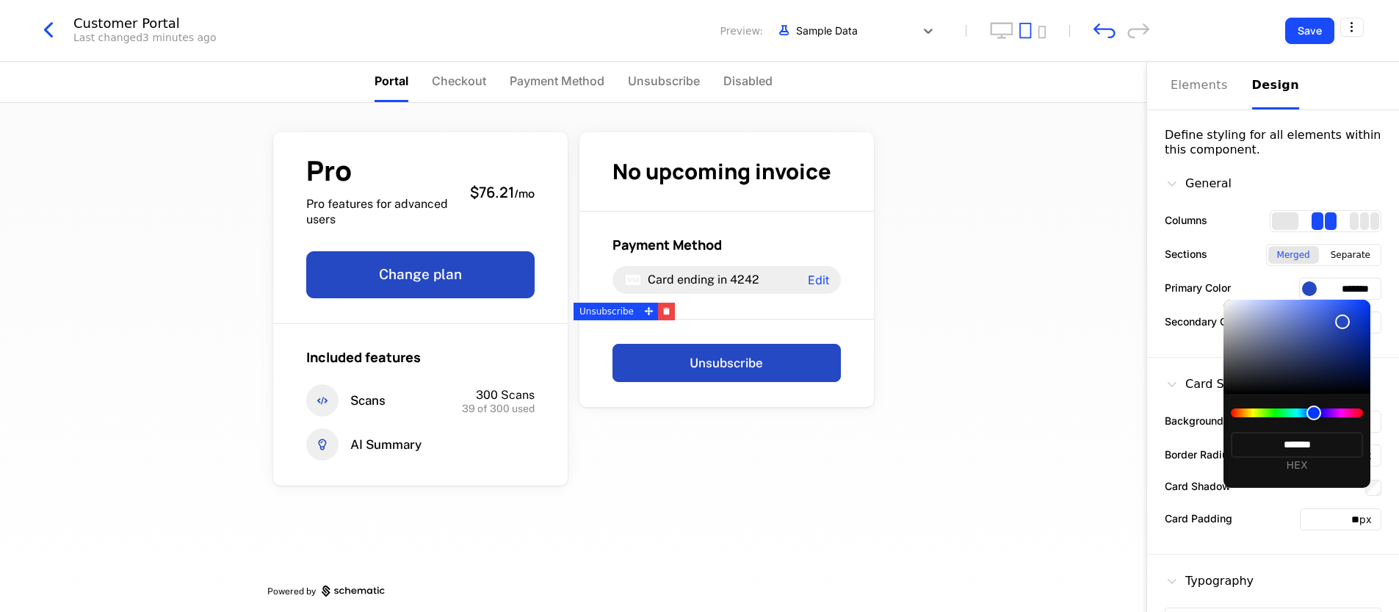
type input "*******"
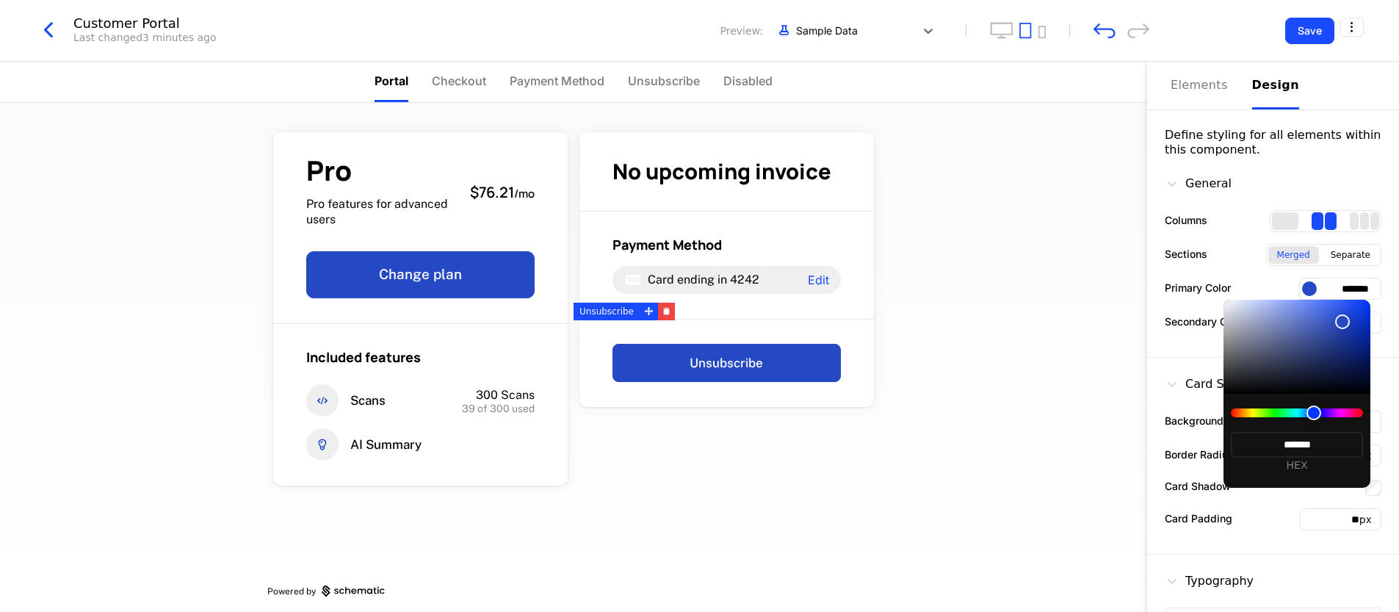
type input "*******"
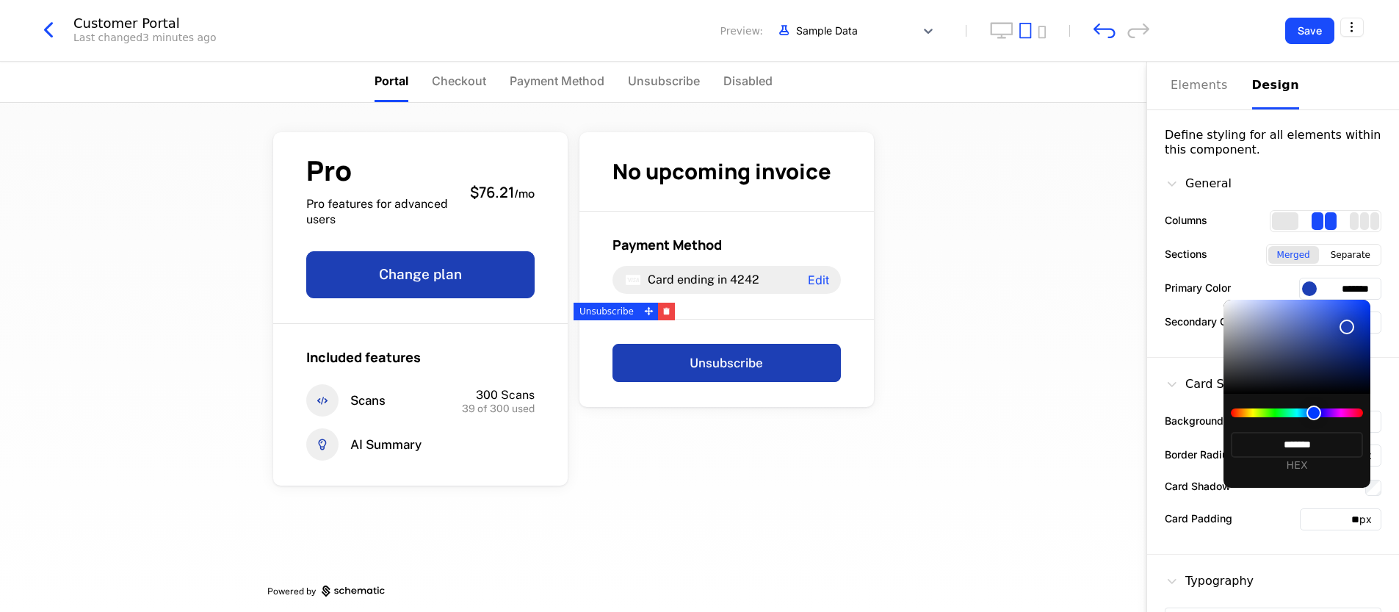
type input "*******"
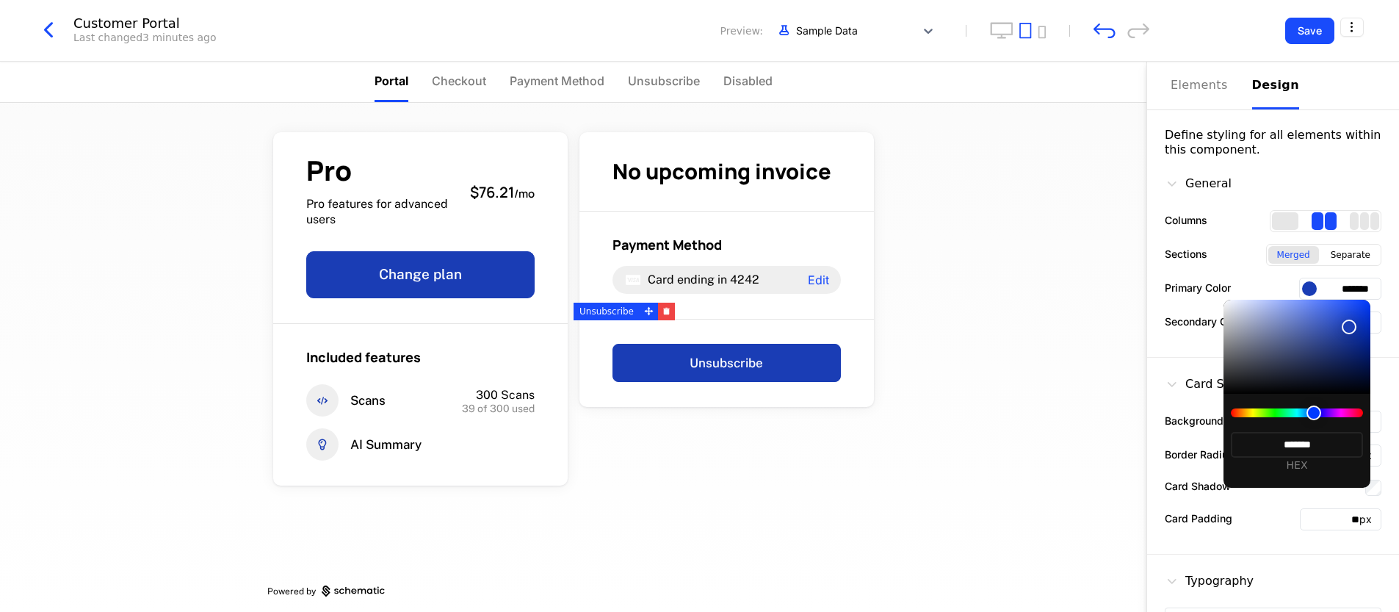
type input "*******"
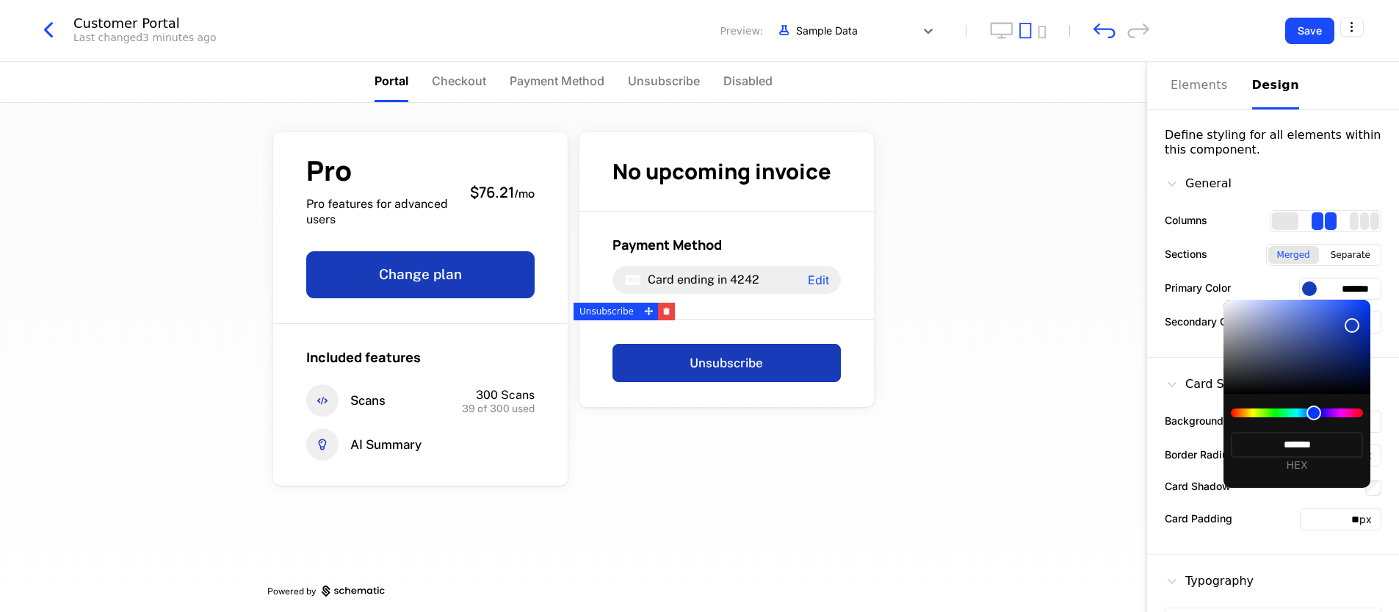
type input "*******"
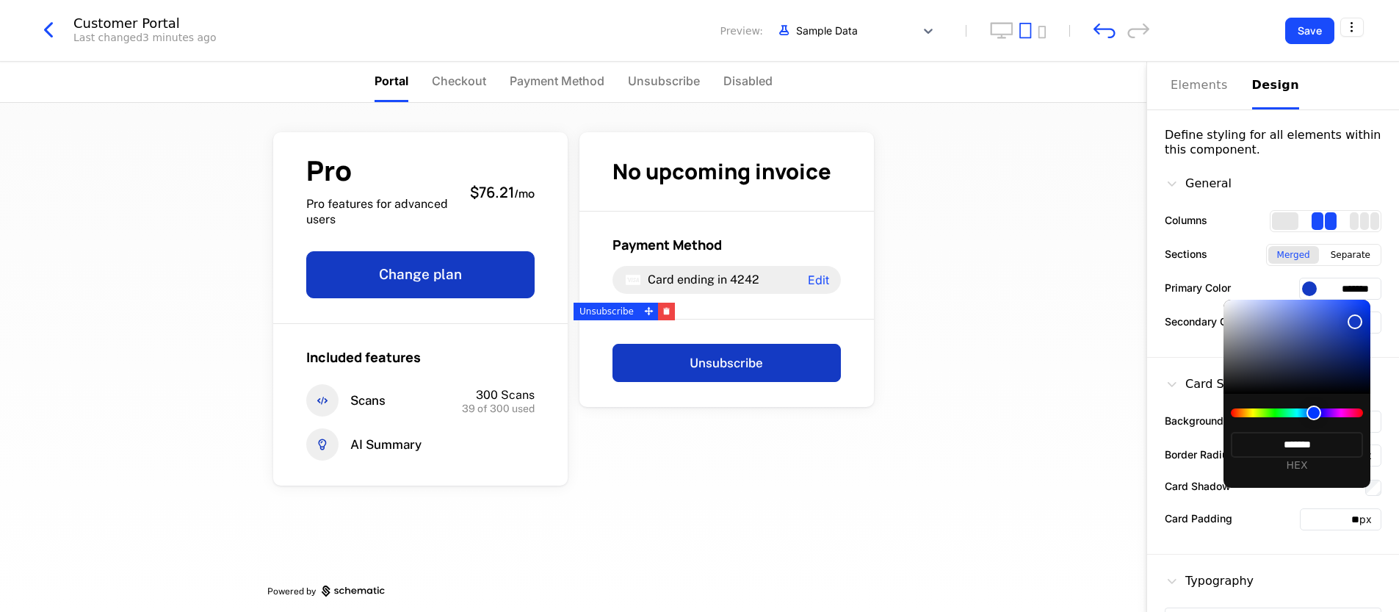
type input "*******"
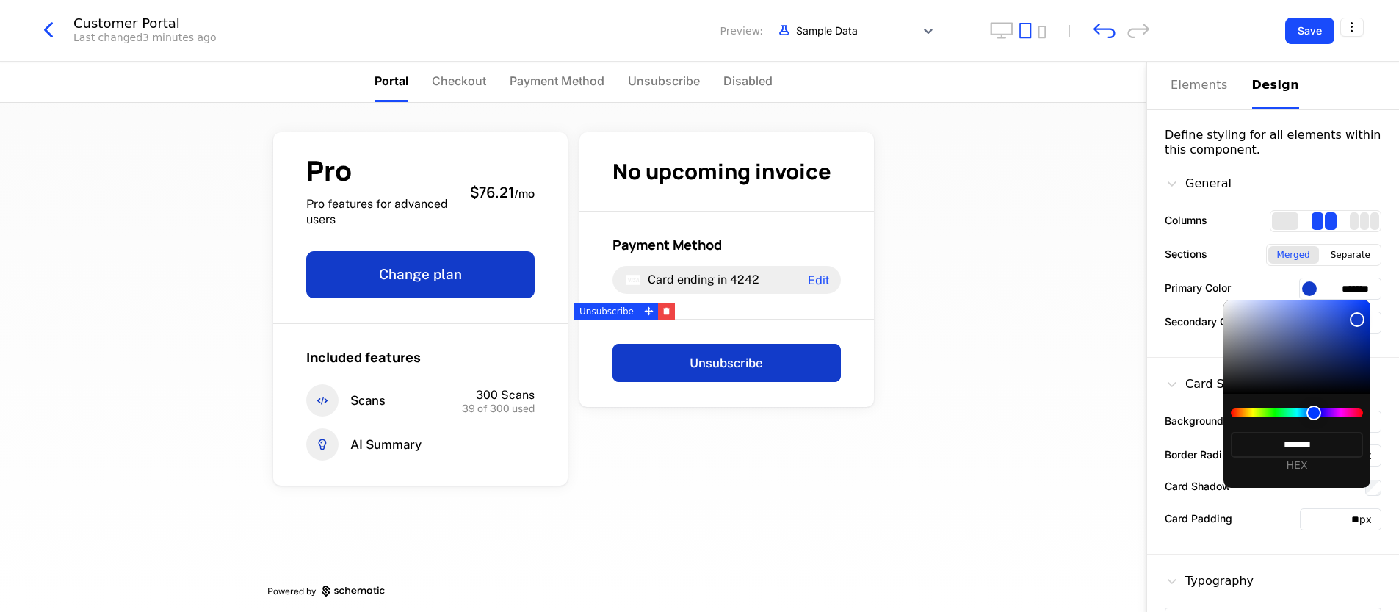
type input "*******"
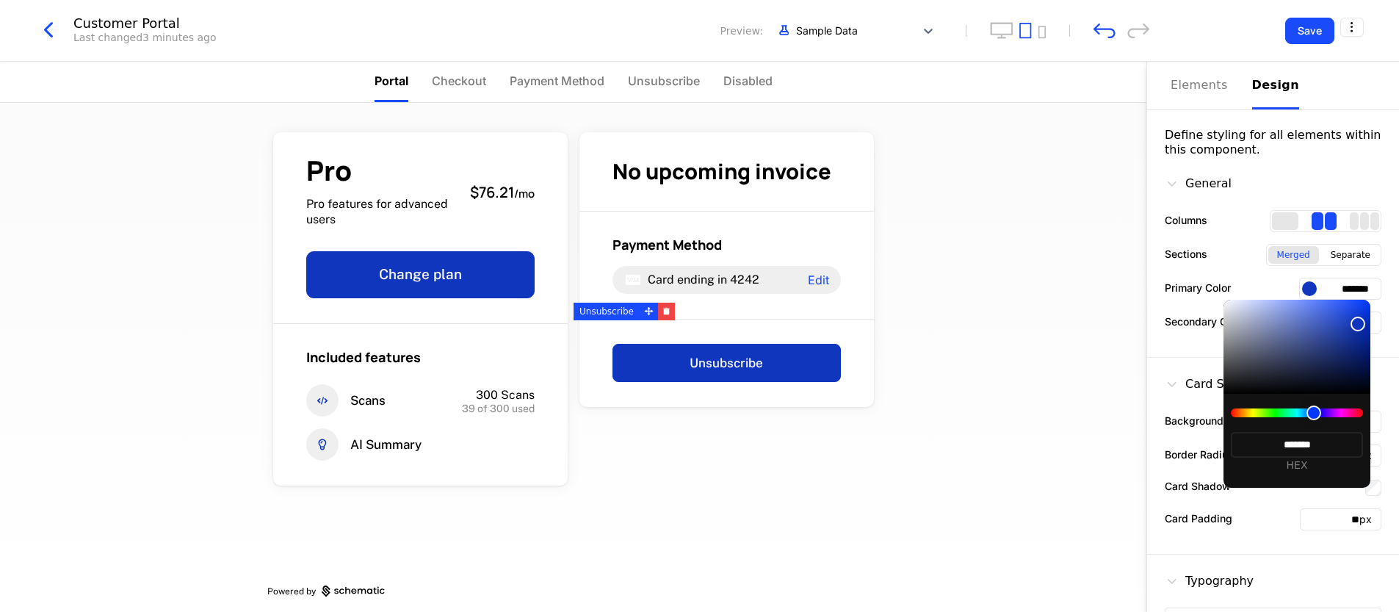
type input "*******"
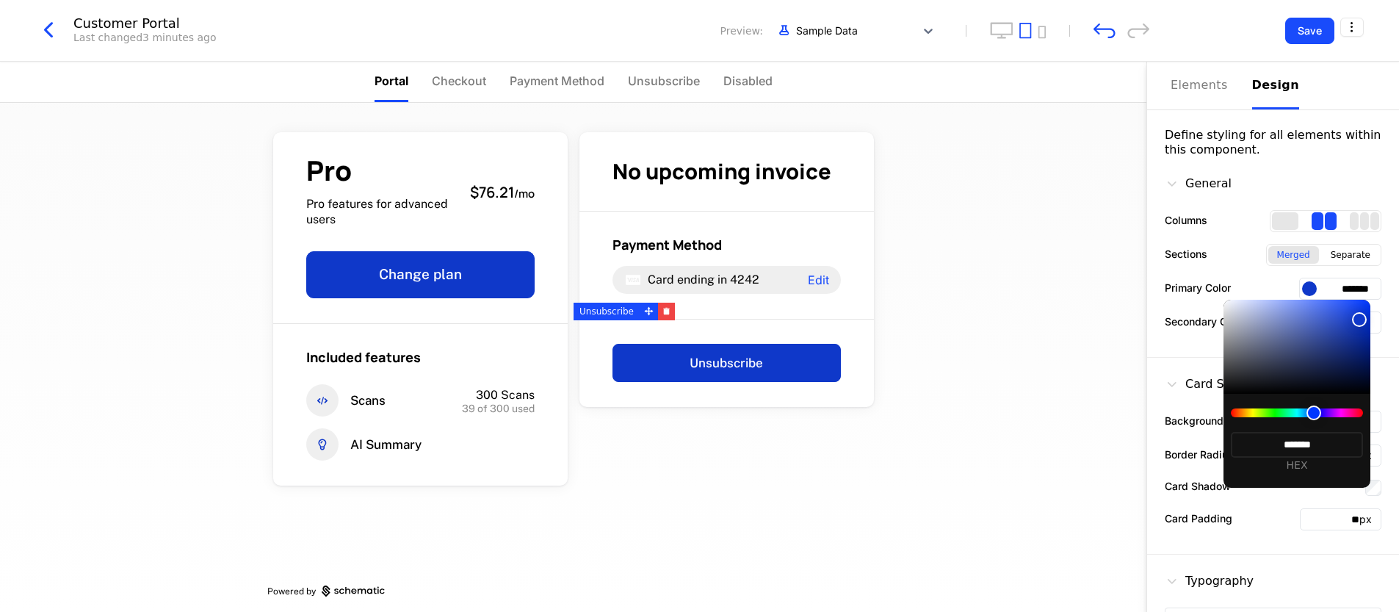
type input "*******"
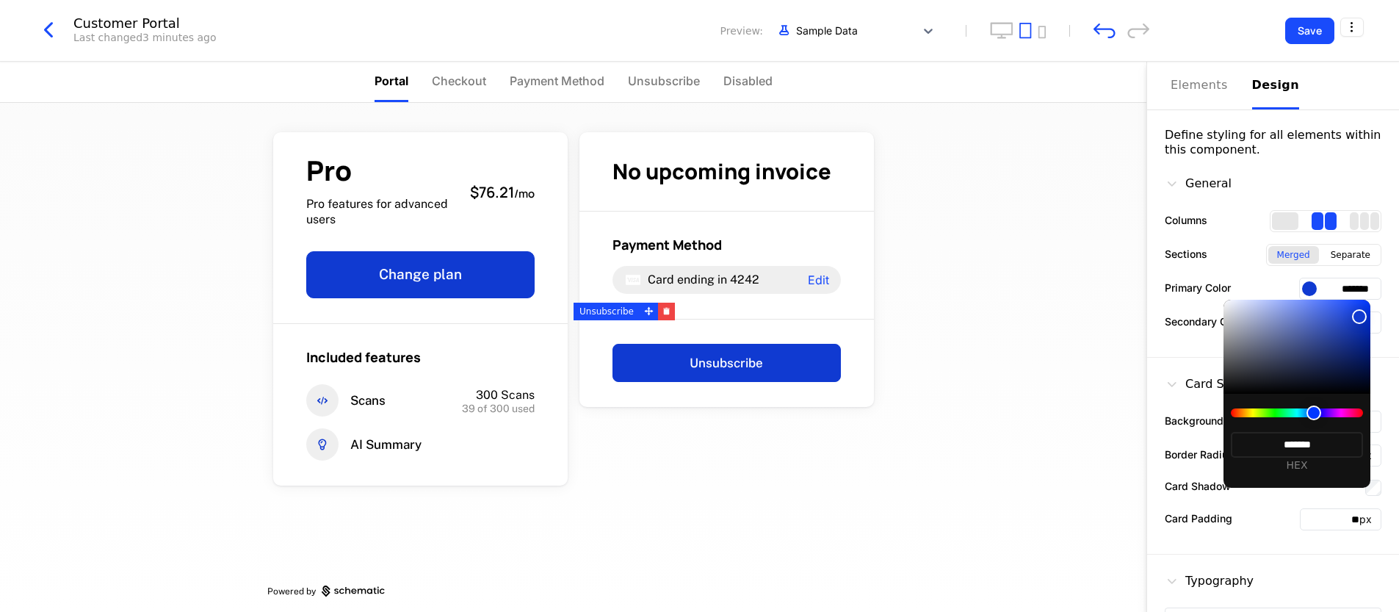
drag, startPoint x: 1356, startPoint y: 306, endPoint x: 1359, endPoint y: 317, distance: 11.6
click at [704, 317] on div at bounding box center [1359, 316] width 15 height 15
click at [704, 293] on div at bounding box center [699, 306] width 1399 height 612
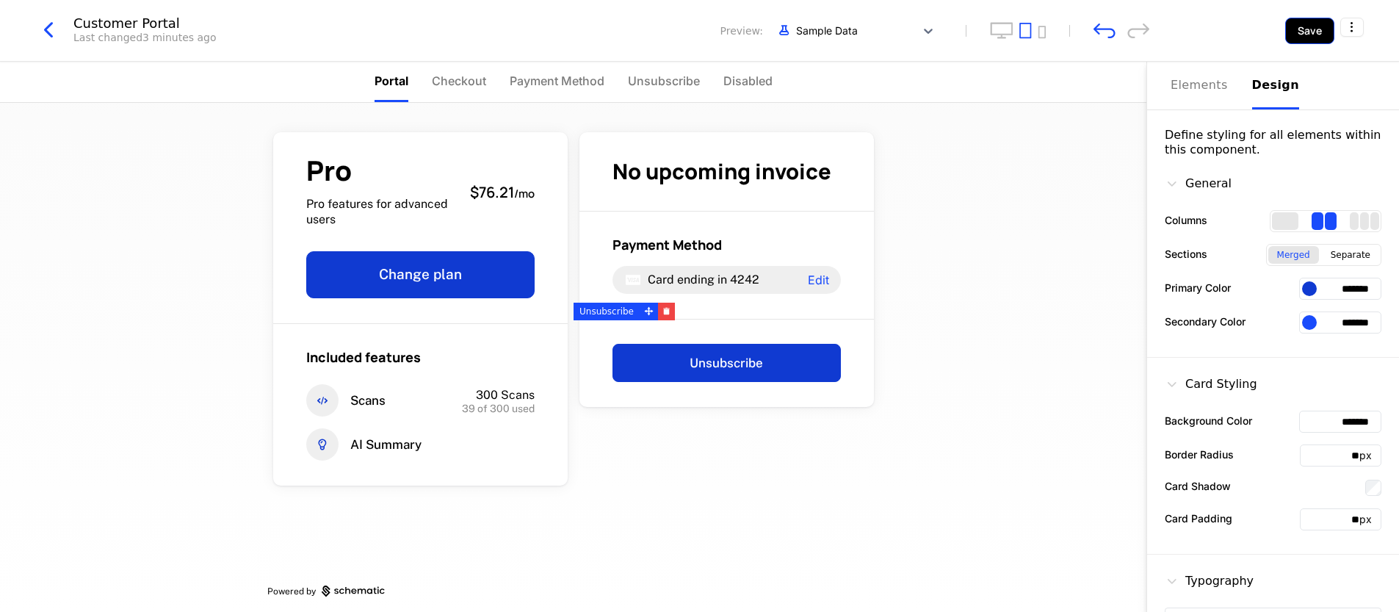
click at [704, 36] on button "Save" at bounding box center [1309, 31] width 49 height 26
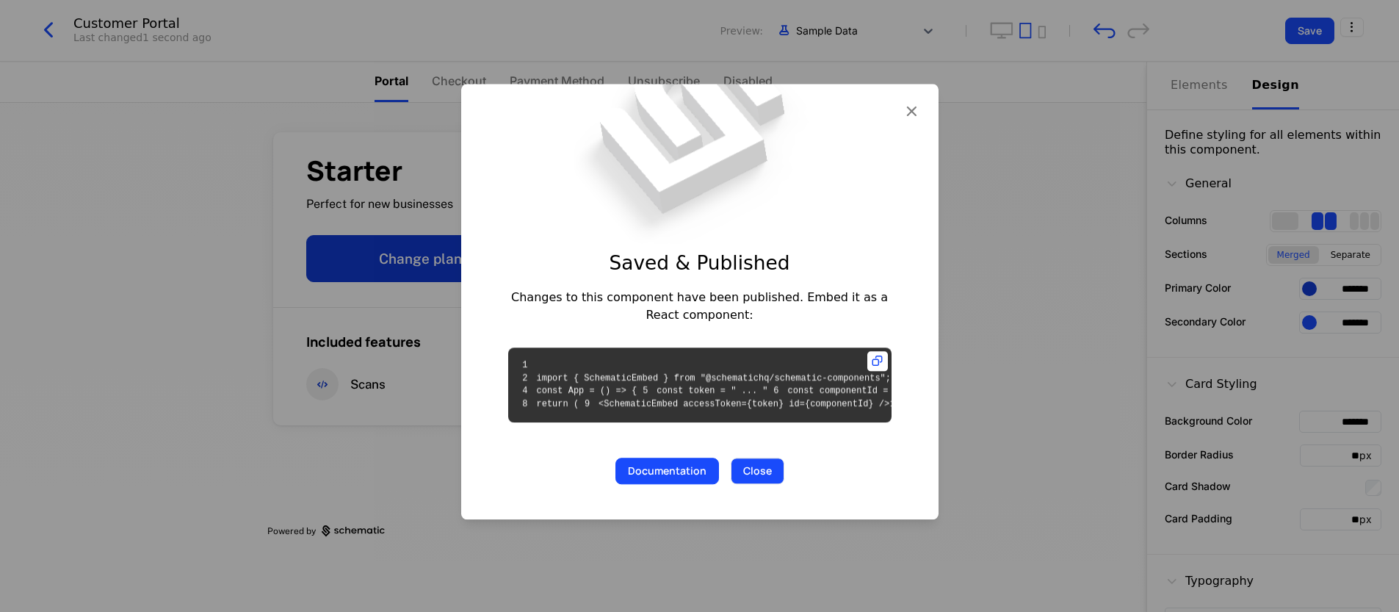
click at [704, 485] on button "Close" at bounding box center [758, 471] width 54 height 26
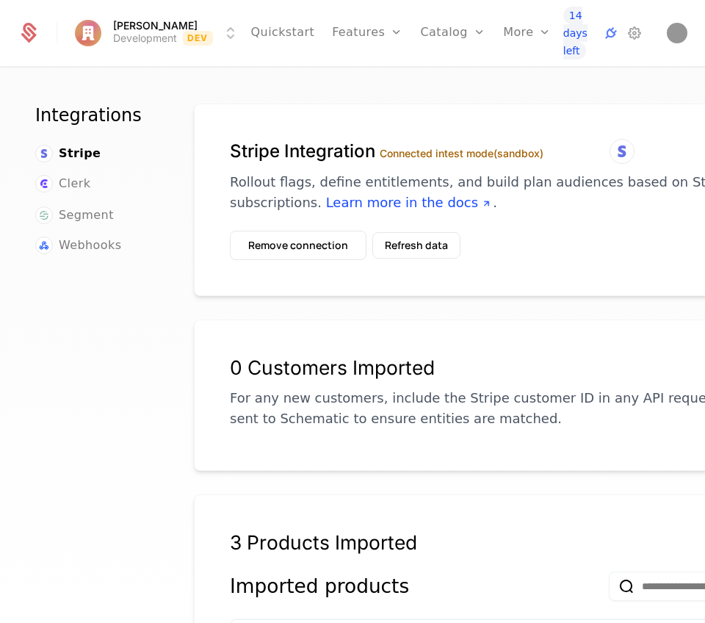
click at [100, 35] on html "[PERSON_NAME] Development Dev Quickstart Features Features Flags Catalog Plans …" at bounding box center [352, 311] width 705 height 623
click at [66, 59] on html "[PERSON_NAME] Development Dev Quickstart Features Features Flags Catalog Plans …" at bounding box center [352, 311] width 705 height 623
click at [25, 34] on icon at bounding box center [28, 33] width 21 height 21
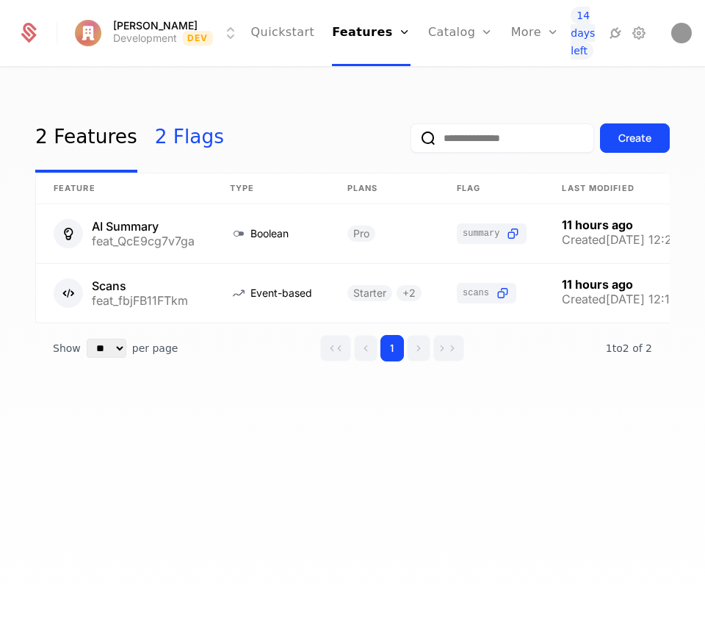
click at [180, 126] on link "2 Flags" at bounding box center [189, 138] width 69 height 69
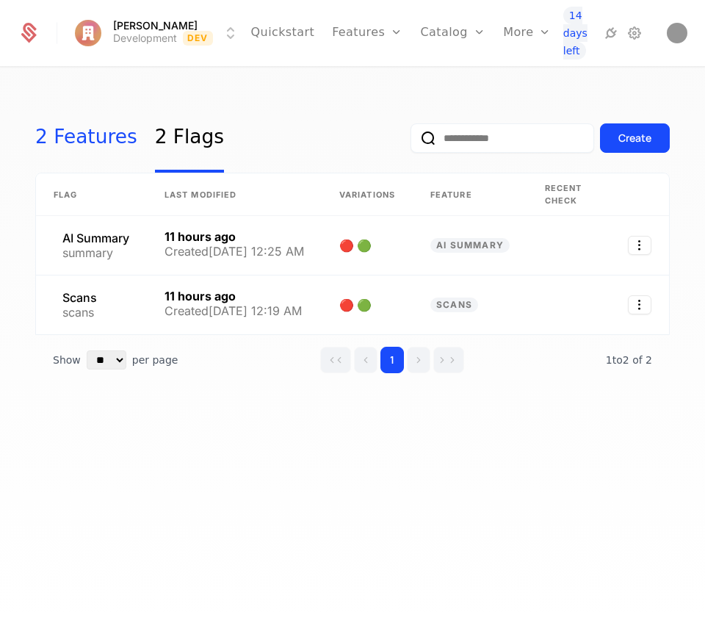
click at [81, 130] on link "2 Features" at bounding box center [86, 138] width 102 height 69
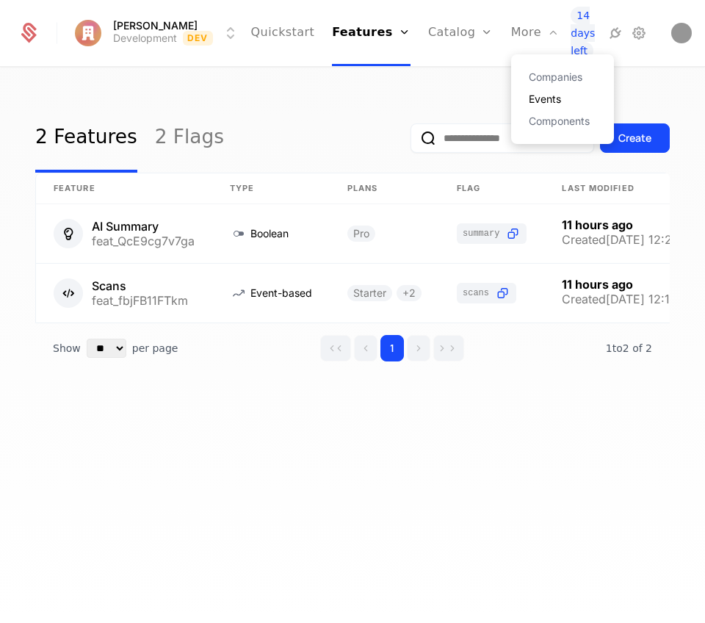
click at [529, 100] on link "Events" at bounding box center [563, 99] width 68 height 10
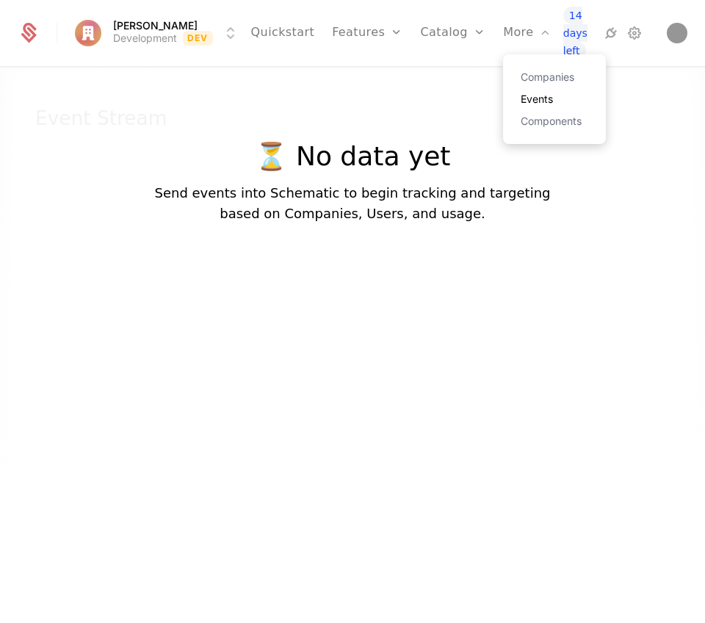
click at [523, 94] on link "Events" at bounding box center [555, 99] width 68 height 10
click at [521, 97] on link "Events" at bounding box center [555, 99] width 68 height 10
click at [397, 137] on div "⏳ No data yet Send events into Schematic to begin tracking and targeting based …" at bounding box center [352, 141] width 396 height 165
click at [284, 118] on div "⏳ No data yet Send events into Schematic to begin tracking and targeting based …" at bounding box center [352, 141] width 396 height 165
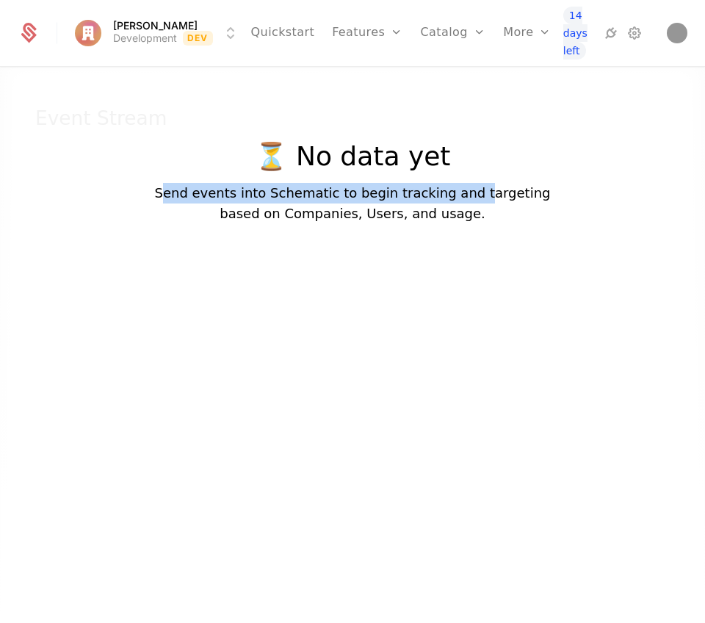
drag, startPoint x: 183, startPoint y: 192, endPoint x: 481, endPoint y: 194, distance: 298.2
click at [481, 194] on p "Send events into Schematic to begin tracking and targeting based on Companies, …" at bounding box center [352, 203] width 396 height 41
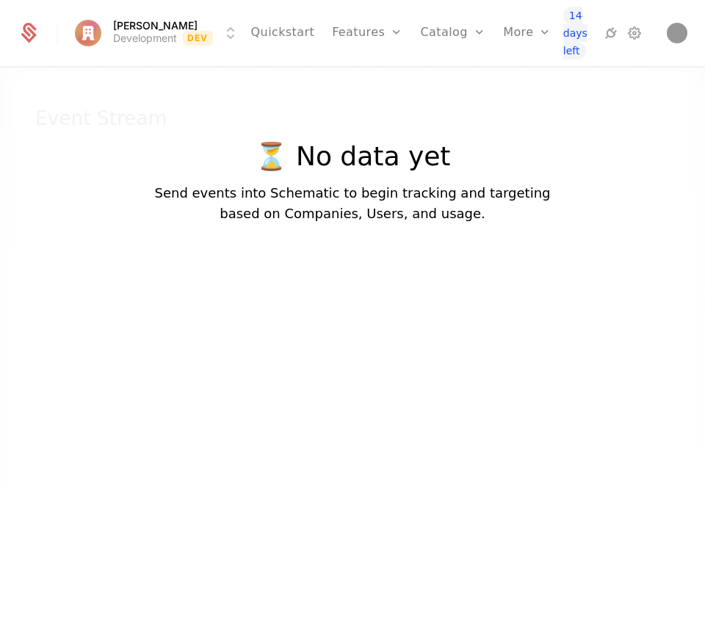
click at [477, 208] on p "Send events into Schematic to begin tracking and targeting based on Companies, …" at bounding box center [352, 203] width 396 height 41
click at [630, 29] on icon at bounding box center [635, 33] width 18 height 18
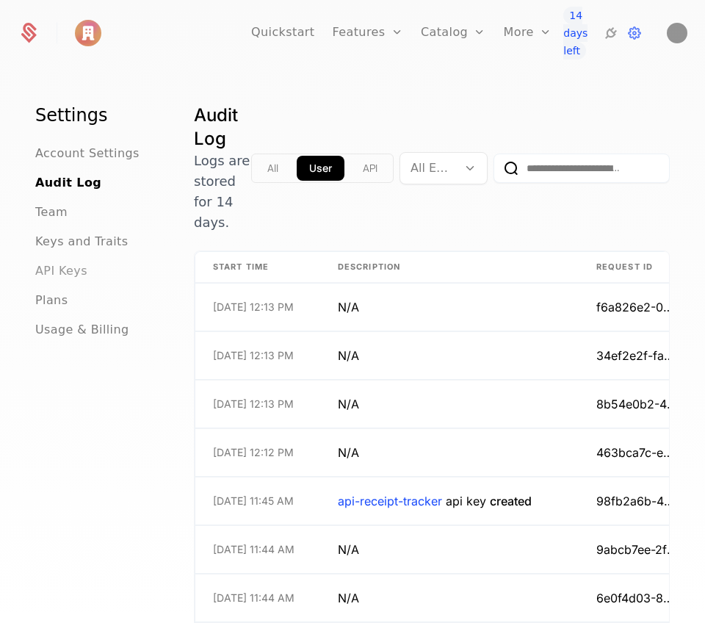
click at [66, 271] on span "API Keys" at bounding box center [61, 271] width 52 height 18
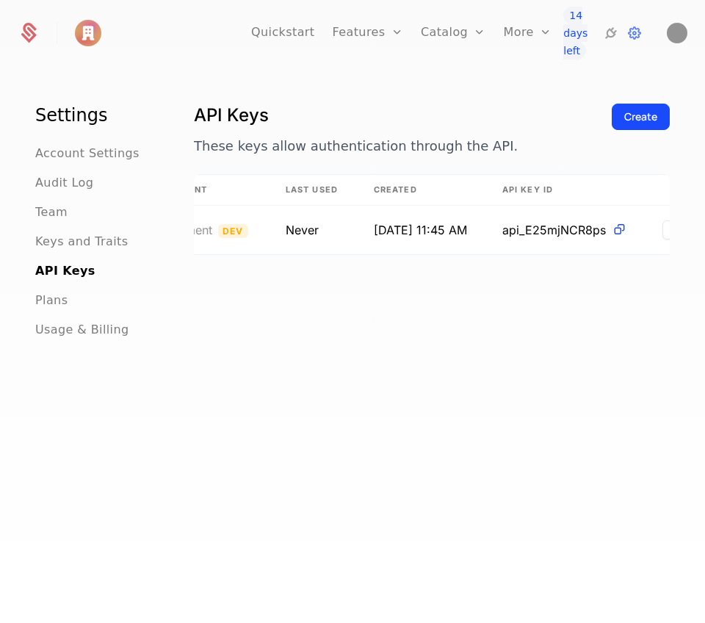
scroll to position [0, 258]
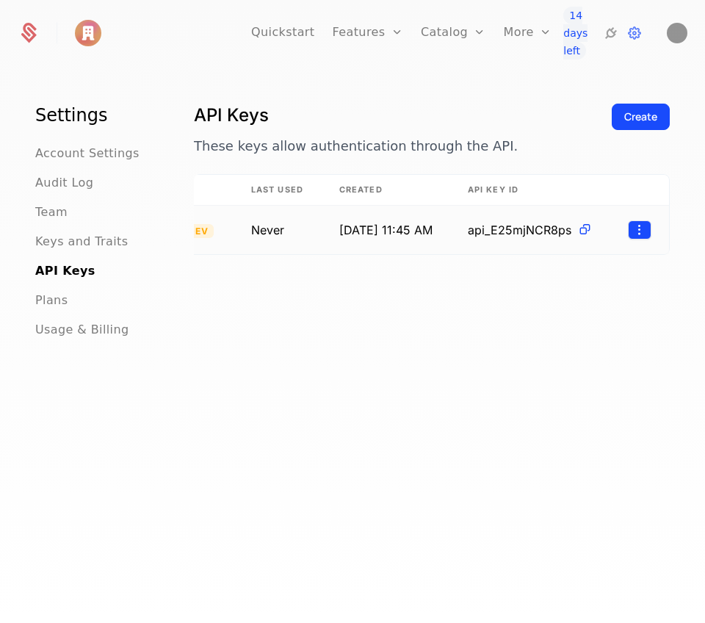
click at [639, 227] on html "Quickstart Features Features Flags Catalog Plans Add Ons Credits Configuration …" at bounding box center [352, 311] width 705 height 623
click at [574, 262] on div "Edit" at bounding box center [567, 267] width 112 height 21
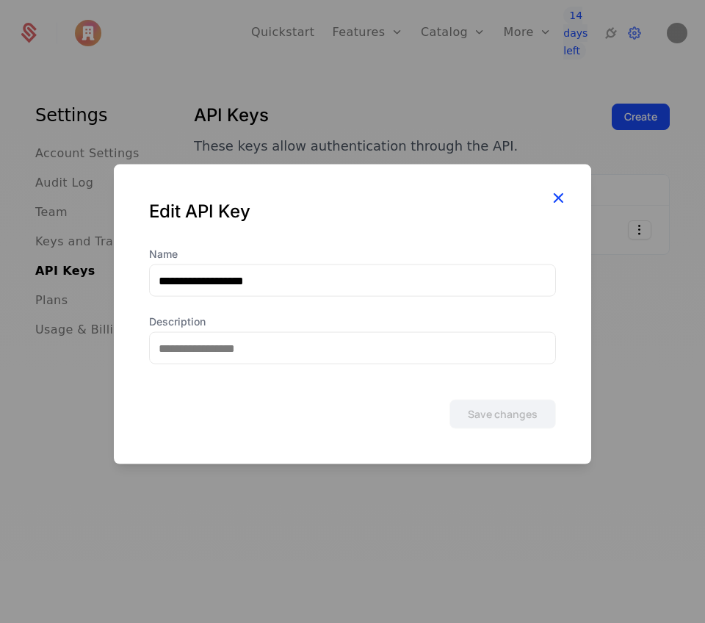
click at [565, 199] on icon "button" at bounding box center [558, 197] width 19 height 19
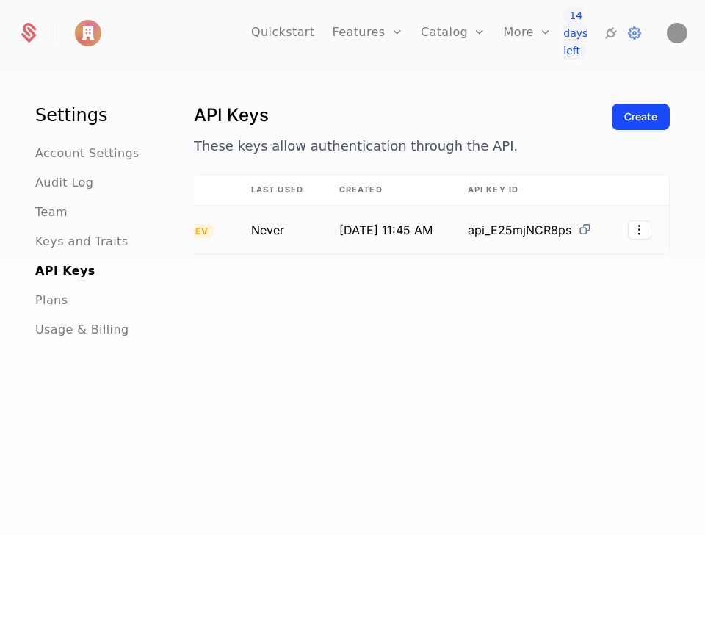
click at [577, 231] on icon at bounding box center [584, 229] width 15 height 15
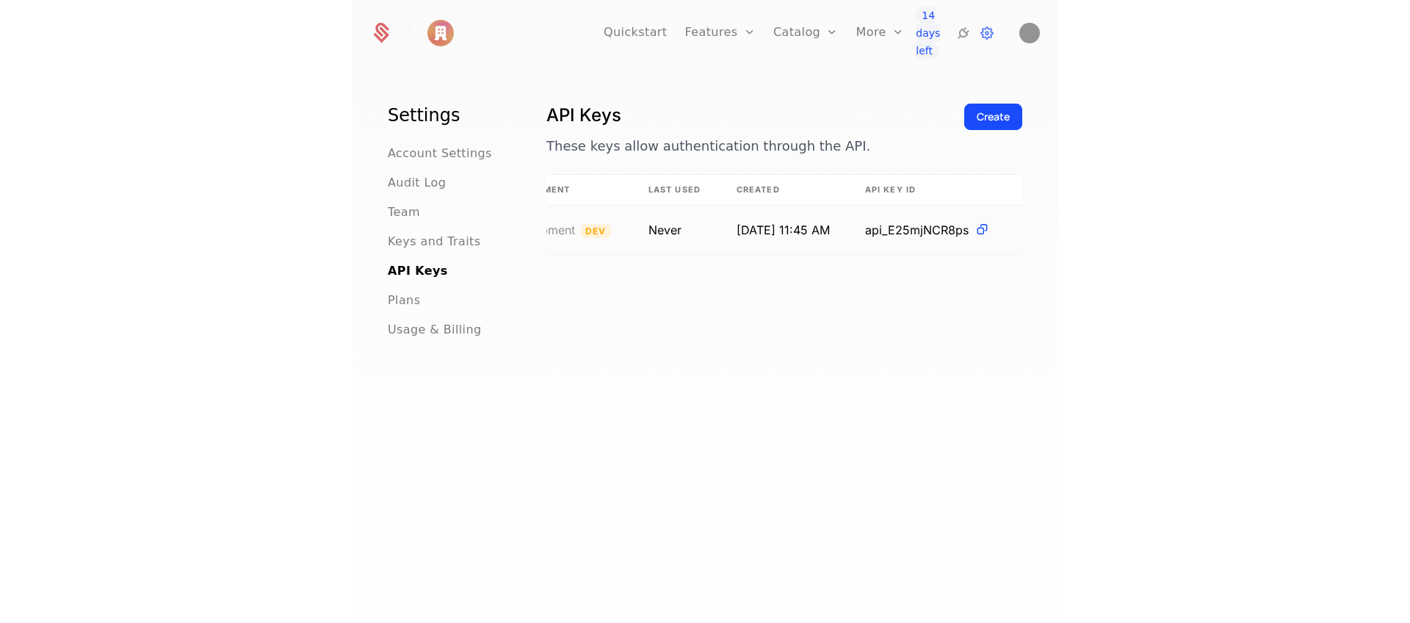
scroll to position [0, 0]
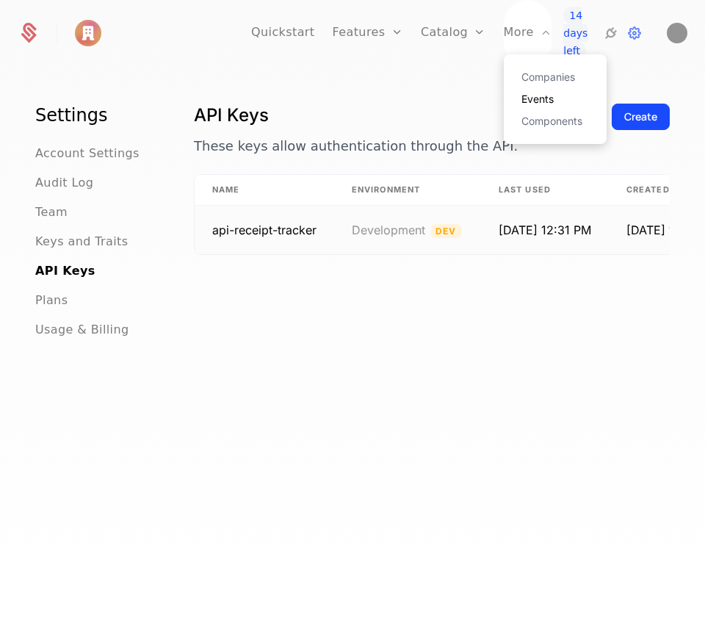
click at [521, 94] on link "Events" at bounding box center [555, 99] width 68 height 10
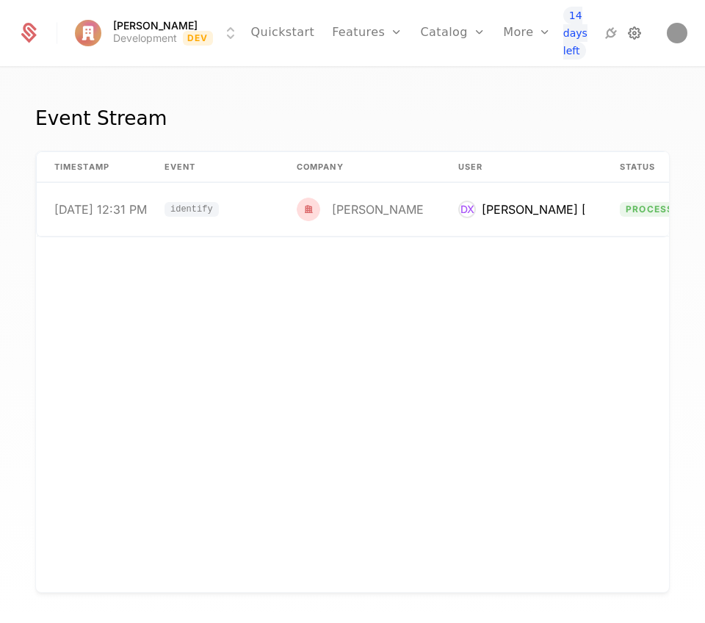
click at [635, 35] on icon at bounding box center [635, 33] width 18 height 18
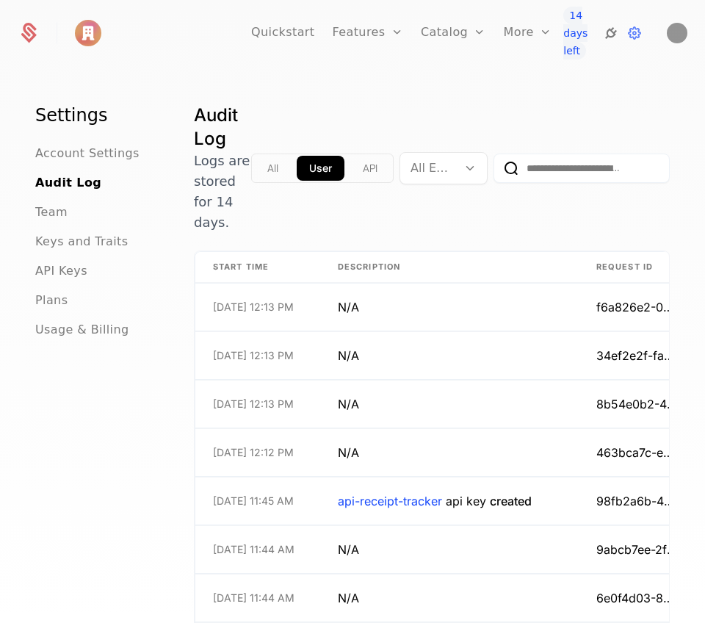
click at [611, 36] on icon at bounding box center [611, 33] width 18 height 18
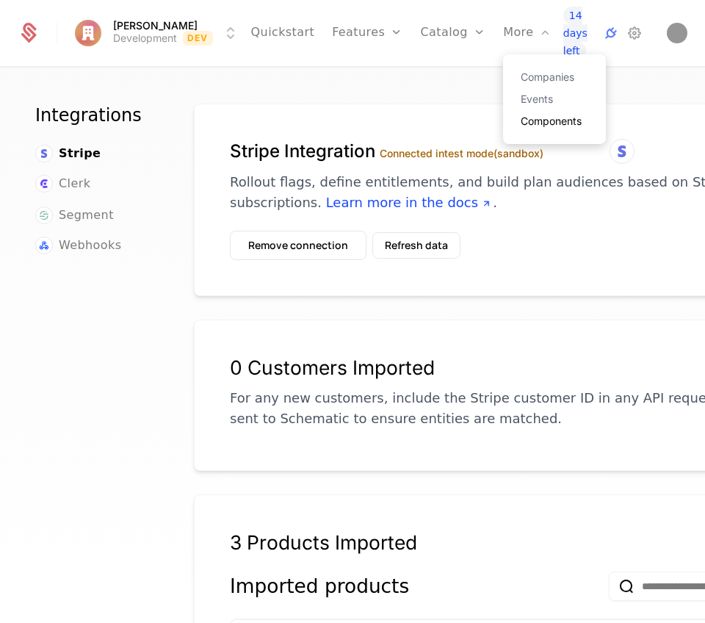
click at [521, 120] on link "Components" at bounding box center [555, 121] width 68 height 10
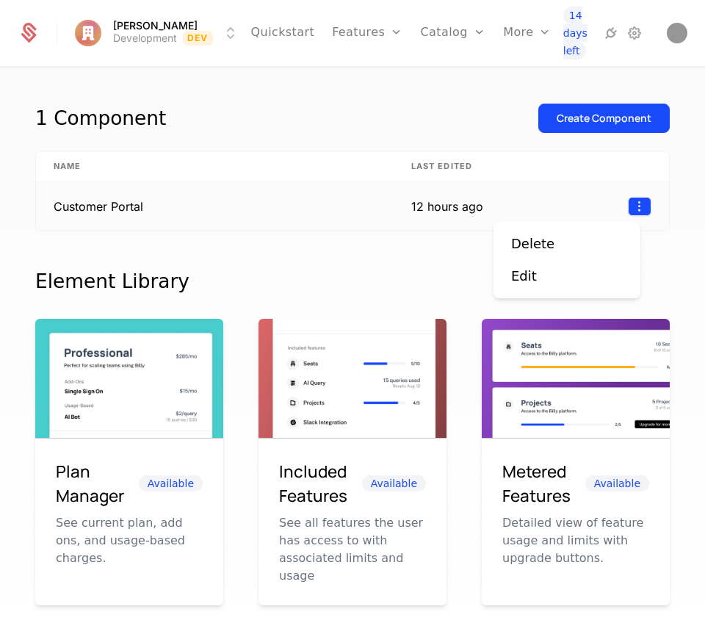
click at [619, 205] on html "[PERSON_NAME] Development Dev Quickstart Features Features Flags Catalog Plans …" at bounding box center [352, 311] width 705 height 623
click at [367, 131] on html "[PERSON_NAME] Development Dev Quickstart Features Features Flags Catalog Plans …" at bounding box center [352, 311] width 705 height 623
click at [115, 203] on td "Customer Portal" at bounding box center [215, 206] width 358 height 48
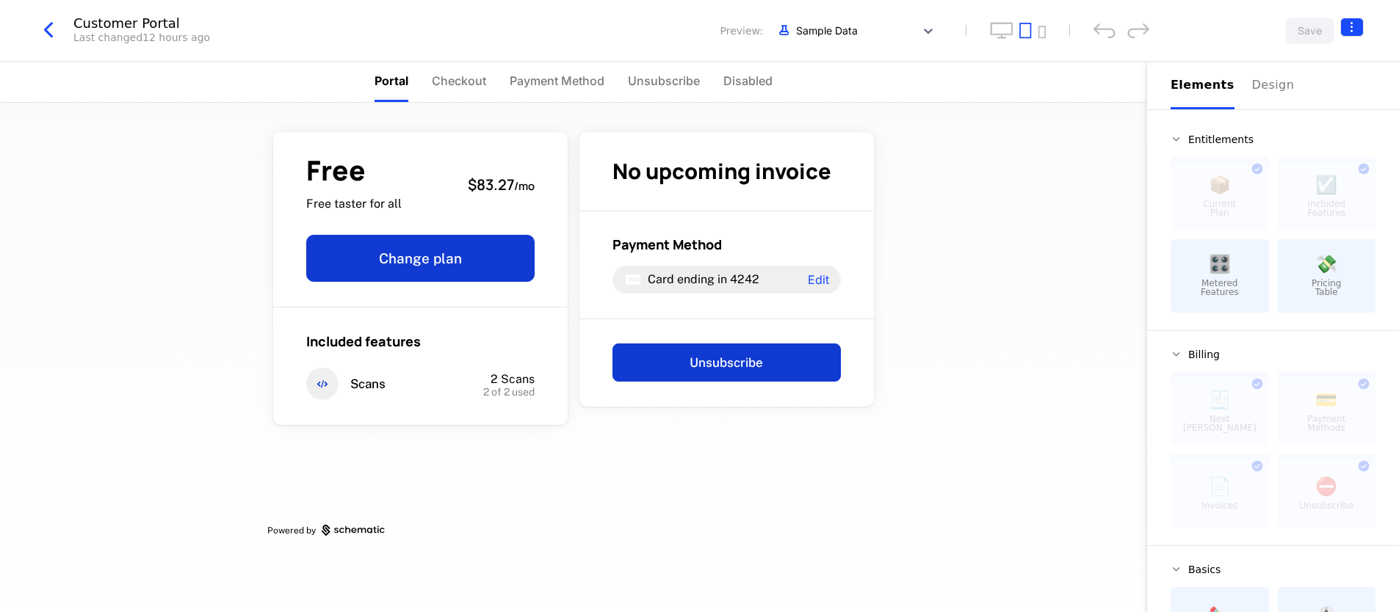
click at [704, 22] on html "[PERSON_NAME] Development Dev Quickstart Features Features Flags Catalog Plans …" at bounding box center [699, 306] width 1399 height 612
click at [704, 89] on div "How to install" at bounding box center [1256, 88] width 80 height 15
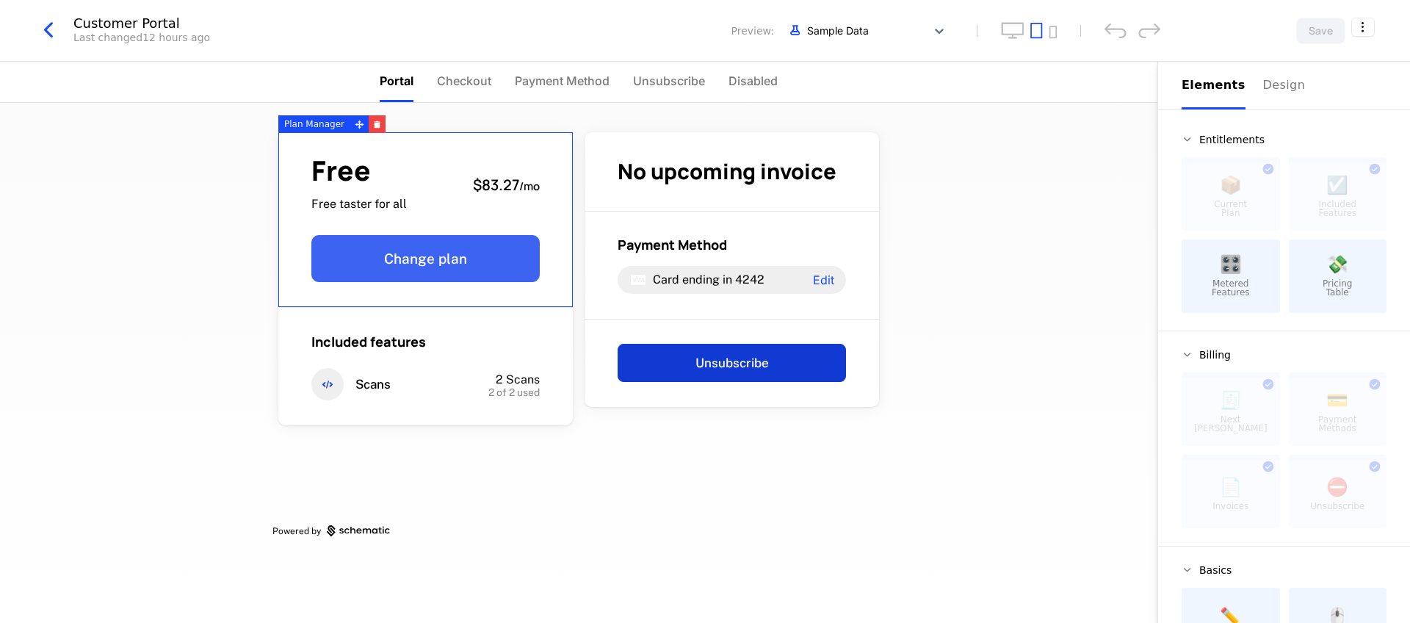
click at [421, 263] on button "Change plan" at bounding box center [425, 258] width 228 height 47
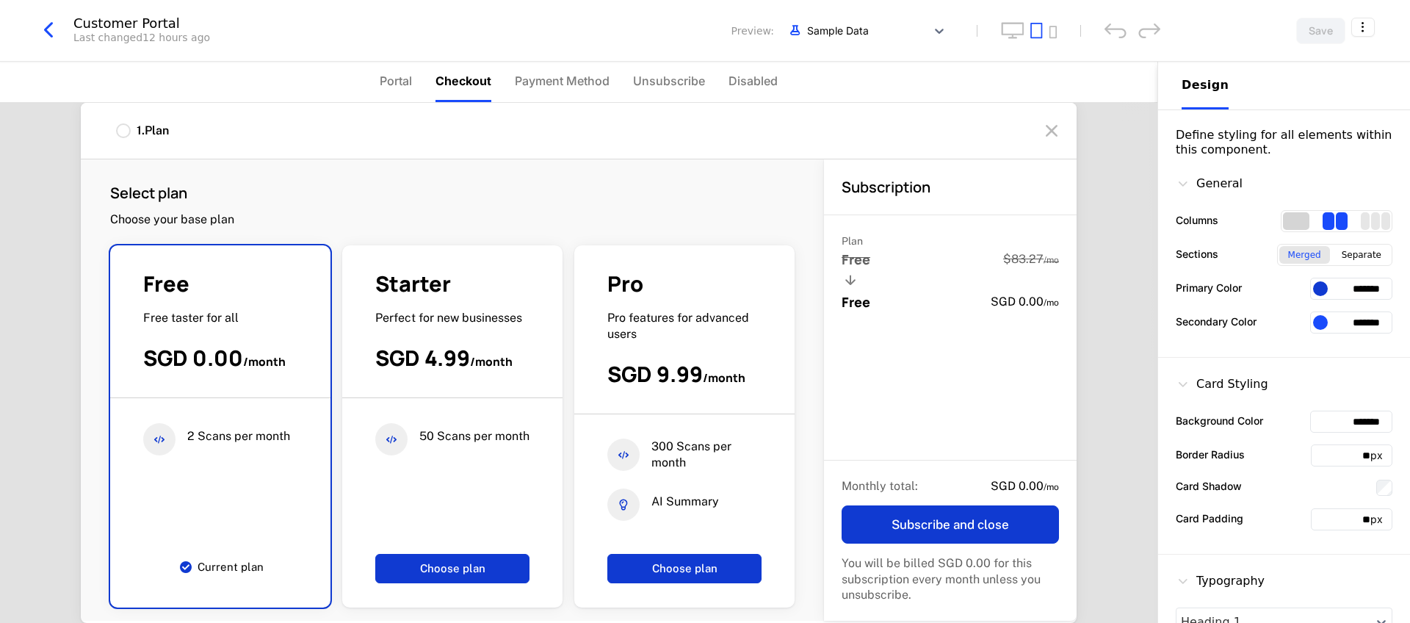
click at [704, 227] on div "1 columns" at bounding box center [1296, 221] width 26 height 18
click at [704, 224] on div "2 columns" at bounding box center [1329, 221] width 12 height 18
click at [704, 223] on div "1 columns" at bounding box center [1296, 221] width 26 height 18
click at [704, 223] on div "3 columns" at bounding box center [1365, 221] width 9 height 18
click at [704, 227] on div "2 columns" at bounding box center [1335, 221] width 25 height 18
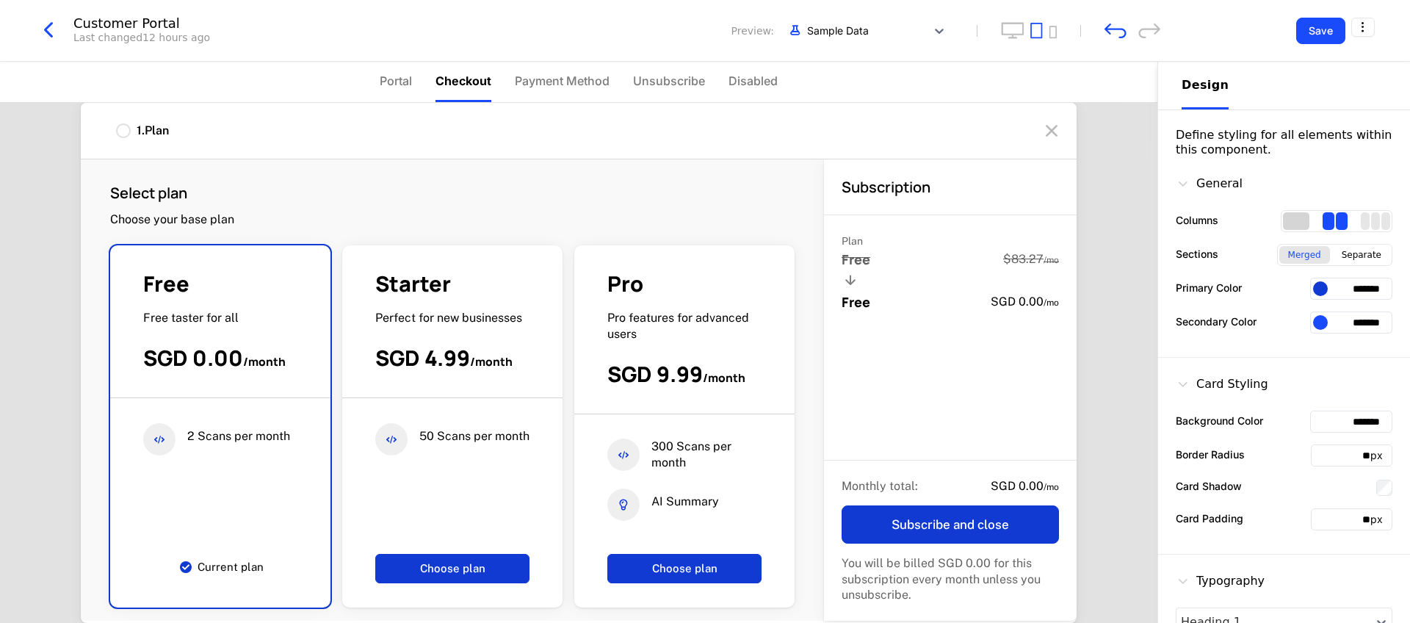
click at [704, 226] on div "1 columns" at bounding box center [1296, 221] width 26 height 18
click at [704, 225] on div at bounding box center [1337, 221] width 112 height 22
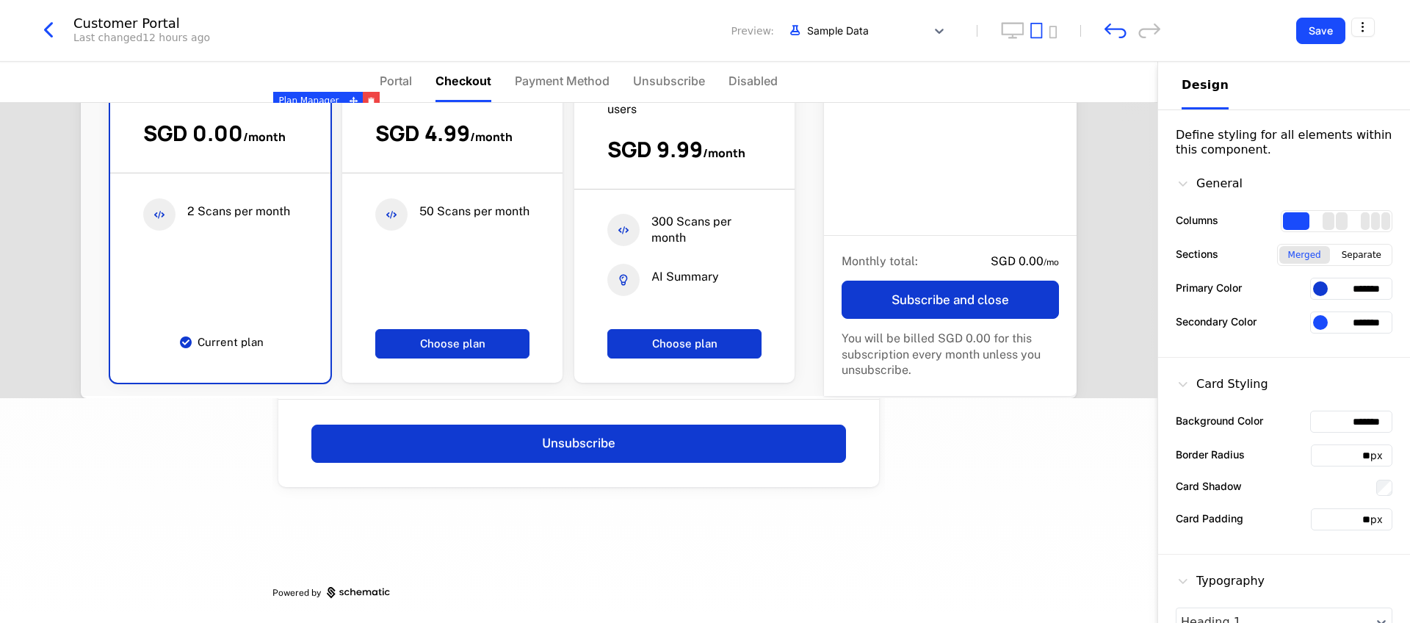
scroll to position [225, 0]
click at [704, 223] on div "2 columns" at bounding box center [1329, 221] width 12 height 18
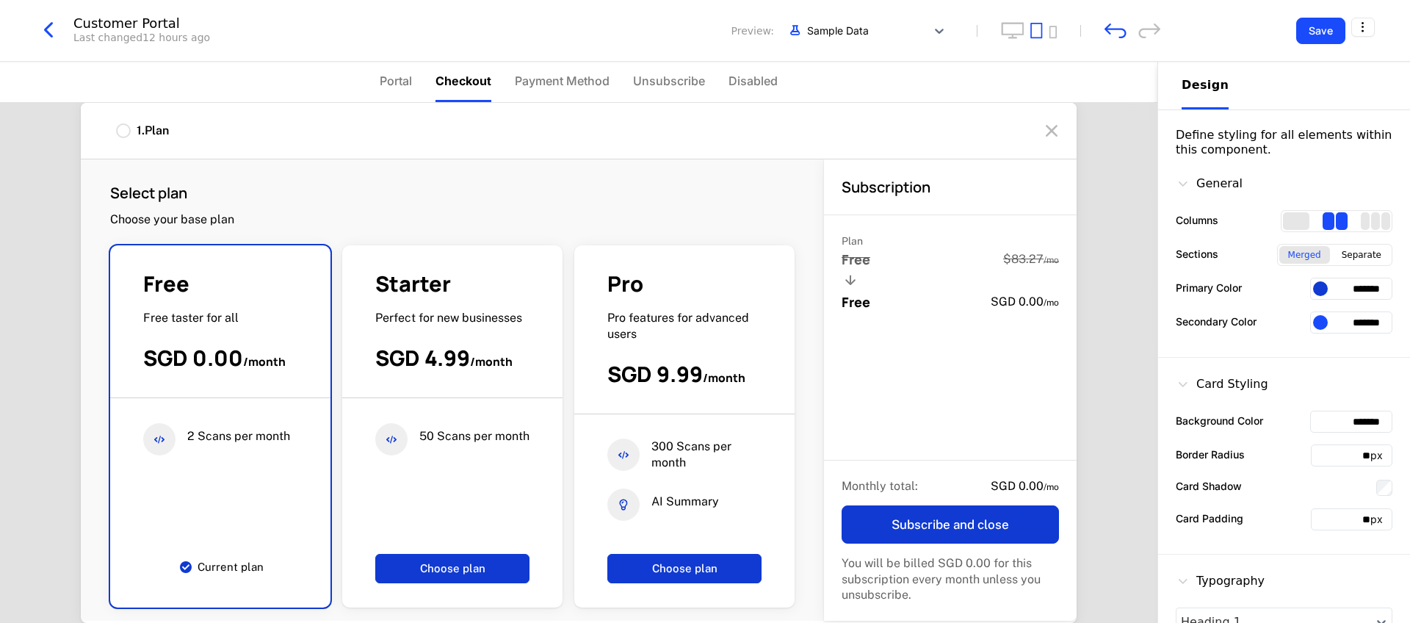
scroll to position [0, 0]
click at [704, 220] on div "3 columns" at bounding box center [1365, 221] width 9 height 18
click at [704, 219] on div "2 columns" at bounding box center [1342, 221] width 12 height 18
click at [704, 254] on div "Separate" at bounding box center [1361, 255] width 57 height 18
click at [704, 256] on div "Merged" at bounding box center [1304, 255] width 51 height 18
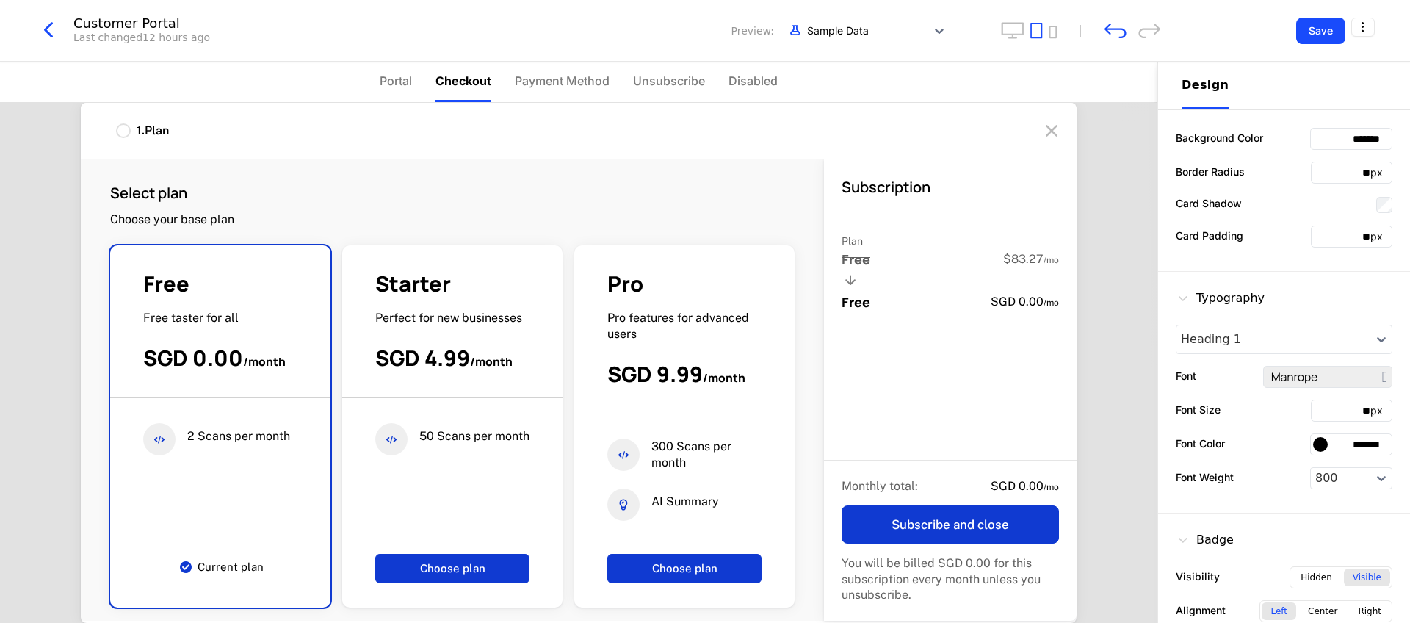
scroll to position [306, 0]
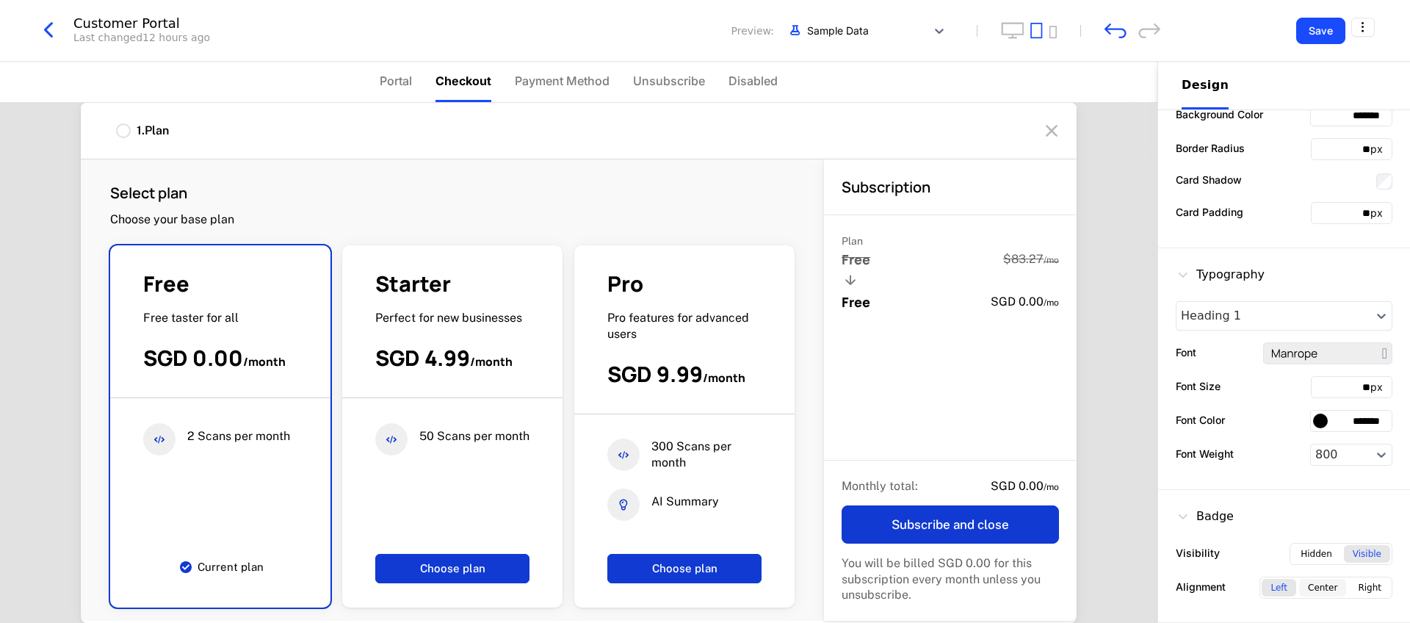
click at [704, 593] on div "Center" at bounding box center [1322, 588] width 47 height 18
click at [704, 588] on div "Right" at bounding box center [1369, 588] width 41 height 18
click at [704, 589] on div "Left" at bounding box center [1279, 588] width 35 height 18
click at [704, 588] on div "Center" at bounding box center [1322, 588] width 47 height 18
click at [704, 588] on div "Left Center Right" at bounding box center [1325, 587] width 133 height 22
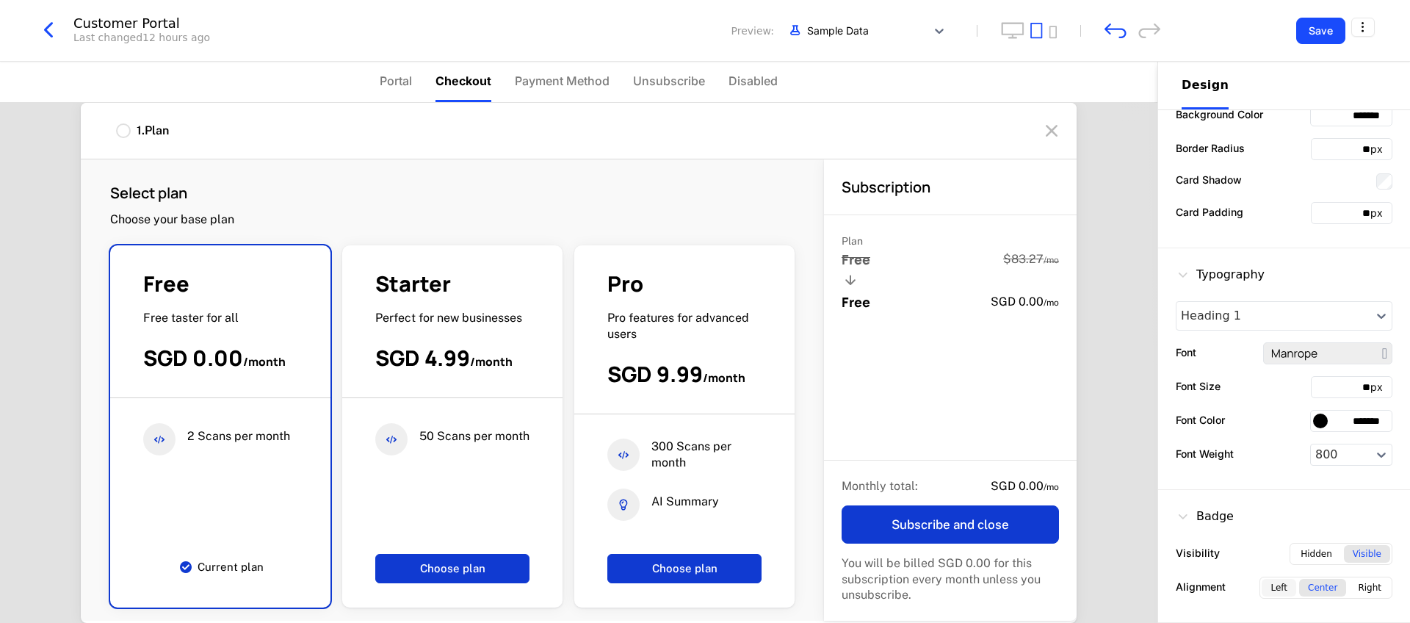
click at [704, 588] on div "Left" at bounding box center [1279, 588] width 35 height 18
click at [704, 561] on div "Hidden" at bounding box center [1316, 554] width 49 height 18
click at [704, 558] on div "Visible" at bounding box center [1367, 554] width 46 height 18
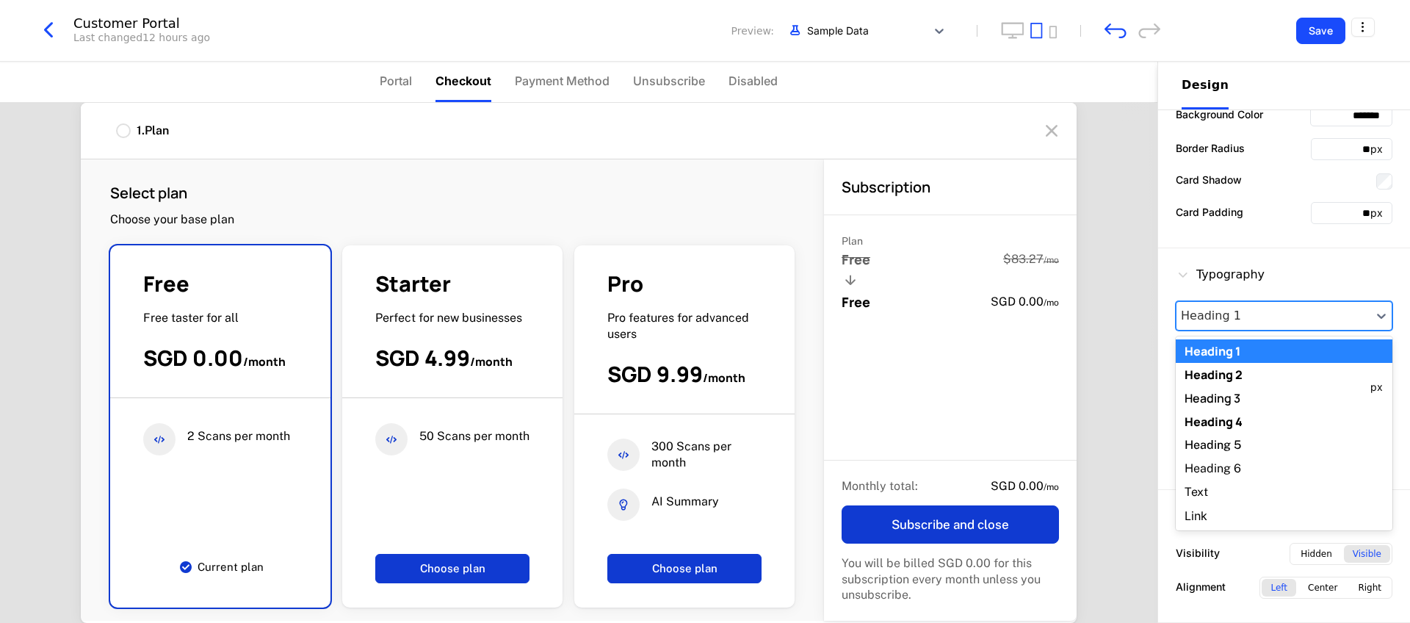
click at [704, 308] on div at bounding box center [1274, 316] width 186 height 18
click at [704, 372] on div "Heading 2" at bounding box center [1284, 375] width 217 height 24
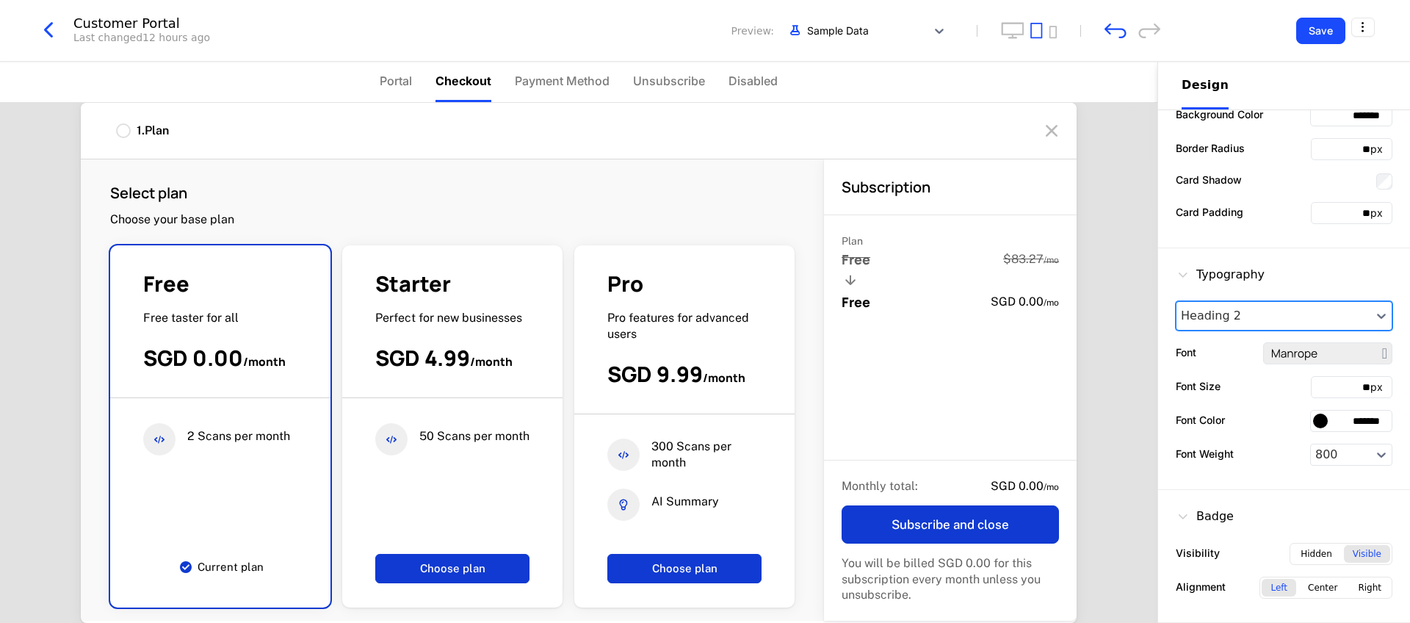
click at [704, 324] on div at bounding box center [1274, 316] width 186 height 18
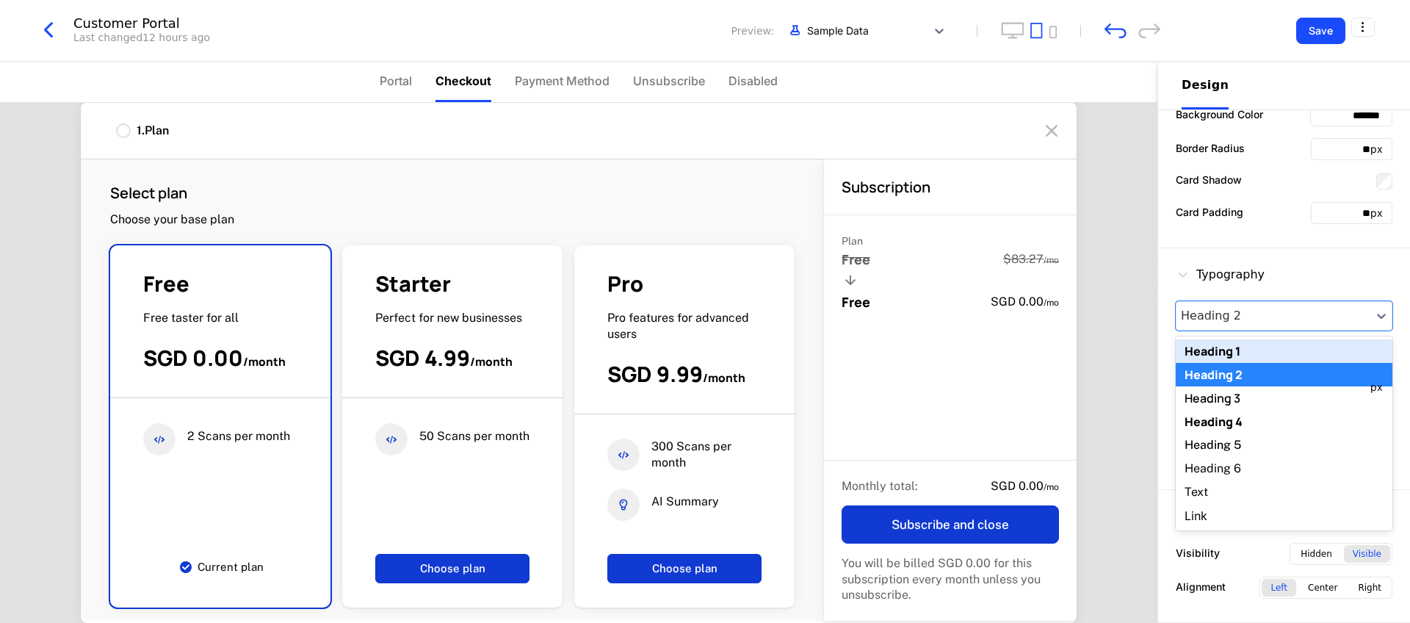
click at [704, 347] on div "Heading 1" at bounding box center [1284, 351] width 217 height 24
type input "**"
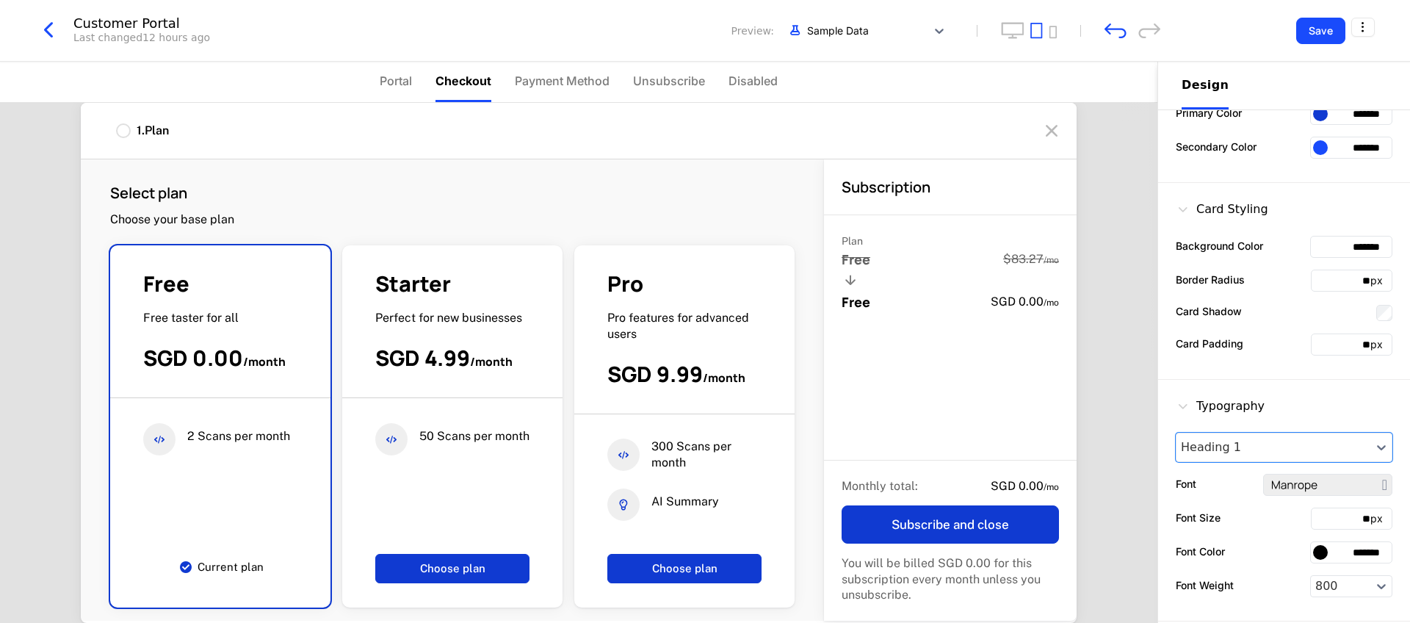
scroll to position [0, 0]
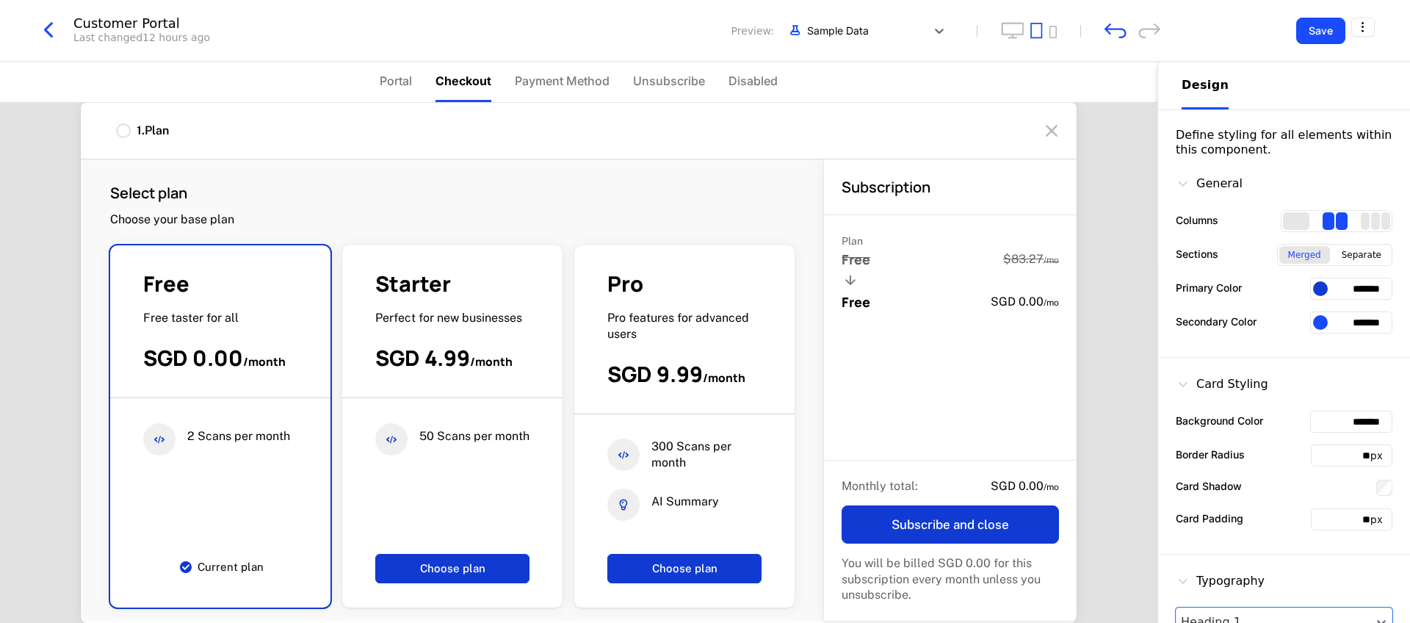
click at [704, 186] on icon at bounding box center [1183, 183] width 15 height 15
click at [704, 187] on icon at bounding box center [1183, 183] width 15 height 15
click at [704, 173] on div "Subscription" at bounding box center [950, 187] width 253 height 56
click at [529, 554] on button "Choose plan" at bounding box center [452, 568] width 154 height 29
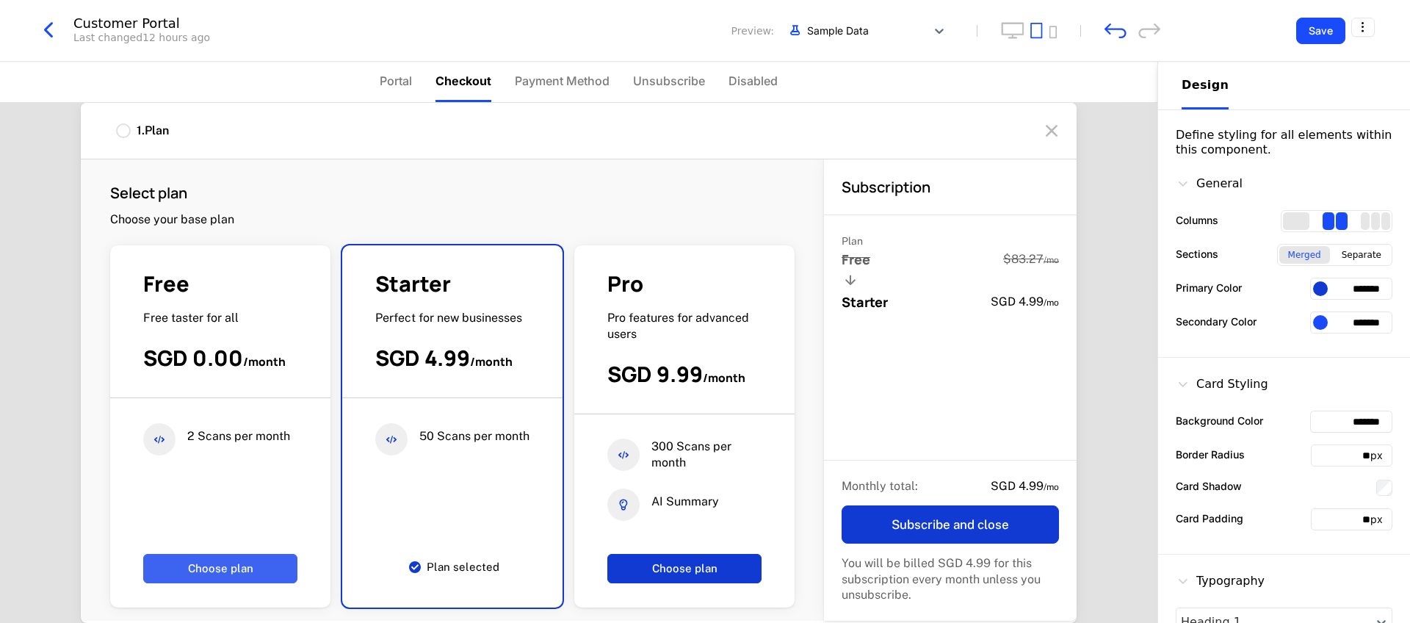
click at [297, 554] on button "Choose plan" at bounding box center [220, 568] width 154 height 29
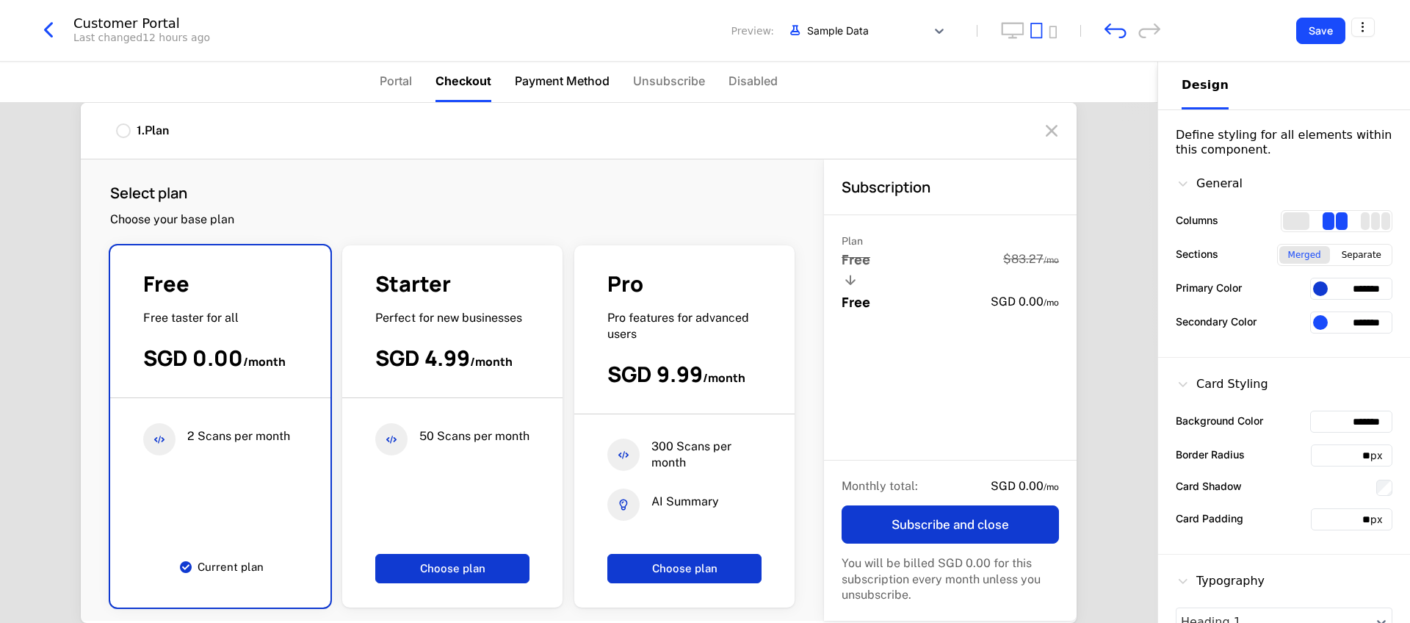
click at [564, 82] on span "Payment Method" at bounding box center [562, 81] width 95 height 18
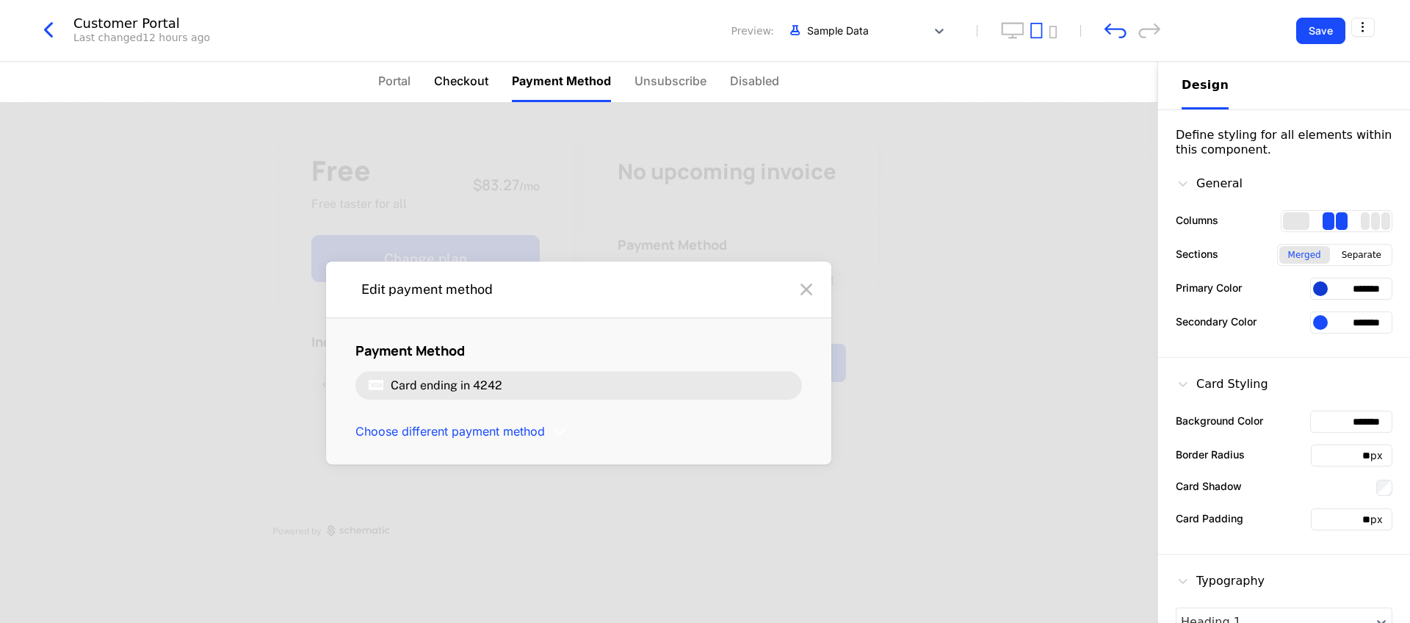
click at [472, 84] on span "Checkout" at bounding box center [461, 81] width 54 height 18
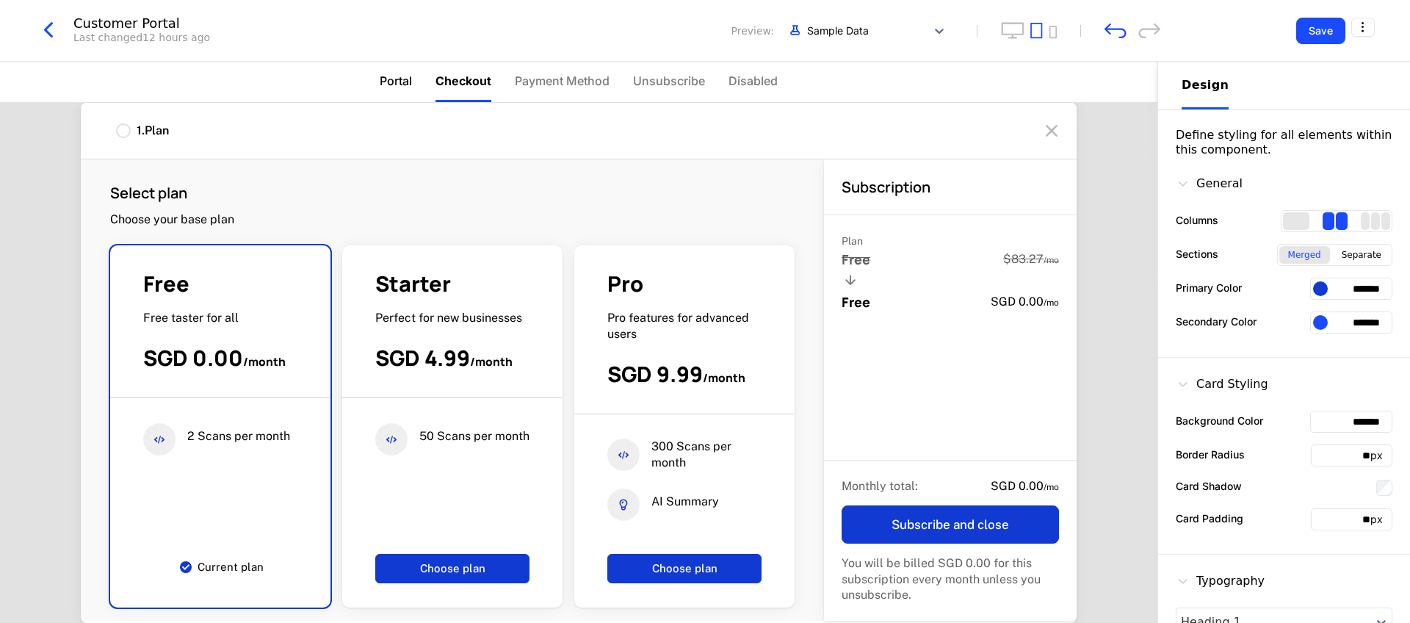
click at [390, 87] on span "Portal" at bounding box center [396, 81] width 32 height 18
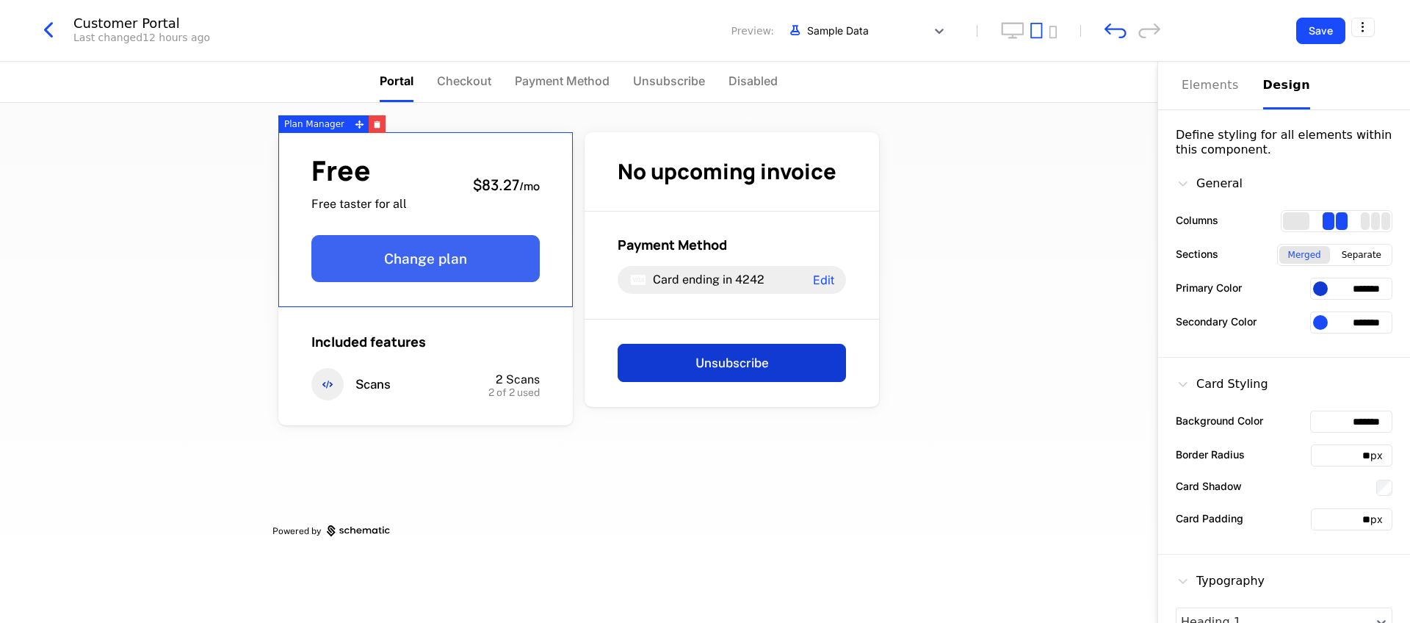
click at [466, 246] on button "Change plan" at bounding box center [425, 258] width 228 height 47
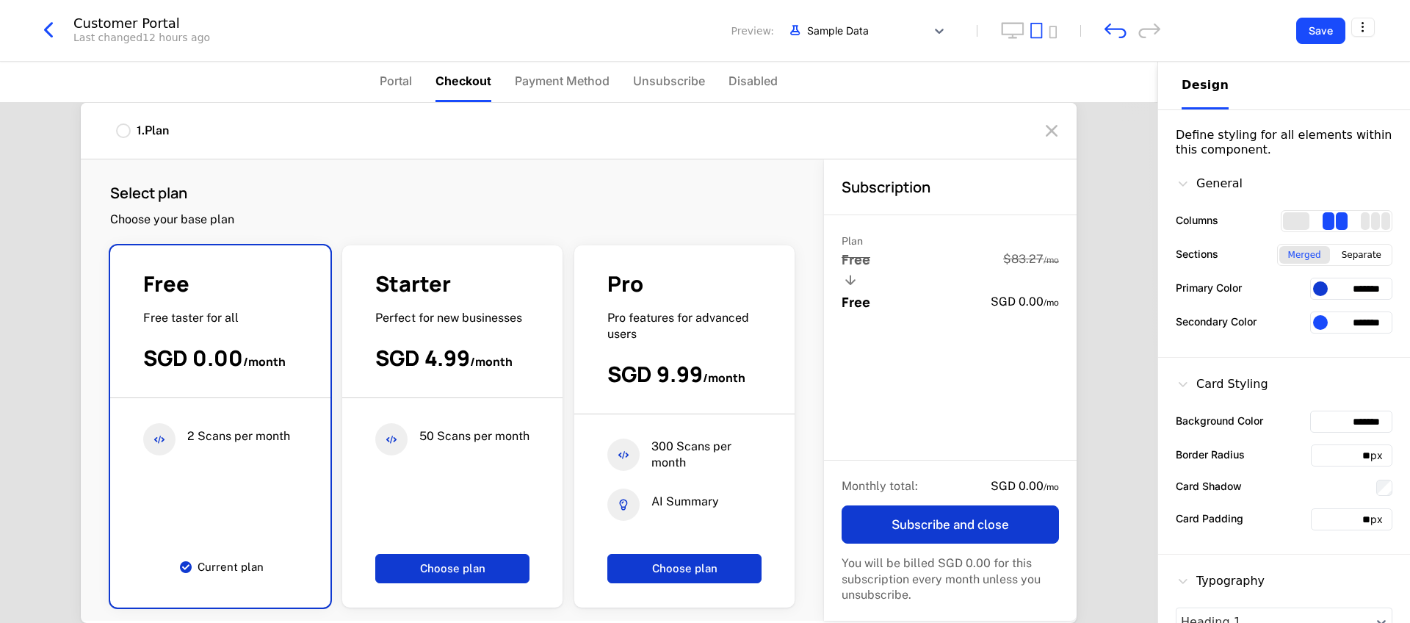
click at [704, 518] on div "px" at bounding box center [1380, 519] width 21 height 15
click at [704, 521] on input "**" at bounding box center [1341, 519] width 59 height 21
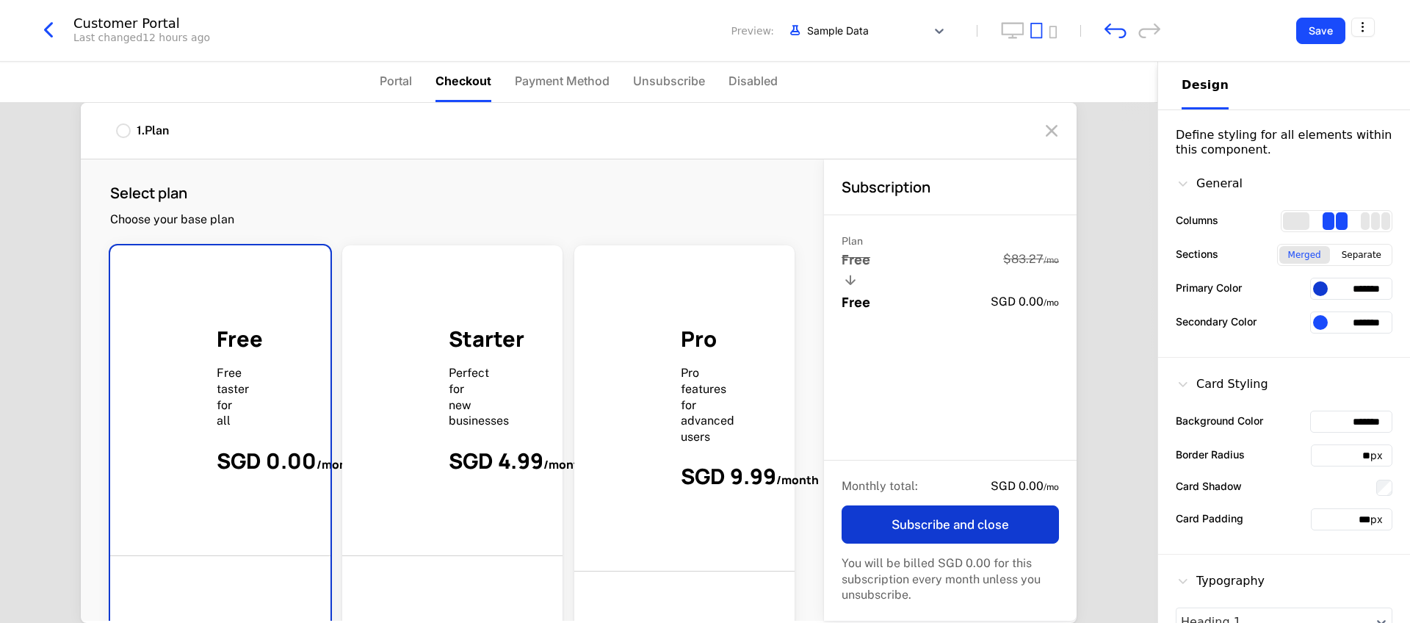
type input "**"
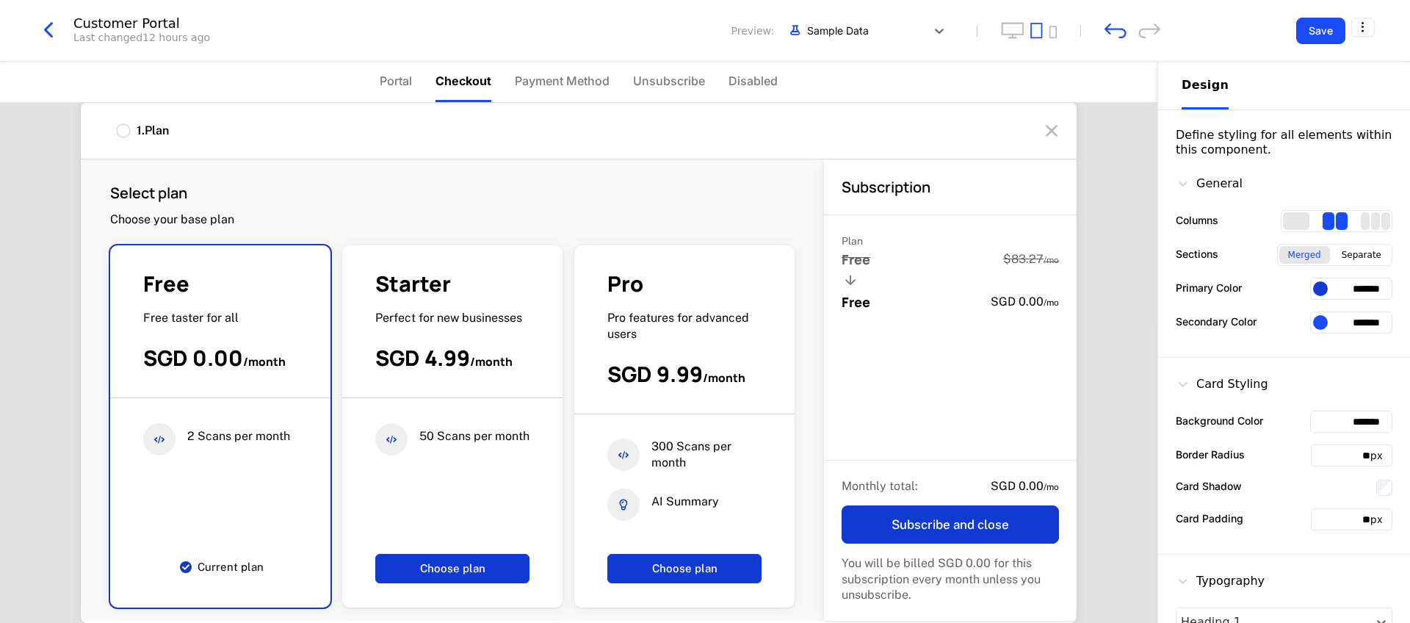
click at [704, 169] on div "Subscription" at bounding box center [950, 187] width 253 height 56
click at [704, 153] on div "1 . Plan" at bounding box center [579, 131] width 996 height 57
click at [704, 149] on div "1 . Plan" at bounding box center [579, 131] width 996 height 57
click at [269, 90] on nav "Portal Checkout Payment Method Unsubscribe Disabled" at bounding box center [578, 82] width 1157 height 41
click at [248, 131] on div "1 . Plan" at bounding box center [579, 131] width 996 height 57
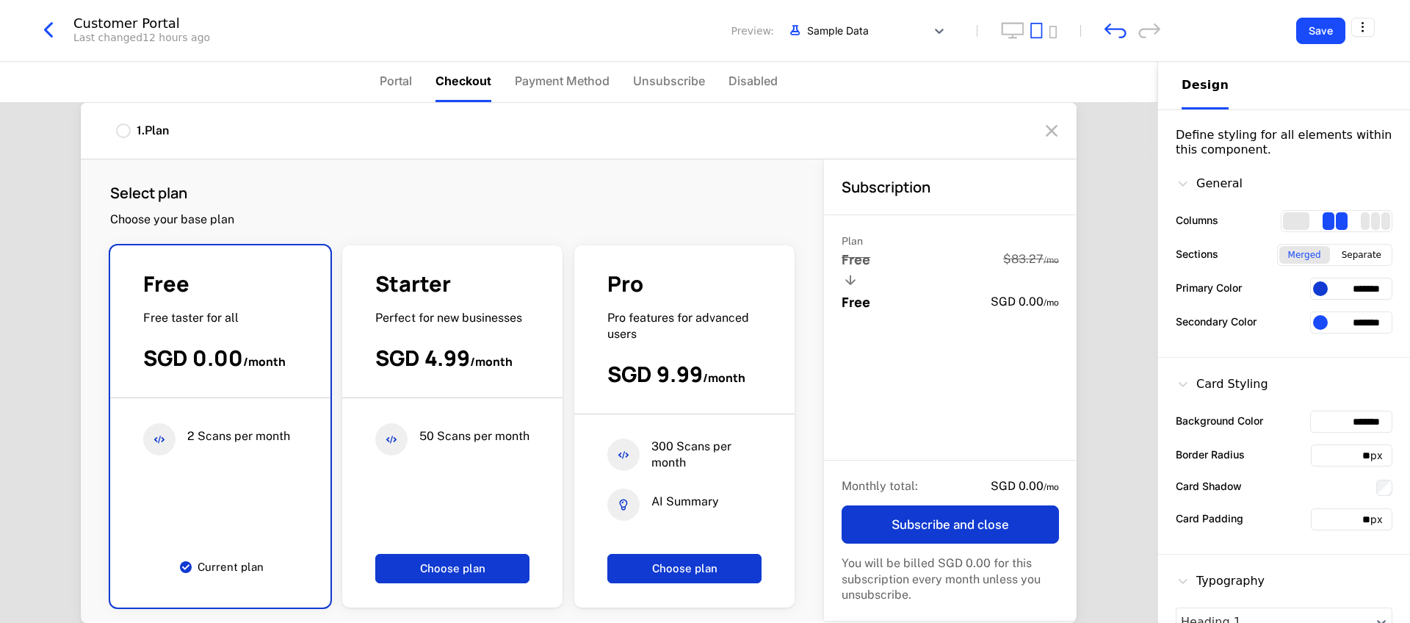
click at [234, 137] on div "1 . Plan" at bounding box center [579, 131] width 996 height 57
click at [398, 131] on div "1 . Plan" at bounding box center [579, 131] width 996 height 57
click at [704, 426] on input "*******" at bounding box center [1351, 422] width 82 height 22
click at [704, 254] on div "Separate" at bounding box center [1361, 255] width 57 height 18
click at [704, 256] on div "Merged" at bounding box center [1304, 255] width 51 height 18
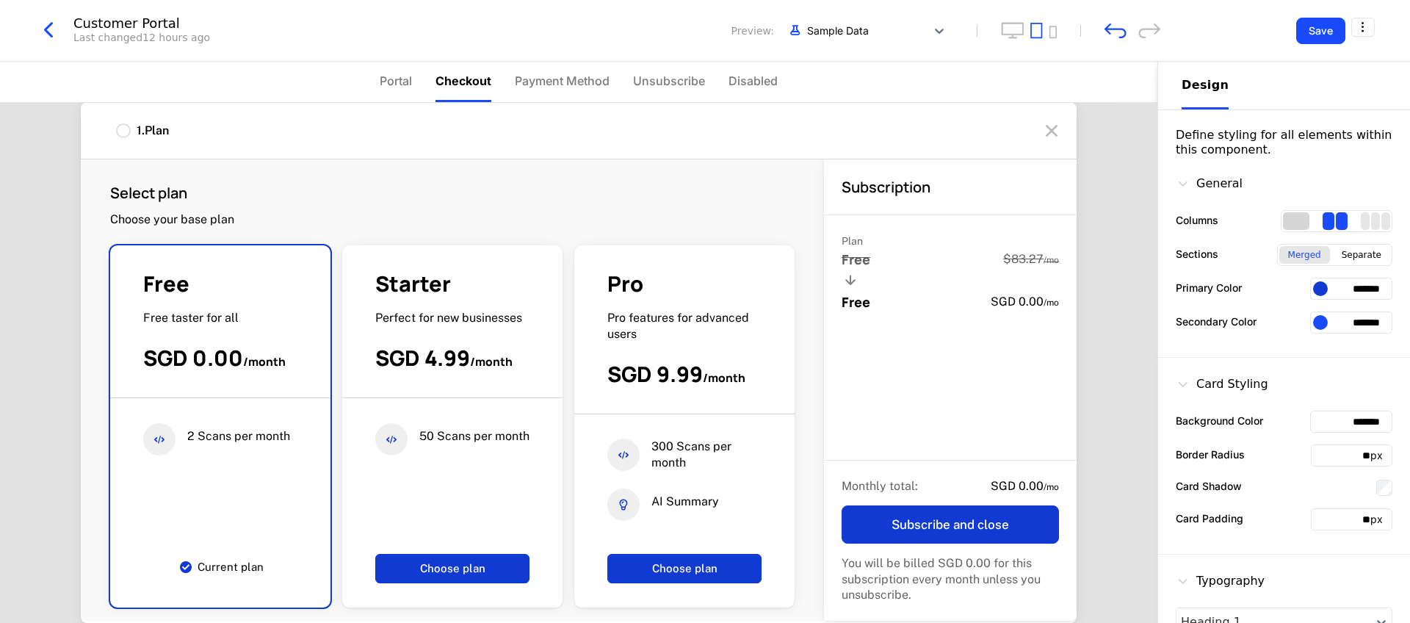
click at [704, 225] on div "1 columns" at bounding box center [1296, 221] width 26 height 18
click at [704, 212] on div "2 columns" at bounding box center [1335, 221] width 25 height 18
click at [704, 213] on div "1 columns" at bounding box center [1296, 221] width 26 height 18
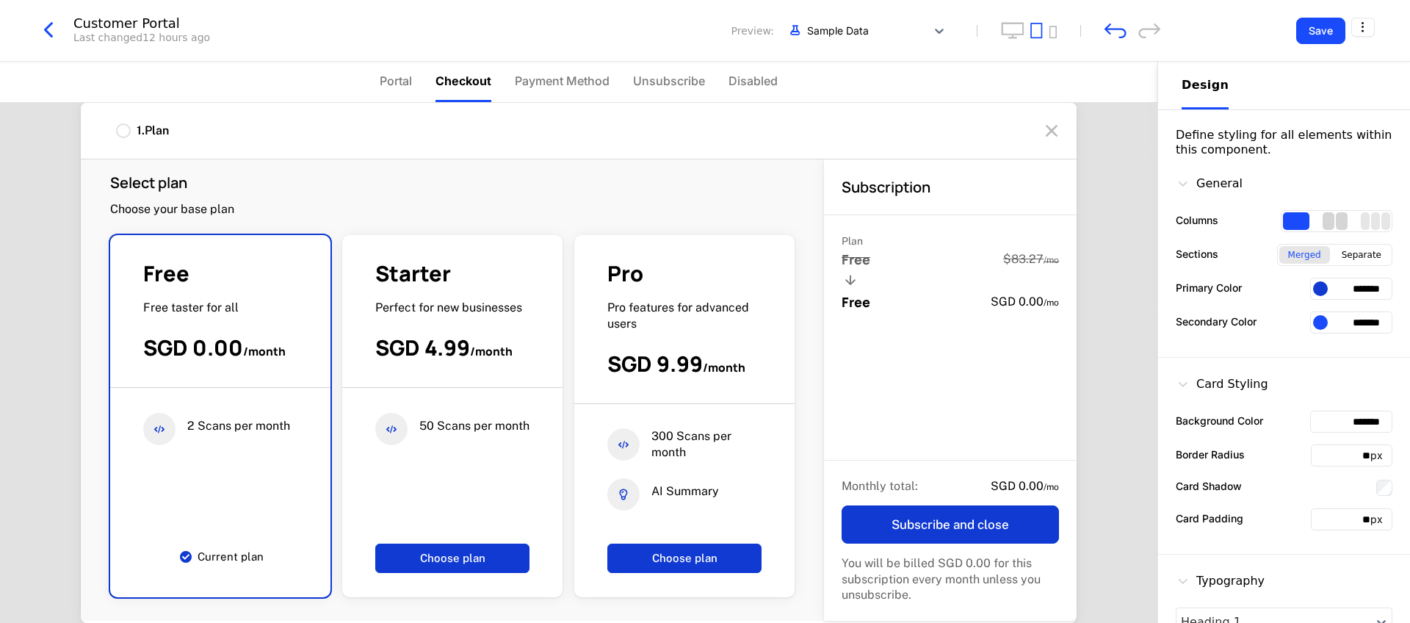
click at [704, 221] on div "2 columns" at bounding box center [1335, 221] width 25 height 18
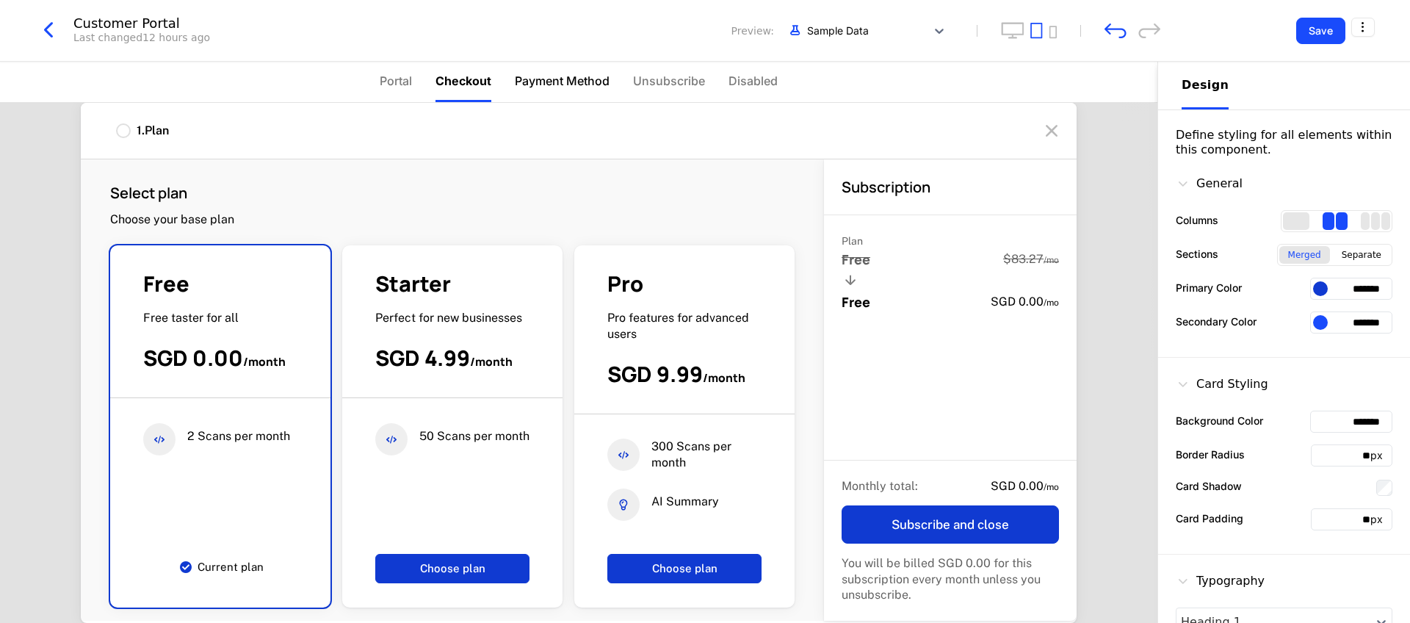
click at [554, 84] on span "Payment Method" at bounding box center [562, 81] width 95 height 18
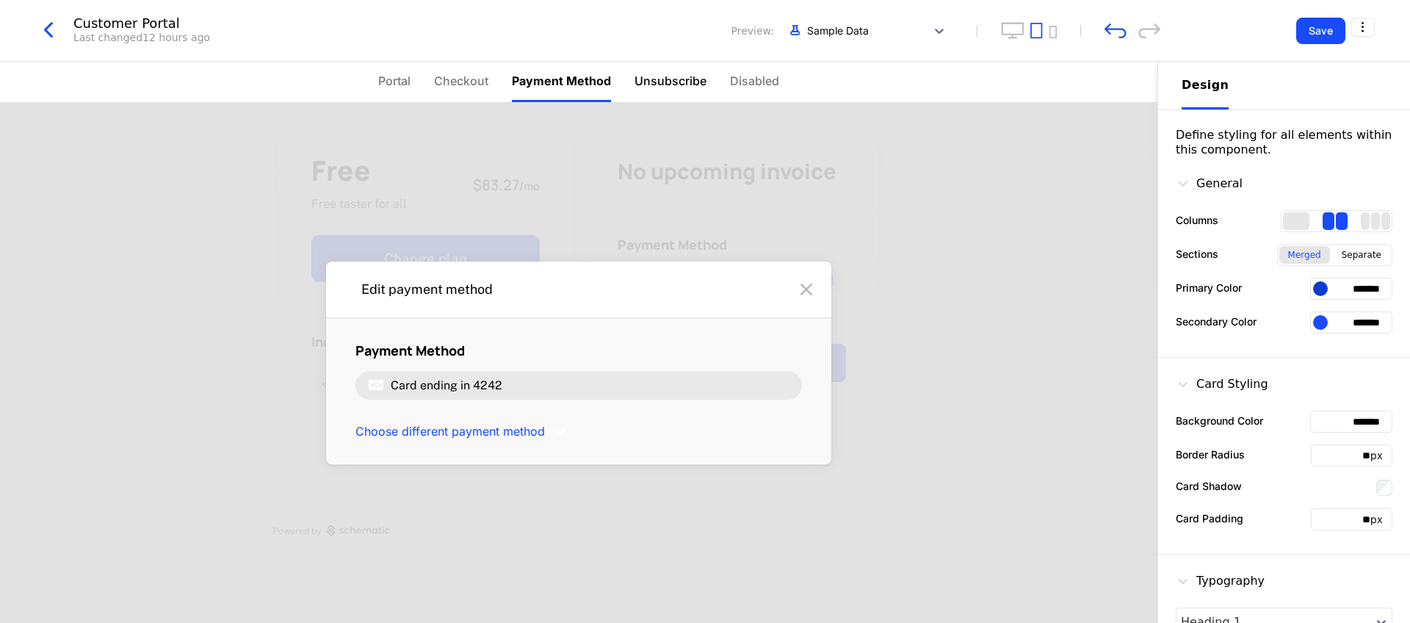
click at [694, 84] on span "Unsubscribe" at bounding box center [671, 81] width 72 height 18
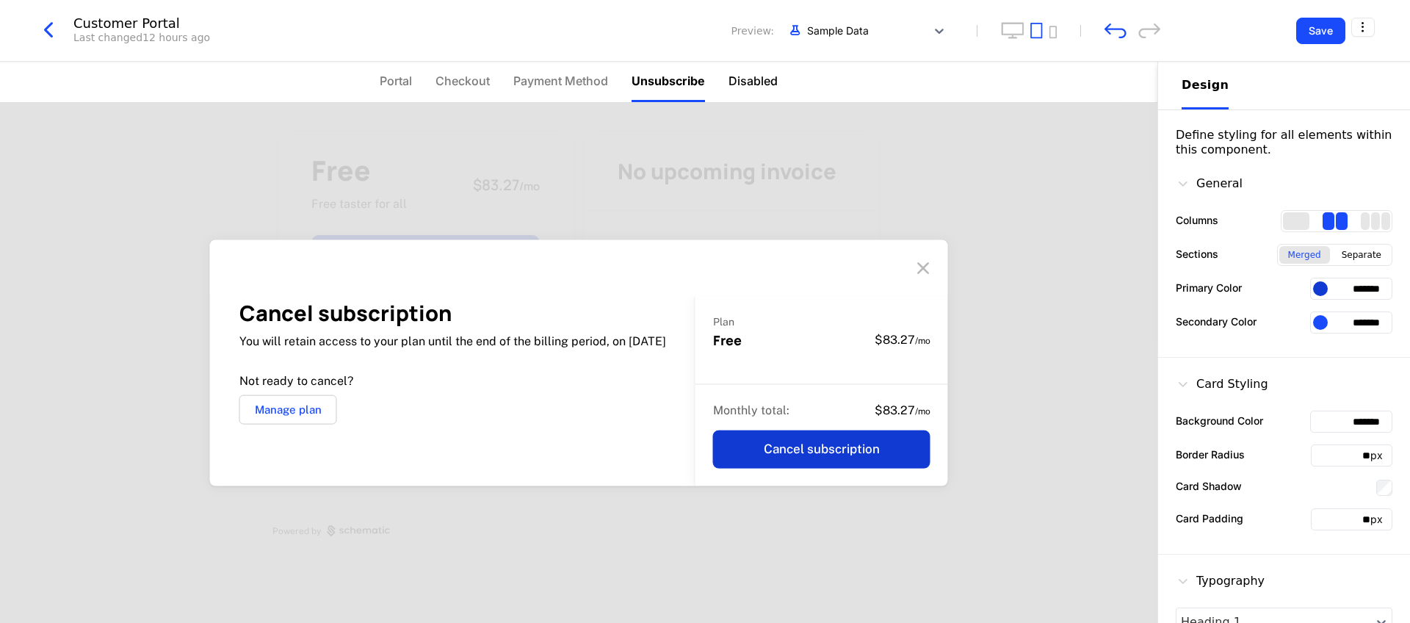
click at [704, 82] on span "Disabled" at bounding box center [753, 81] width 49 height 18
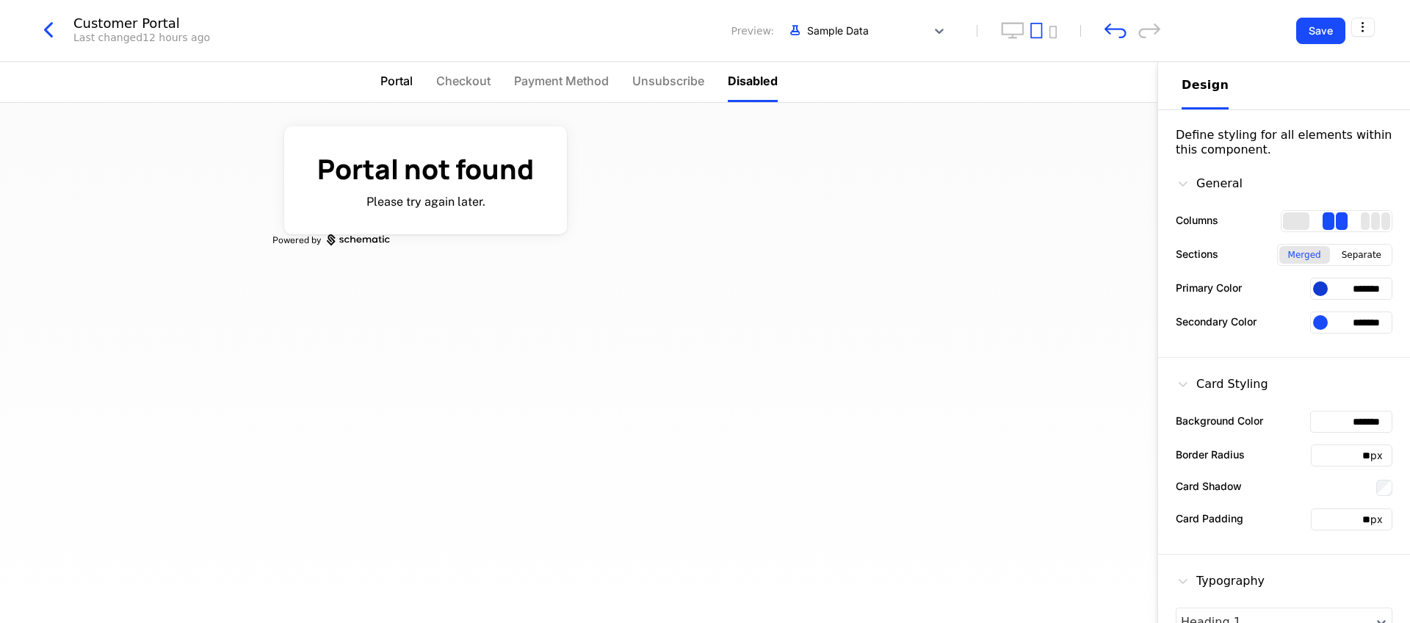
click at [393, 84] on span "Portal" at bounding box center [396, 81] width 32 height 18
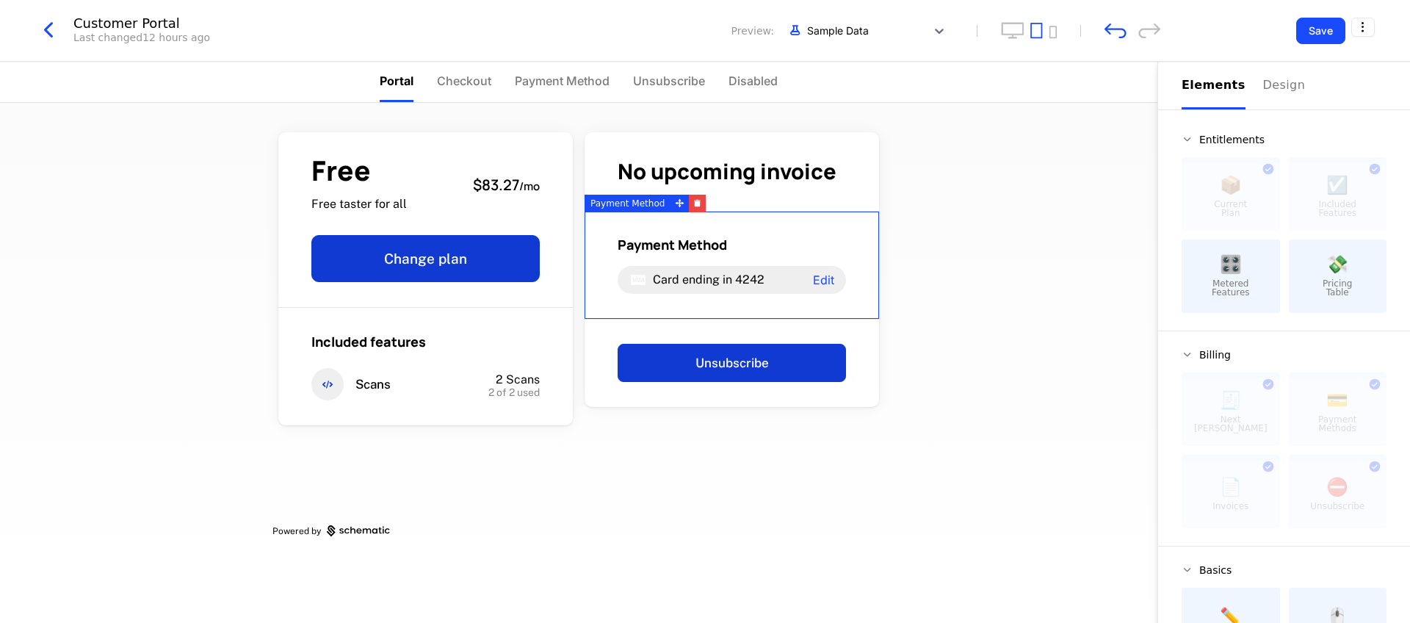
click at [704, 86] on div "Elements" at bounding box center [1214, 85] width 64 height 18
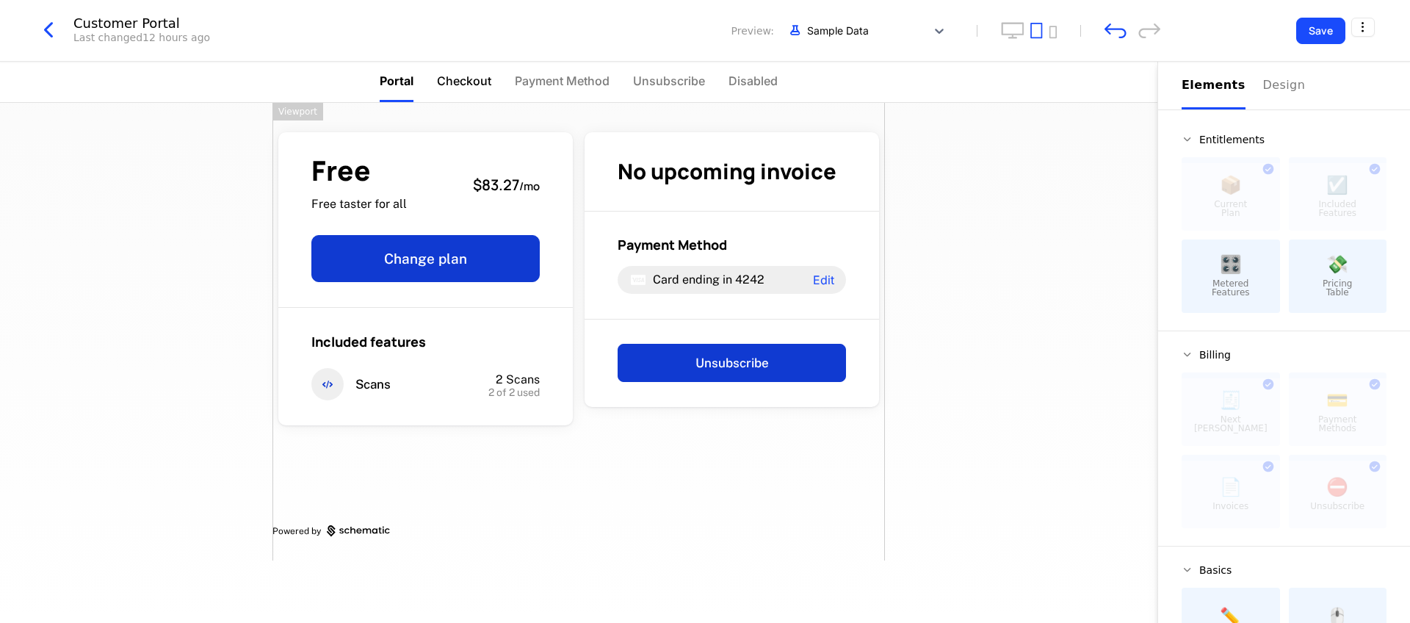
click at [485, 87] on span "Checkout" at bounding box center [464, 81] width 54 height 18
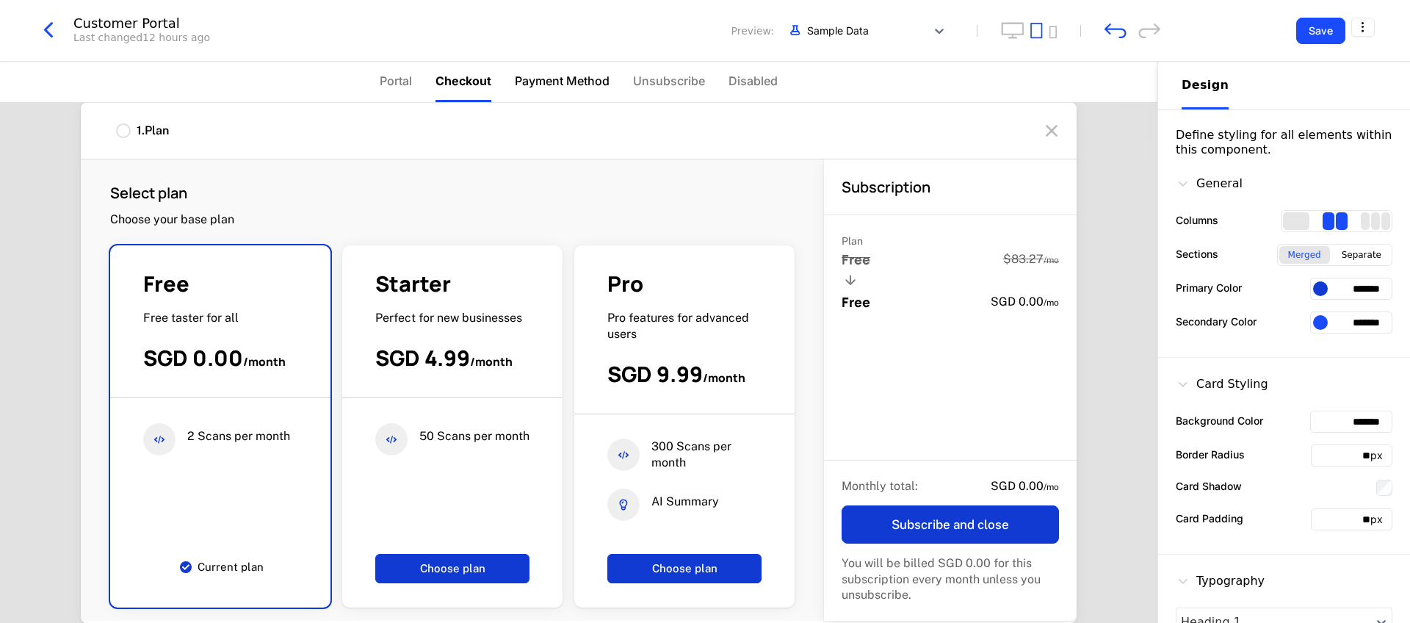
click at [541, 85] on span "Payment Method" at bounding box center [562, 81] width 95 height 18
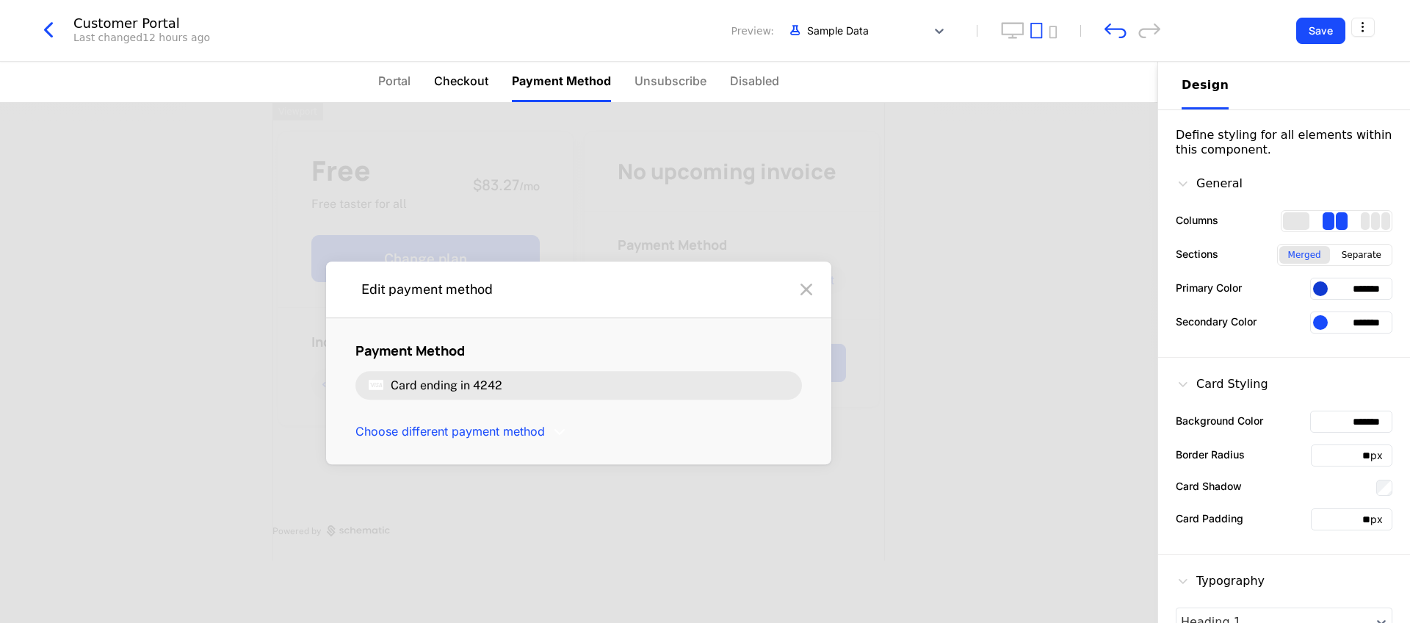
click at [473, 82] on span "Checkout" at bounding box center [461, 81] width 54 height 18
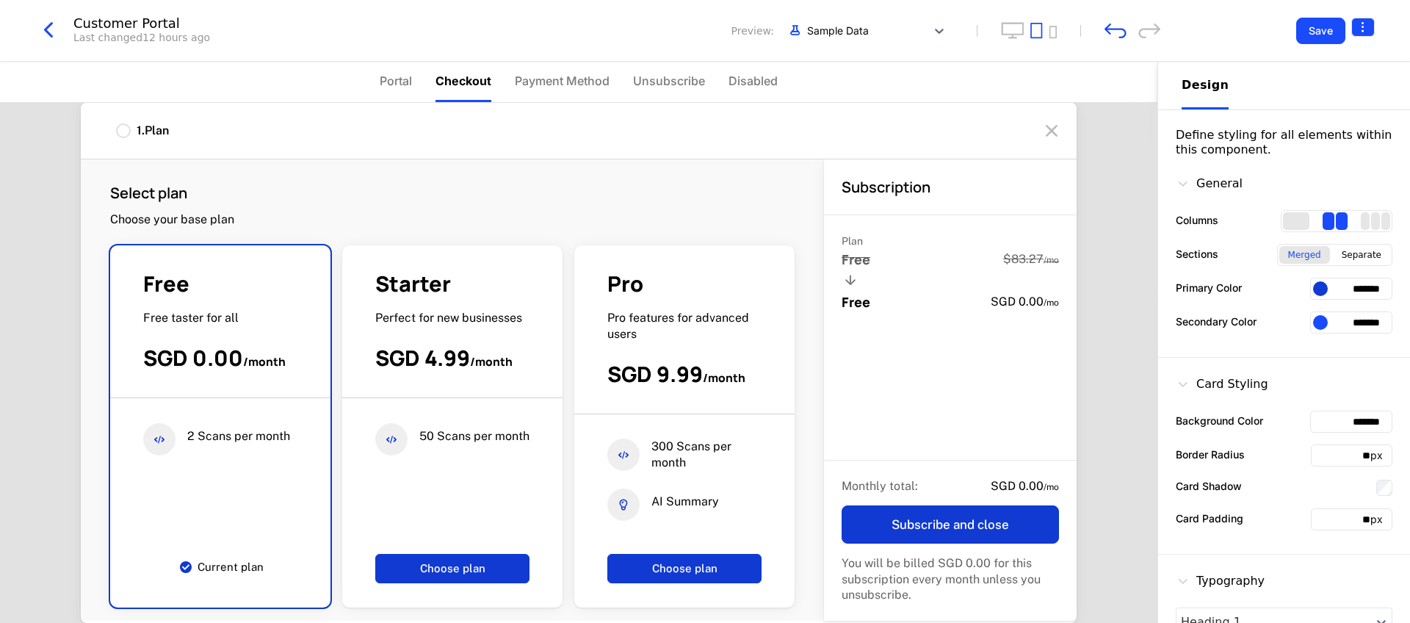
click at [704, 22] on html "[PERSON_NAME] Development Dev Quickstart Features Features Flags Catalog Plans …" at bounding box center [705, 311] width 1410 height 623
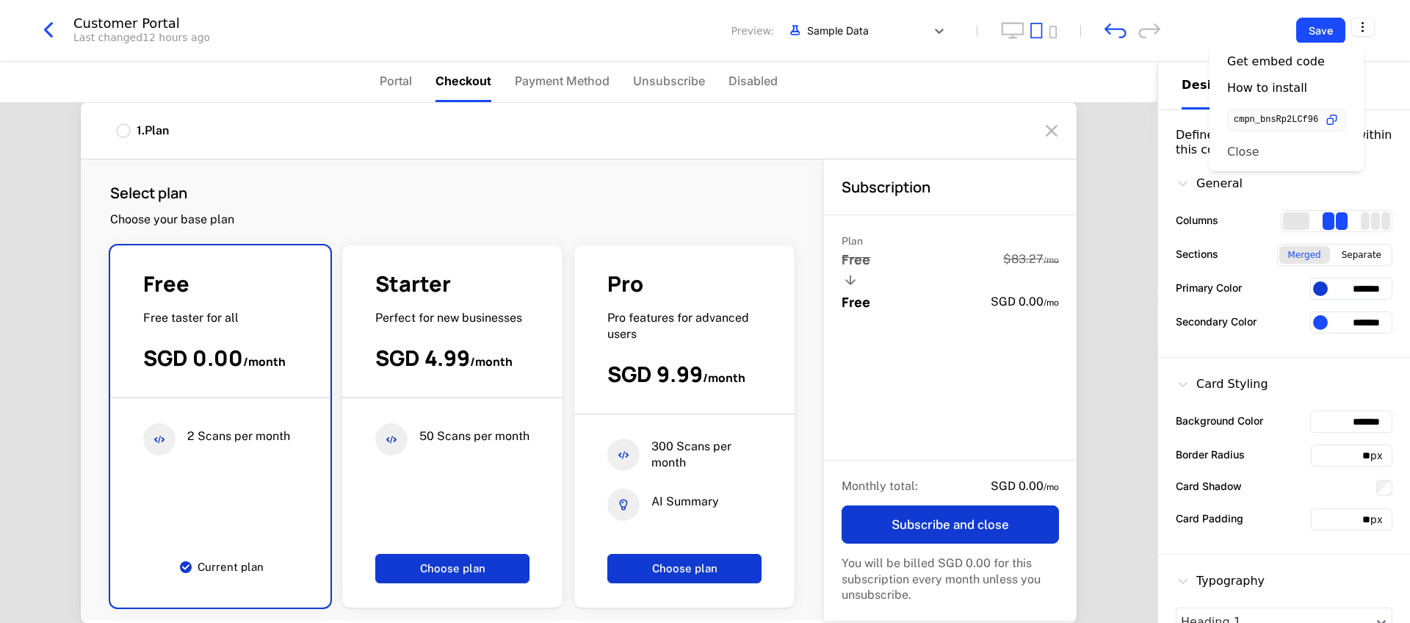
click at [704, 153] on div "Close" at bounding box center [1286, 152] width 119 height 15
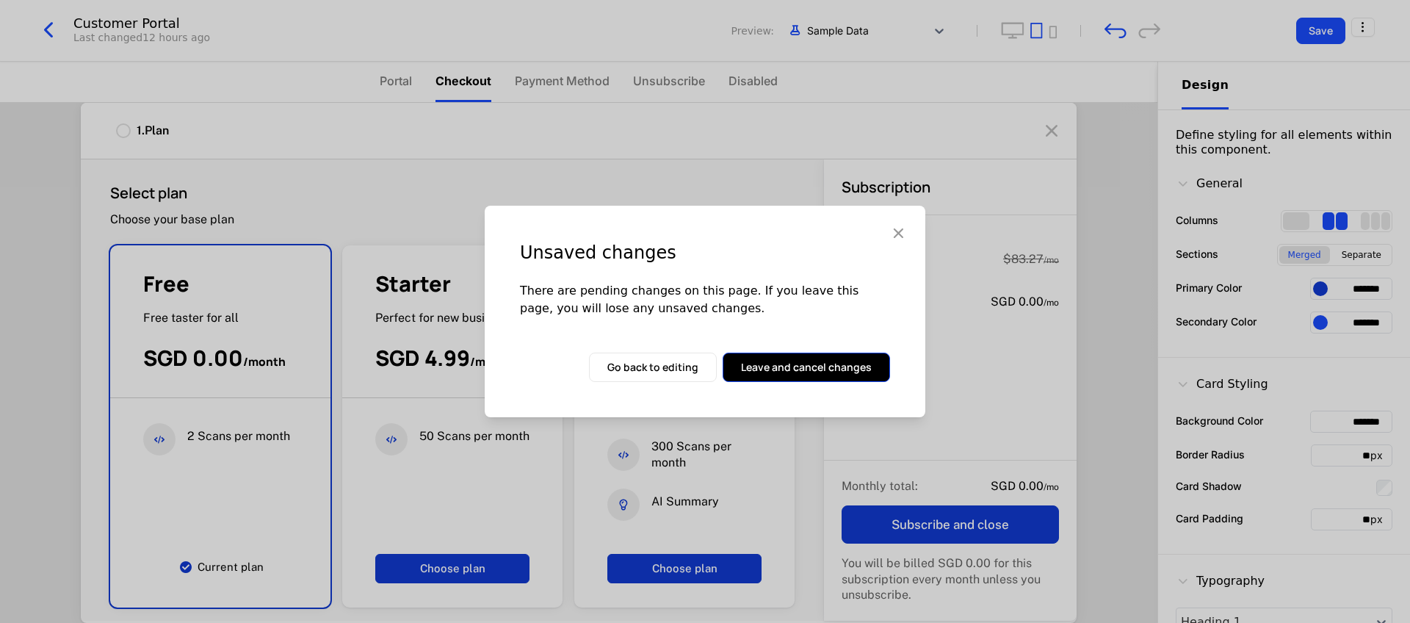
click at [704, 371] on button "Leave and cancel changes" at bounding box center [806, 367] width 167 height 29
